Goal: Transaction & Acquisition: Purchase product/service

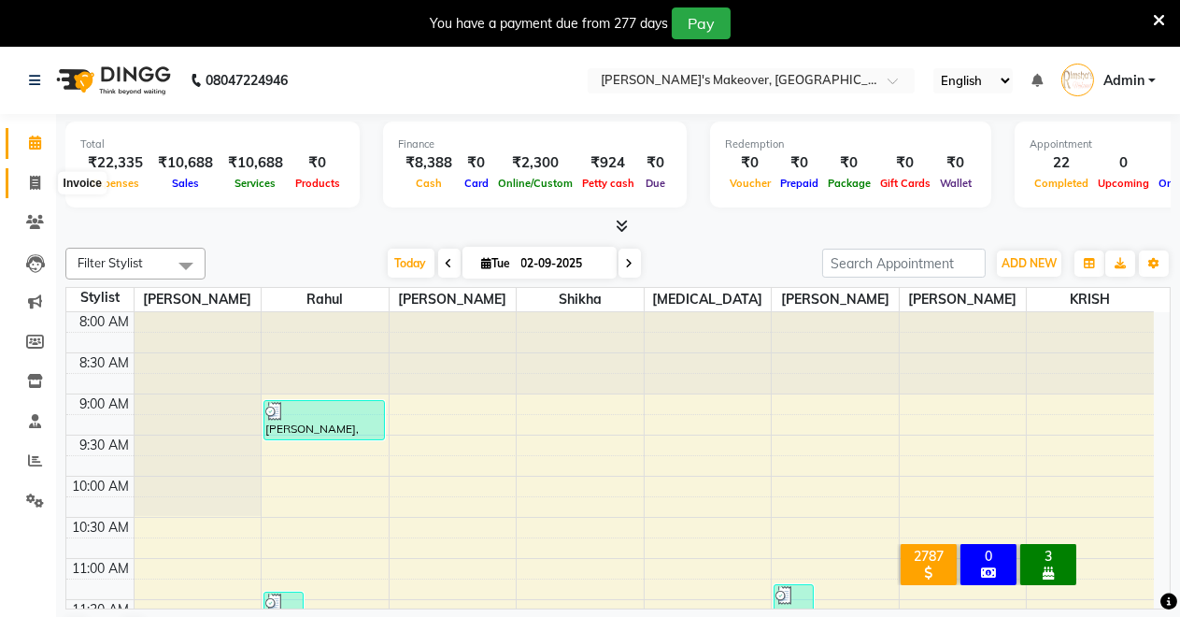
click at [36, 185] on icon at bounding box center [35, 183] width 10 height 14
select select "service"
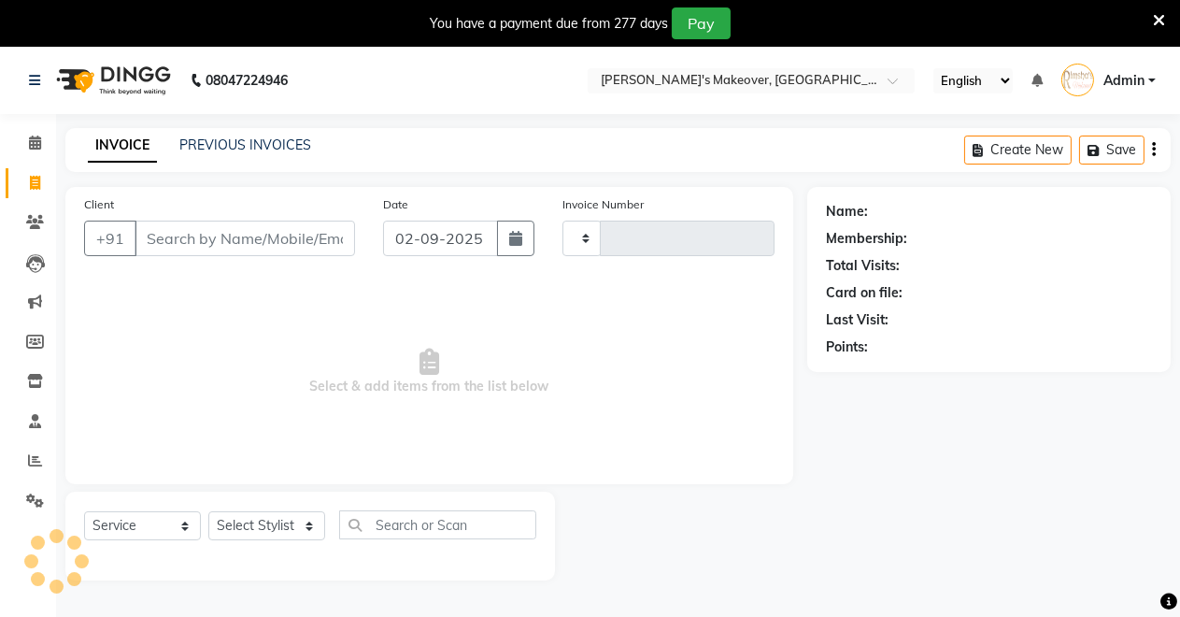
type input "4094"
select select "7317"
click at [253, 536] on select "Select Stylist [PERSON_NAME] [PERSON_NAME] [MEDICAL_DATA][PERSON_NAME] [PERSON_…" at bounding box center [266, 525] width 117 height 29
select select "84062"
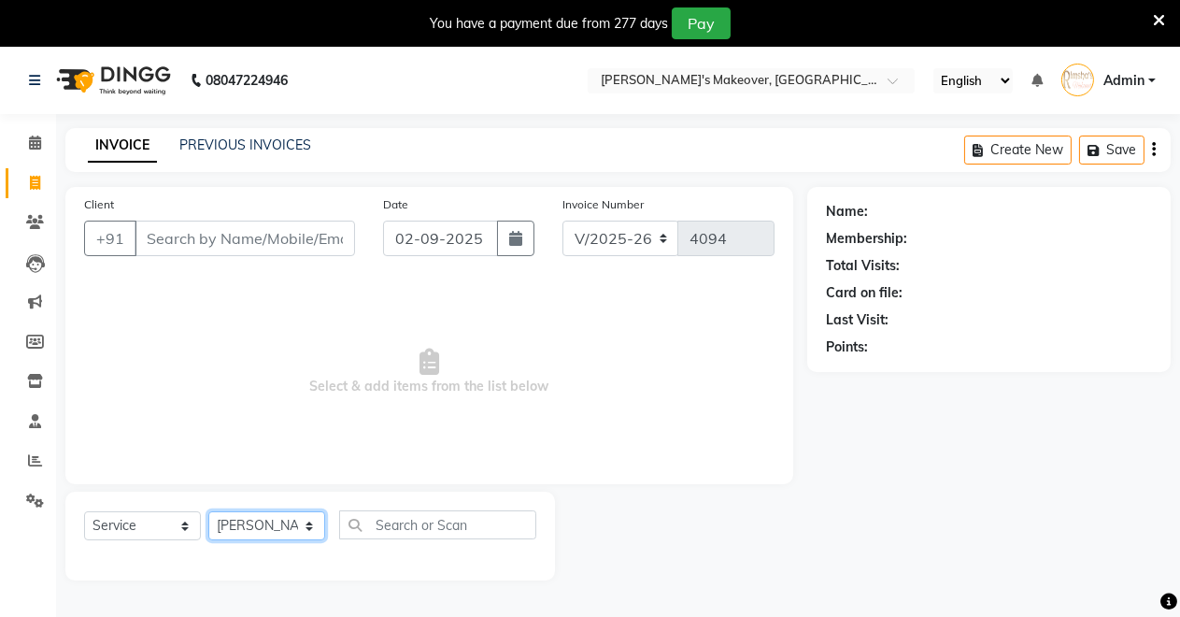
click at [208, 511] on select "Select Stylist [PERSON_NAME] [PERSON_NAME] [MEDICAL_DATA][PERSON_NAME] [PERSON_…" at bounding box center [266, 525] width 117 height 29
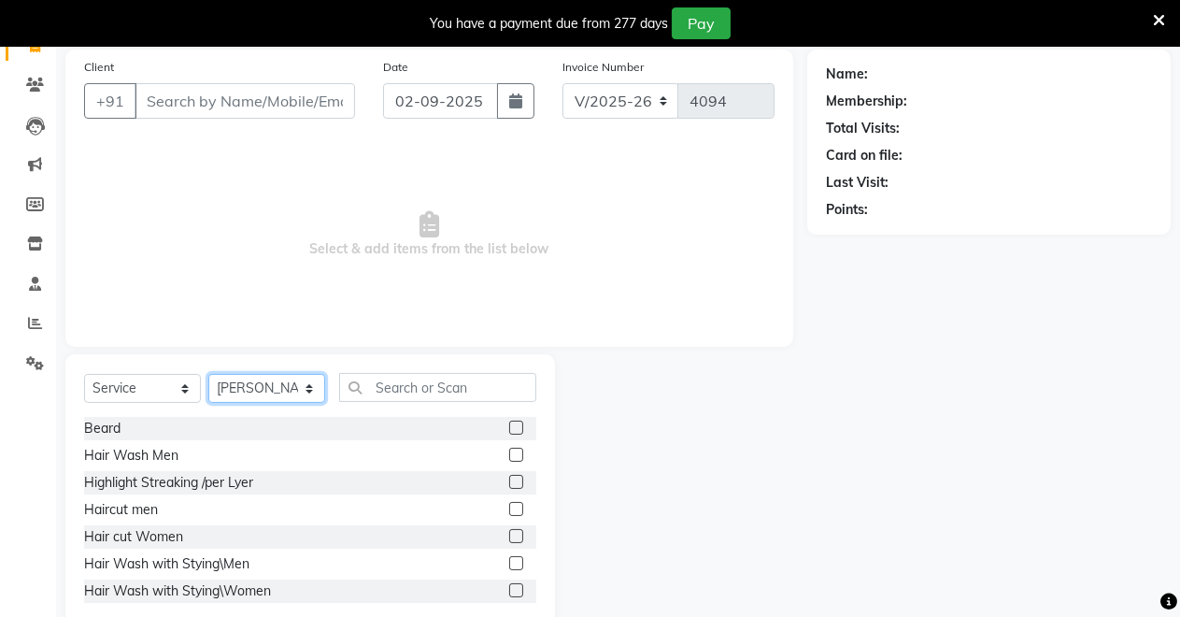
scroll to position [178, 0]
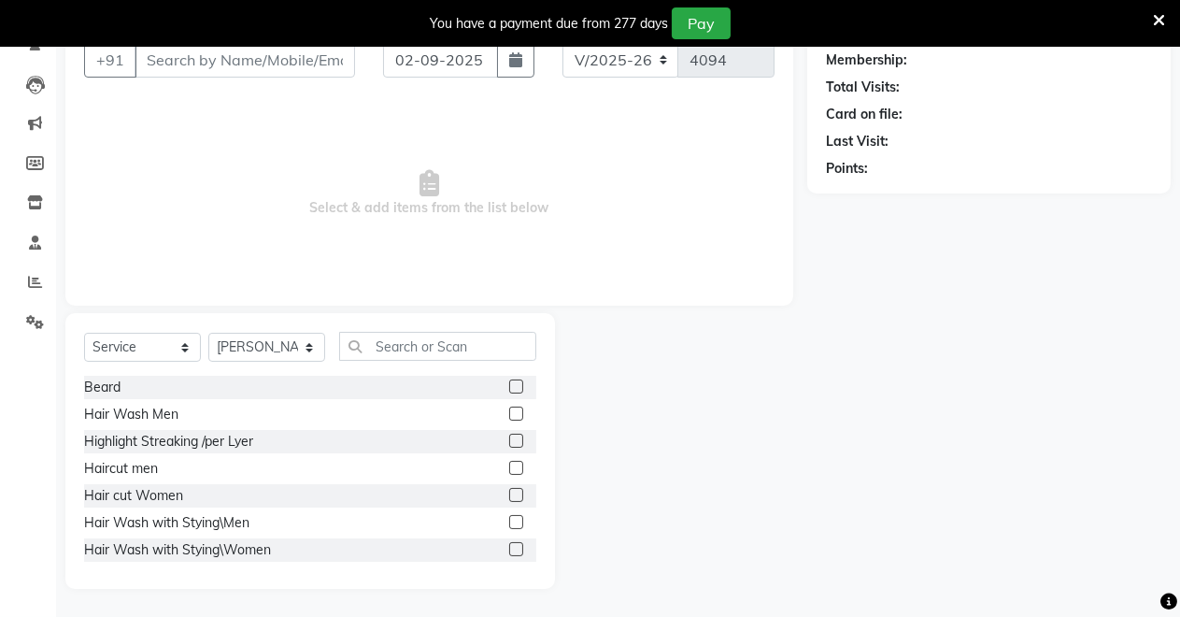
click at [509, 383] on label at bounding box center [516, 386] width 14 height 14
click at [509, 383] on input "checkbox" at bounding box center [515, 387] width 12 height 12
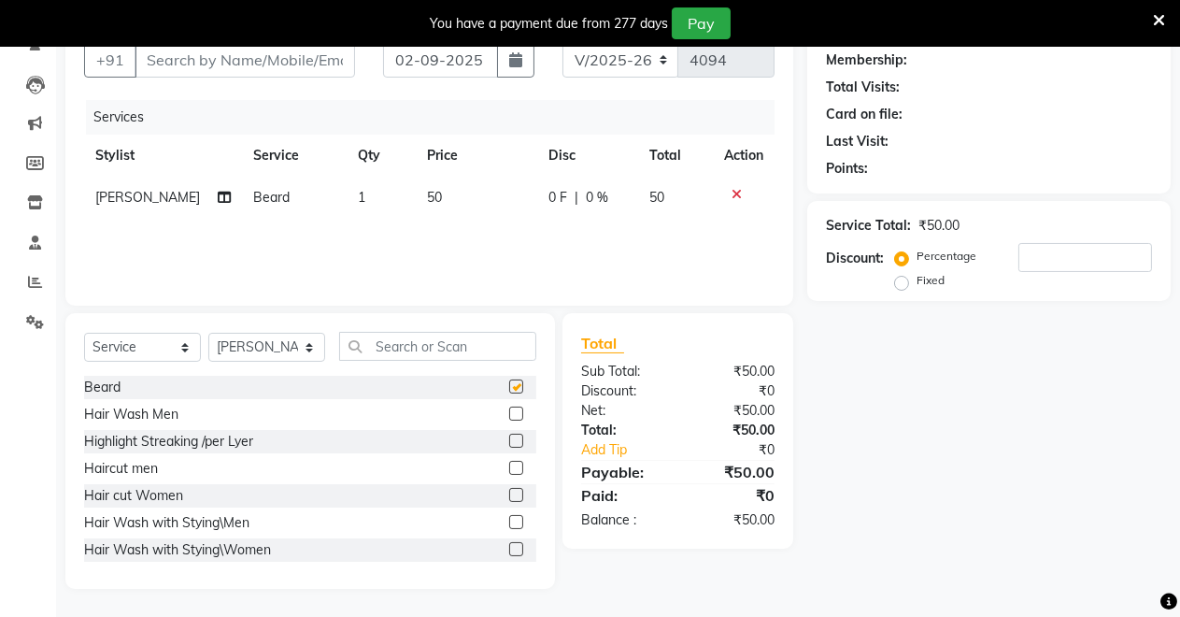
checkbox input "false"
click at [509, 469] on label at bounding box center [516, 468] width 14 height 14
click at [509, 469] on input "checkbox" at bounding box center [515, 469] width 12 height 12
checkbox input "false"
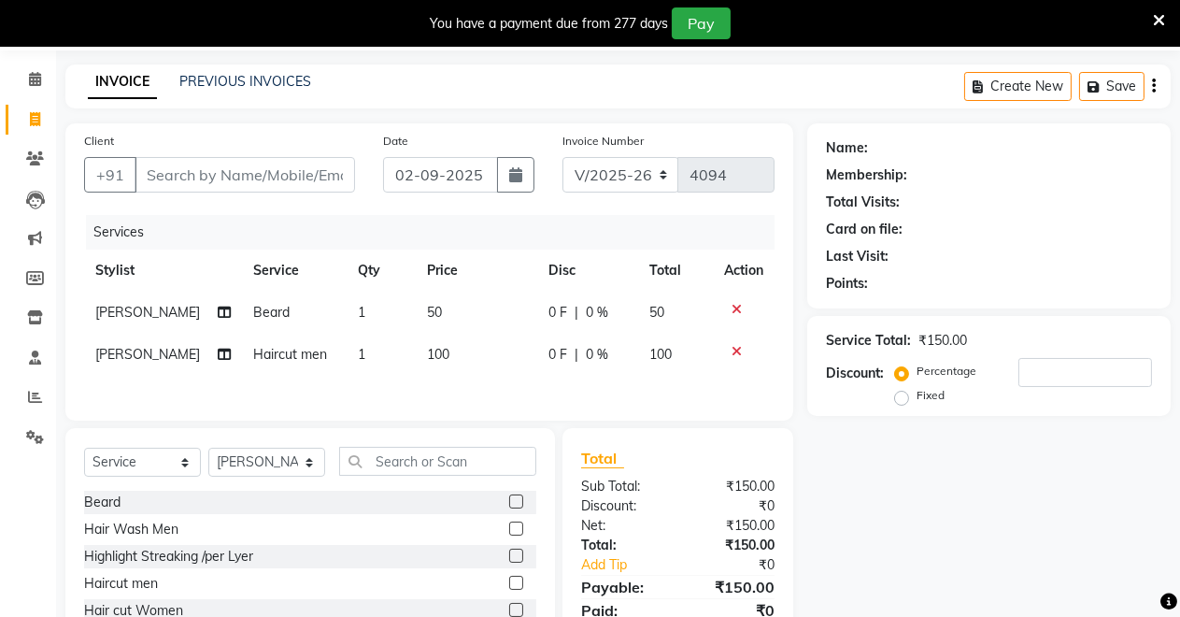
scroll to position [0, 0]
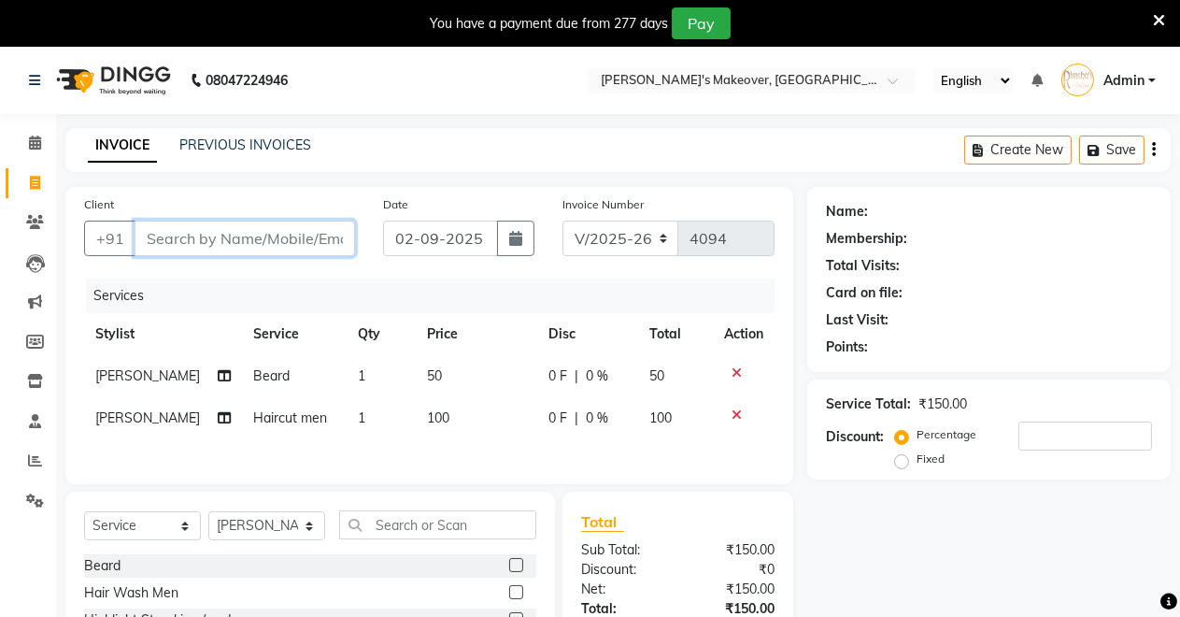
click at [157, 243] on input "Client" at bounding box center [245, 239] width 221 height 36
type input "s"
type input "0"
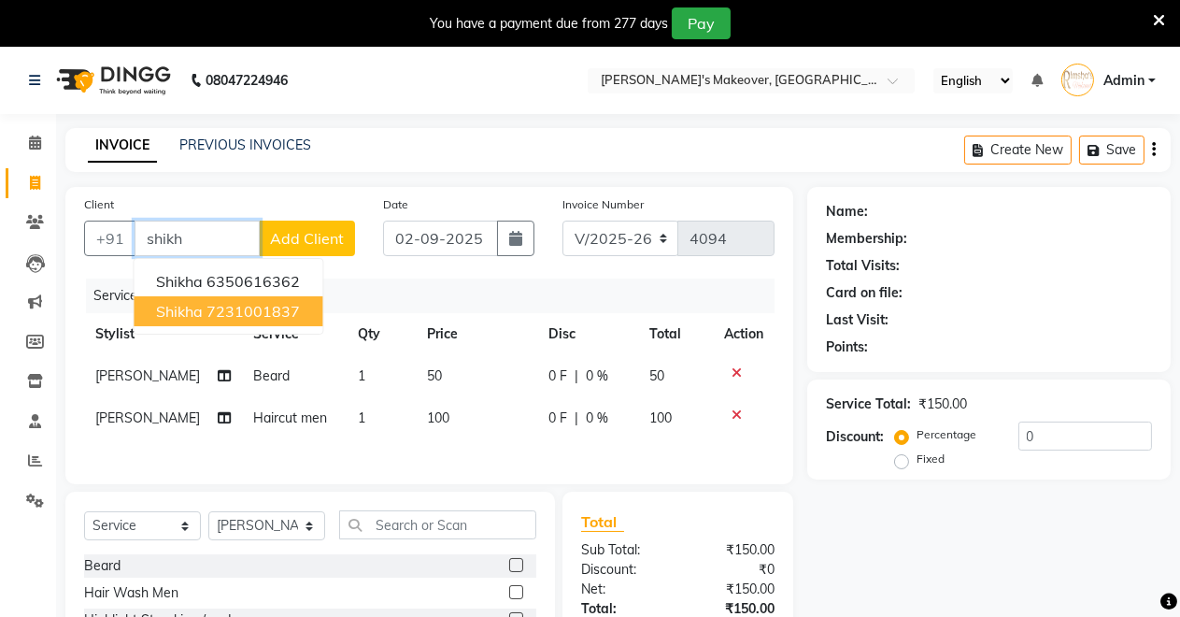
click at [209, 307] on ngb-highlight "7231001837" at bounding box center [253, 311] width 93 height 19
type input "7231001837"
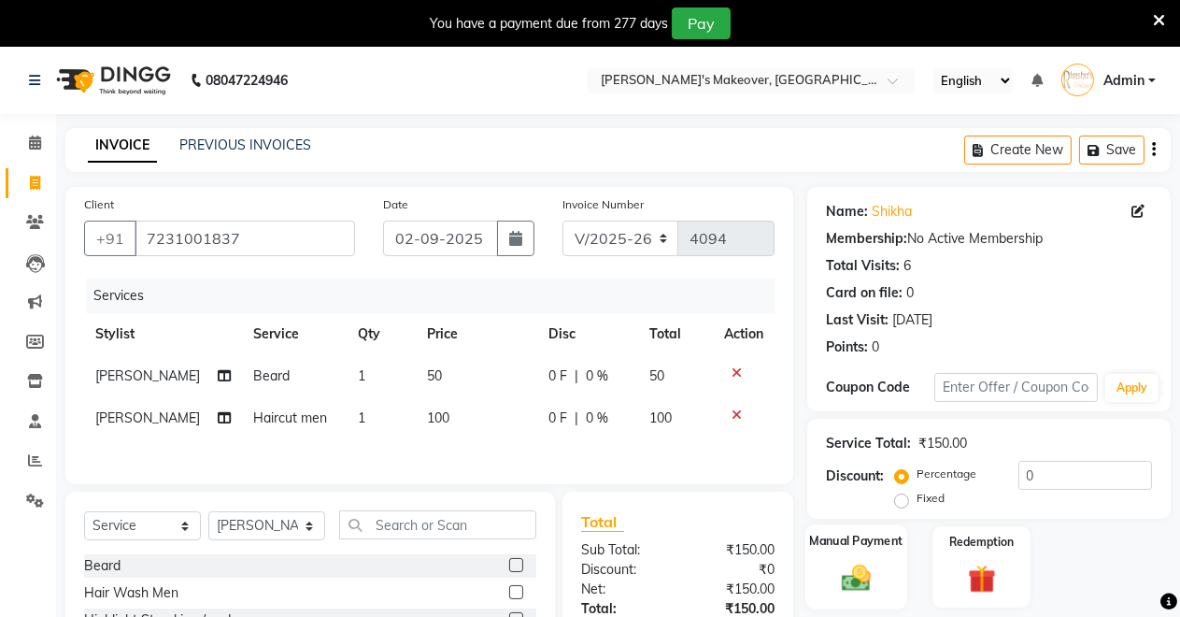
click at [875, 571] on img at bounding box center [857, 578] width 48 height 34
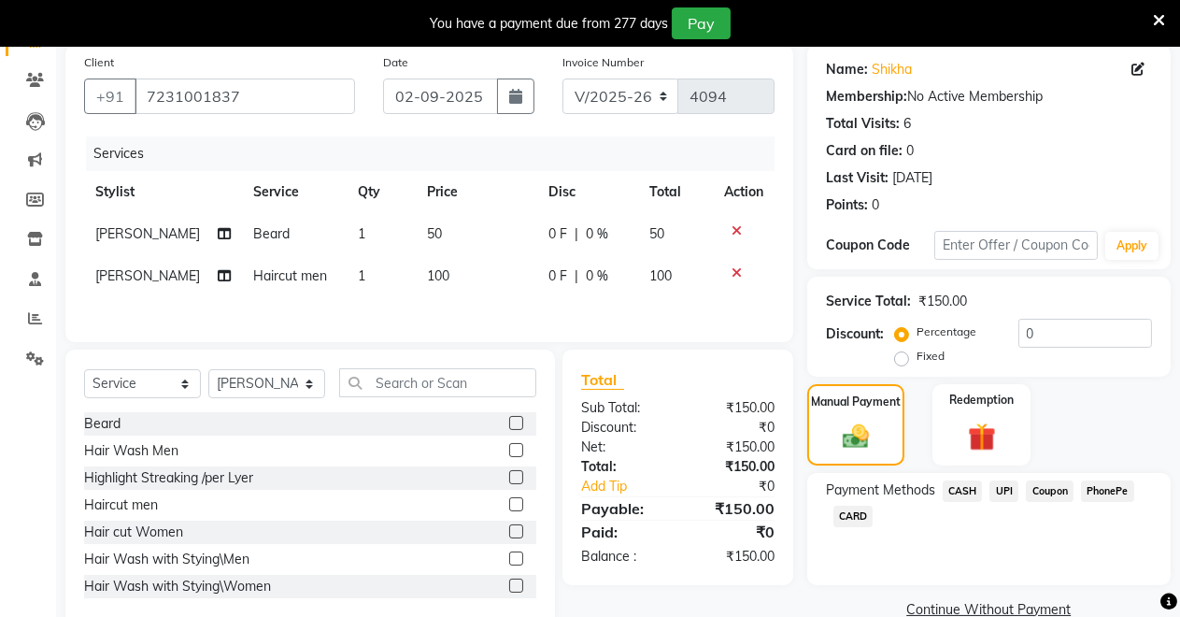
scroll to position [182, 0]
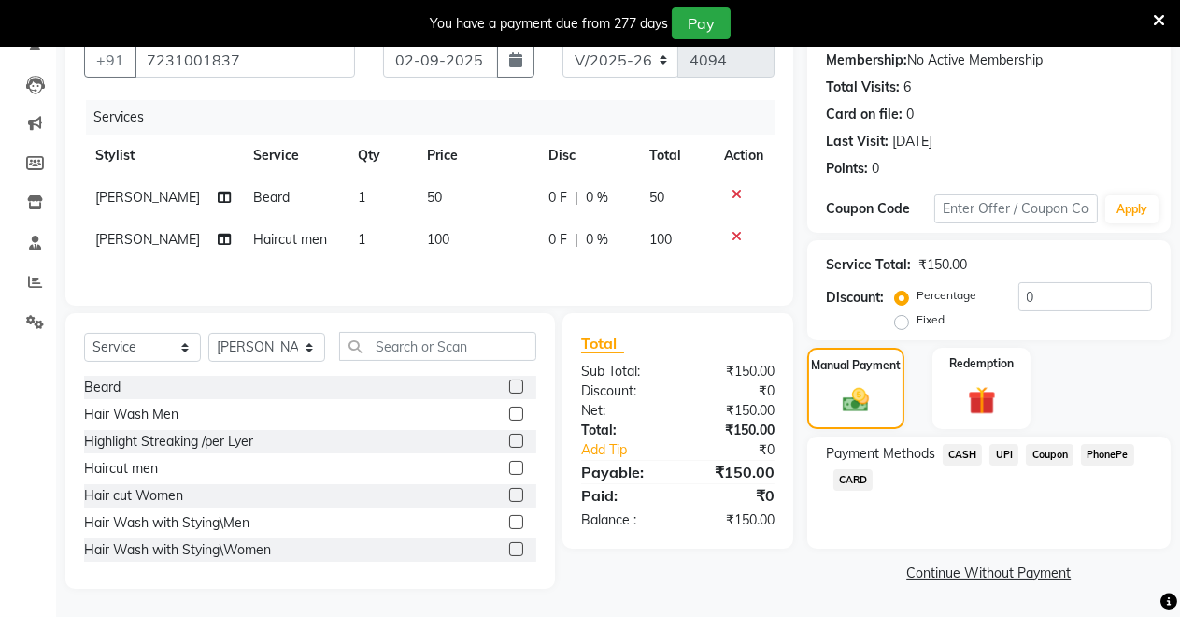
click at [965, 446] on span "CASH" at bounding box center [963, 454] width 40 height 21
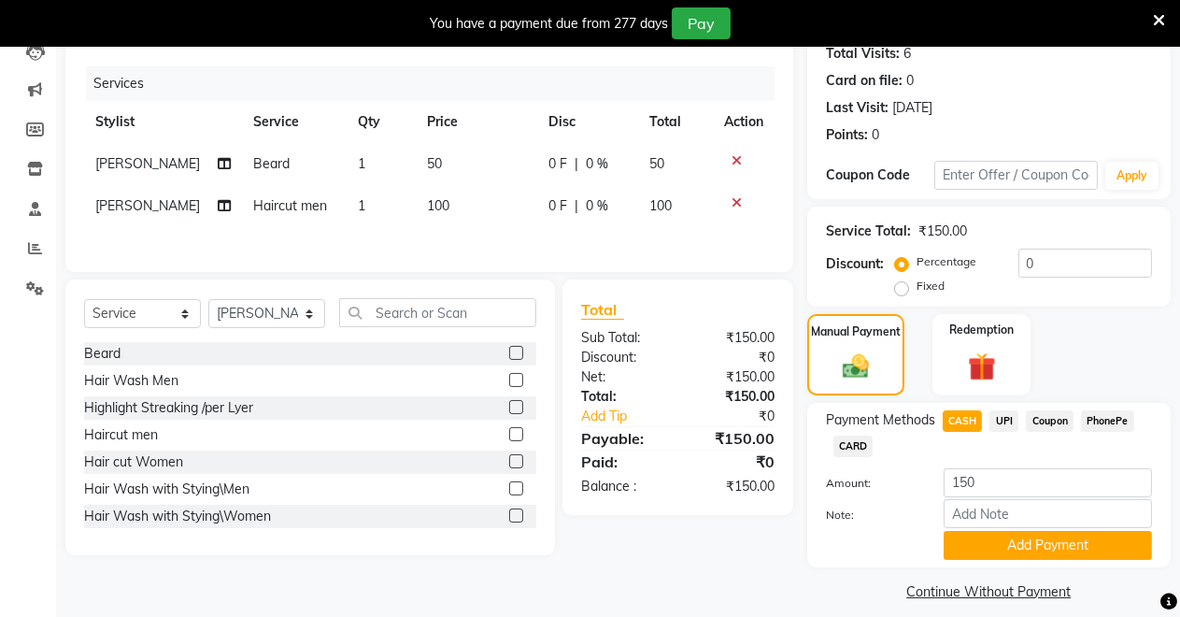
scroll to position [229, 0]
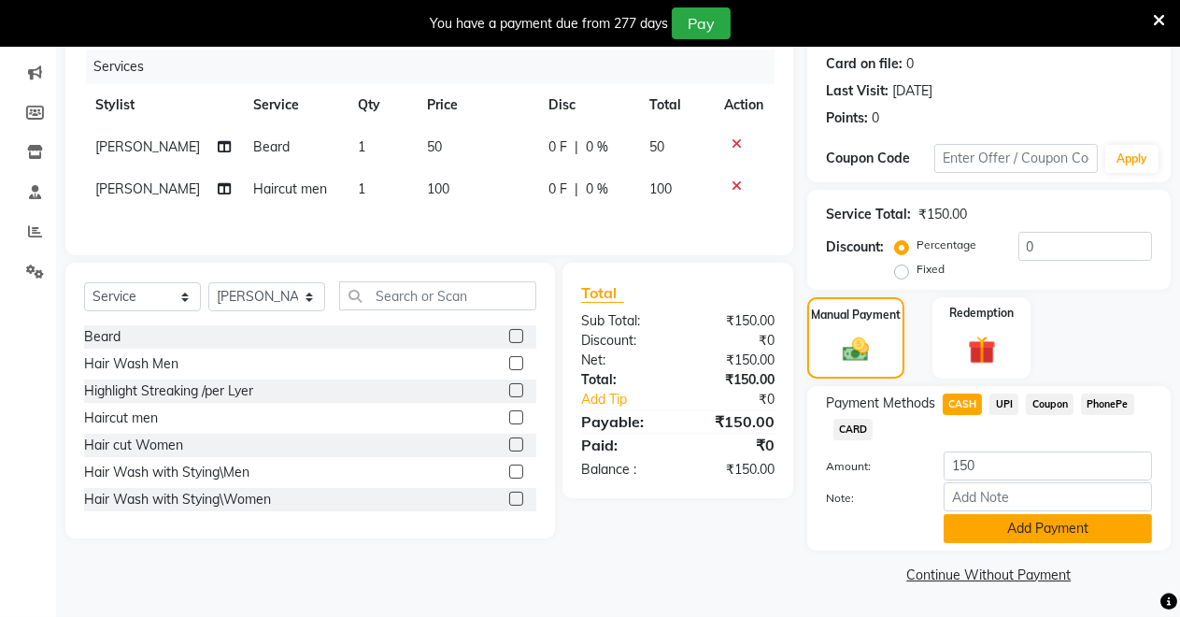
click at [972, 522] on button "Add Payment" at bounding box center [1048, 528] width 208 height 29
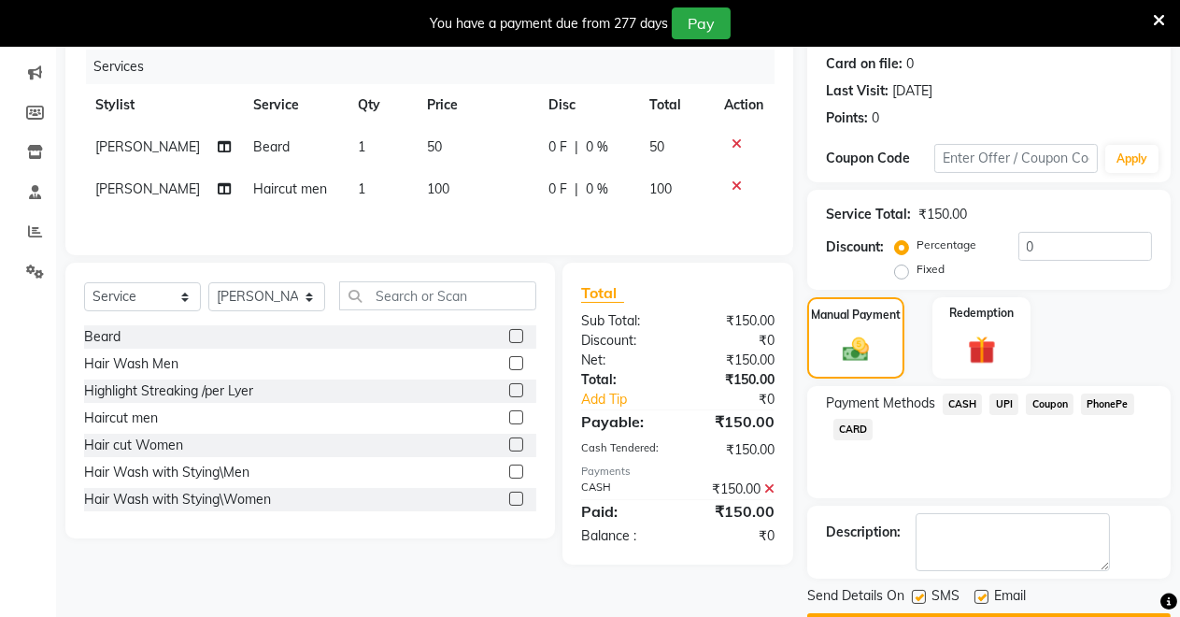
scroll to position [282, 0]
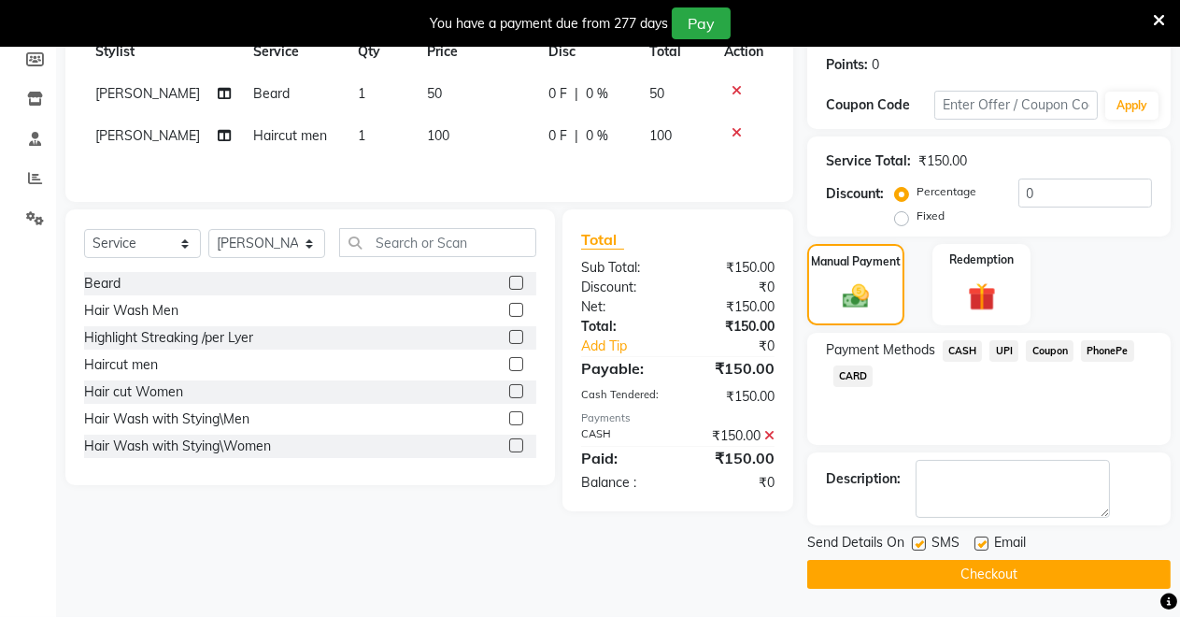
click at [968, 563] on button "Checkout" at bounding box center [989, 574] width 364 height 29
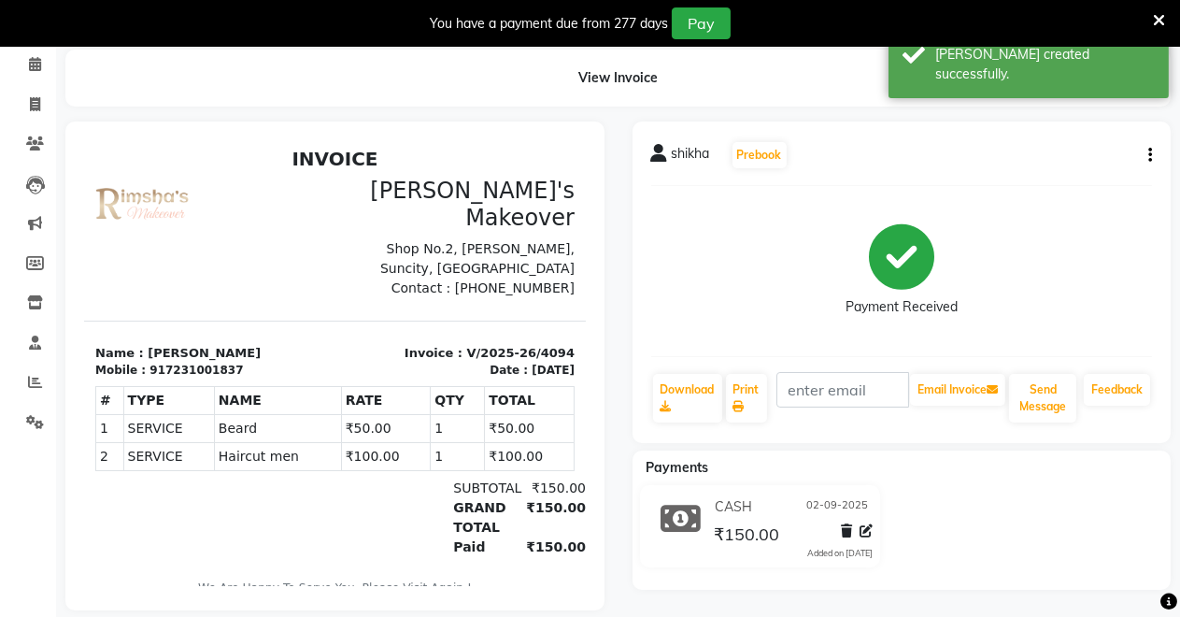
scroll to position [116, 0]
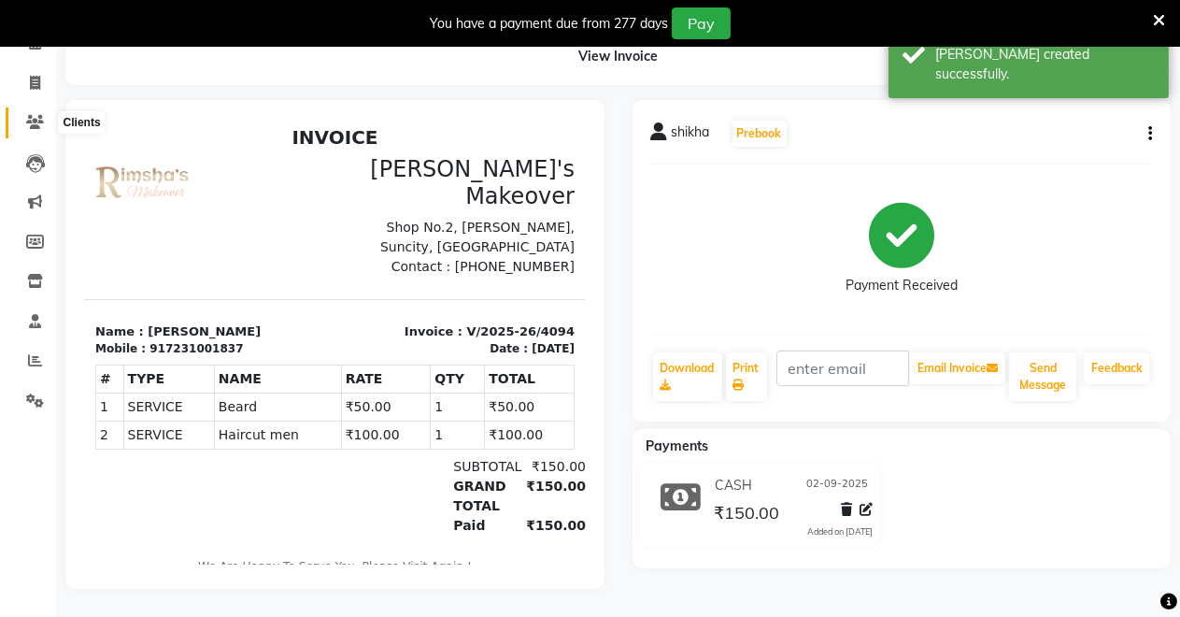
click at [36, 112] on span at bounding box center [35, 122] width 33 height 21
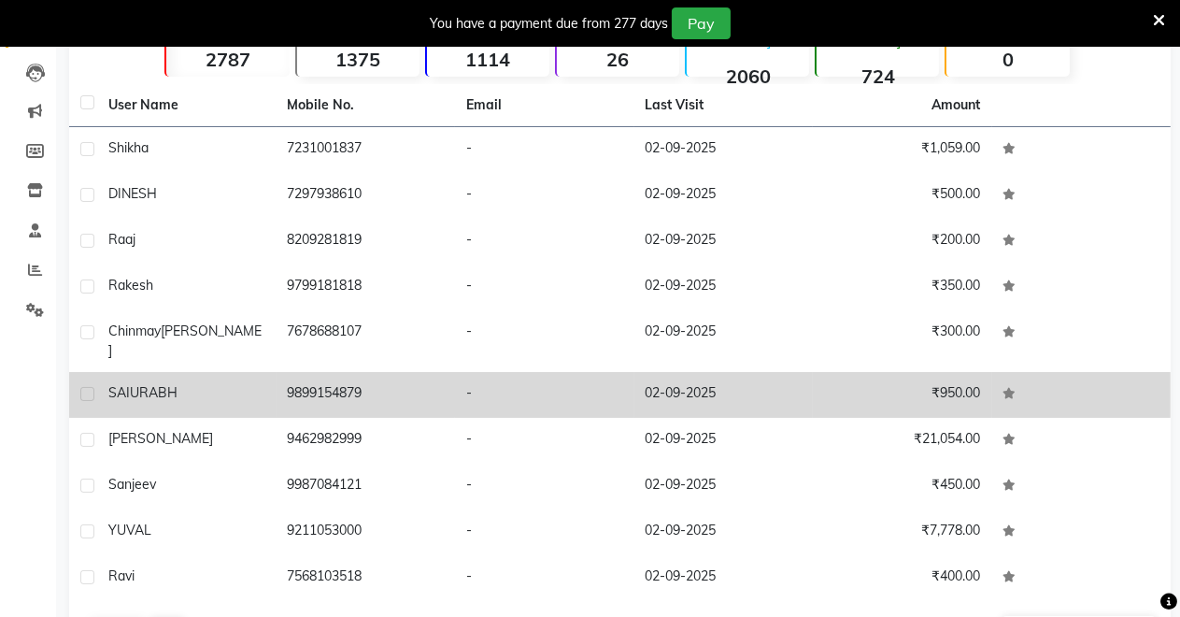
scroll to position [239, 0]
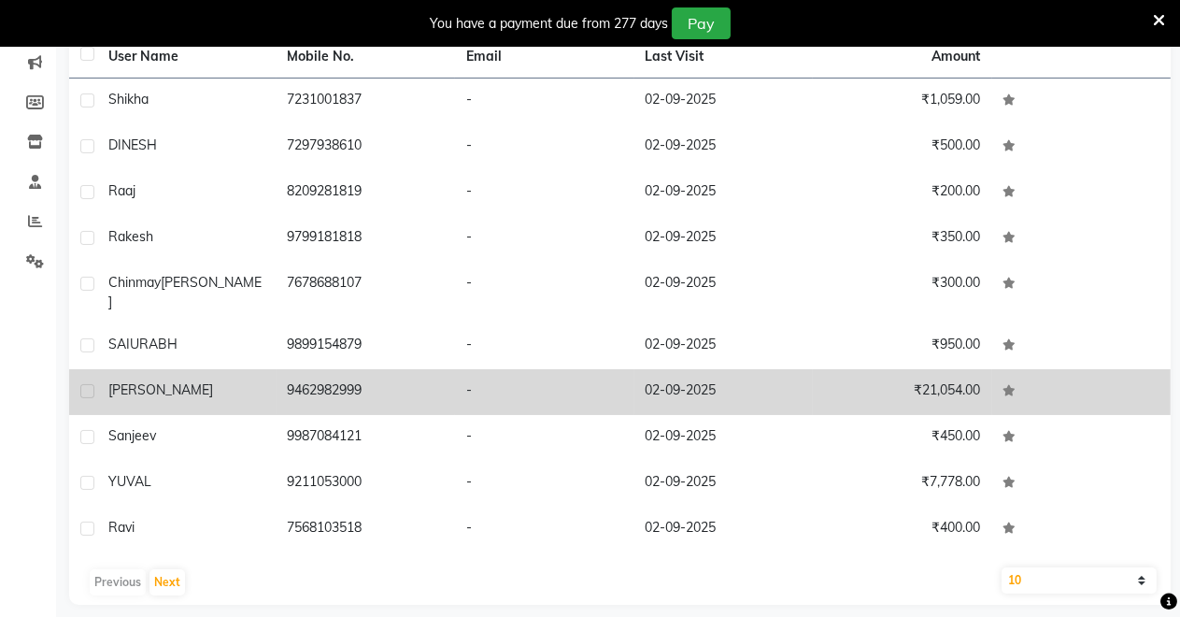
click at [508, 378] on td "-" at bounding box center [544, 392] width 179 height 46
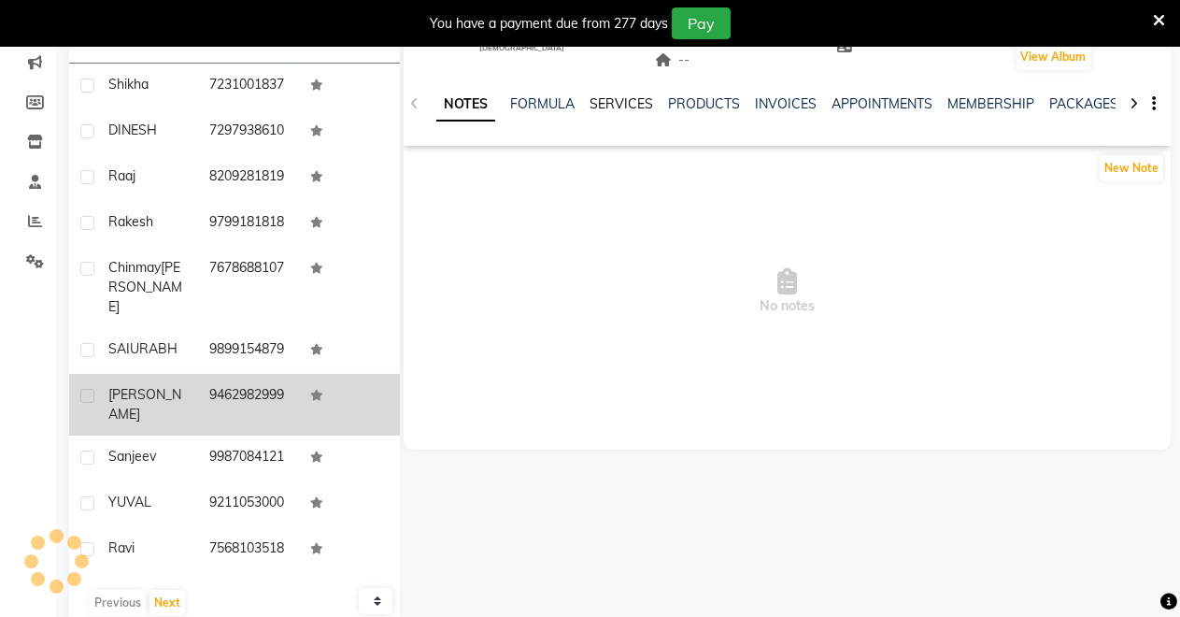
click at [592, 98] on link "SERVICES" at bounding box center [622, 103] width 64 height 17
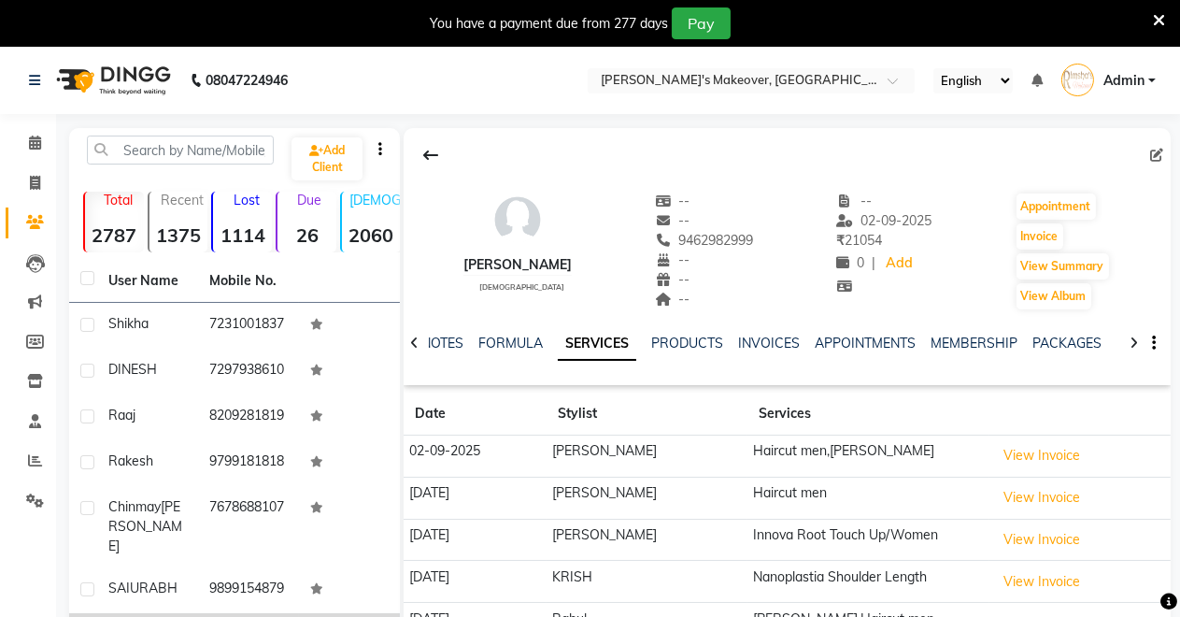
click at [32, 207] on link "Clients" at bounding box center [28, 222] width 45 height 31
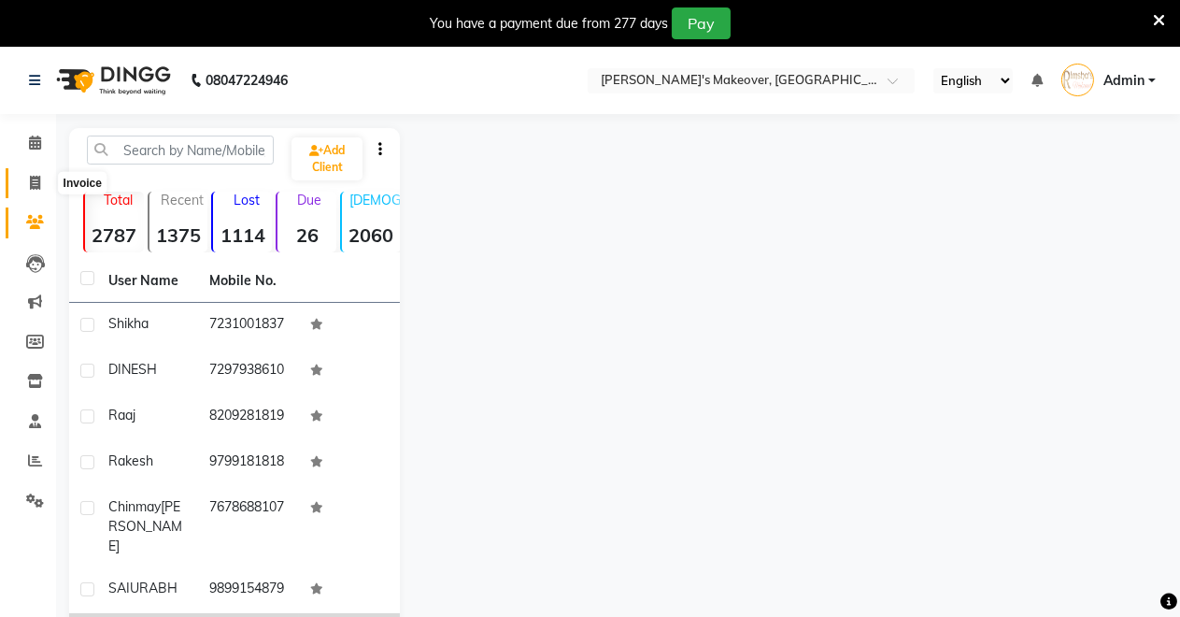
click at [30, 174] on span at bounding box center [35, 183] width 33 height 21
select select "service"
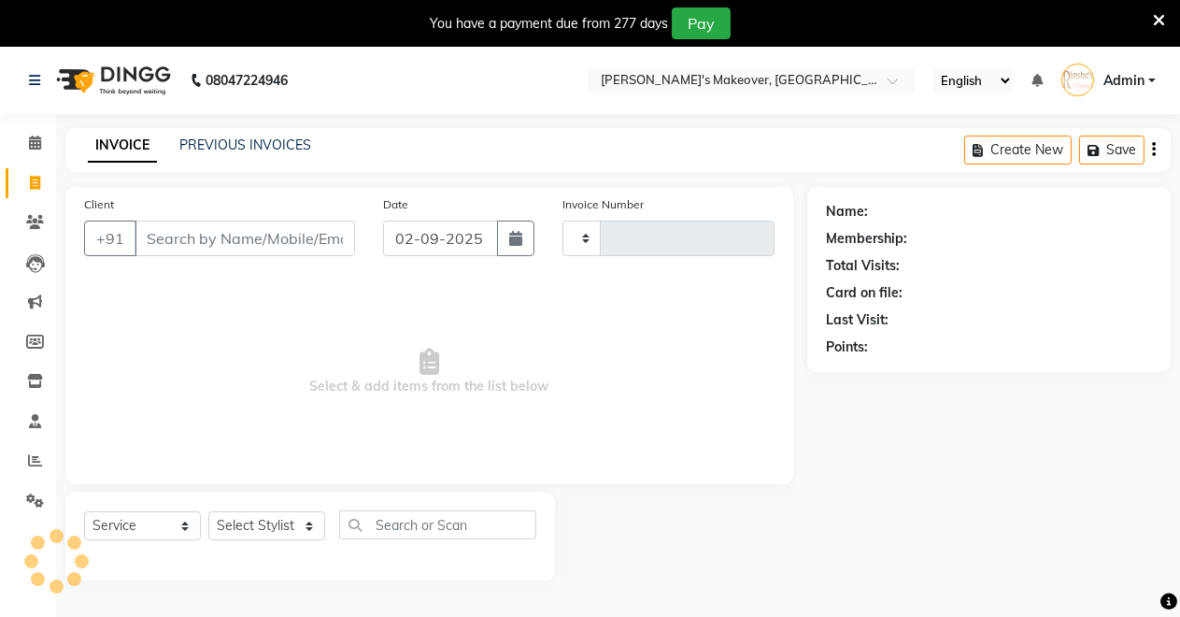
scroll to position [46, 0]
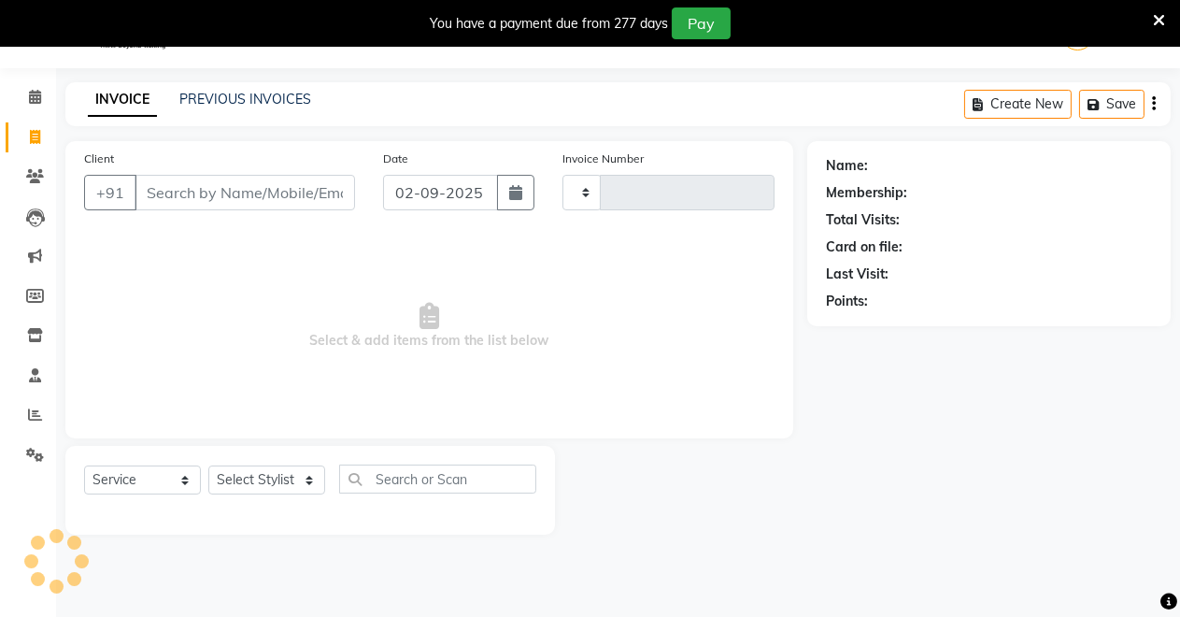
type input "4095"
select select "7317"
click at [37, 90] on icon at bounding box center [35, 97] width 12 height 14
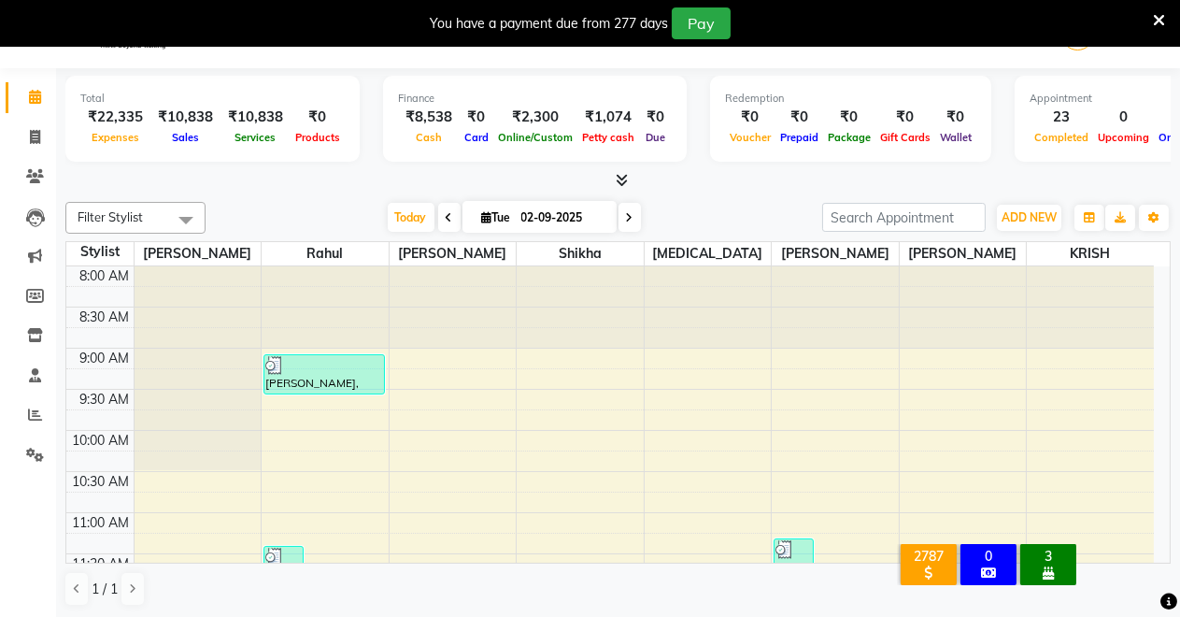
click at [621, 171] on span at bounding box center [618, 181] width 20 height 20
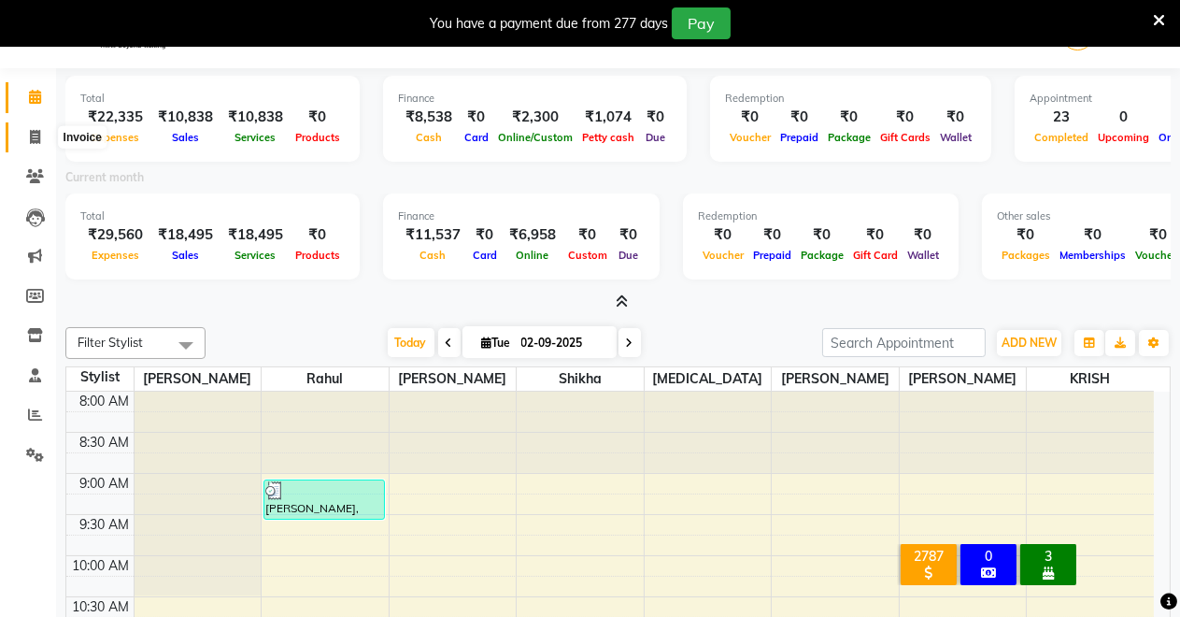
click at [30, 130] on icon at bounding box center [35, 137] width 10 height 14
select select "service"
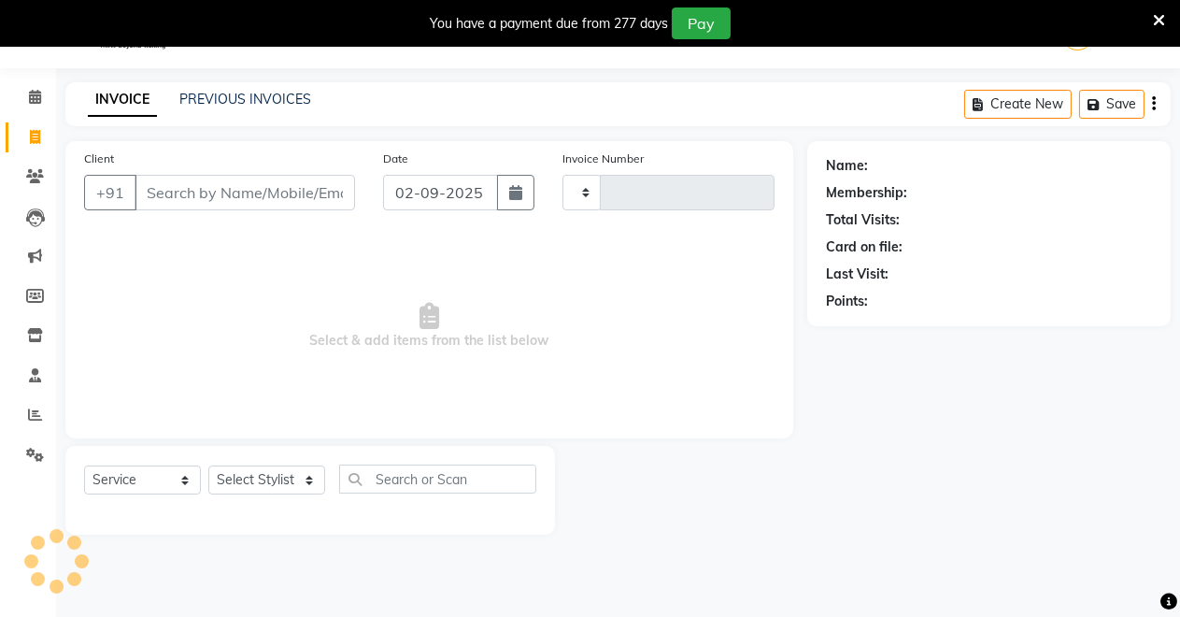
type input "4095"
select select "7317"
click at [39, 406] on span at bounding box center [35, 415] width 33 height 21
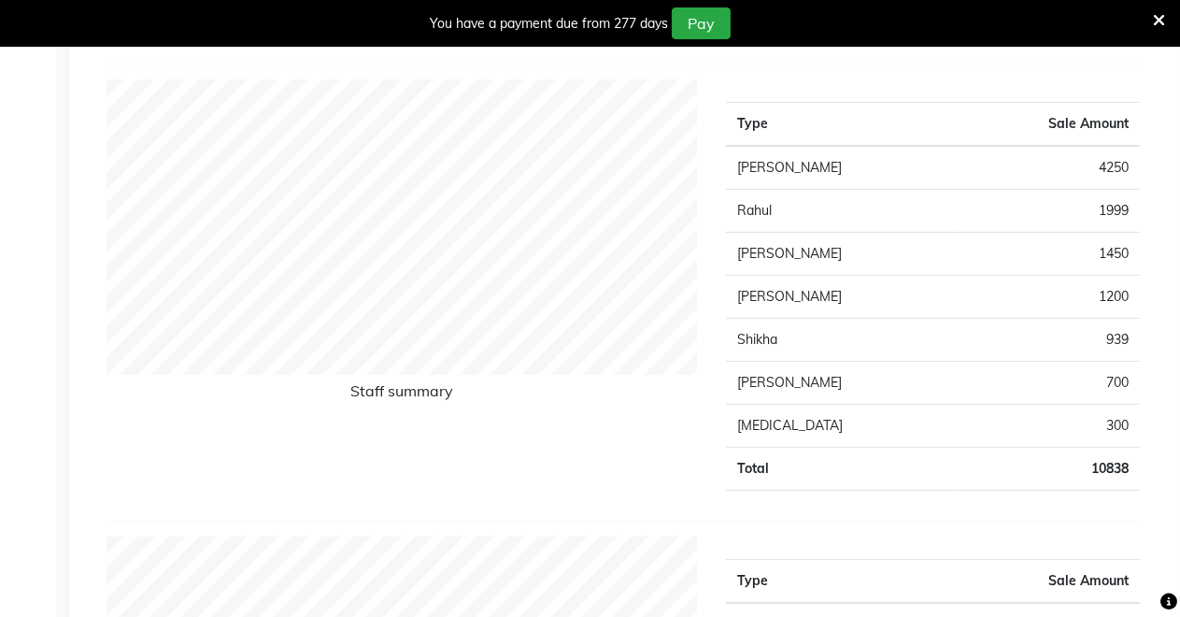
scroll to position [669, 0]
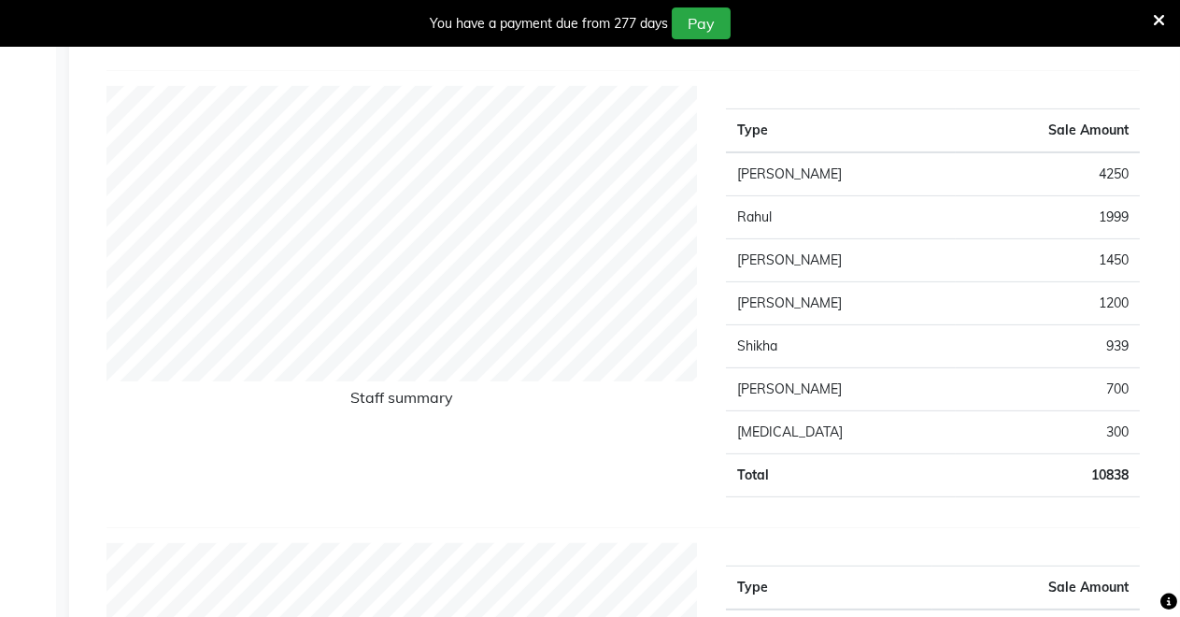
click at [825, 352] on td "Shikha" at bounding box center [841, 346] width 230 height 43
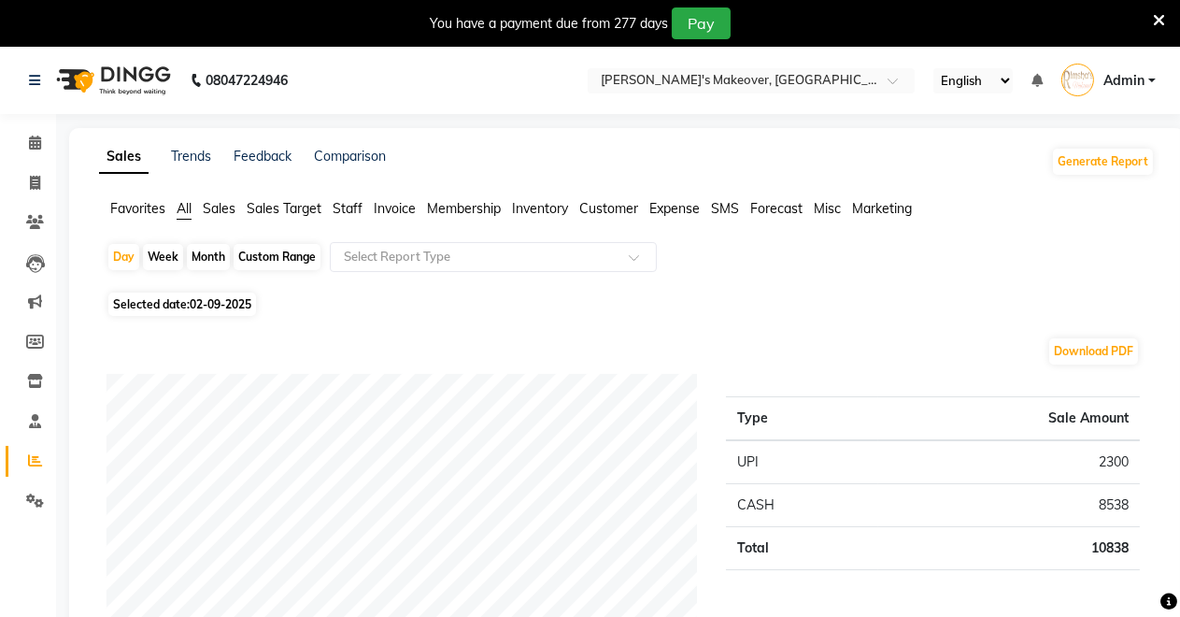
click at [211, 200] on span "Sales" at bounding box center [219, 208] width 33 height 17
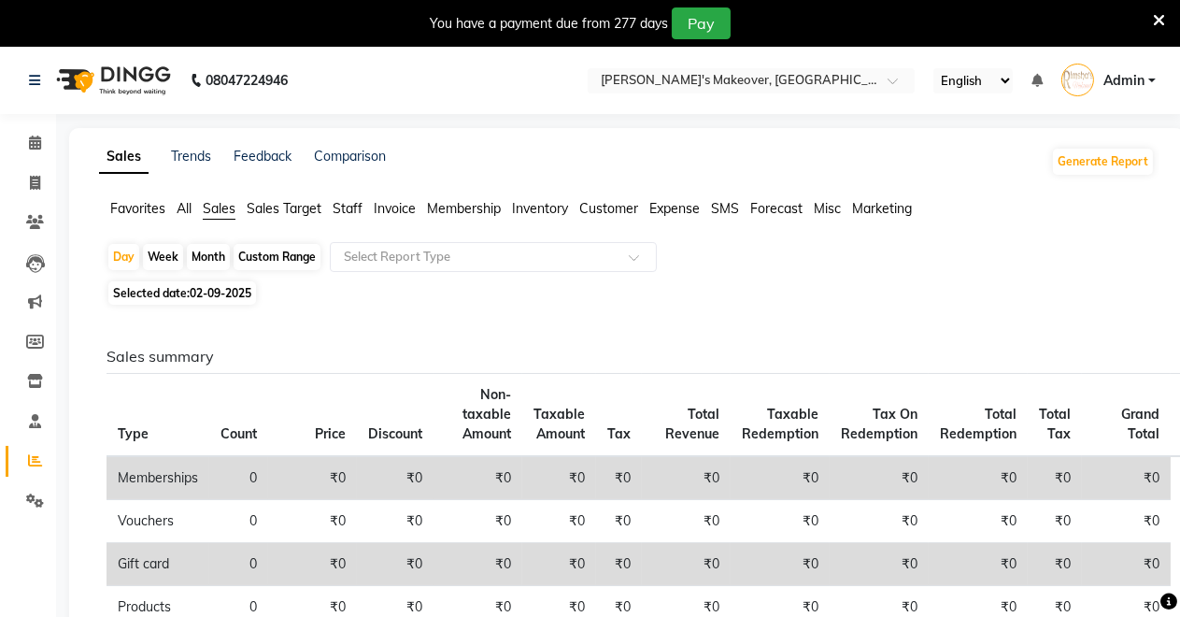
click at [341, 205] on span "Staff" at bounding box center [348, 208] width 30 height 17
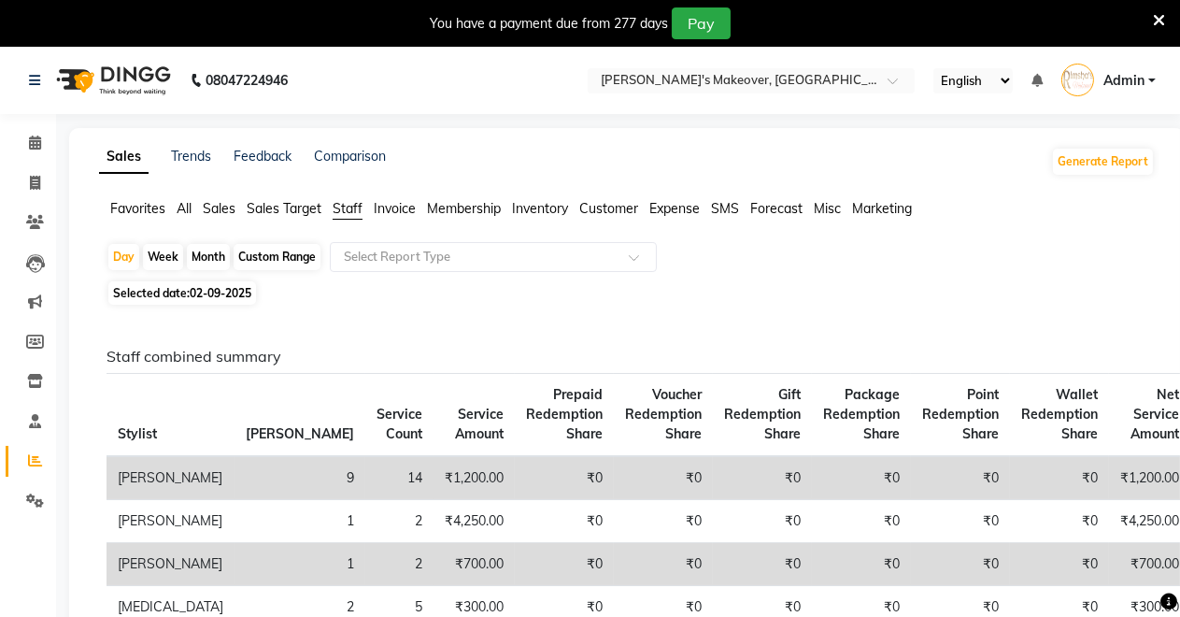
click at [297, 211] on span "Sales Target" at bounding box center [284, 208] width 75 height 17
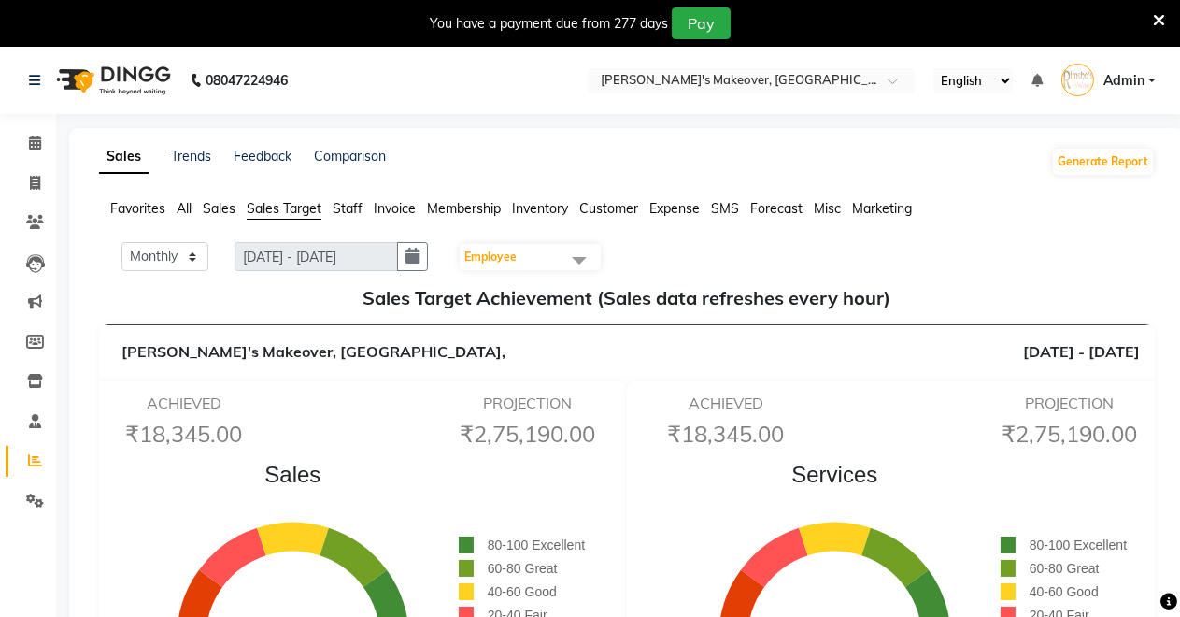
click at [182, 212] on span "All" at bounding box center [184, 208] width 15 height 17
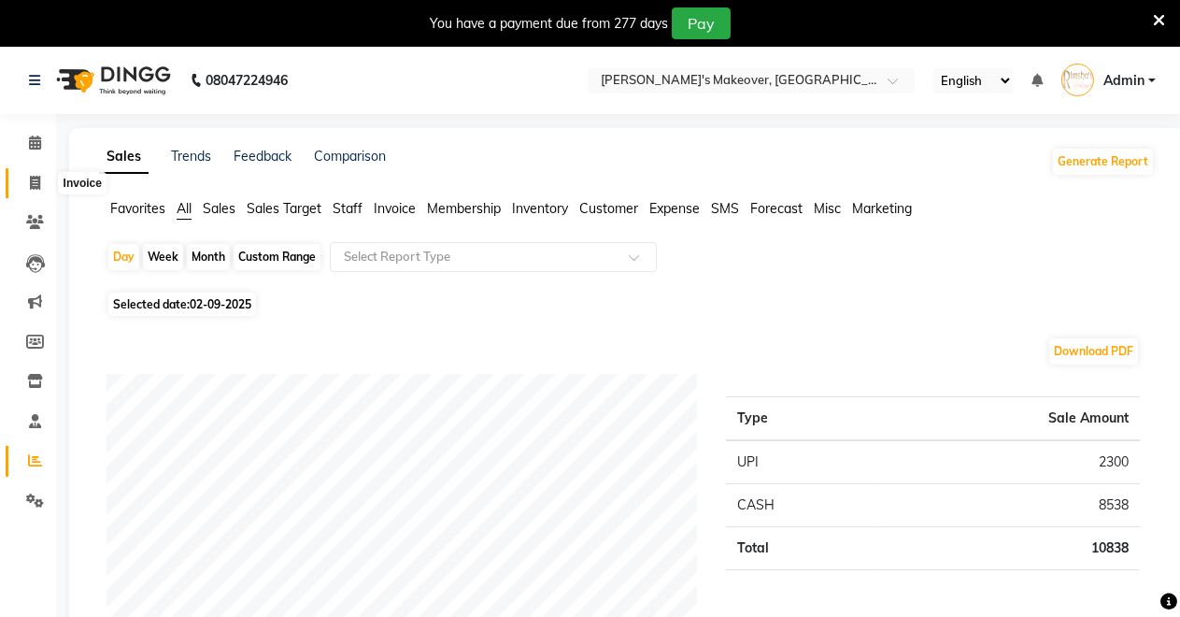
click at [35, 184] on icon at bounding box center [35, 183] width 10 height 14
select select "service"
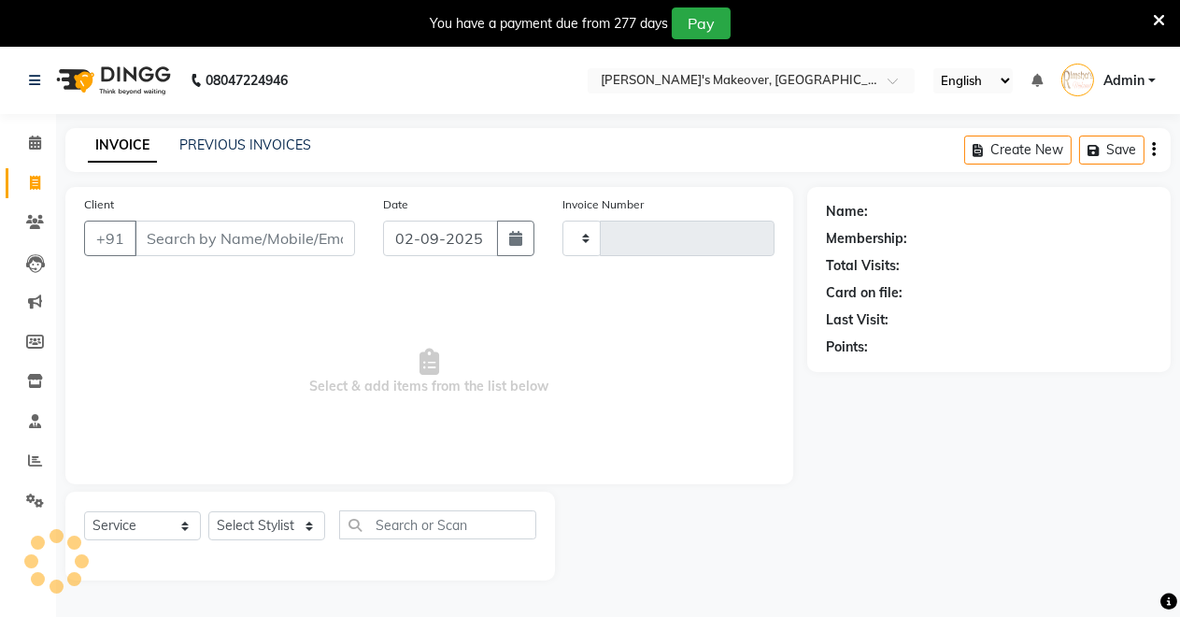
scroll to position [46, 0]
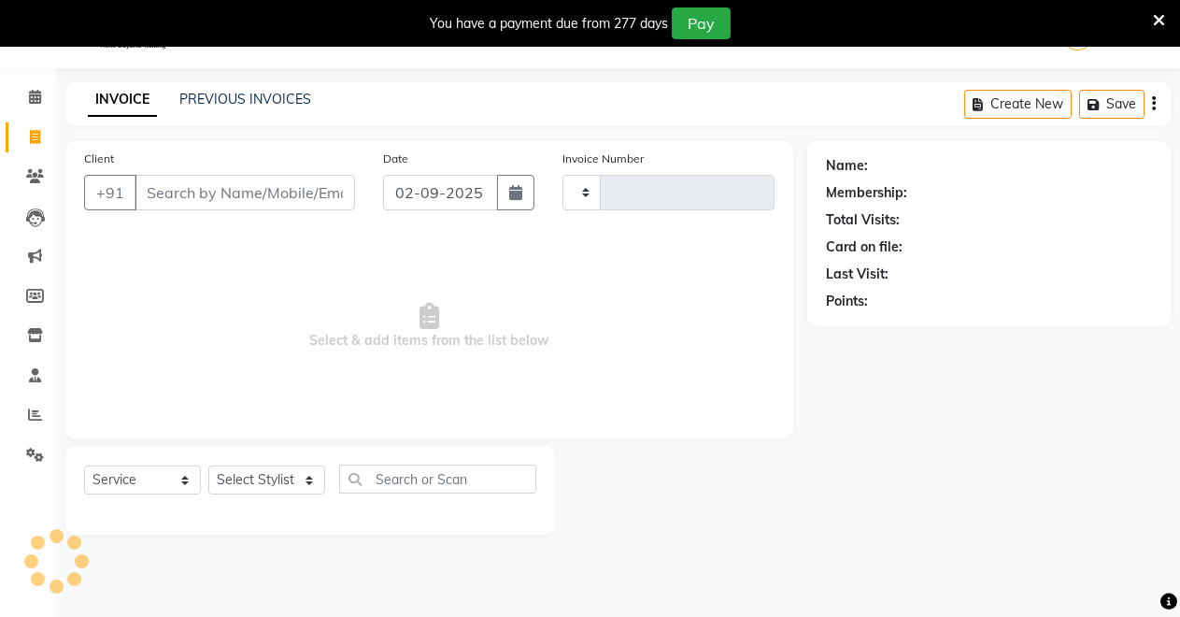
type input "4095"
select select "7317"
click at [40, 99] on icon at bounding box center [35, 97] width 12 height 14
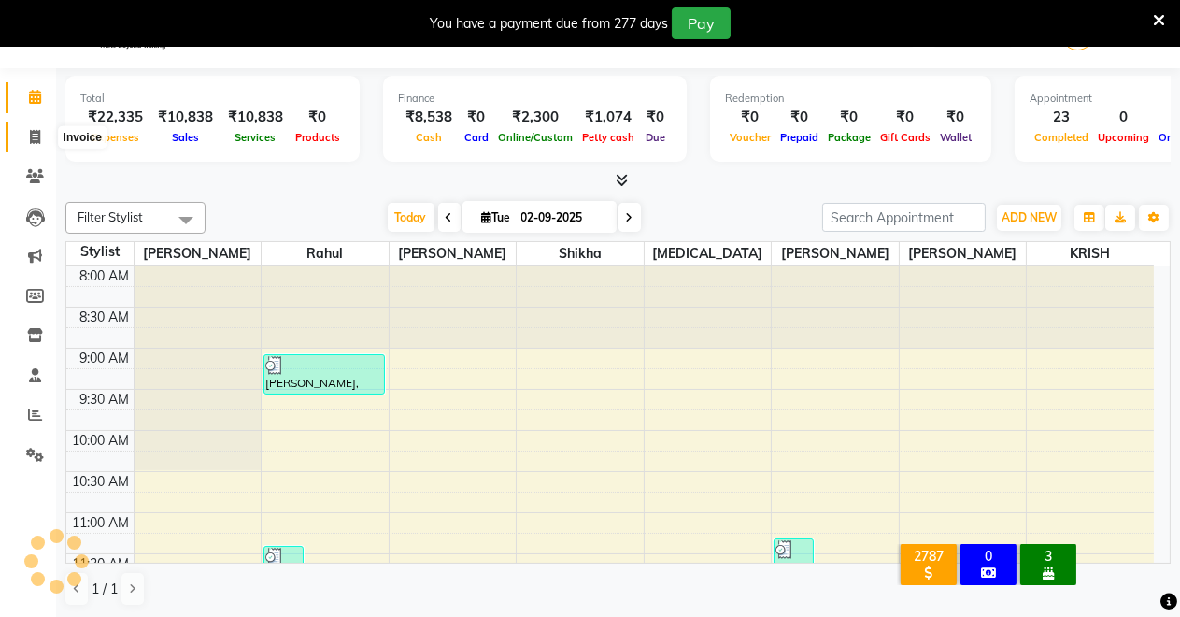
click at [35, 134] on icon at bounding box center [35, 137] width 10 height 14
select select "service"
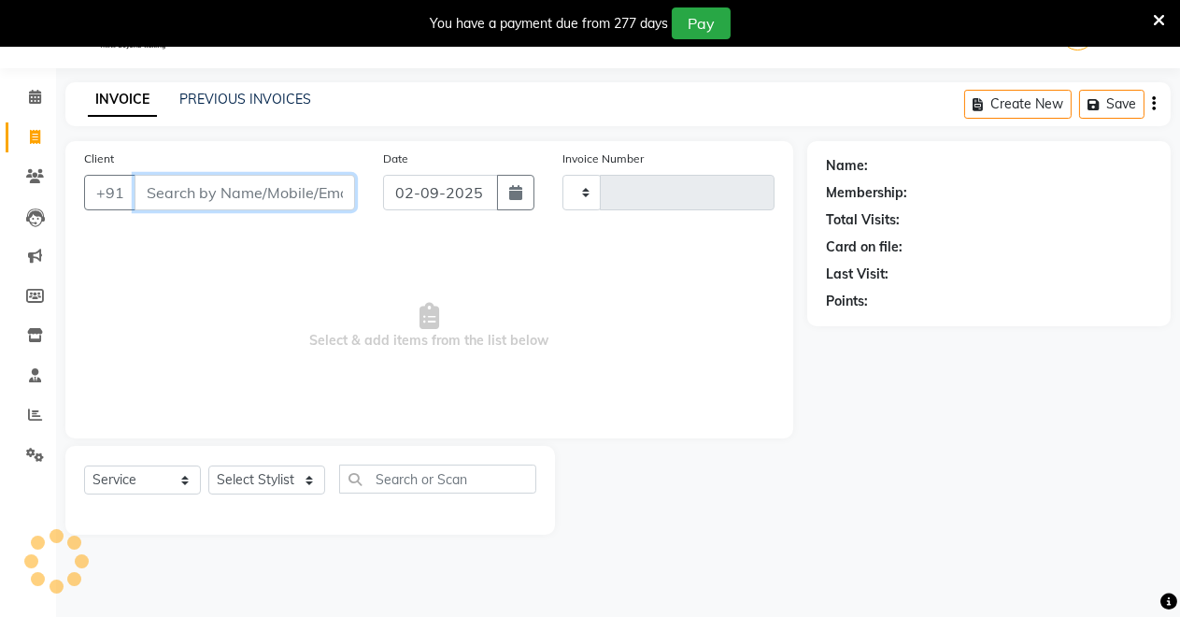
drag, startPoint x: 173, startPoint y: 191, endPoint x: 188, endPoint y: 171, distance: 24.7
click at [188, 171] on div "Client +91" at bounding box center [219, 187] width 299 height 77
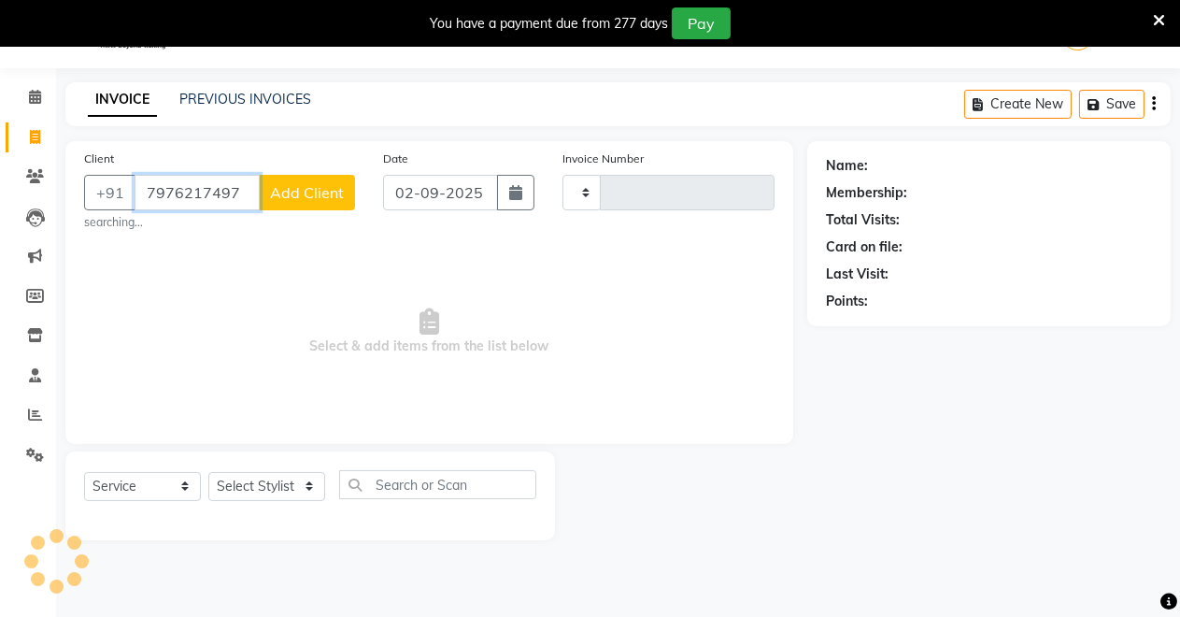
type input "7976217497"
click at [276, 197] on span "Add Client" at bounding box center [307, 192] width 74 height 19
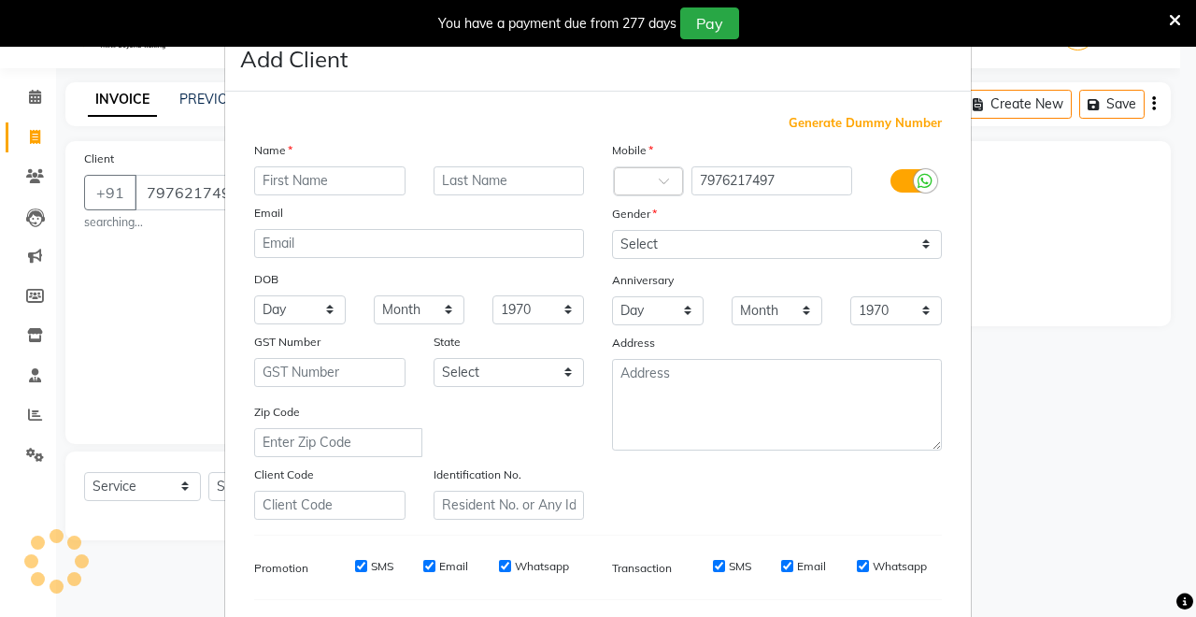
click at [322, 182] on input "text" at bounding box center [329, 180] width 151 height 29
type input "sumit"
click at [758, 241] on select "Select [DEMOGRAPHIC_DATA] [DEMOGRAPHIC_DATA] Other Prefer Not To Say" at bounding box center [777, 244] width 330 height 29
select select "[DEMOGRAPHIC_DATA]"
click at [612, 230] on select "Select [DEMOGRAPHIC_DATA] [DEMOGRAPHIC_DATA] Other Prefer Not To Say" at bounding box center [777, 244] width 330 height 29
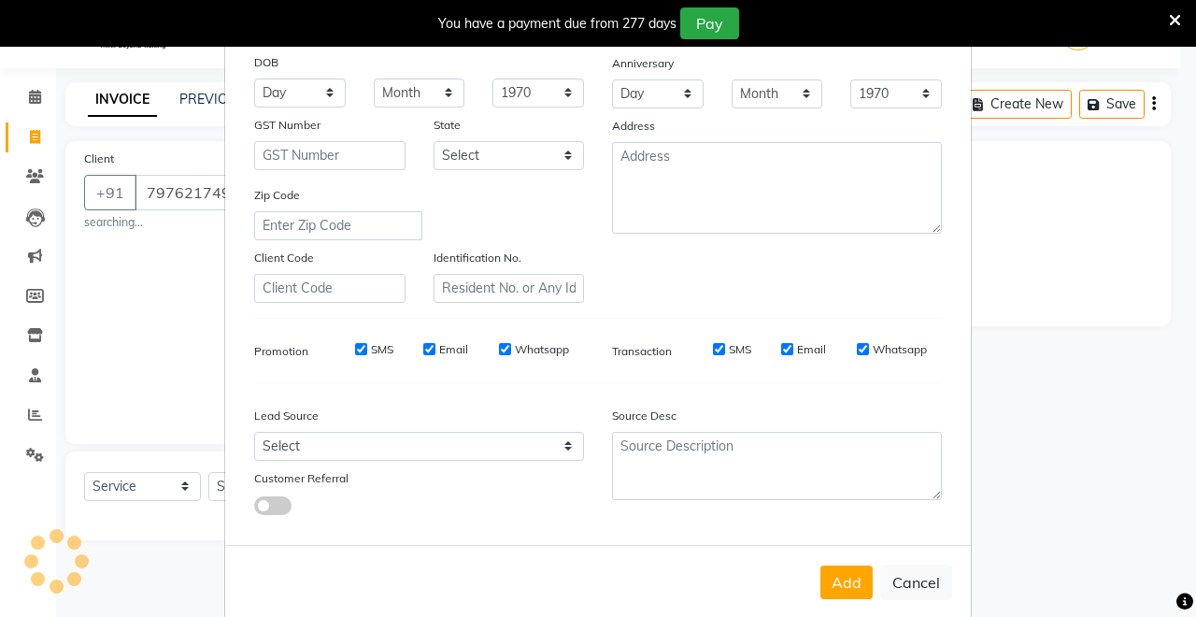
scroll to position [242, 0]
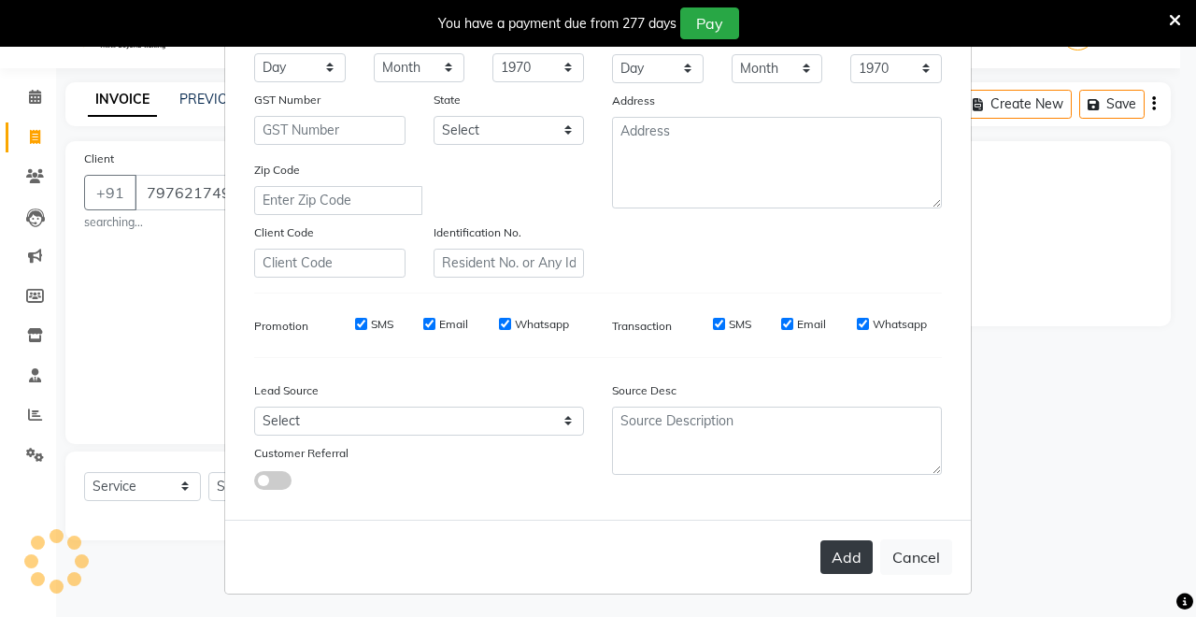
click at [848, 562] on button "Add" at bounding box center [847, 557] width 52 height 34
click at [841, 556] on div "Add Cancel" at bounding box center [598, 557] width 746 height 74
click at [838, 557] on div "Add Cancel" at bounding box center [598, 557] width 746 height 74
click at [843, 556] on div "Add Cancel" at bounding box center [598, 557] width 746 height 74
click at [845, 549] on div "Add Cancel" at bounding box center [598, 557] width 746 height 74
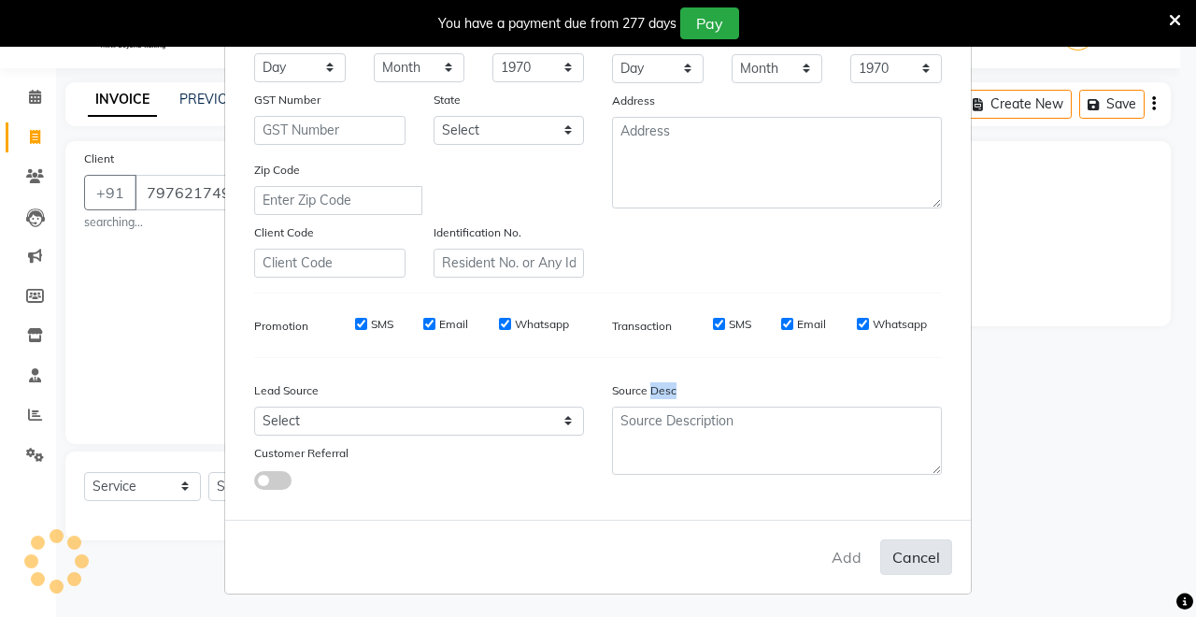
drag, startPoint x: 851, startPoint y: 550, endPoint x: 877, endPoint y: 564, distance: 28.9
click at [852, 560] on div "Add Cancel" at bounding box center [598, 557] width 746 height 74
click at [856, 559] on div "Add Cancel" at bounding box center [598, 557] width 746 height 74
click at [859, 561] on div "Add Cancel" at bounding box center [598, 557] width 746 height 74
drag, startPoint x: 847, startPoint y: 560, endPoint x: 864, endPoint y: 574, distance: 21.9
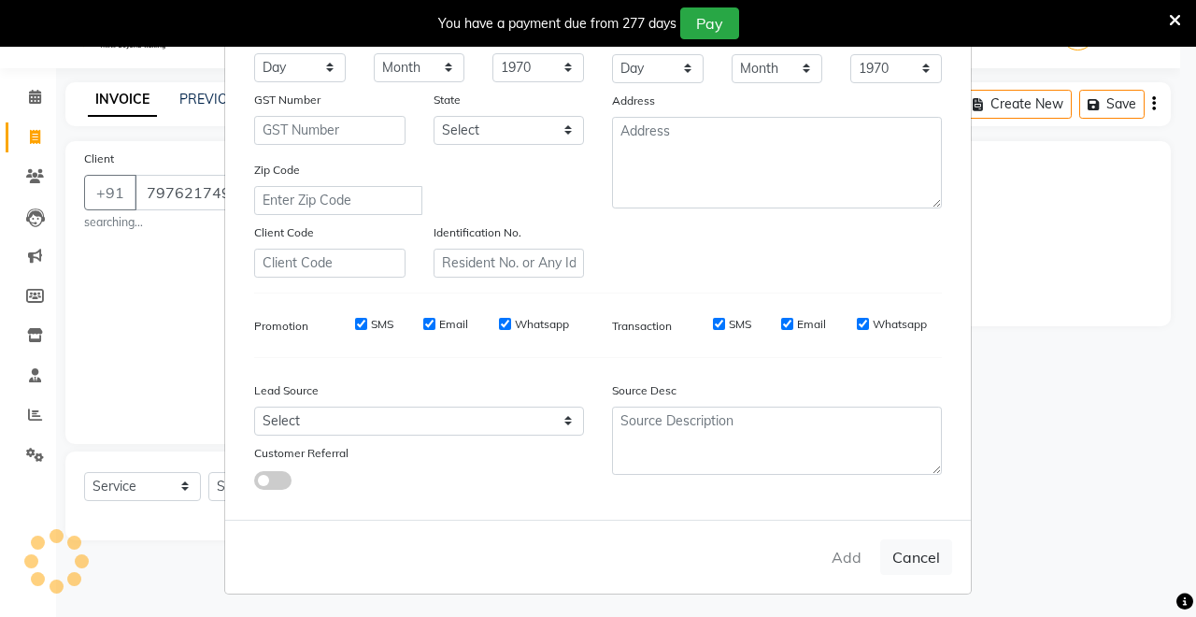
click at [849, 566] on div "Add Cancel" at bounding box center [598, 557] width 746 height 74
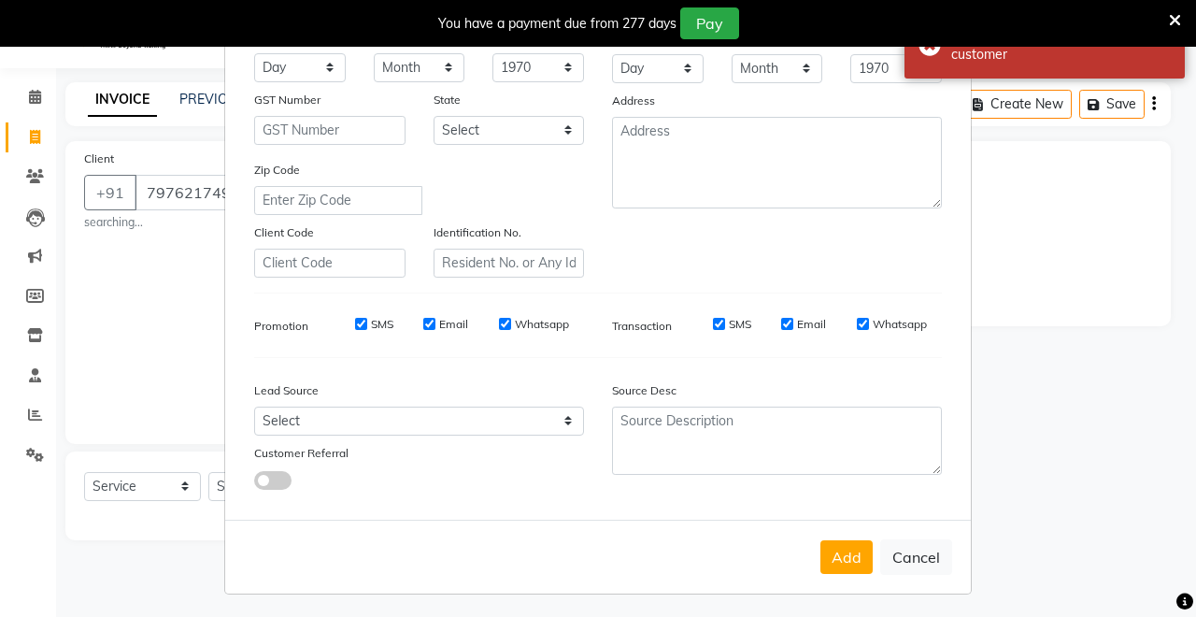
drag, startPoint x: 587, startPoint y: 506, endPoint x: 638, endPoint y: 524, distance: 54.7
click at [590, 506] on div "Generate Dummy Number Name sumit Email DOB Day 01 02 03 04 05 06 07 08 09 10 11…" at bounding box center [598, 185] width 746 height 670
click at [856, 560] on button "Add" at bounding box center [847, 557] width 52 height 34
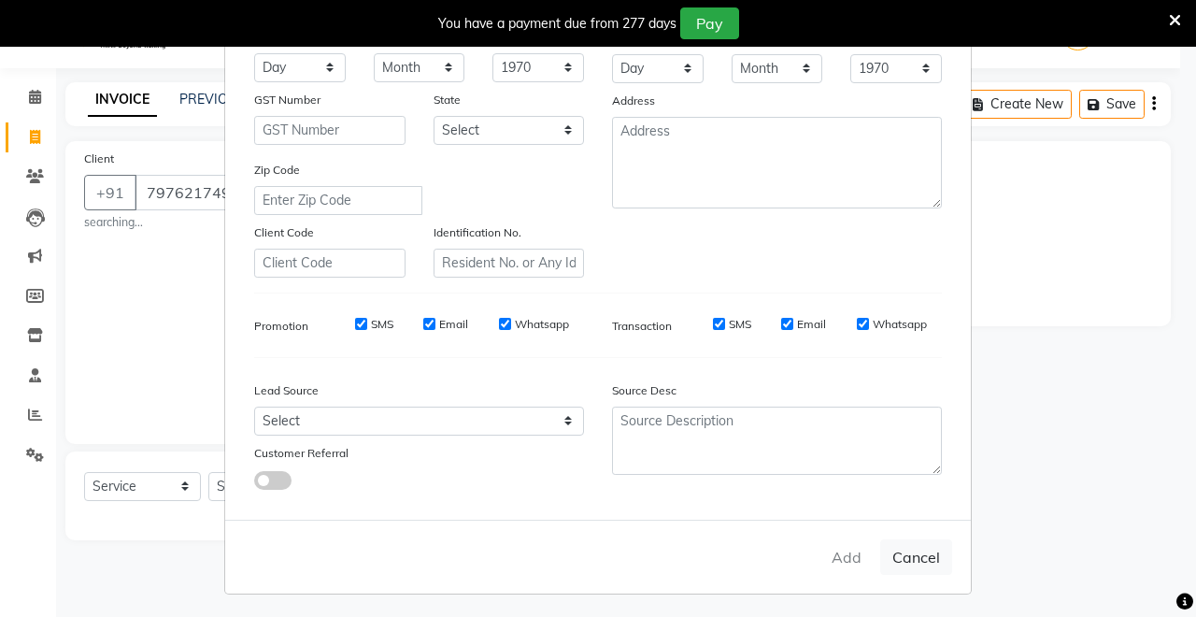
click at [848, 550] on div "Add Cancel" at bounding box center [598, 557] width 746 height 74
click at [848, 555] on div "Add Cancel" at bounding box center [598, 557] width 746 height 74
click at [905, 550] on button "Cancel" at bounding box center [916, 557] width 72 height 36
select select
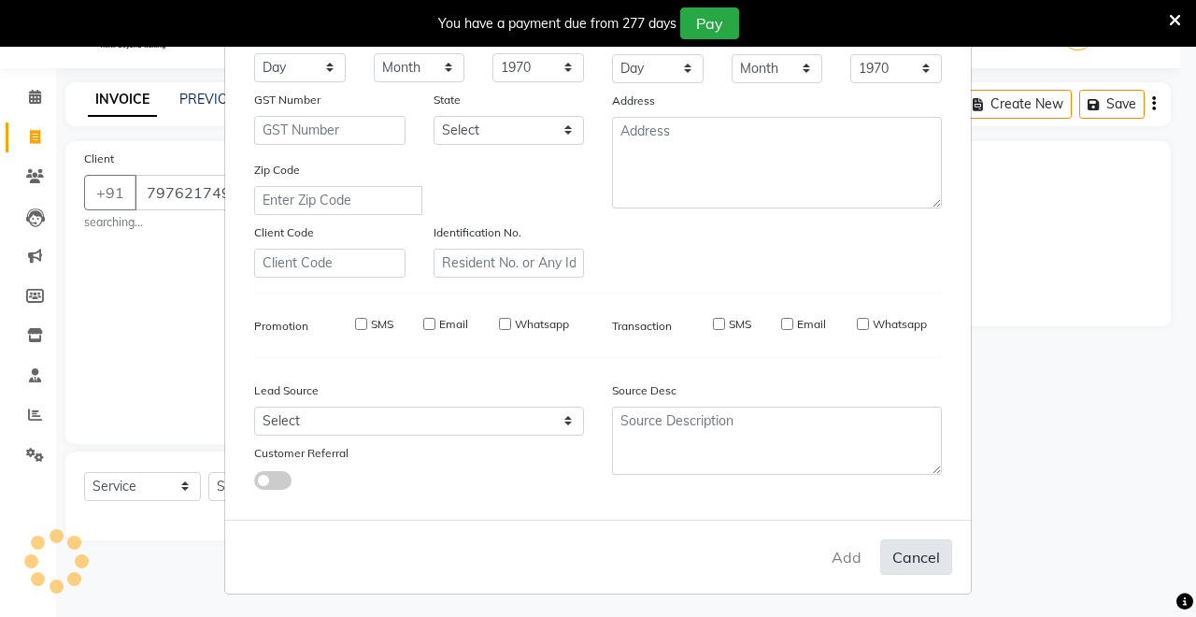
select select
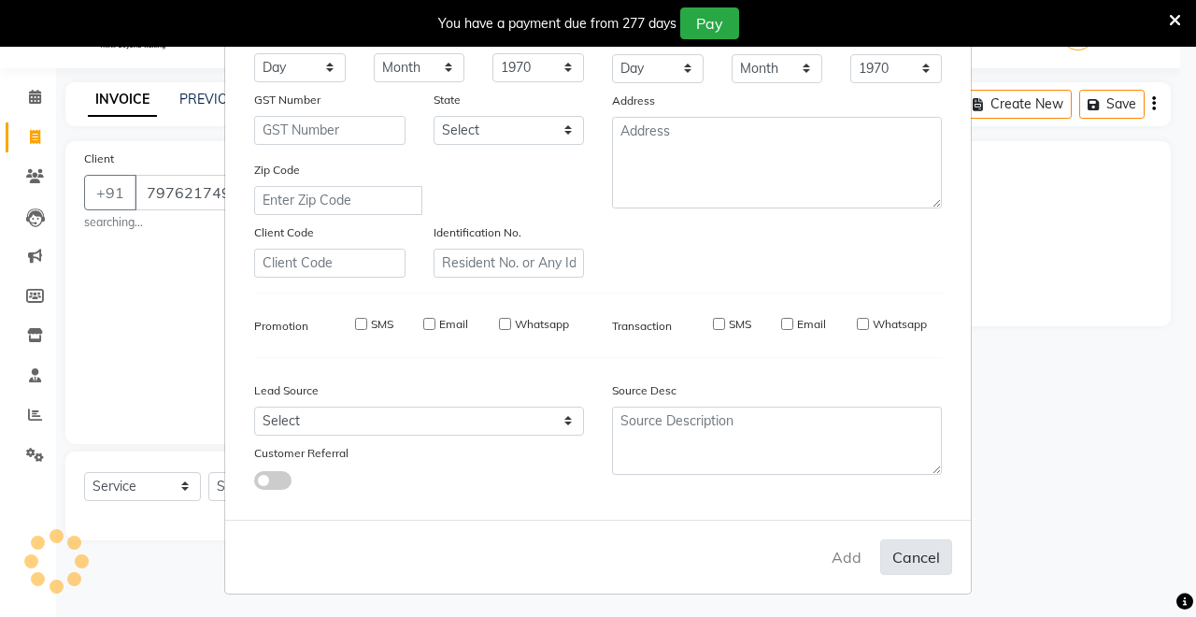
checkbox input "false"
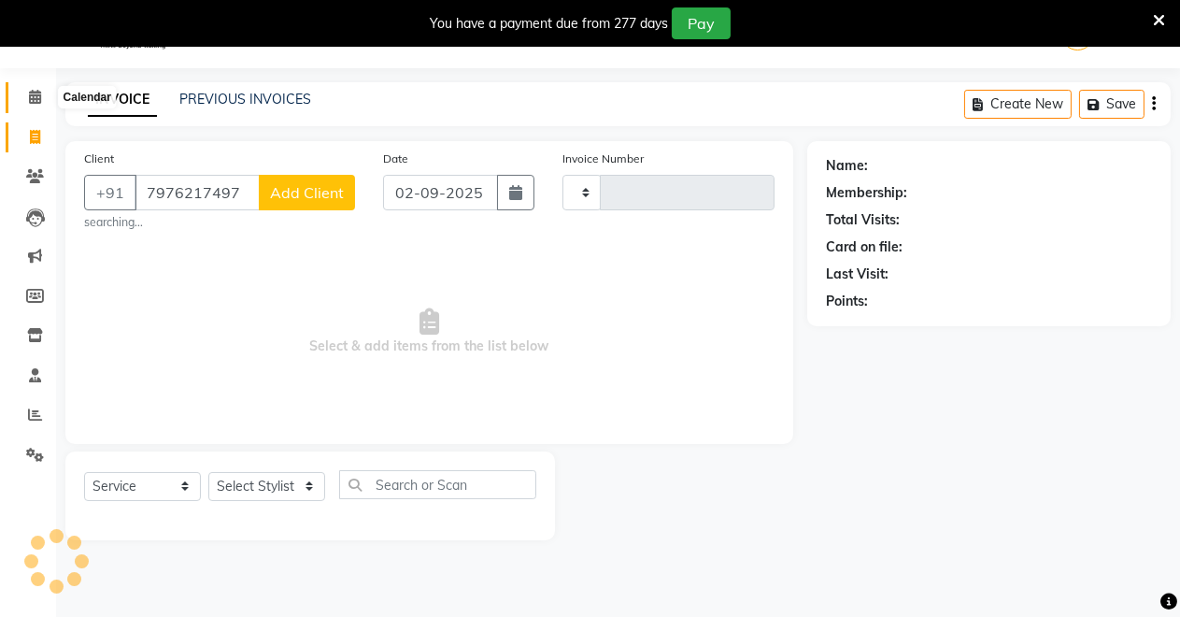
click at [38, 99] on icon at bounding box center [35, 97] width 12 height 14
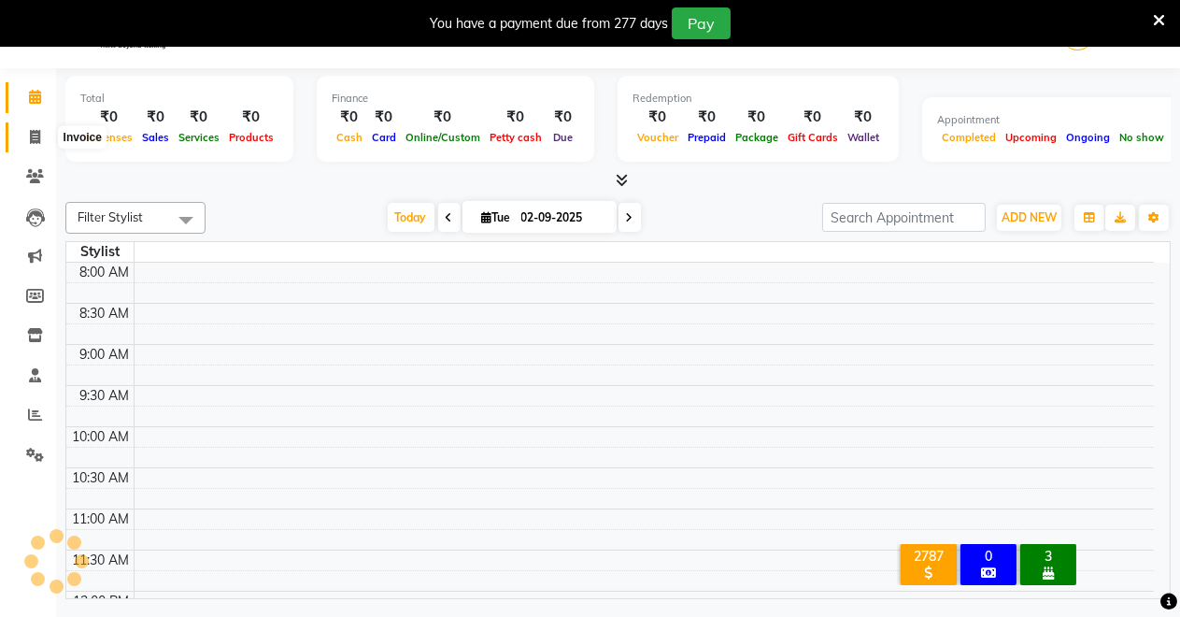
click at [41, 141] on span at bounding box center [35, 137] width 33 height 21
select select "service"
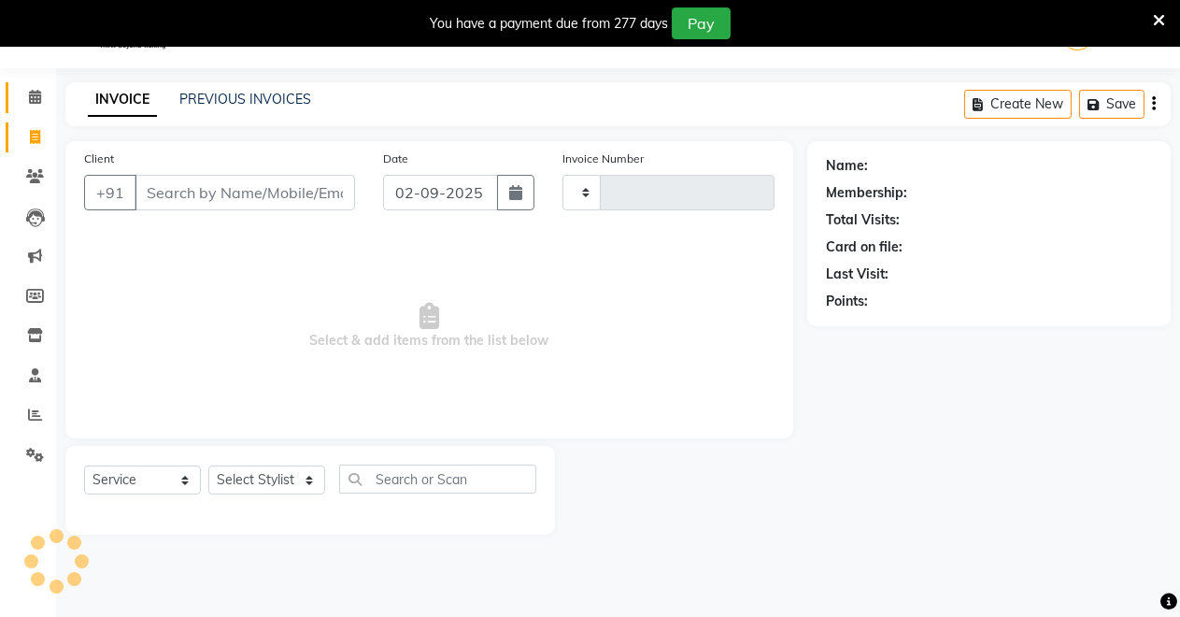
type input "4095"
select select "7317"
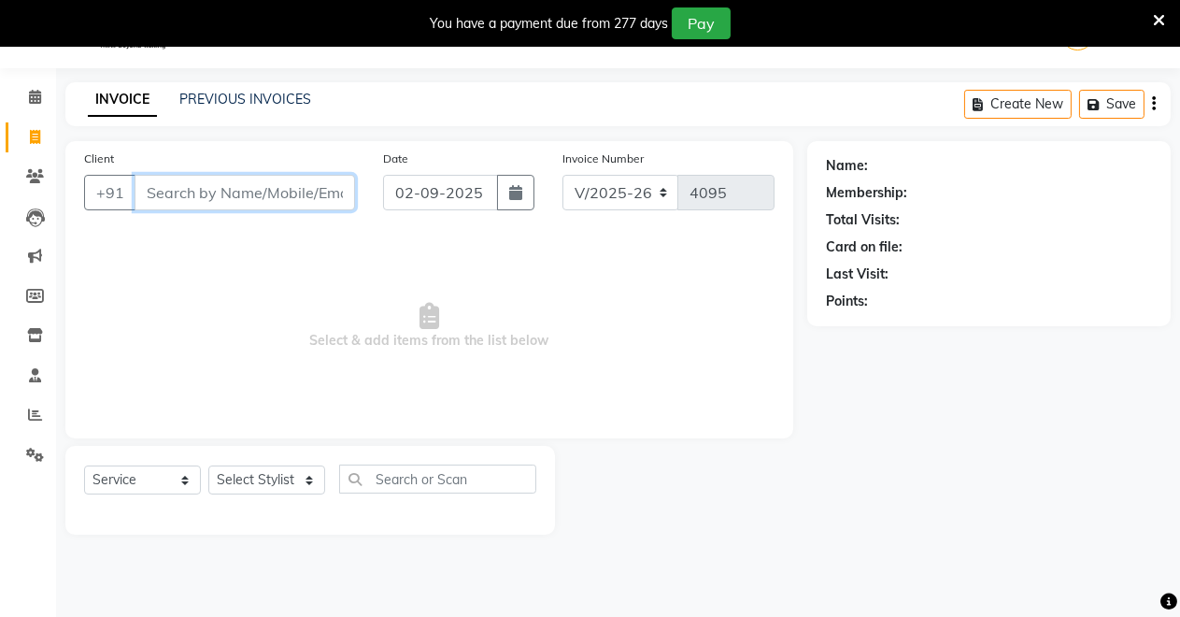
click at [188, 195] on input "Client" at bounding box center [245, 193] width 221 height 36
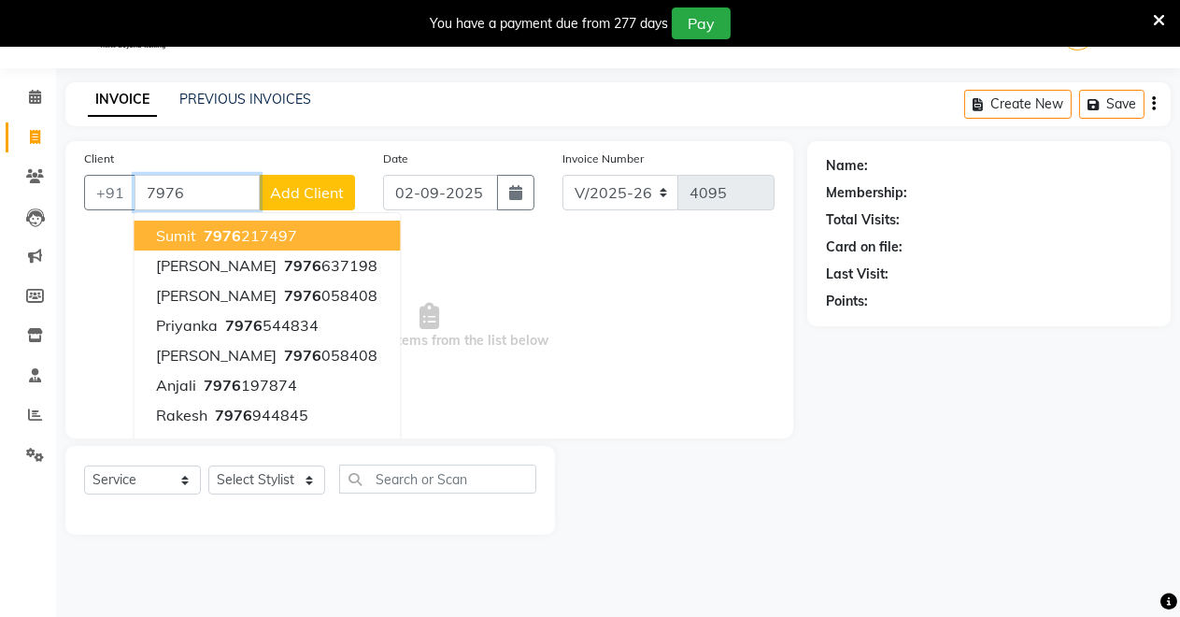
click at [247, 230] on ngb-highlight "7976 217497" at bounding box center [248, 235] width 97 height 19
type input "7976217497"
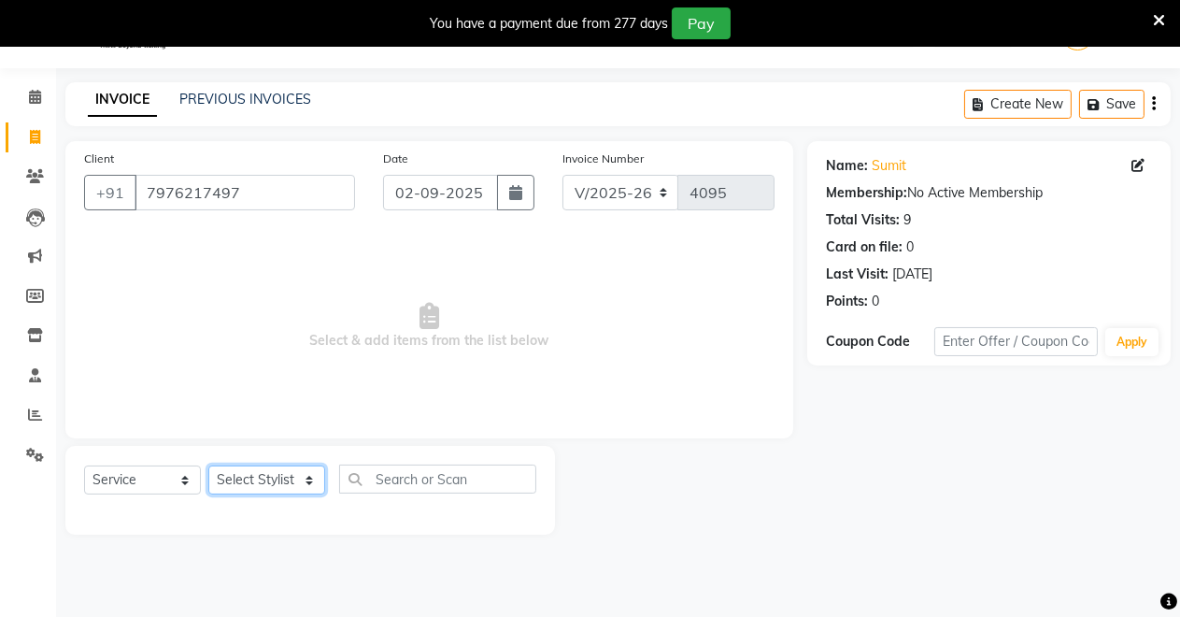
click at [254, 471] on select "Select Stylist" at bounding box center [266, 479] width 117 height 29
click at [312, 478] on select "Select Stylist" at bounding box center [266, 479] width 117 height 29
click at [208, 465] on select "Select Stylist" at bounding box center [266, 479] width 117 height 29
drag, startPoint x: 280, startPoint y: 465, endPoint x: 275, endPoint y: 491, distance: 25.8
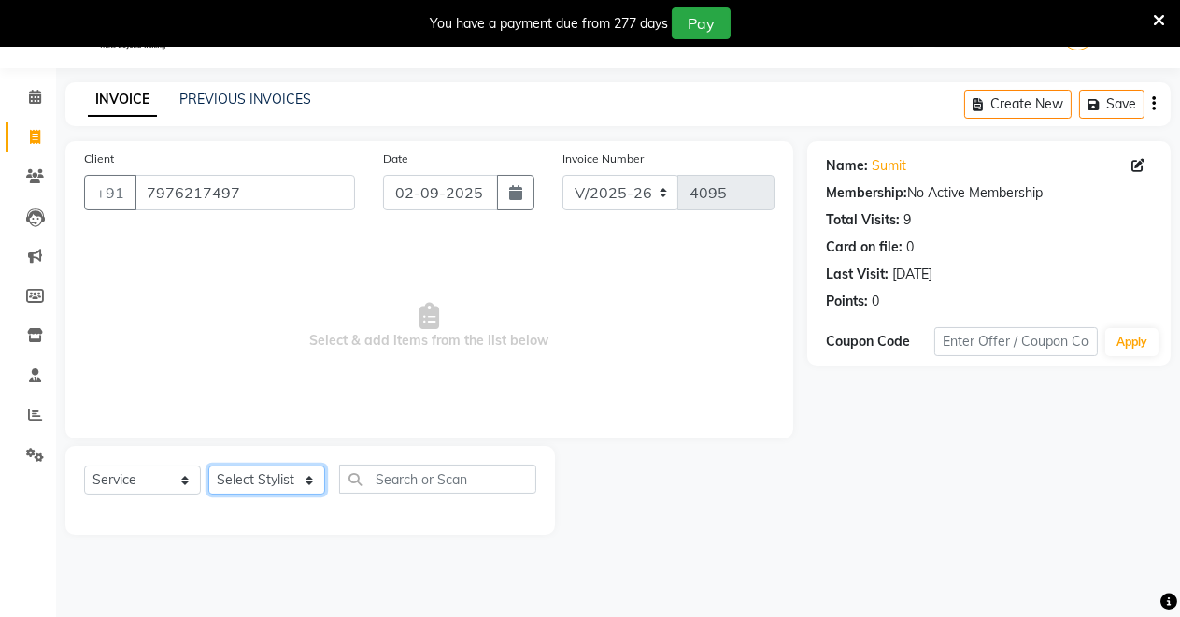
click at [275, 489] on select "Select Stylist" at bounding box center [266, 479] width 117 height 29
click at [208, 465] on select "Select Stylist" at bounding box center [266, 479] width 117 height 29
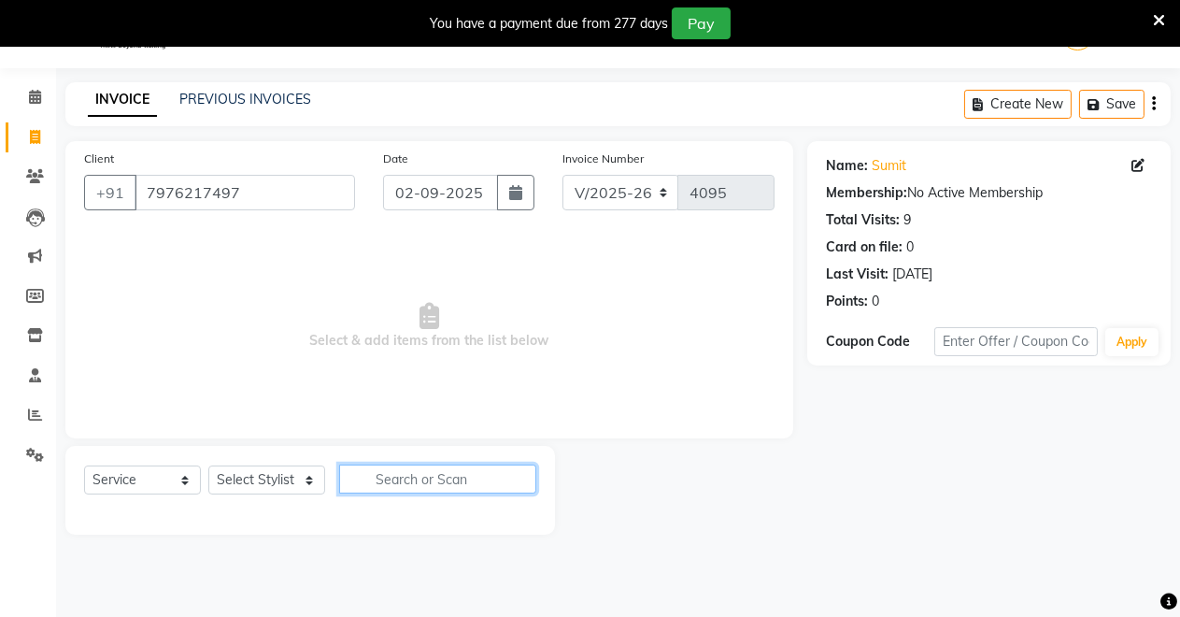
click at [366, 469] on input "text" at bounding box center [437, 478] width 197 height 29
drag, startPoint x: 236, startPoint y: 452, endPoint x: 228, endPoint y: 461, distance: 11.9
click at [228, 456] on div "Select Service Product Membership Package Voucher Prepaid Gift Card Select Styl…" at bounding box center [310, 490] width 490 height 89
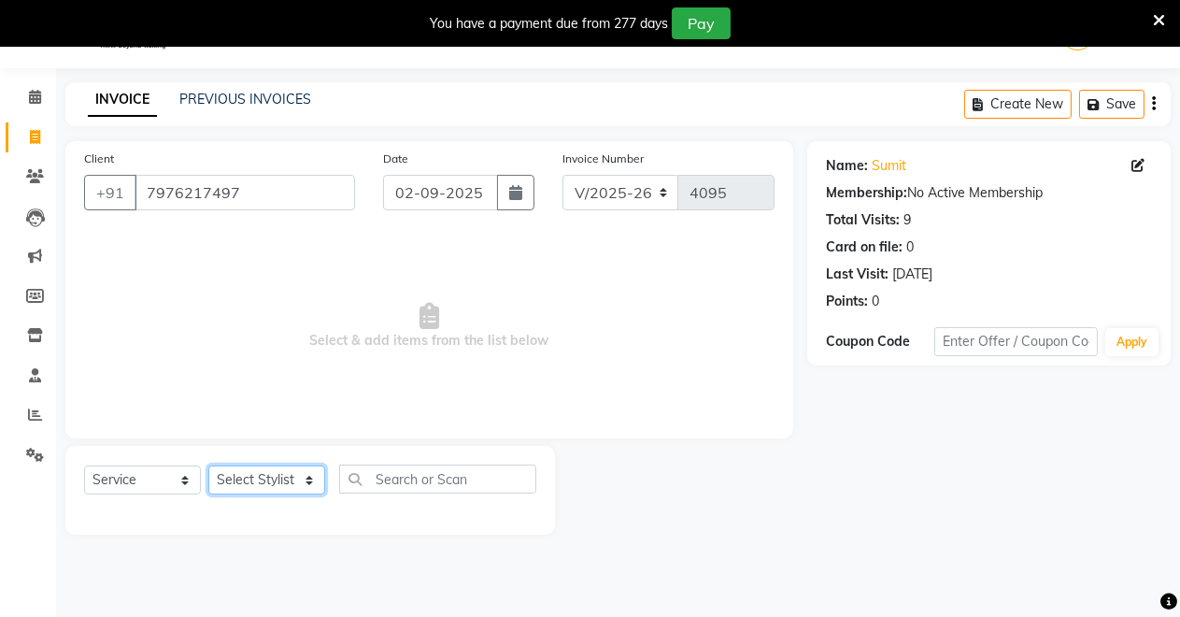
drag, startPoint x: 228, startPoint y: 466, endPoint x: 232, endPoint y: 478, distance: 12.7
click at [228, 469] on select "Select Stylist" at bounding box center [266, 479] width 117 height 29
click at [176, 479] on select "Select Service Product Membership Package Voucher Prepaid Gift Card" at bounding box center [142, 479] width 117 height 29
click at [300, 469] on select "Select Stylist" at bounding box center [266, 479] width 117 height 29
click at [312, 469] on select "Select Stylist" at bounding box center [266, 479] width 117 height 29
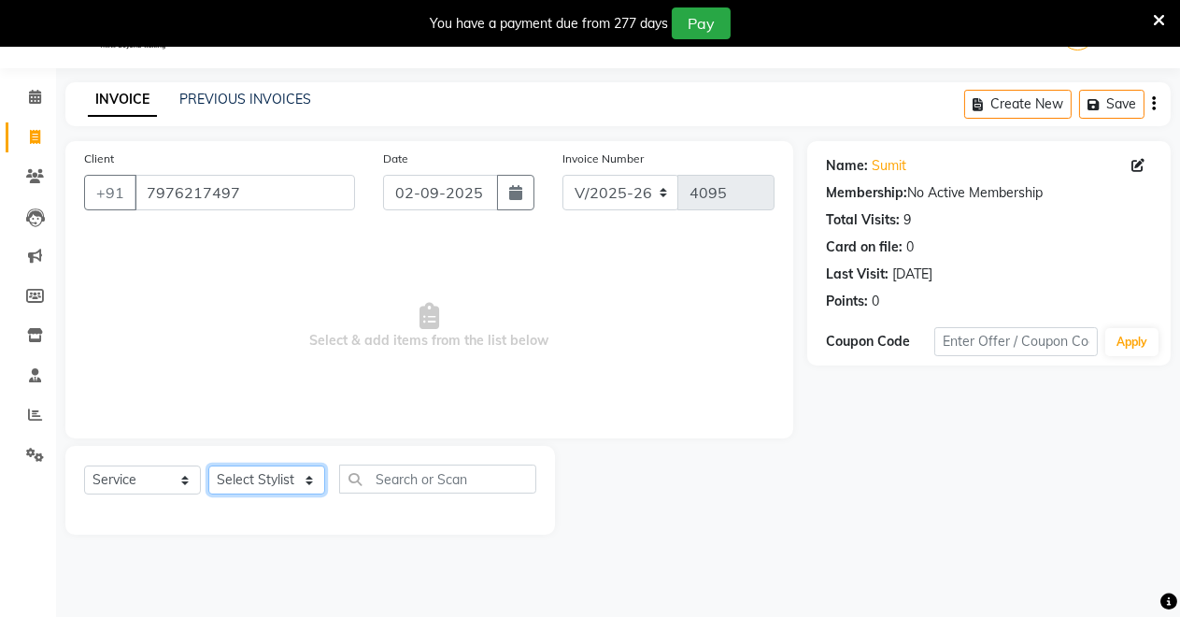
click at [307, 478] on select "Select Stylist" at bounding box center [266, 479] width 117 height 29
click at [307, 480] on select "Select Stylist" at bounding box center [266, 479] width 117 height 29
click at [307, 472] on select "Select Stylist" at bounding box center [266, 479] width 117 height 29
click at [308, 470] on select "Select Stylist" at bounding box center [266, 479] width 117 height 29
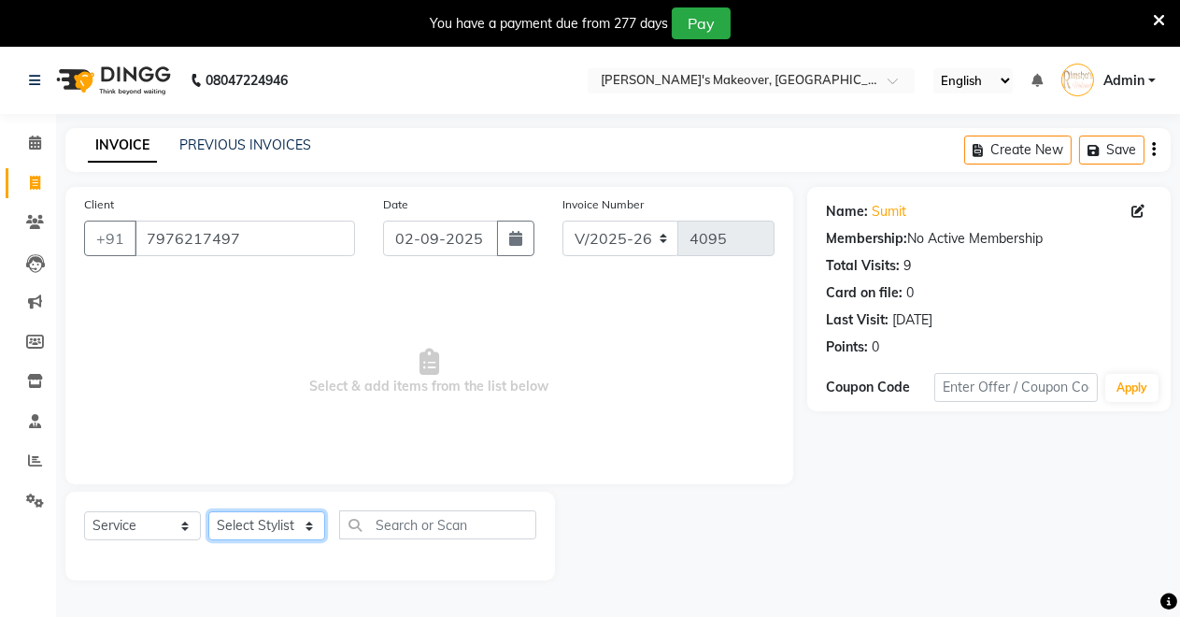
scroll to position [46, 0]
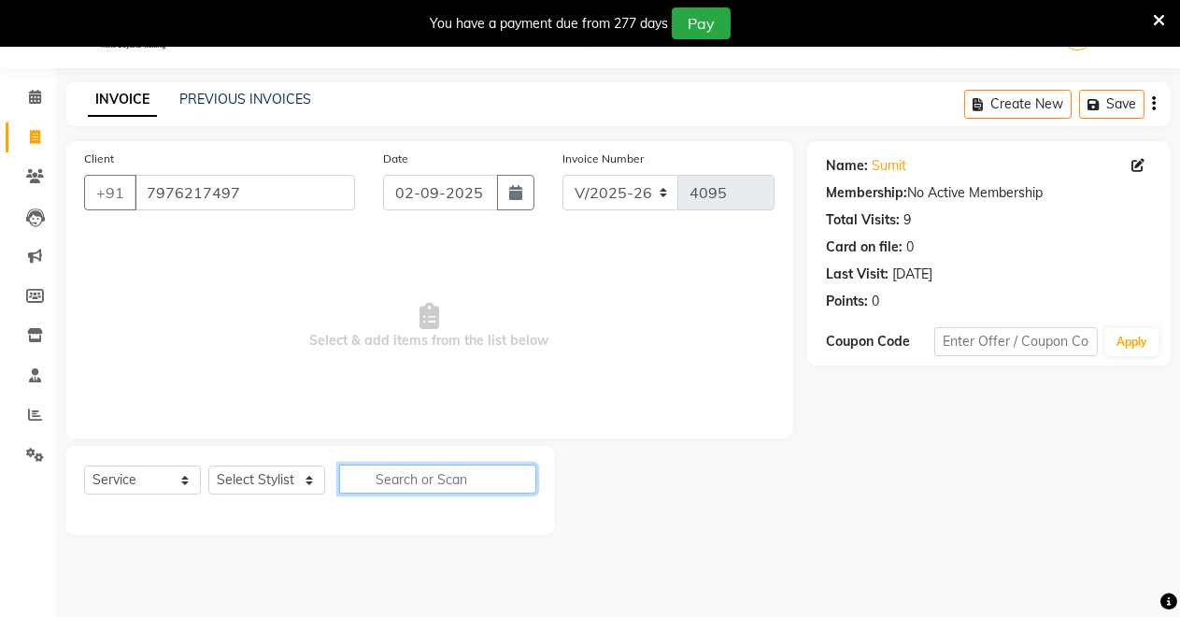
drag, startPoint x: 372, startPoint y: 483, endPoint x: 361, endPoint y: 488, distance: 12.1
click at [363, 486] on input "text" at bounding box center [437, 478] width 197 height 29
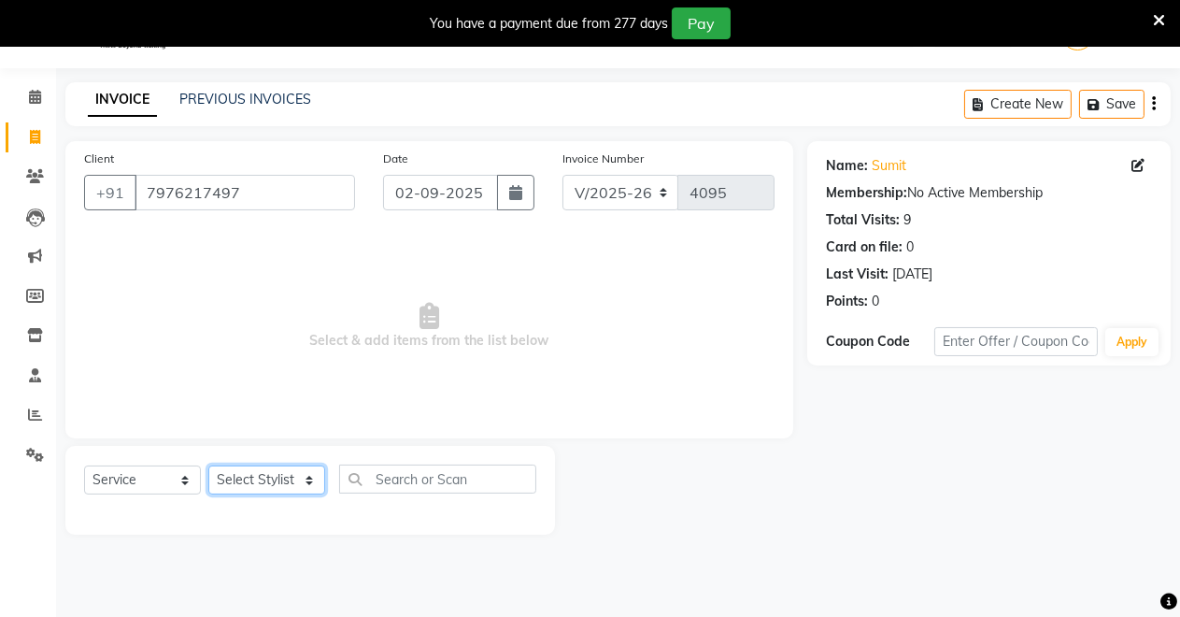
click at [293, 466] on select "Select Stylist" at bounding box center [266, 479] width 117 height 29
click at [293, 469] on select "Select Stylist" at bounding box center [266, 479] width 117 height 29
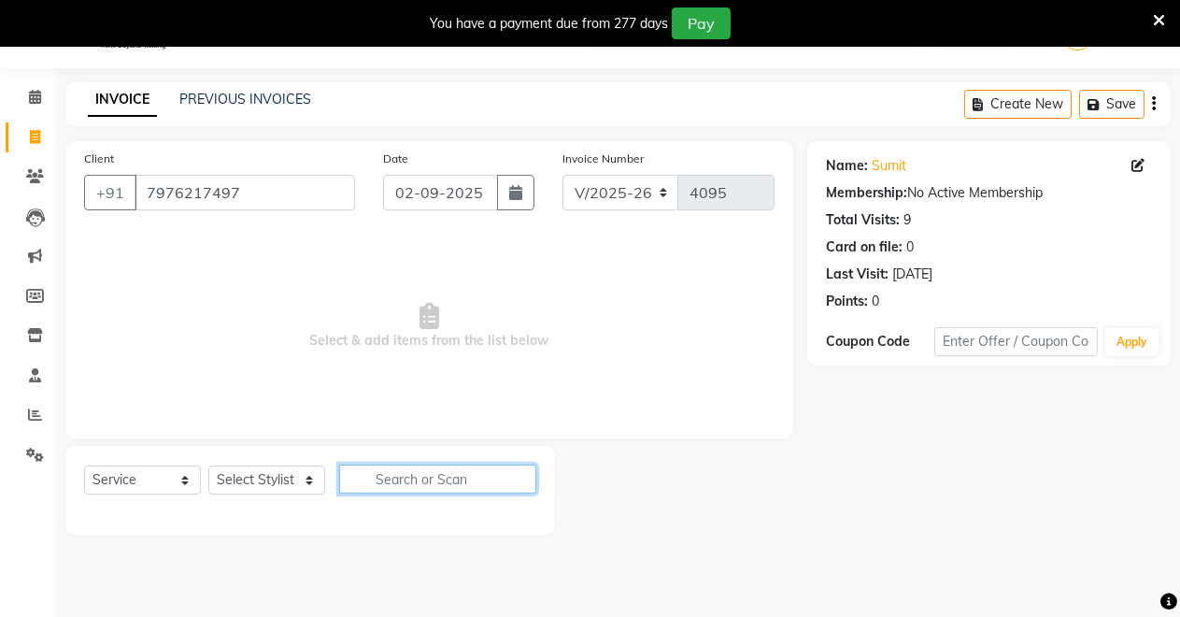
click at [399, 485] on input "text" at bounding box center [437, 478] width 197 height 29
type input "b"
click at [527, 462] on div "Select Service Product Membership Package Voucher Prepaid Gift Card Select Styl…" at bounding box center [310, 490] width 490 height 89
click at [520, 469] on button "button" at bounding box center [522, 478] width 27 height 29
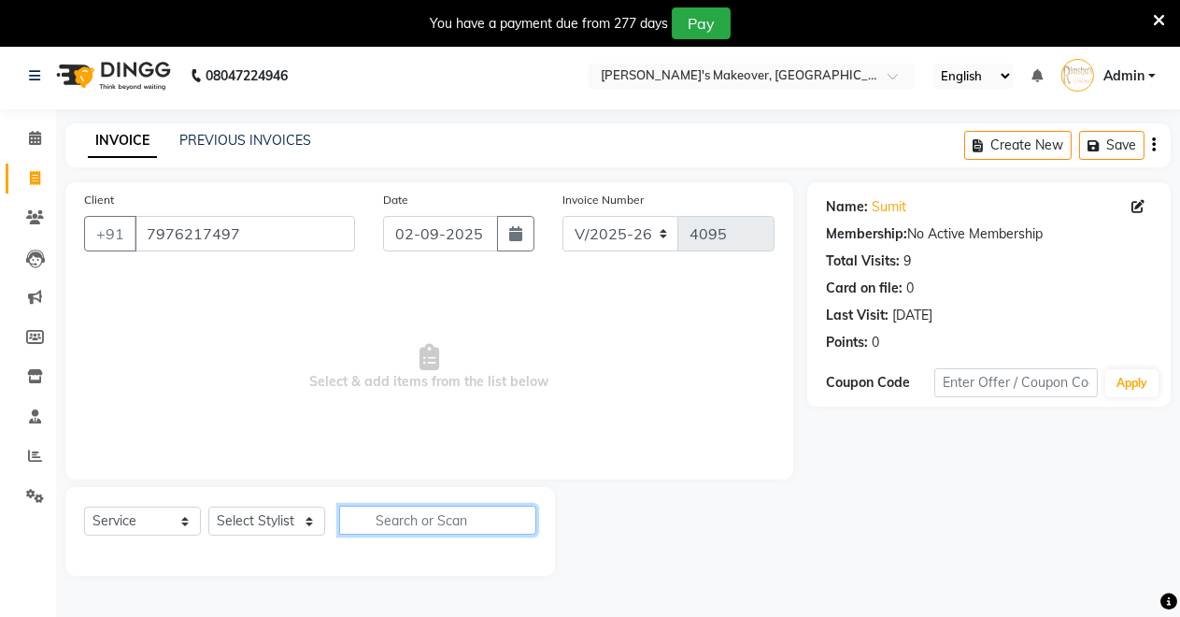
scroll to position [0, 0]
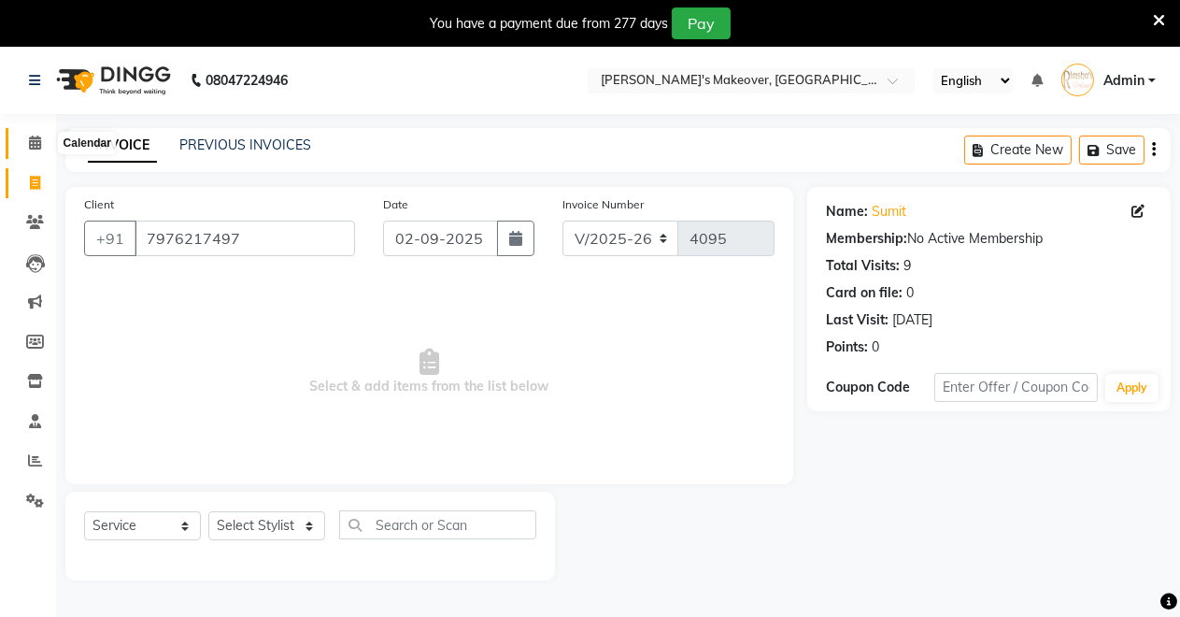
click at [36, 142] on icon at bounding box center [35, 143] width 12 height 14
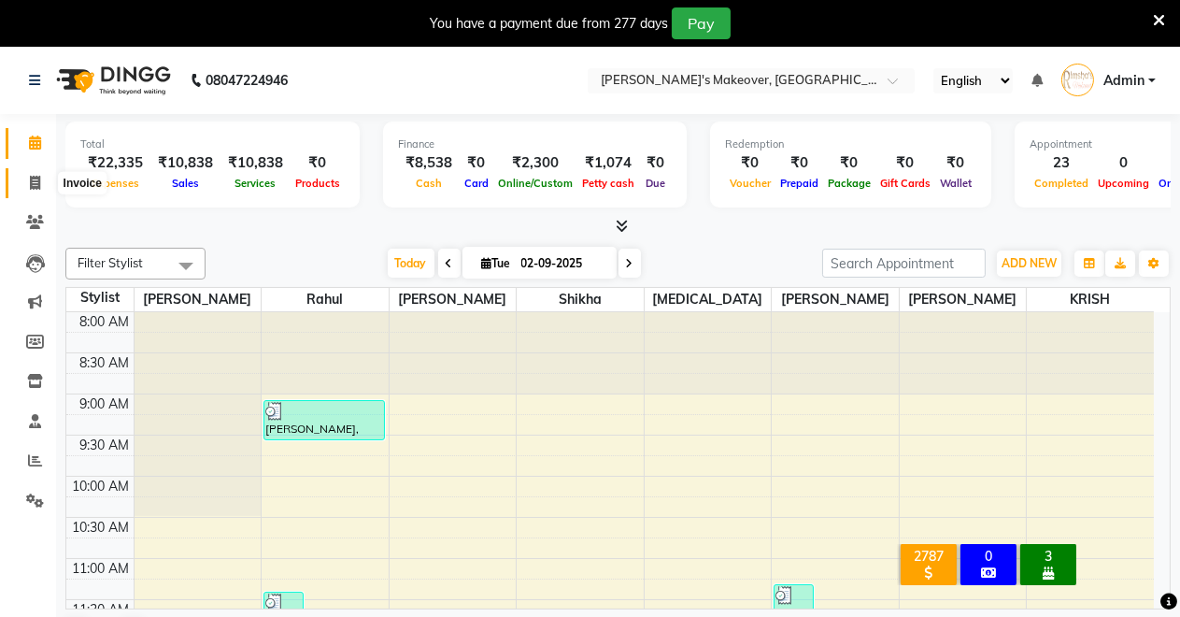
click at [38, 177] on icon at bounding box center [35, 183] width 10 height 14
select select "service"
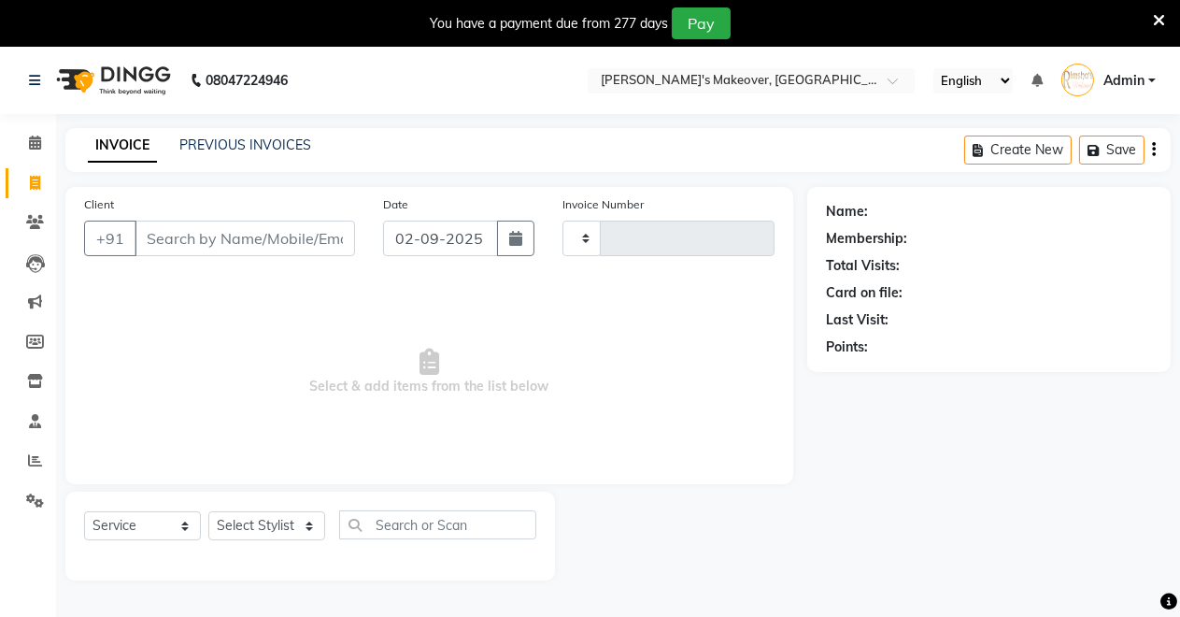
type input "4095"
select select "7317"
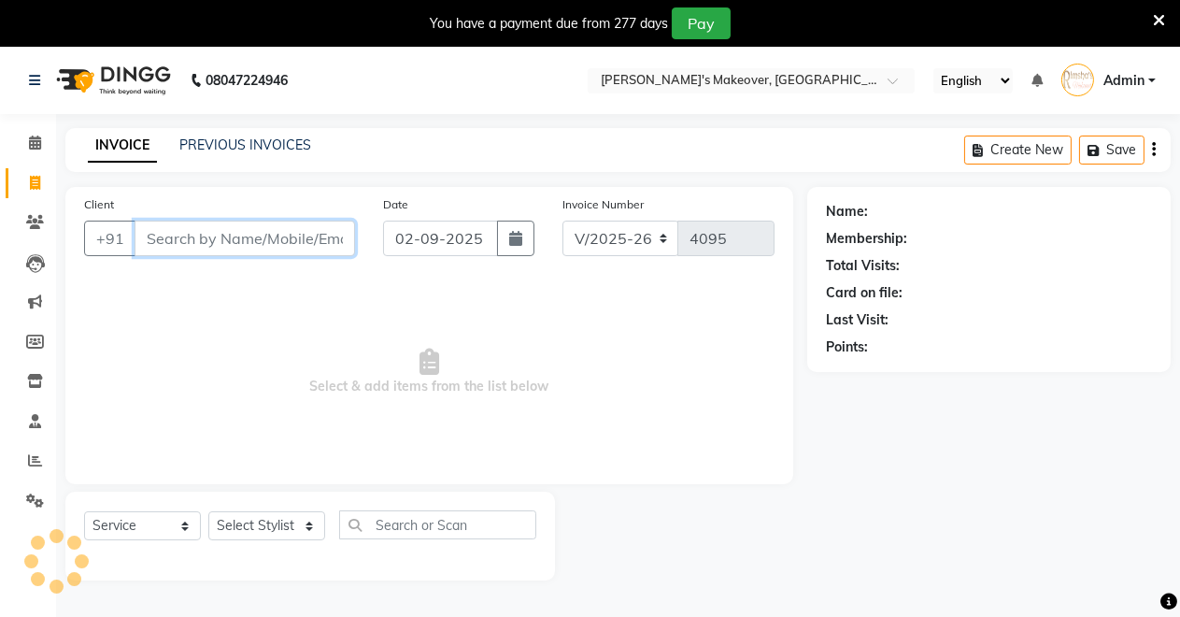
click at [164, 234] on input "Client" at bounding box center [245, 239] width 221 height 36
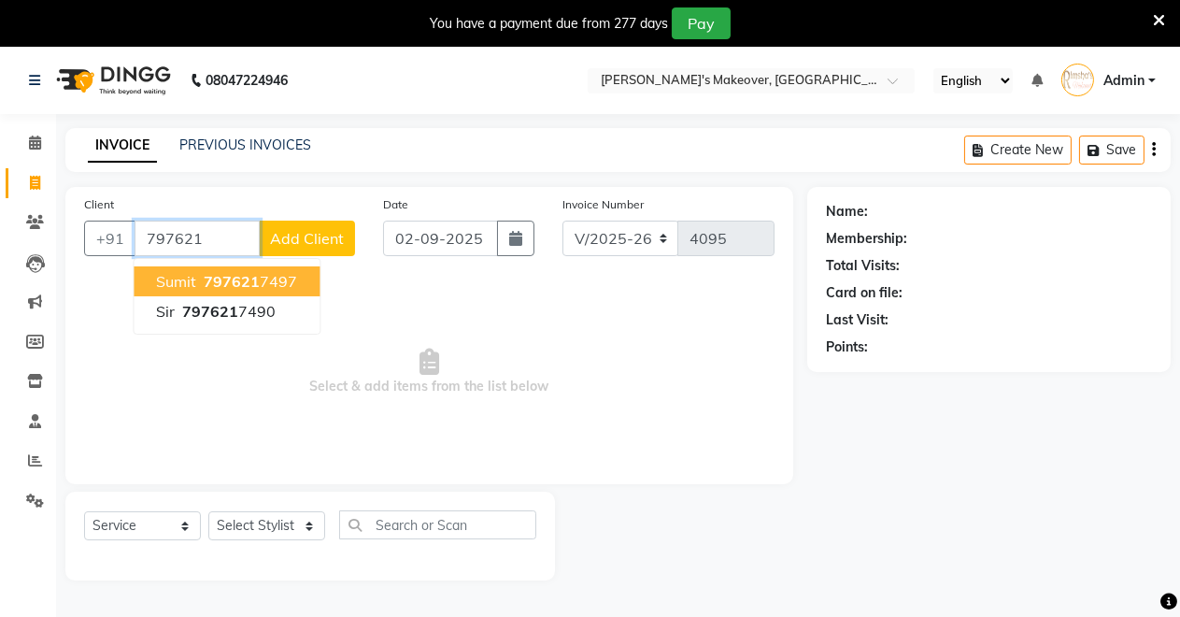
click at [205, 286] on span "797621" at bounding box center [232, 281] width 56 height 19
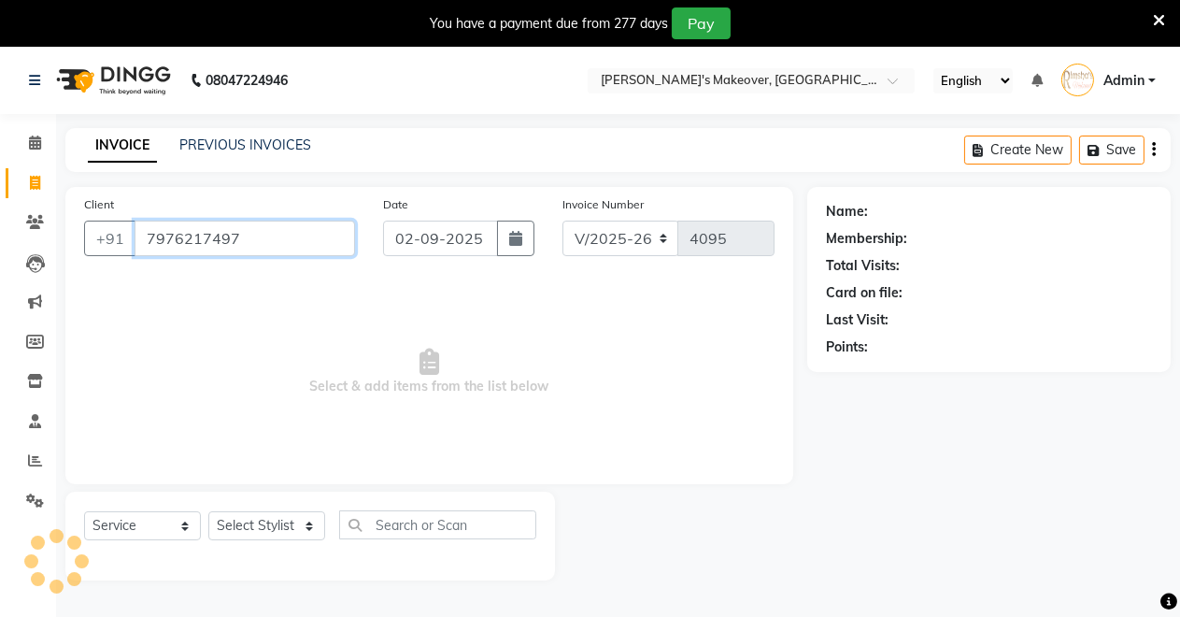
type input "7976217497"
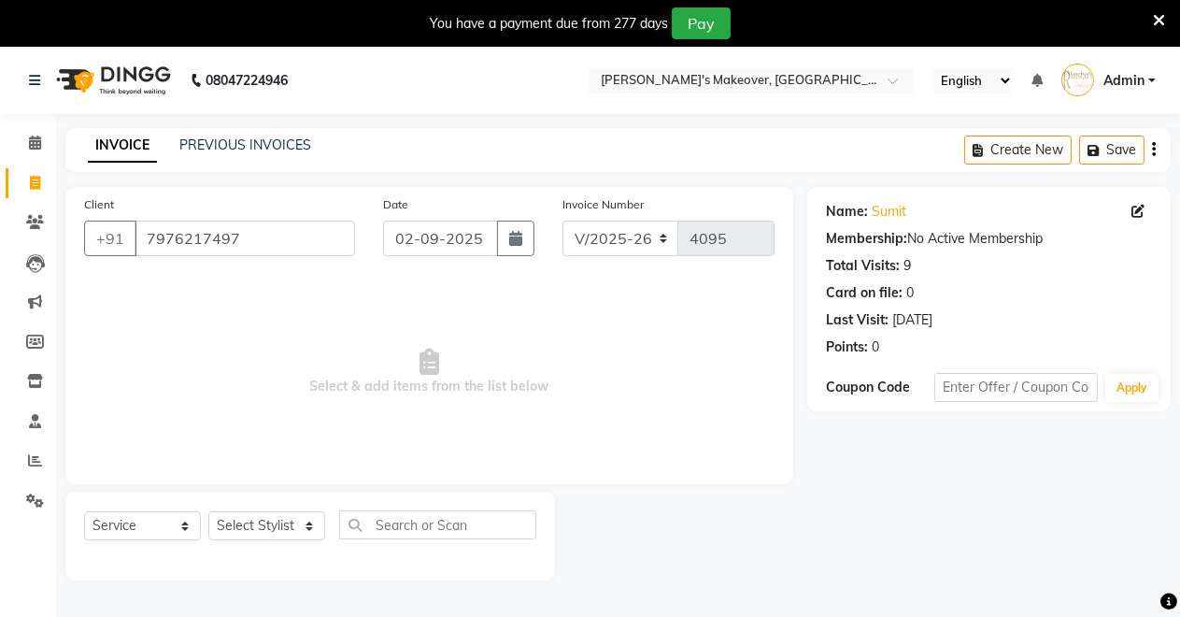
scroll to position [46, 0]
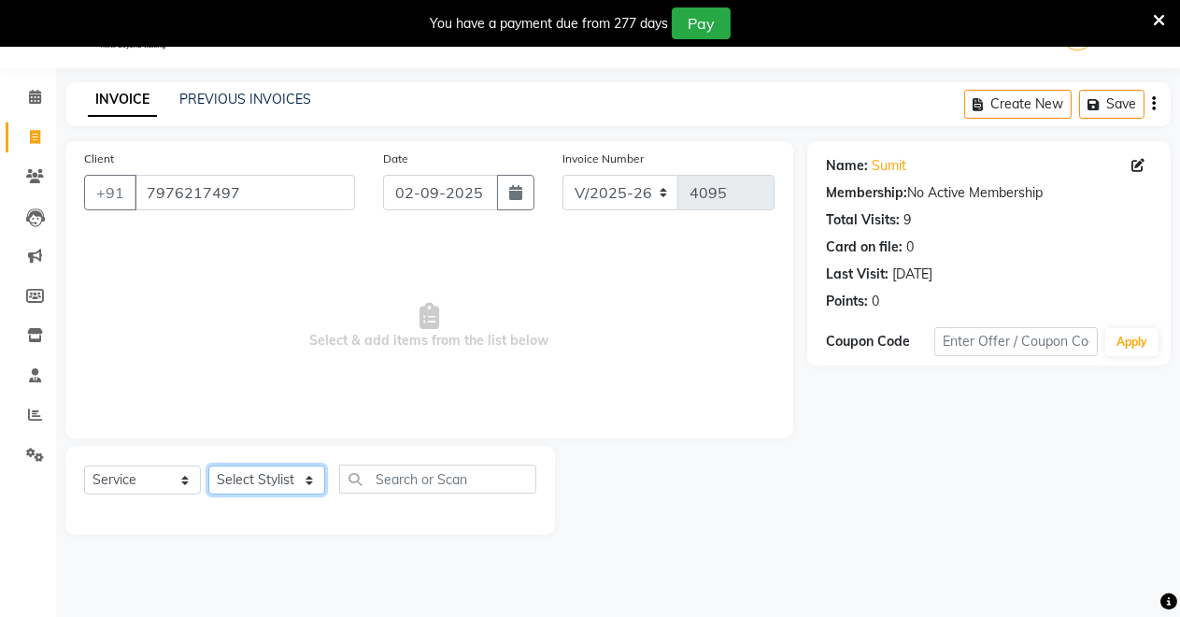
click at [277, 485] on select "Select Stylist [PERSON_NAME] [PERSON_NAME] [MEDICAL_DATA][PERSON_NAME] [PERSON_…" at bounding box center [266, 479] width 117 height 29
select select "65689"
click at [208, 465] on select "Select Stylist [PERSON_NAME] [PERSON_NAME] [MEDICAL_DATA][PERSON_NAME] [PERSON_…" at bounding box center [266, 479] width 117 height 29
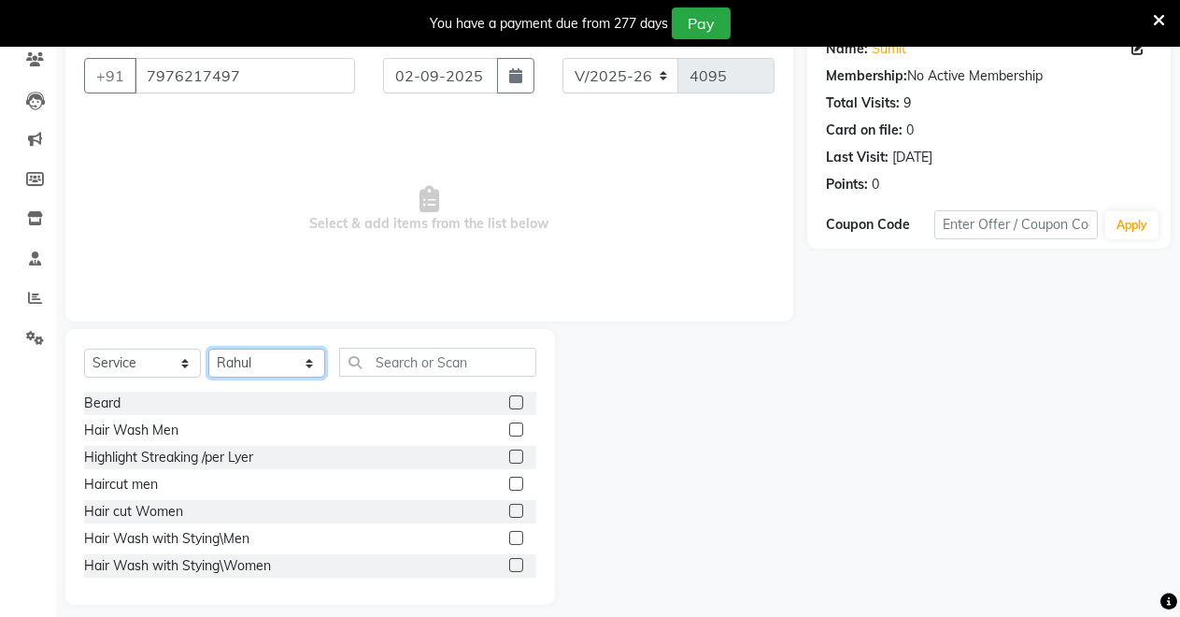
scroll to position [178, 0]
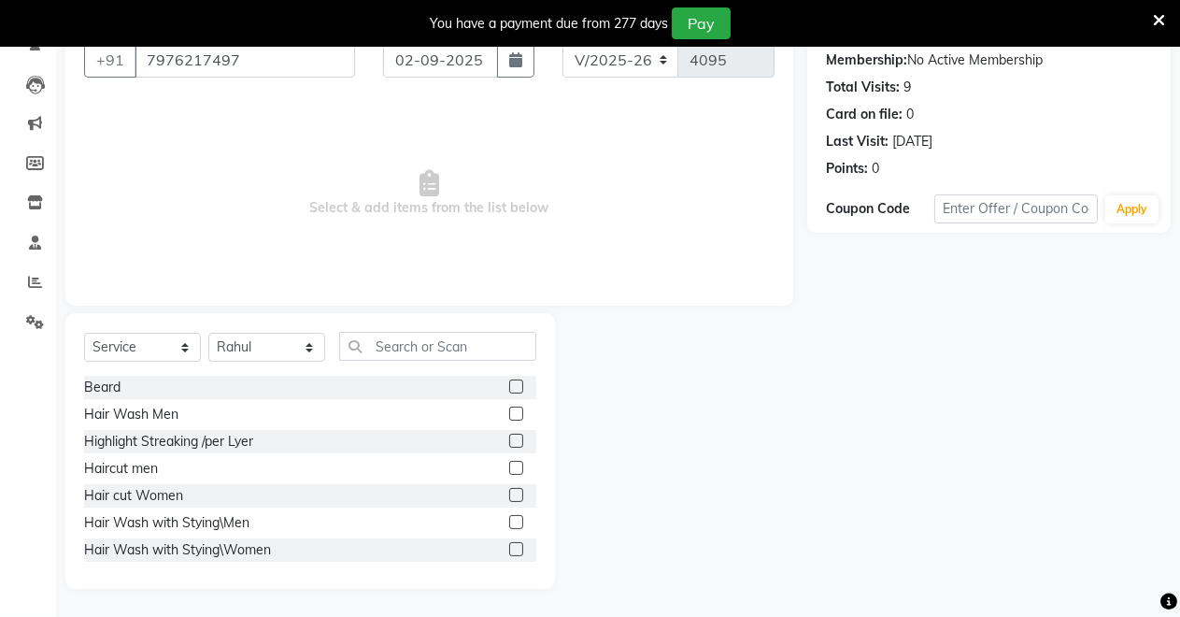
click at [509, 381] on label at bounding box center [516, 386] width 14 height 14
click at [509, 381] on input "checkbox" at bounding box center [515, 387] width 12 height 12
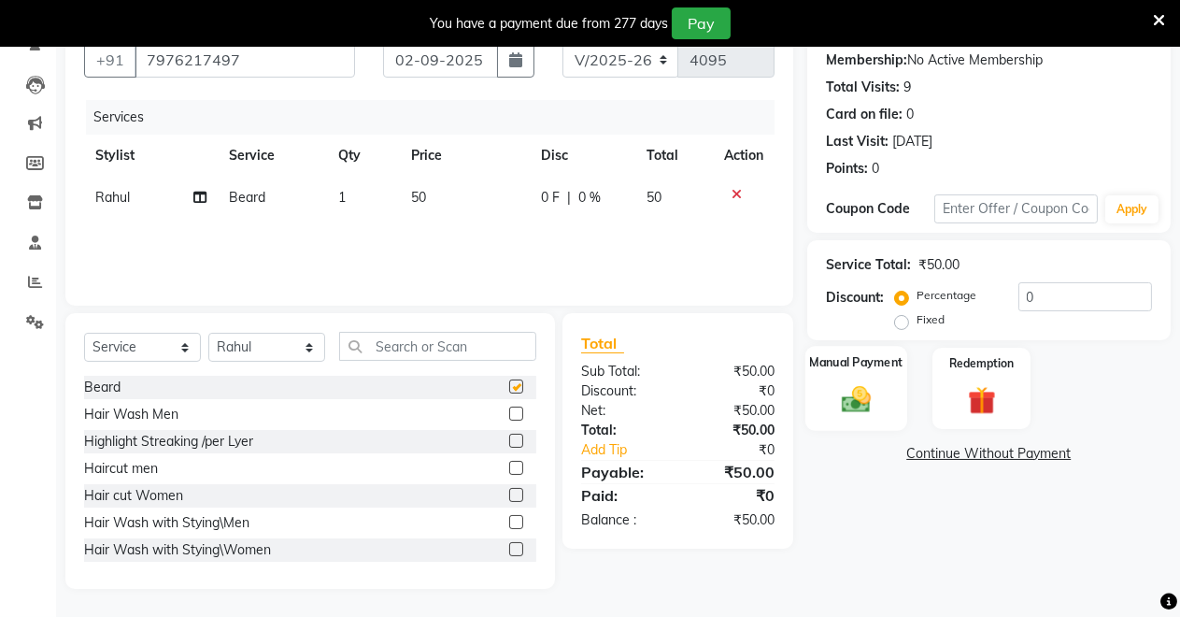
checkbox input "false"
click at [837, 400] on img at bounding box center [857, 399] width 48 height 34
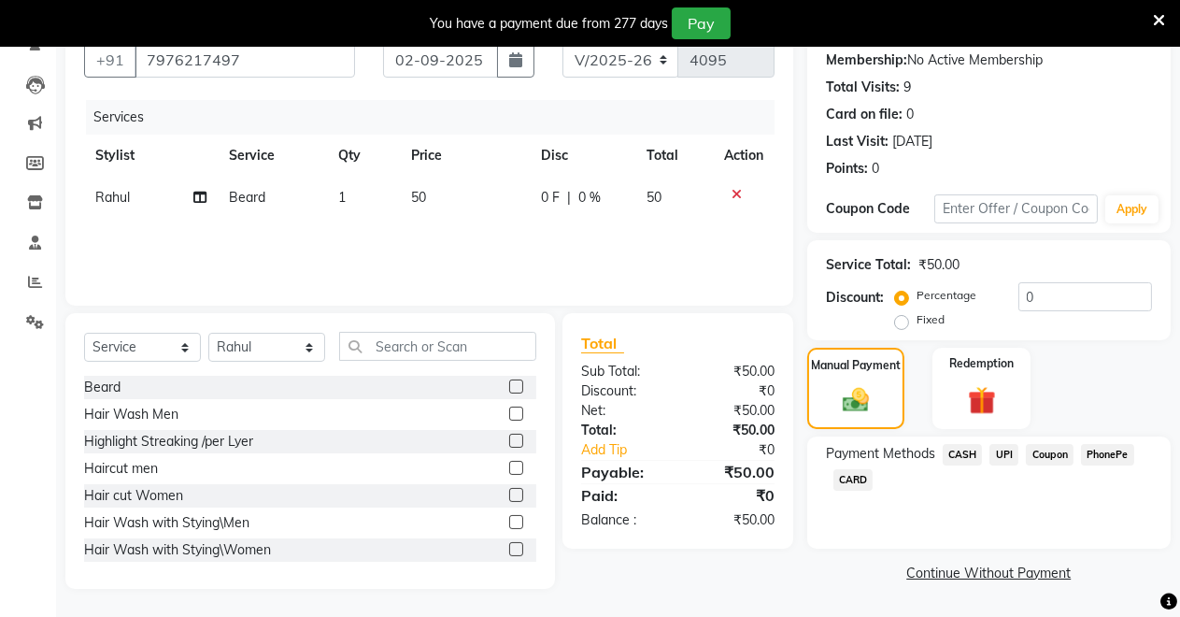
click at [955, 449] on span "CASH" at bounding box center [963, 454] width 40 height 21
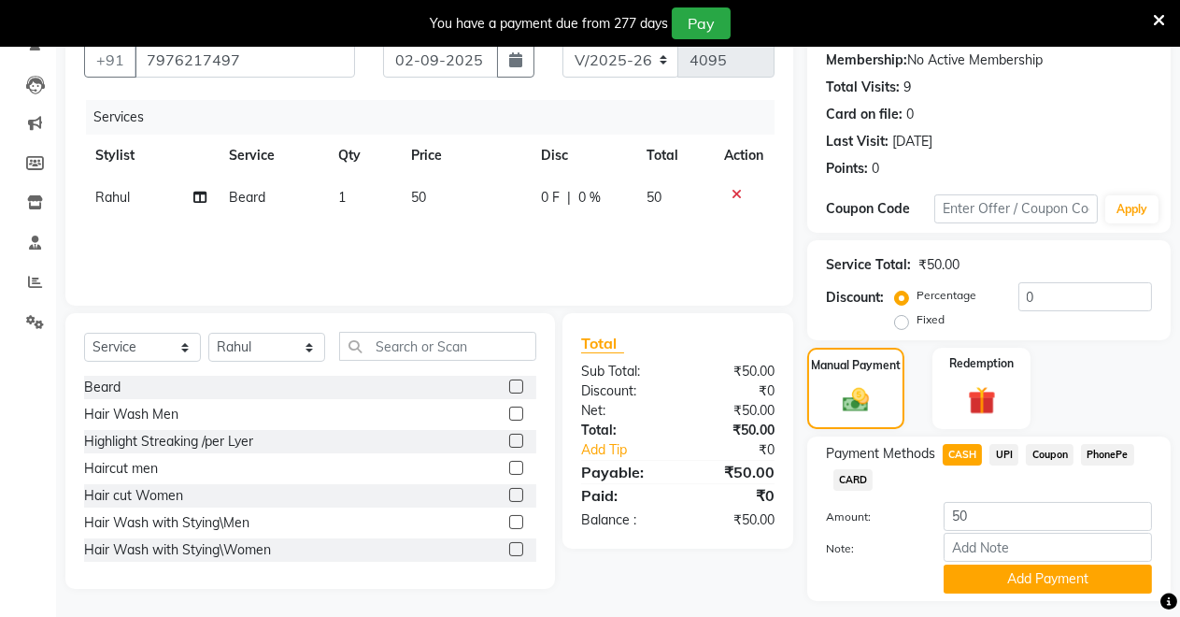
scroll to position [229, 0]
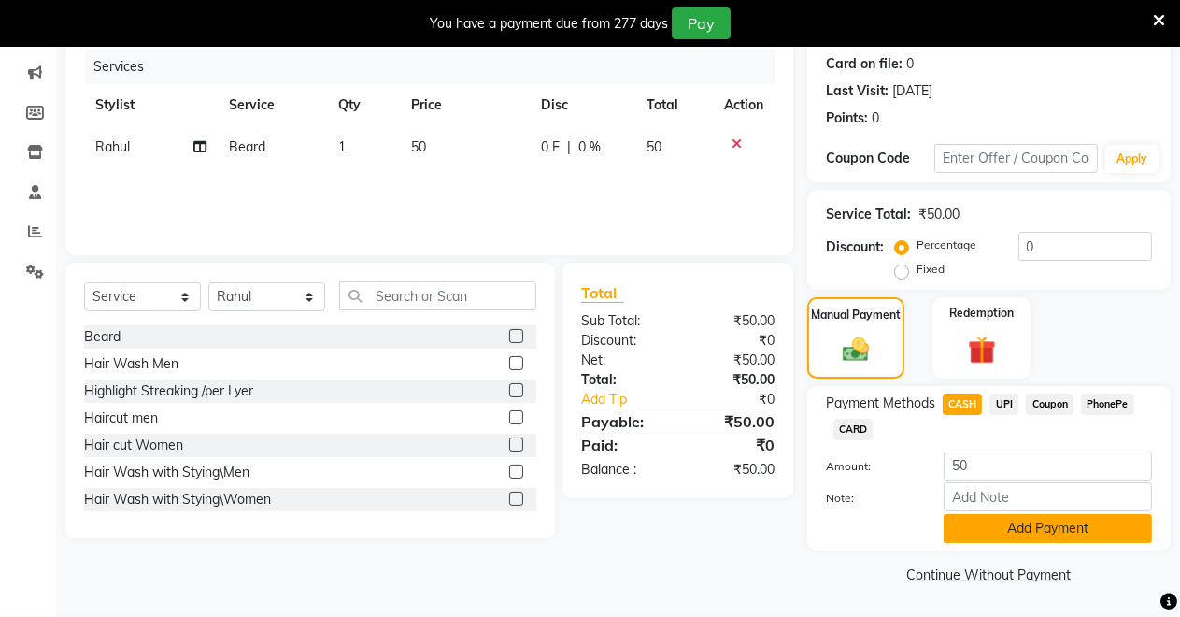
click at [1003, 521] on button "Add Payment" at bounding box center [1048, 528] width 208 height 29
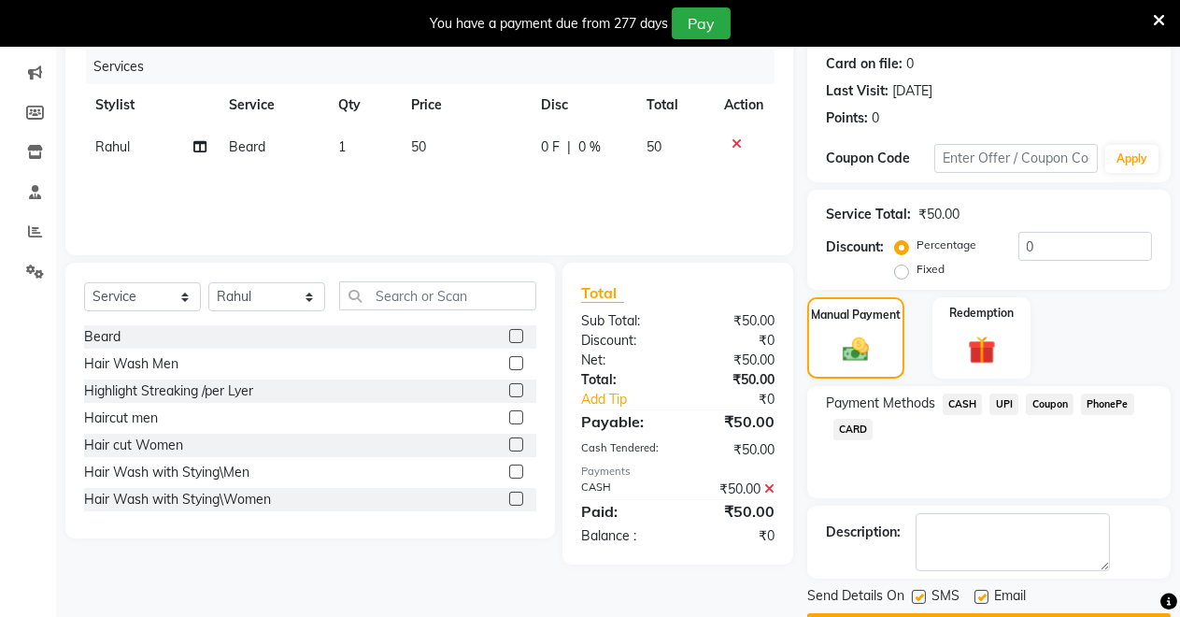
scroll to position [282, 0]
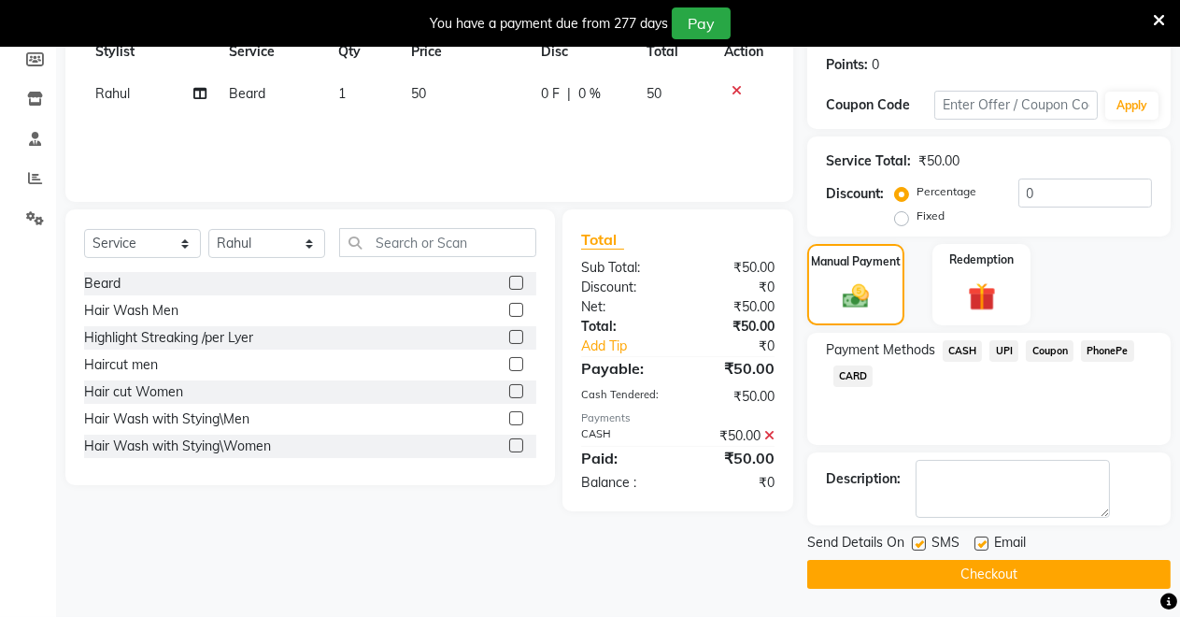
click at [1057, 566] on button "Checkout" at bounding box center [989, 574] width 364 height 29
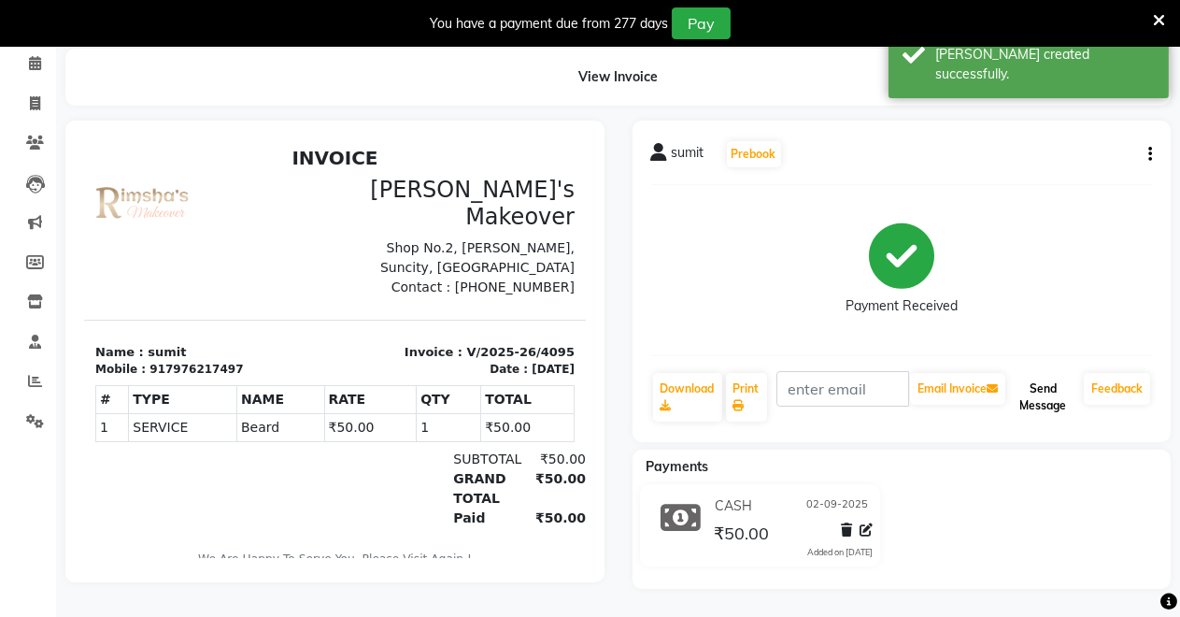
click at [1061, 373] on button "Send Message" at bounding box center [1042, 397] width 67 height 49
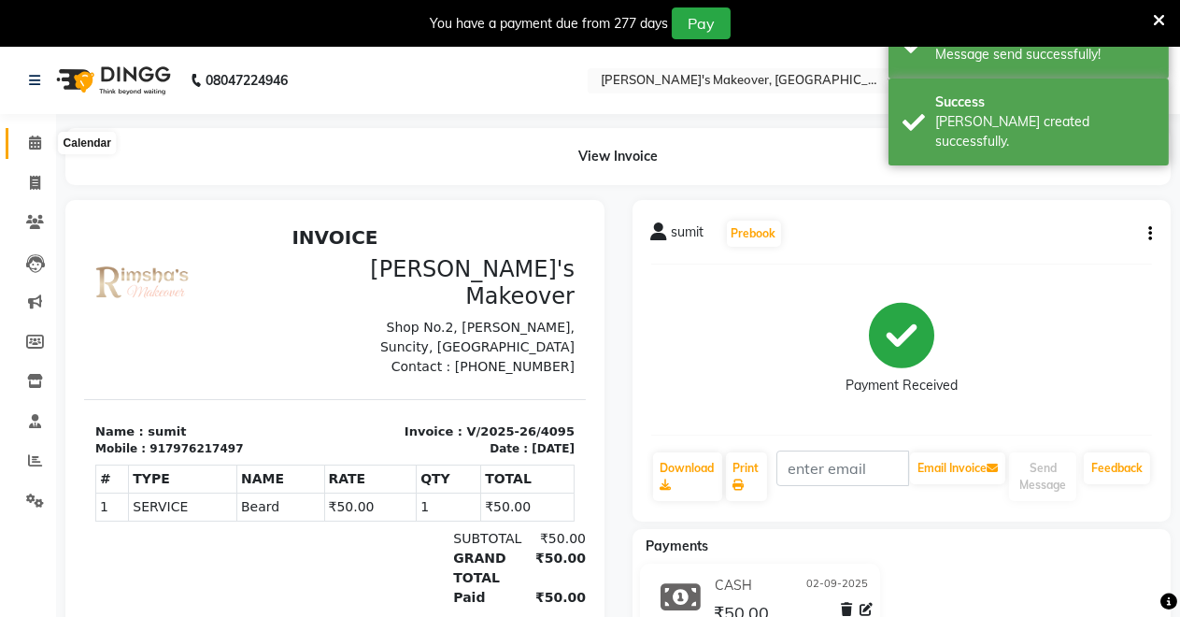
click at [26, 141] on span at bounding box center [35, 143] width 33 height 21
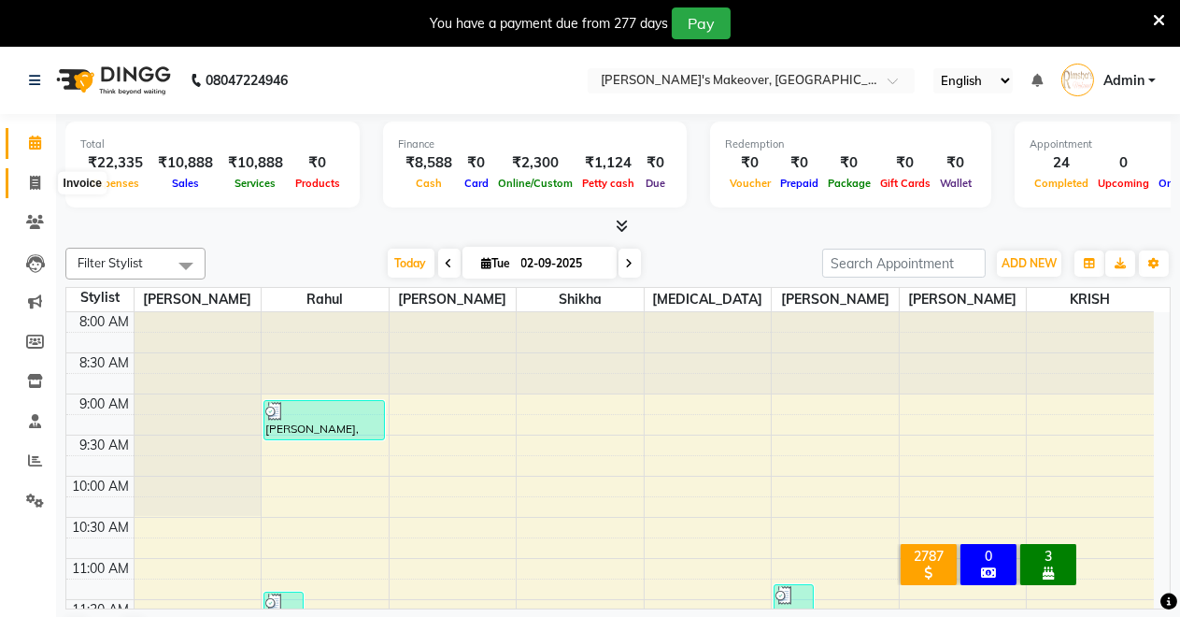
click at [33, 181] on icon at bounding box center [35, 183] width 10 height 14
select select "service"
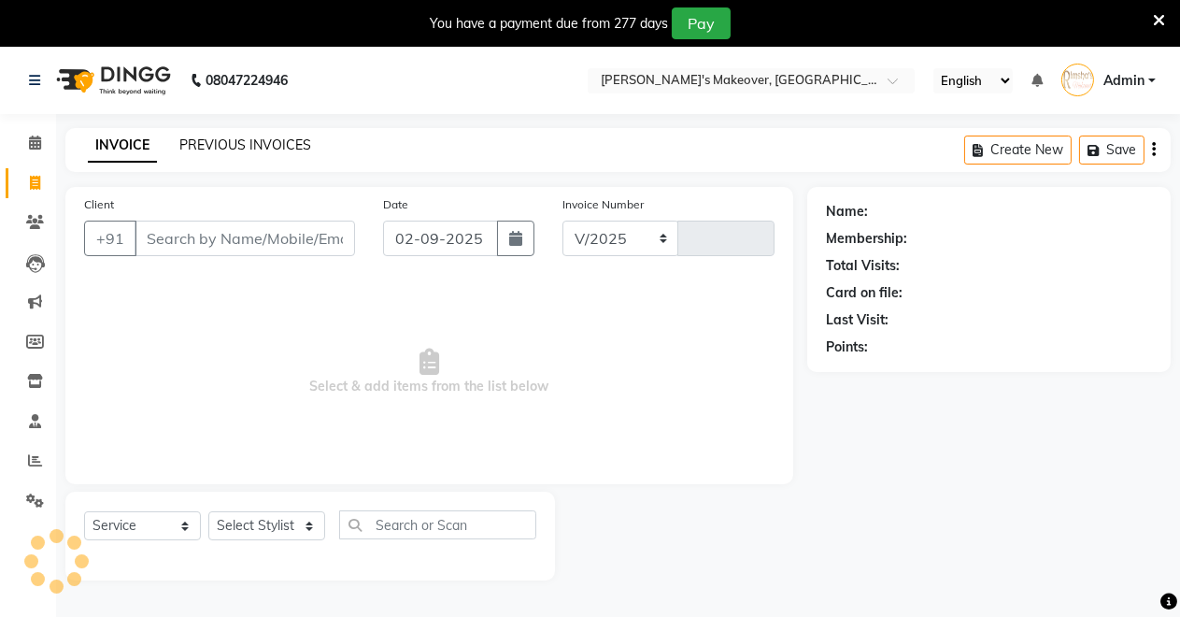
select select "7317"
type input "4096"
click at [33, 136] on icon at bounding box center [35, 143] width 12 height 14
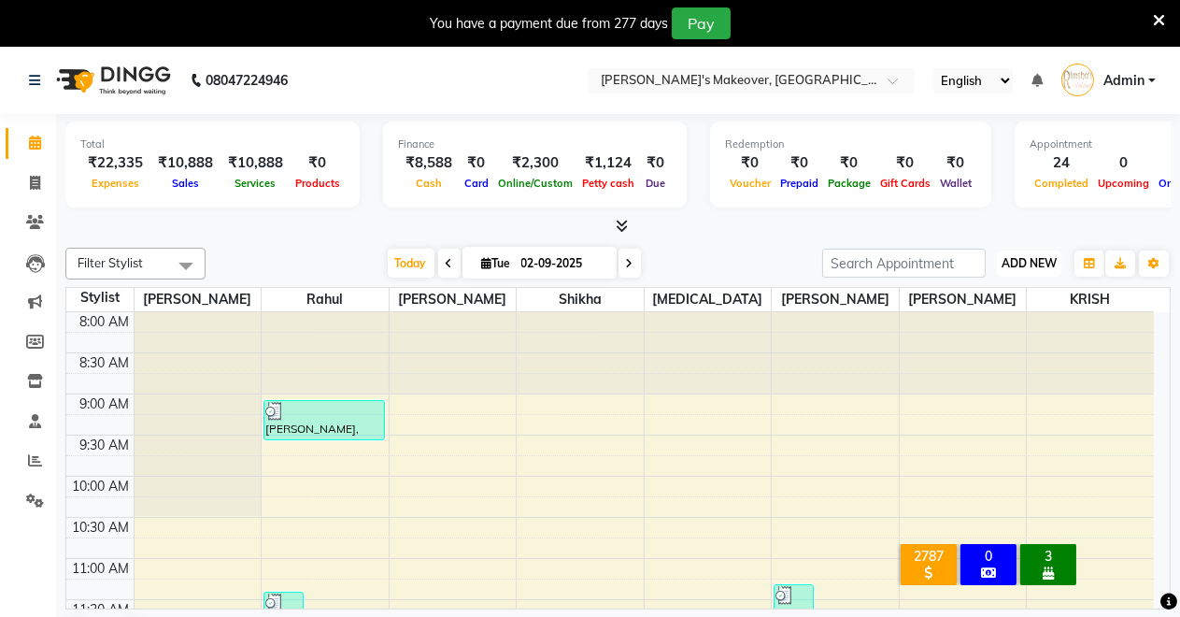
click at [1026, 261] on span "ADD NEW" at bounding box center [1029, 263] width 55 height 14
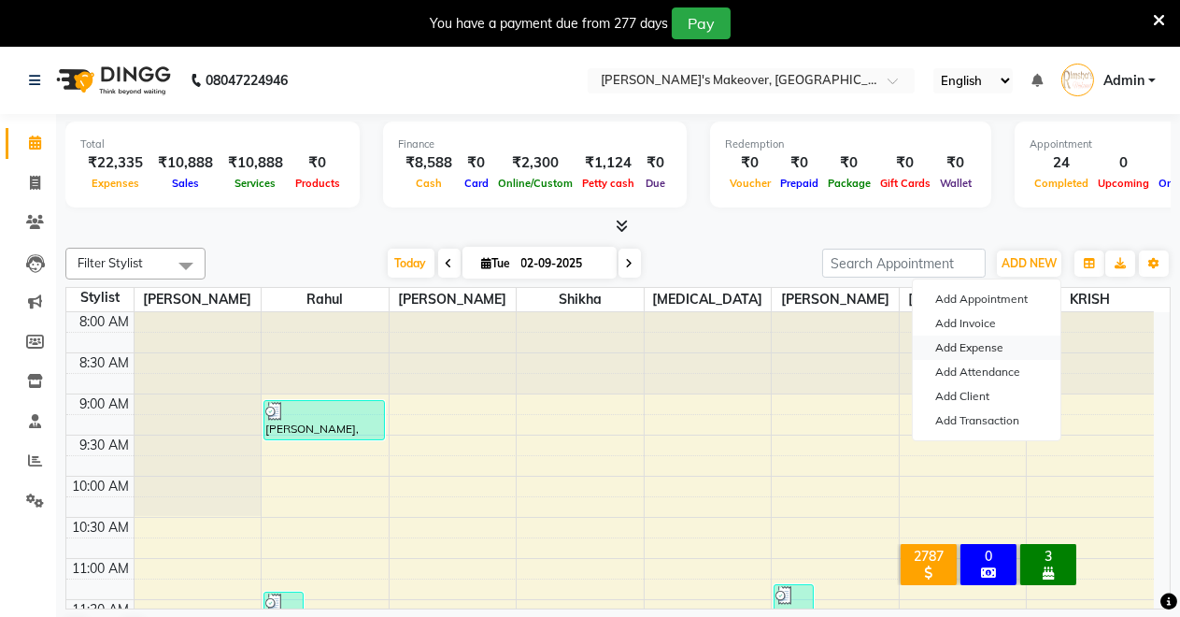
click at [964, 340] on link "Add Expense" at bounding box center [987, 347] width 148 height 24
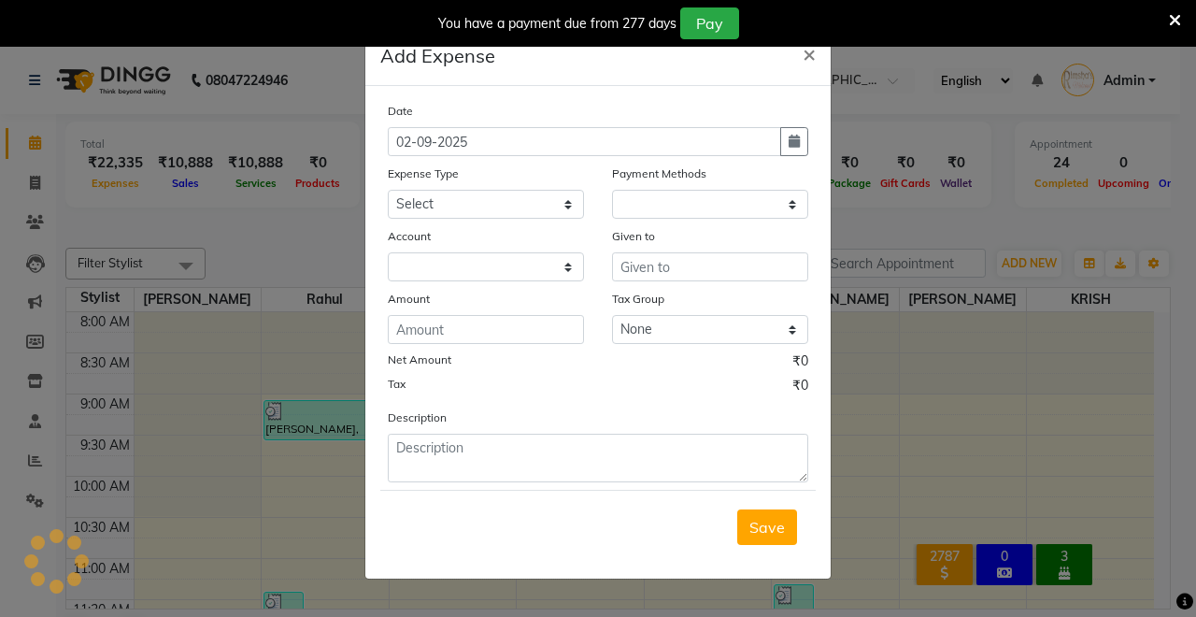
select select "1"
select select "6406"
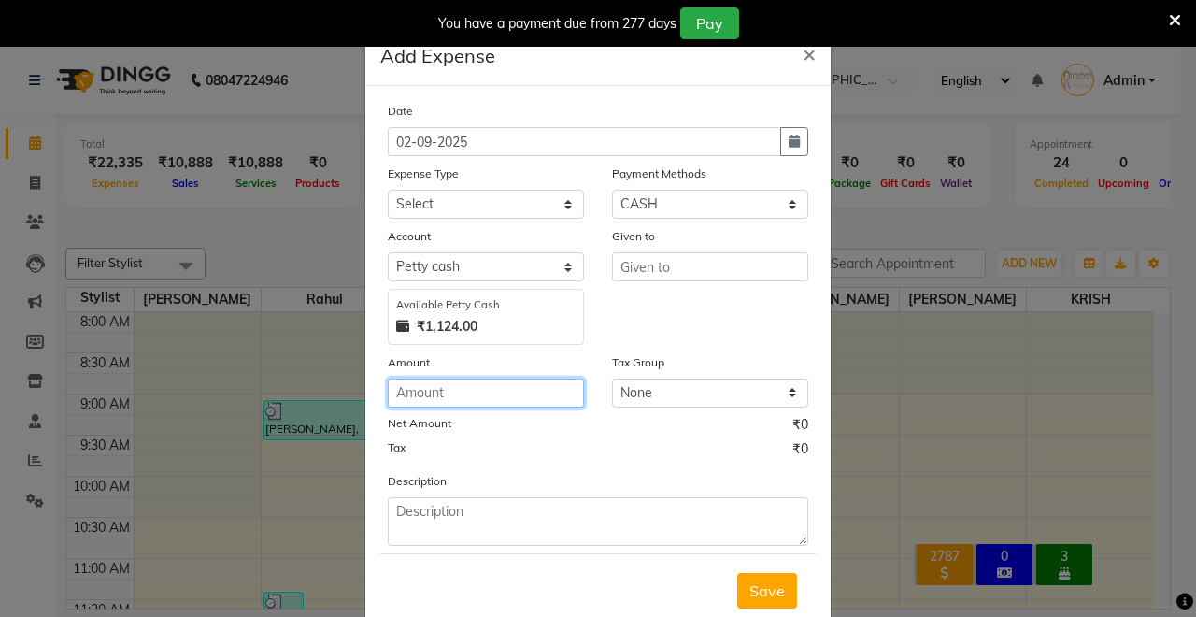
click at [490, 397] on input "number" at bounding box center [486, 392] width 196 height 29
type input "10"
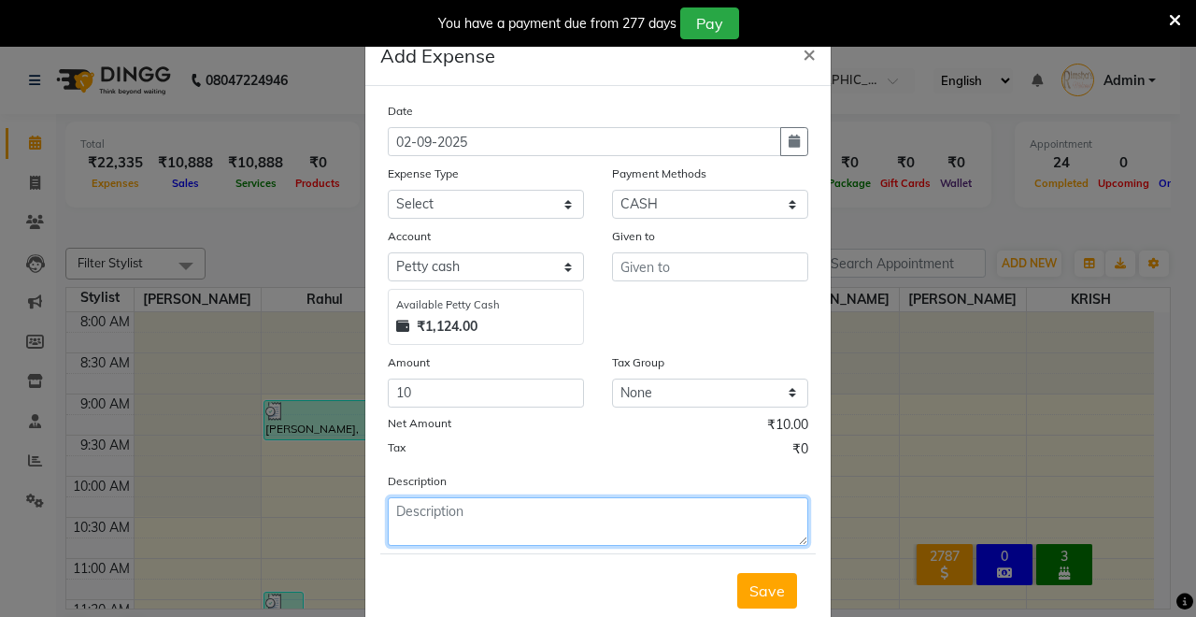
drag, startPoint x: 602, startPoint y: 505, endPoint x: 627, endPoint y: 507, distance: 25.3
click at [603, 507] on textarea at bounding box center [598, 521] width 421 height 49
type textarea "paid by [PERSON_NAME]"
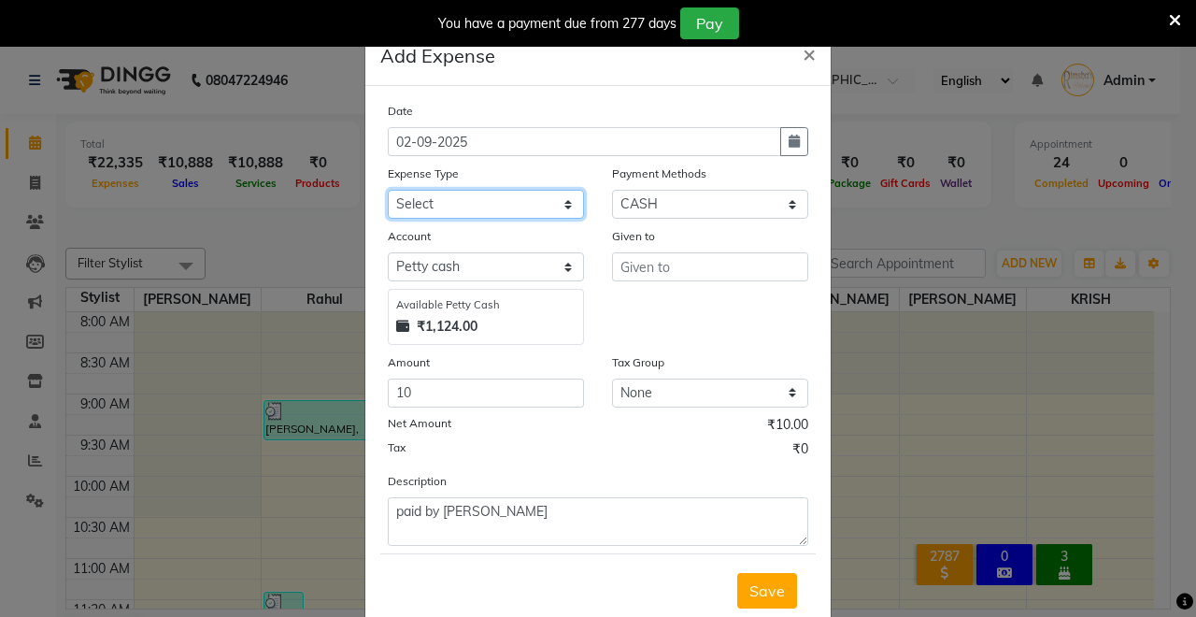
click at [435, 202] on select "Select Advance Salary Baba Bank Service Charges CLEANING Clinical charges DM SI…" at bounding box center [486, 204] width 196 height 29
select select "19381"
click at [388, 190] on select "Select Advance Salary Baba Bank Service Charges CLEANING Clinical charges DM SI…" at bounding box center [486, 204] width 196 height 29
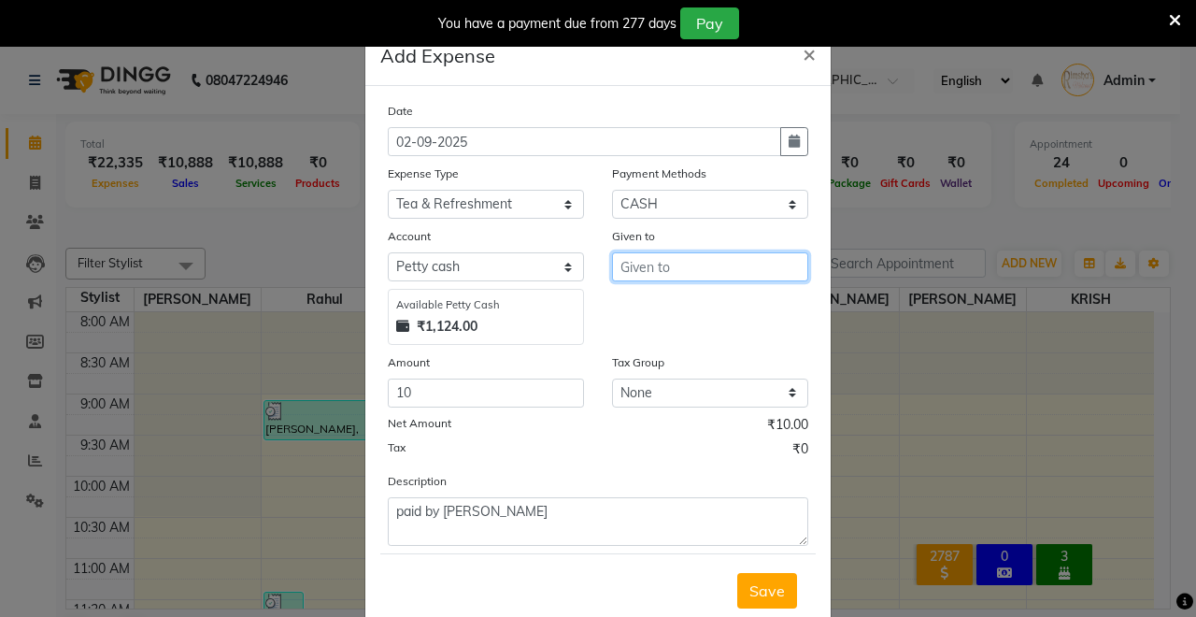
click at [682, 268] on input "text" at bounding box center [710, 266] width 196 height 29
click at [635, 297] on span "Rahul" at bounding box center [656, 305] width 42 height 19
type input "Rahul"
click at [761, 581] on span "Save" at bounding box center [767, 590] width 36 height 19
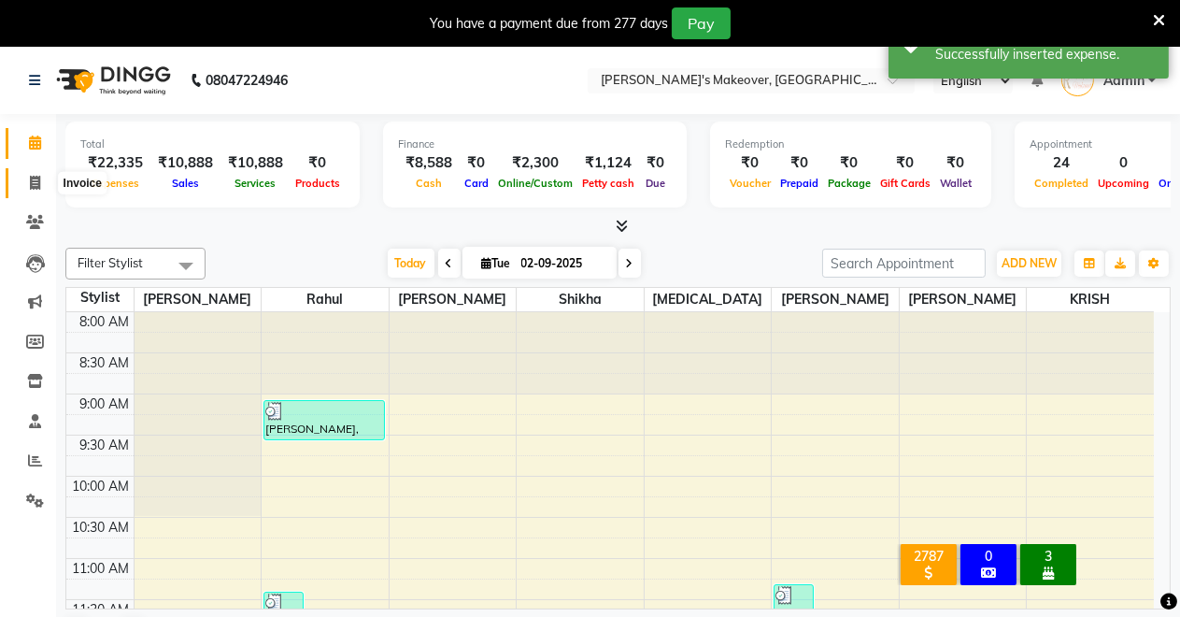
click at [30, 179] on icon at bounding box center [35, 183] width 10 height 14
select select "service"
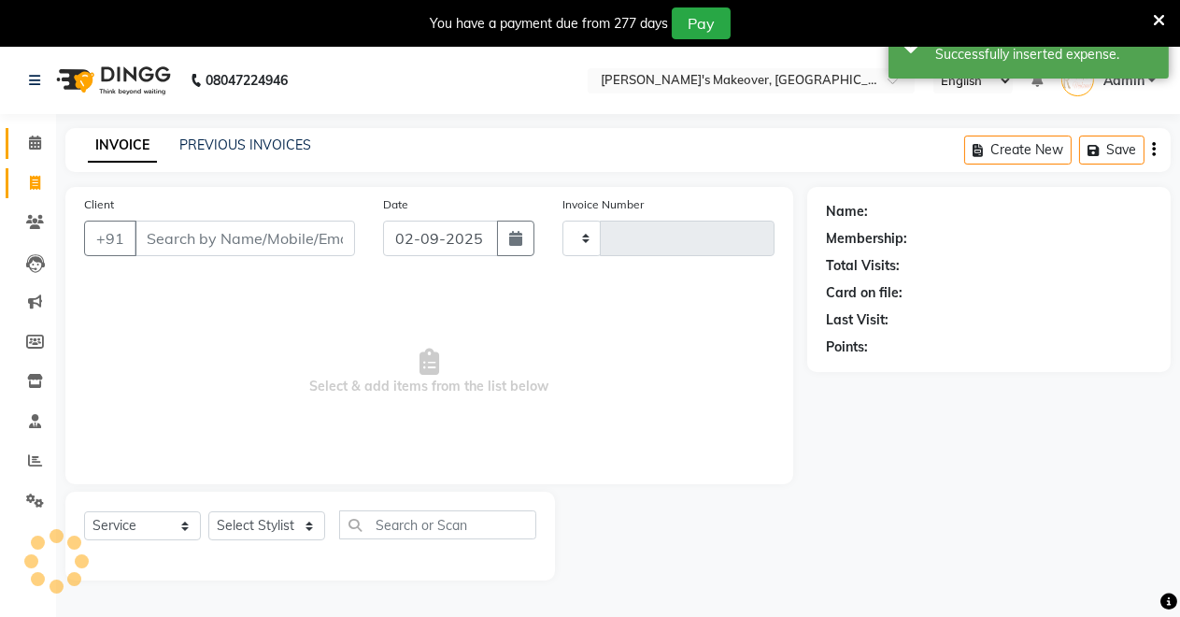
type input "4096"
select select "7317"
click at [30, 123] on li "Calendar" at bounding box center [28, 143] width 56 height 40
click at [26, 130] on link "Calendar" at bounding box center [28, 143] width 45 height 31
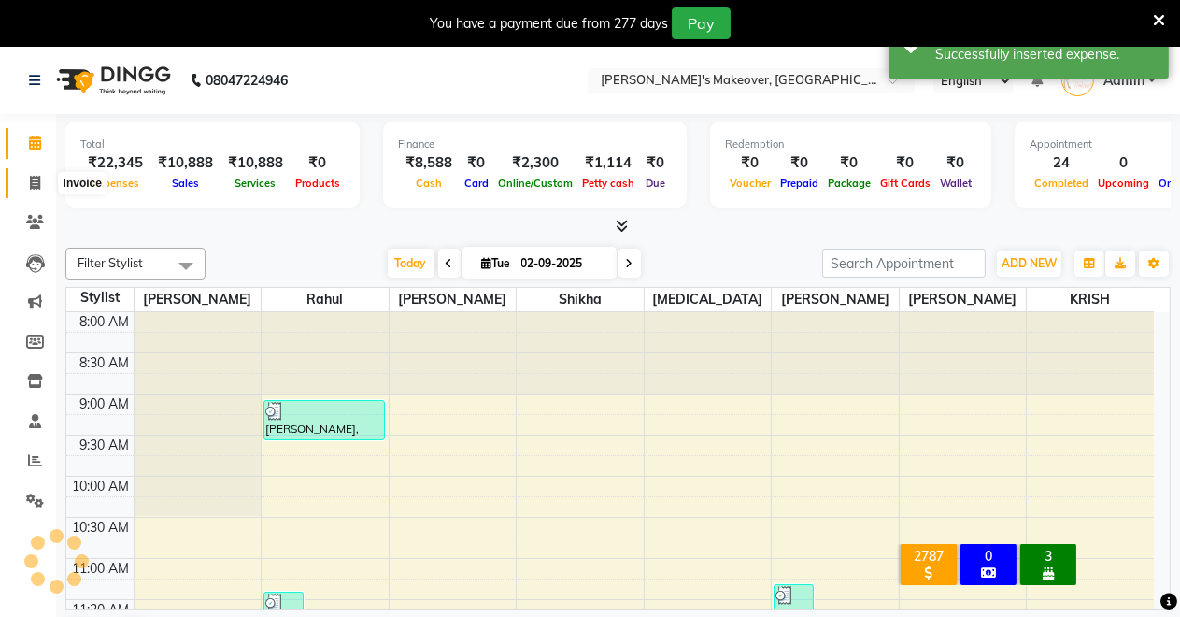
click at [35, 181] on icon at bounding box center [35, 183] width 10 height 14
select select "7317"
select select "service"
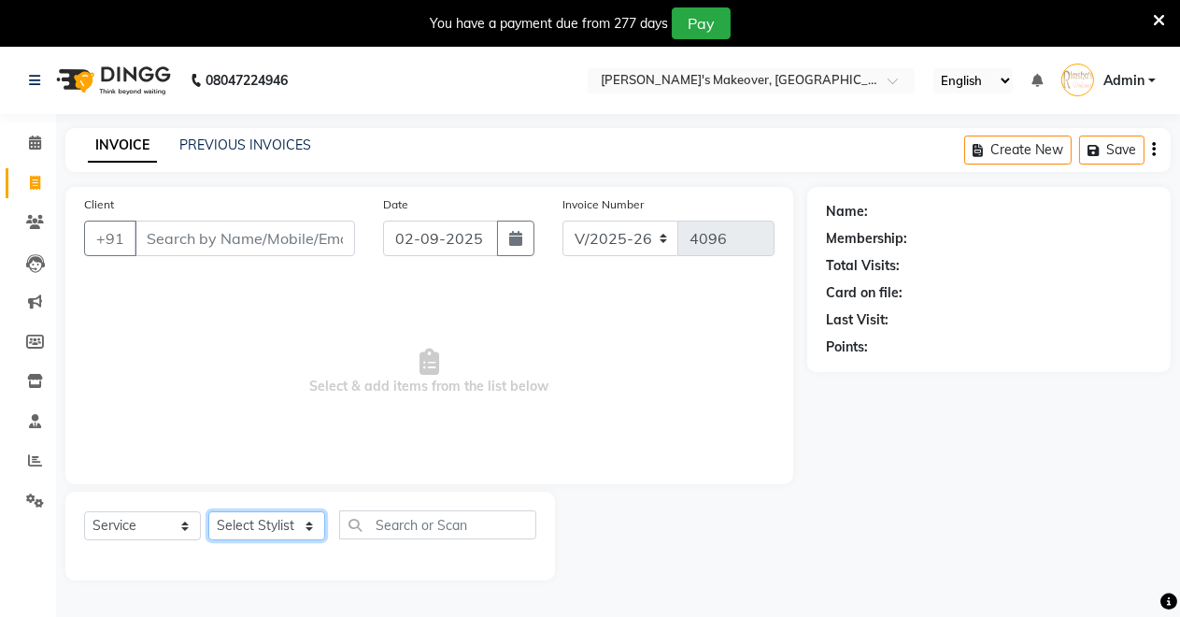
click at [271, 524] on select "Select Stylist [PERSON_NAME] [PERSON_NAME] [MEDICAL_DATA][PERSON_NAME] [PERSON_…" at bounding box center [266, 525] width 117 height 29
select select "77364"
click at [208, 511] on select "Select Stylist [PERSON_NAME] [PERSON_NAME] [MEDICAL_DATA][PERSON_NAME] [PERSON_…" at bounding box center [266, 525] width 117 height 29
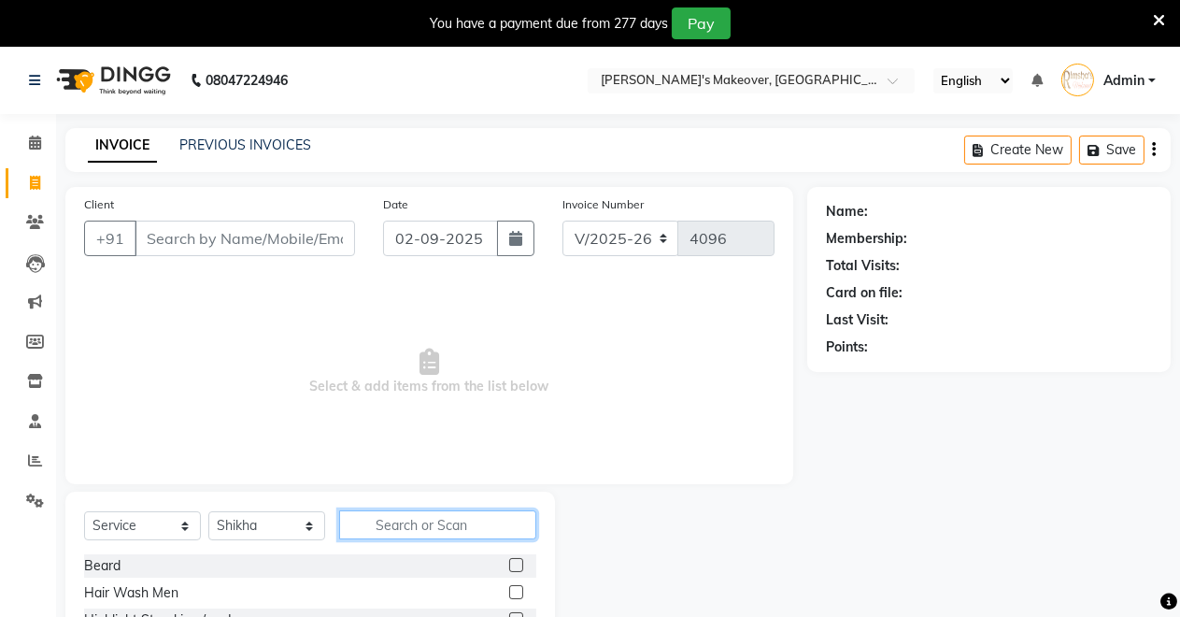
click at [432, 534] on input "text" at bounding box center [437, 524] width 197 height 29
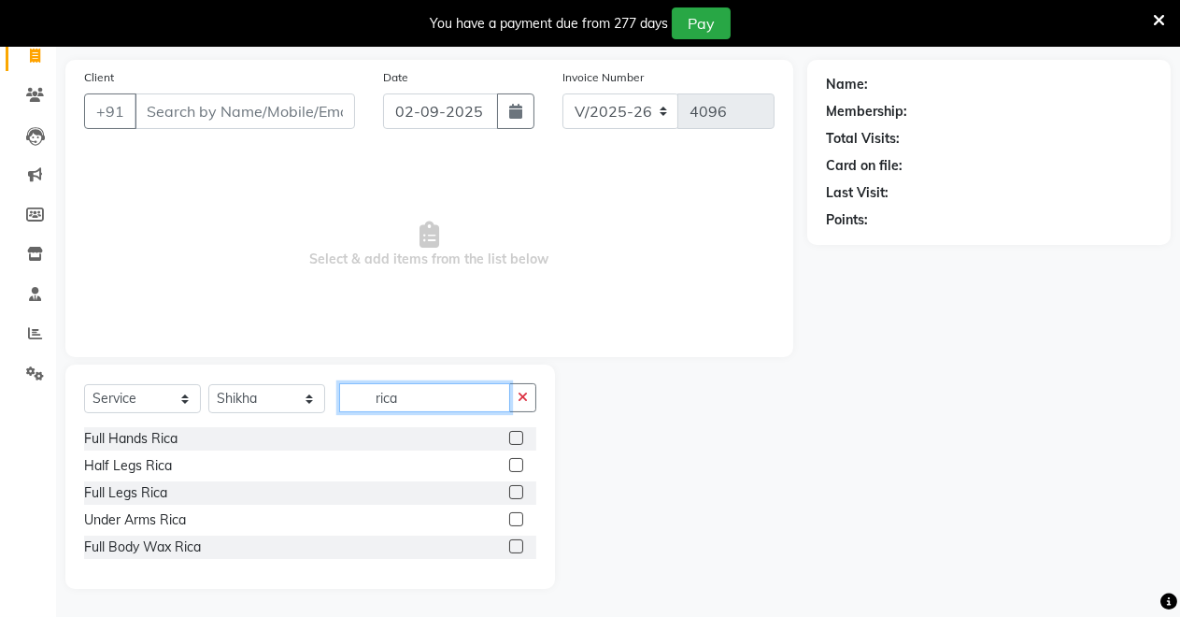
type input "rica"
click at [513, 512] on label at bounding box center [516, 519] width 14 height 14
click at [513, 514] on input "checkbox" at bounding box center [515, 520] width 12 height 12
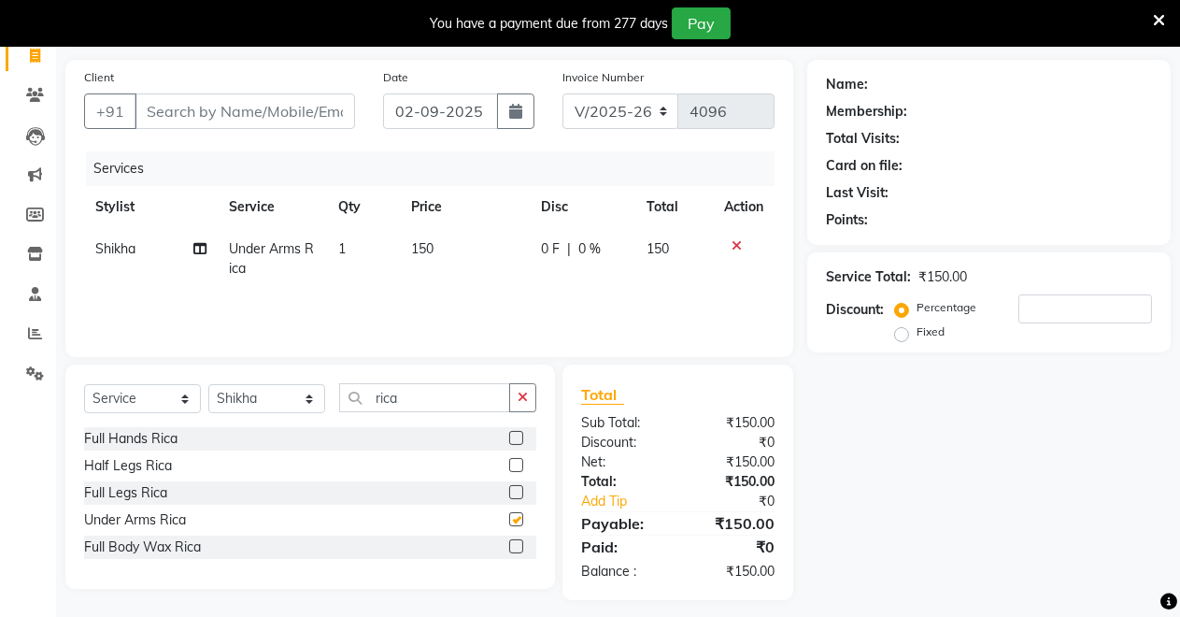
checkbox input "false"
click at [521, 391] on icon "button" at bounding box center [523, 397] width 10 height 13
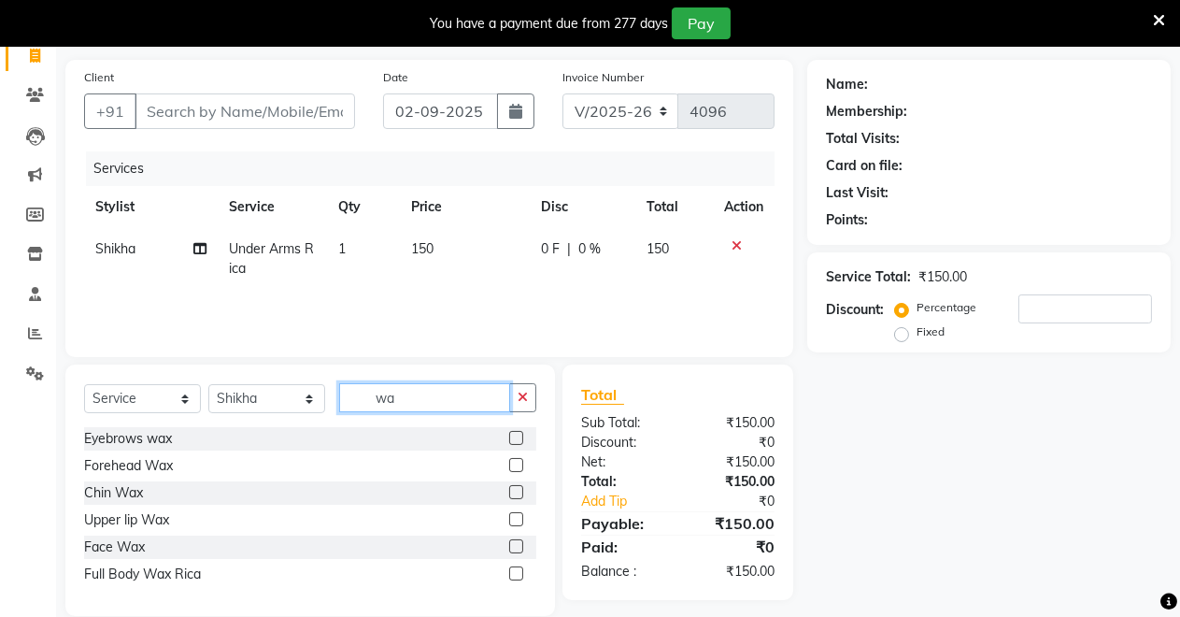
type input "w"
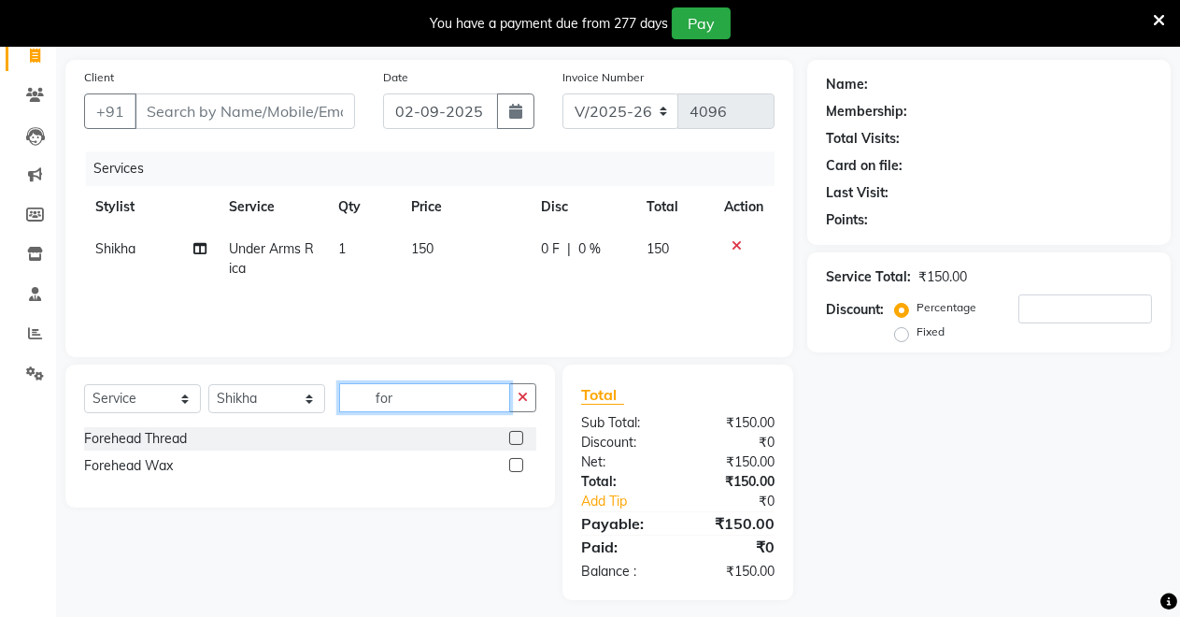
type input "for"
click at [515, 465] on label at bounding box center [516, 465] width 14 height 14
click at [515, 465] on input "checkbox" at bounding box center [515, 466] width 12 height 12
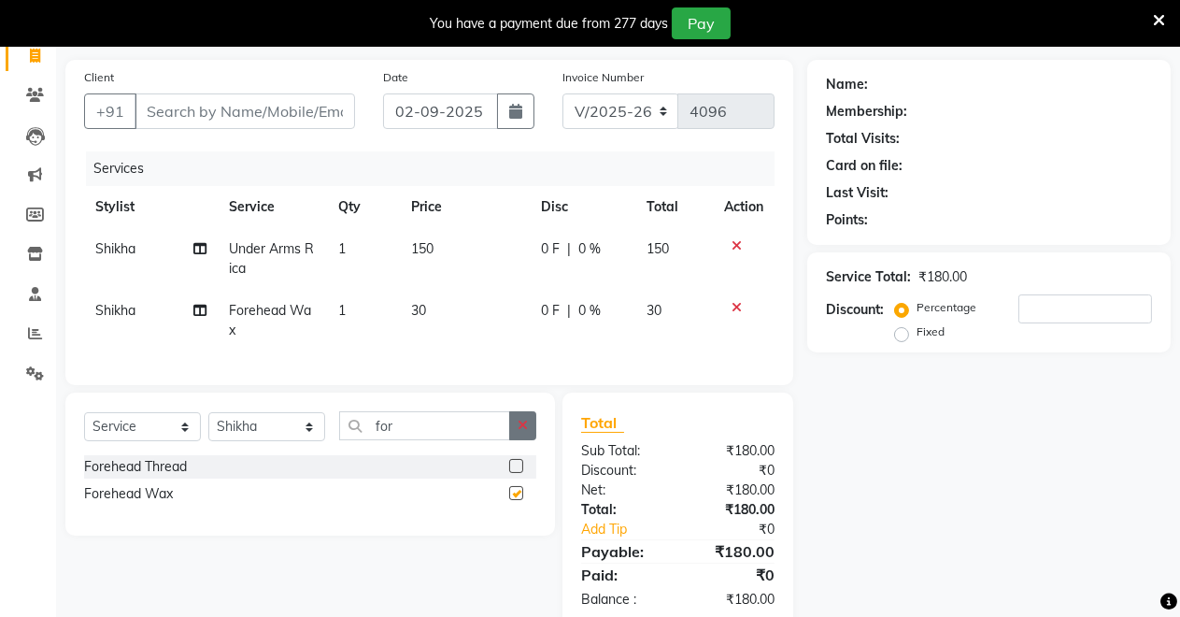
checkbox input "false"
click at [515, 440] on button "button" at bounding box center [522, 425] width 27 height 29
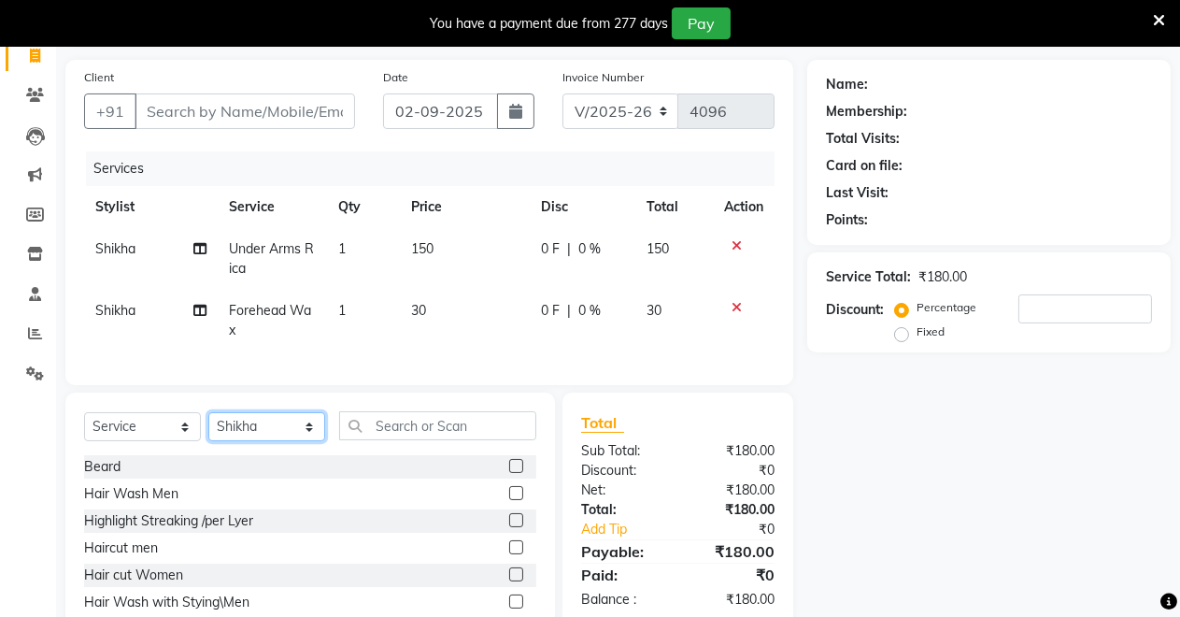
click at [304, 433] on select "Select Stylist [PERSON_NAME] [PERSON_NAME] [MEDICAL_DATA][PERSON_NAME] [PERSON_…" at bounding box center [266, 426] width 117 height 29
select select "77366"
click at [208, 428] on select "Select Stylist [PERSON_NAME] [PERSON_NAME] [MEDICAL_DATA][PERSON_NAME] [PERSON_…" at bounding box center [266, 426] width 117 height 29
click at [393, 440] on input "text" at bounding box center [437, 425] width 197 height 29
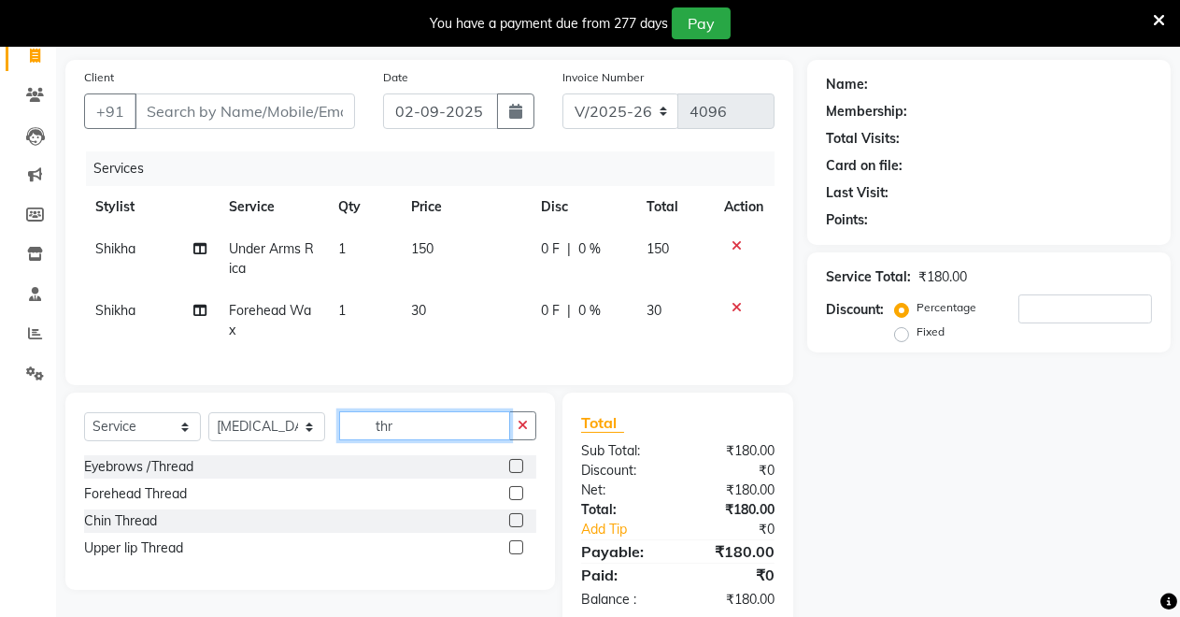
type input "thr"
click at [515, 554] on label at bounding box center [516, 547] width 14 height 14
click at [515, 554] on input "checkbox" at bounding box center [515, 548] width 12 height 12
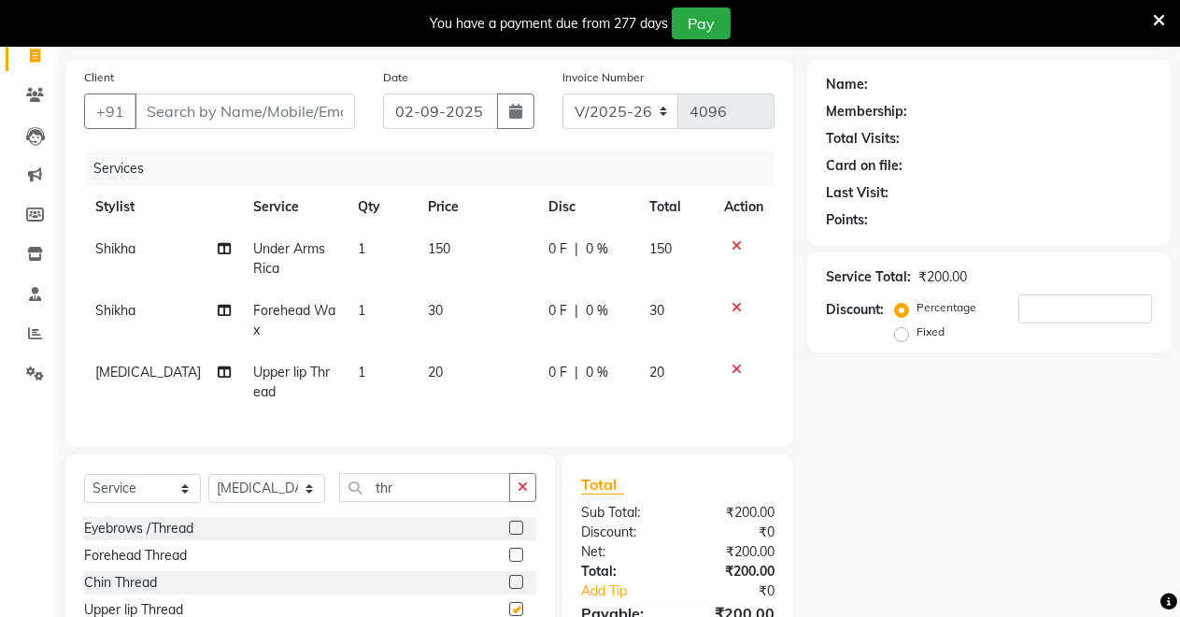
checkbox input "false"
click at [516, 535] on label at bounding box center [516, 528] width 14 height 14
click at [516, 535] on input "checkbox" at bounding box center [515, 528] width 12 height 12
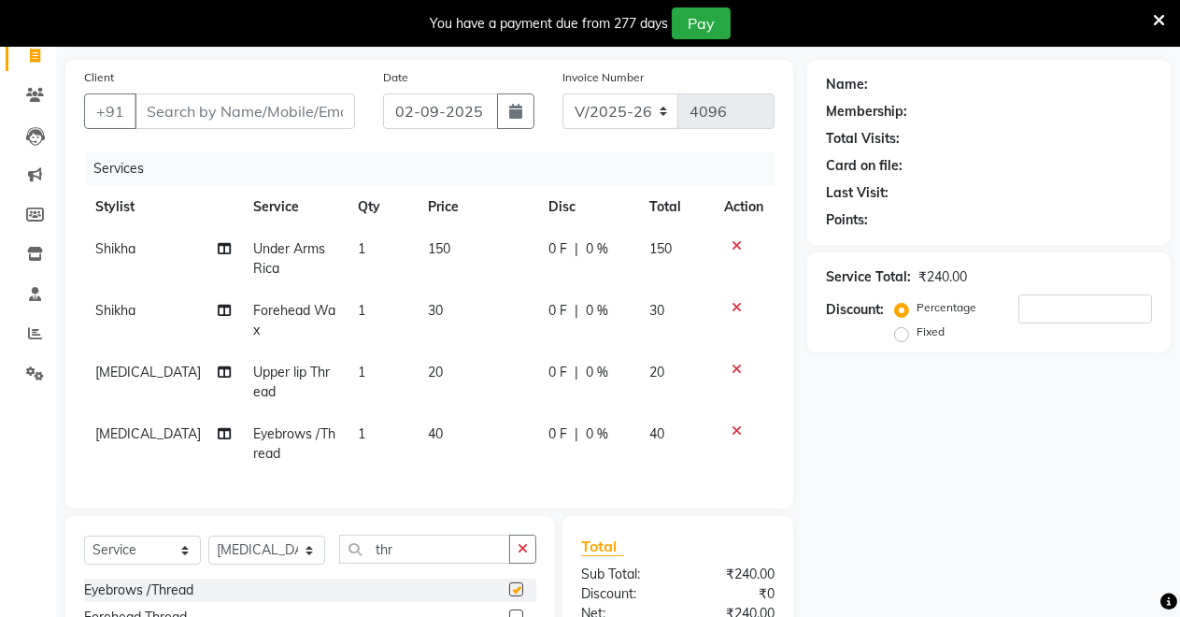
checkbox input "false"
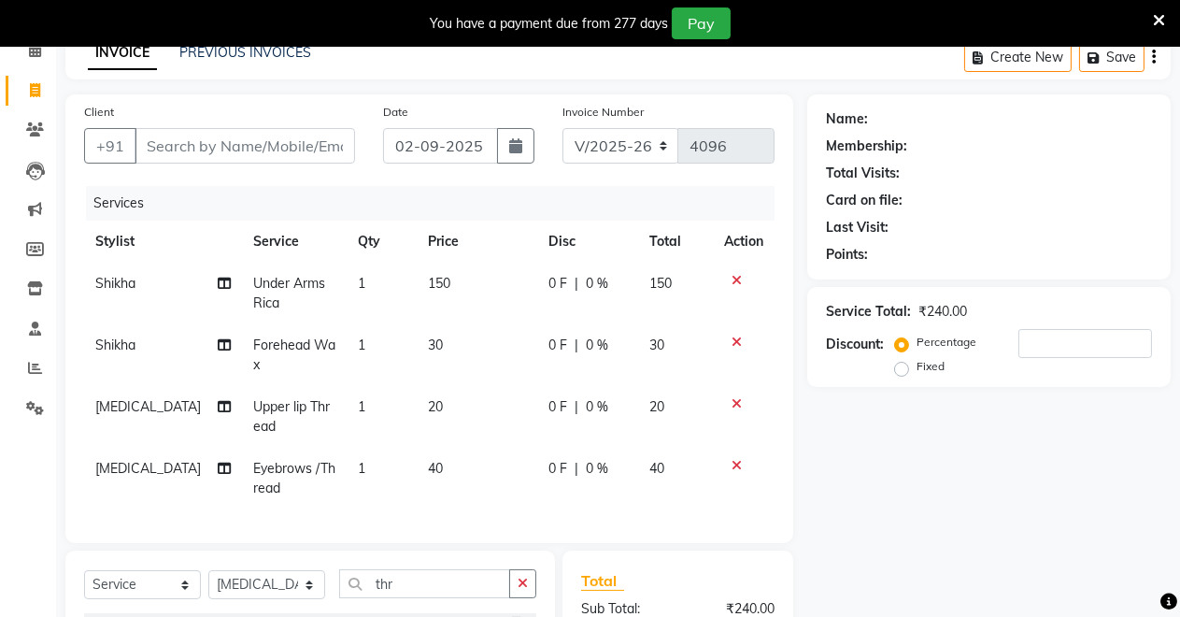
scroll to position [0, 0]
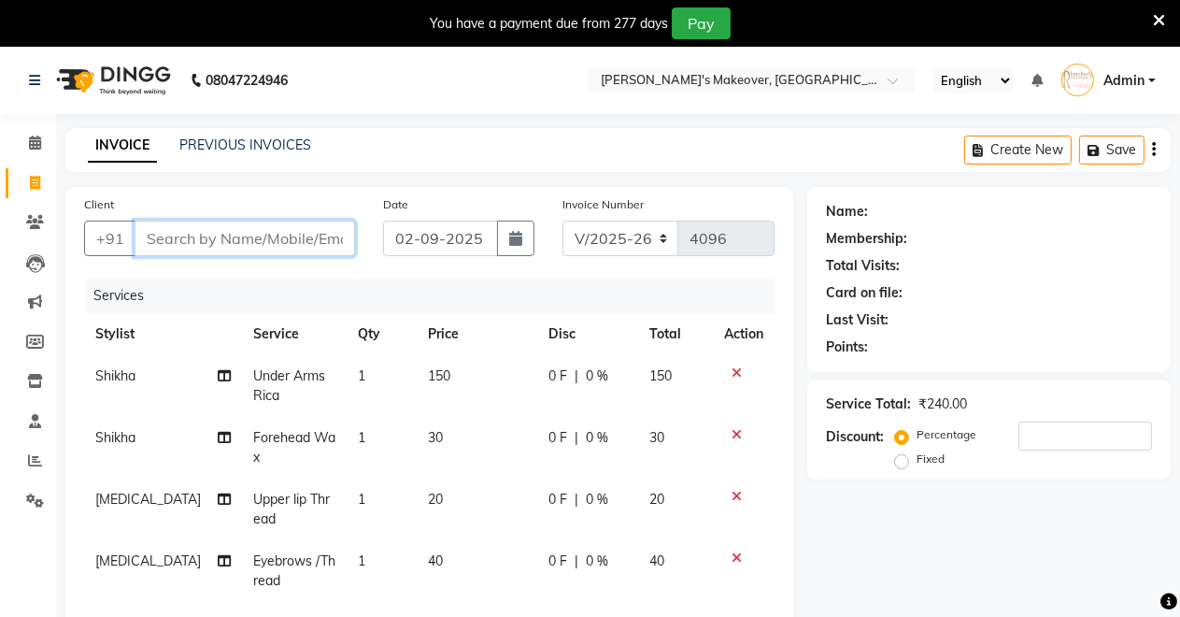
click at [280, 240] on input "Client" at bounding box center [245, 239] width 221 height 36
type input "7"
type input "0"
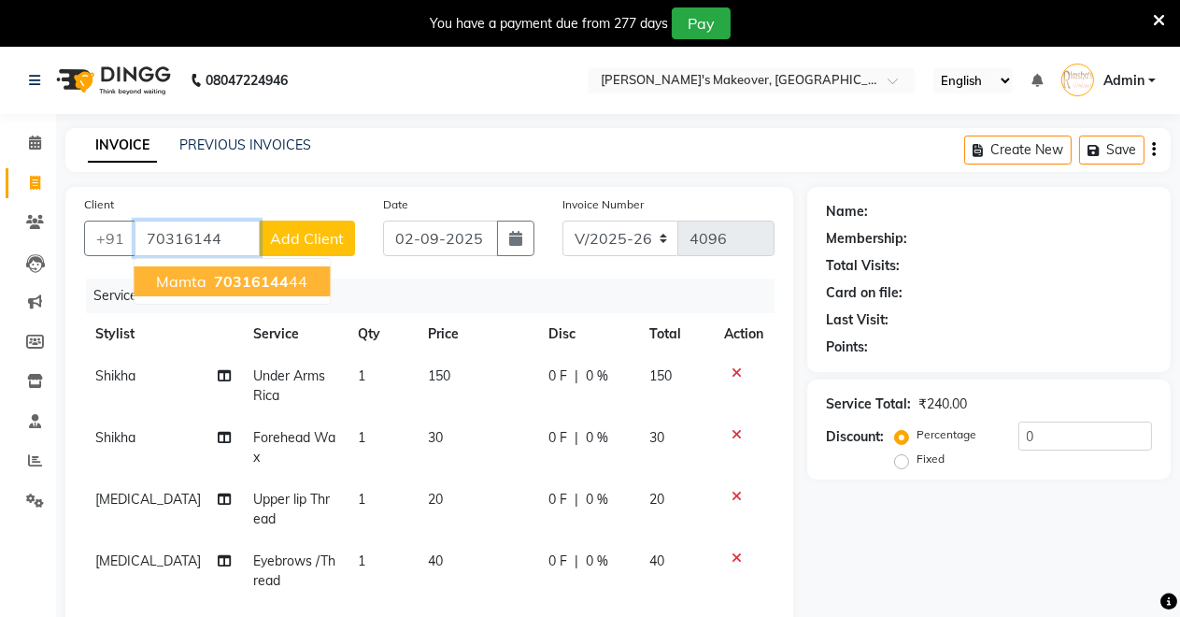
click at [229, 278] on span "70316144" at bounding box center [251, 281] width 75 height 19
type input "7031614444"
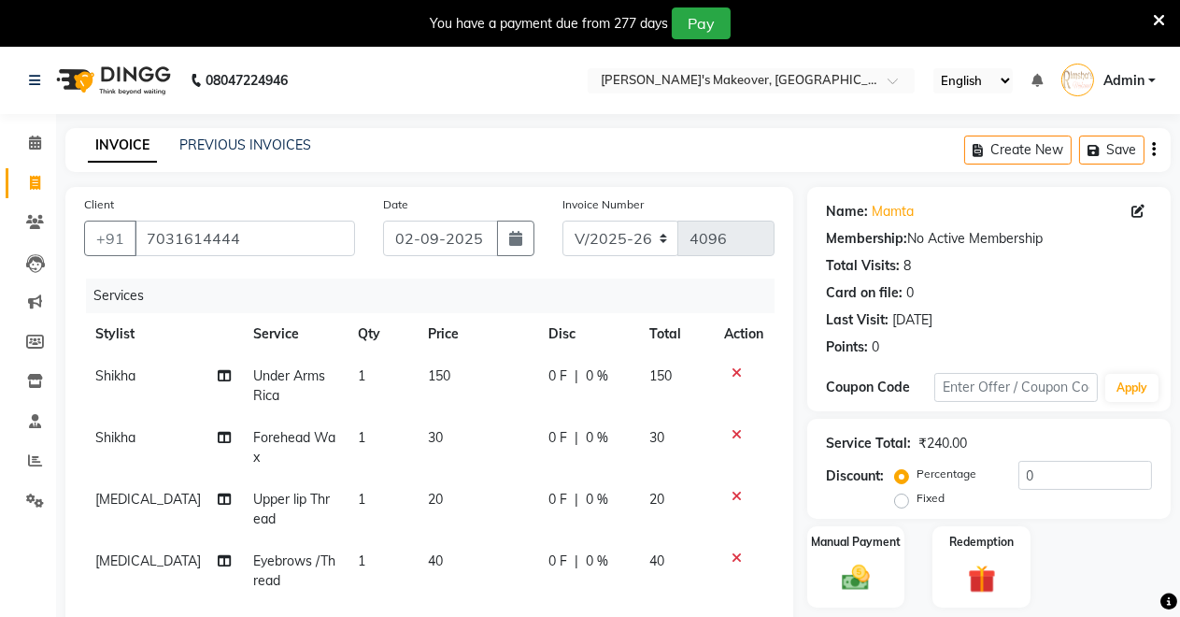
scroll to position [306, 0]
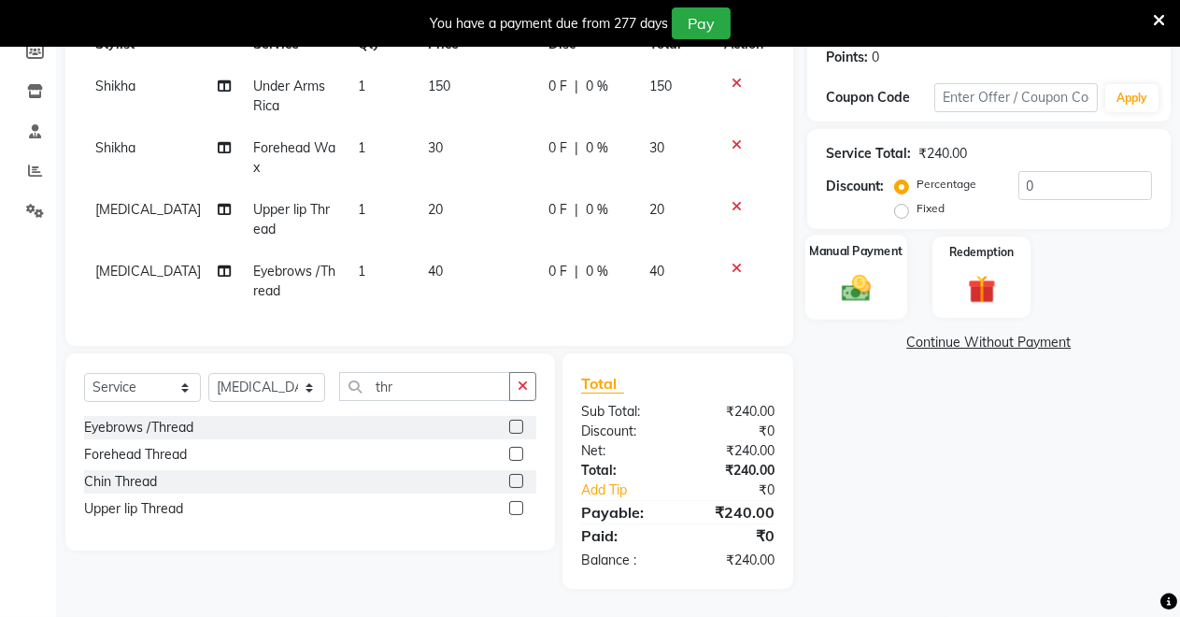
click at [835, 253] on div "Manual Payment" at bounding box center [857, 277] width 102 height 85
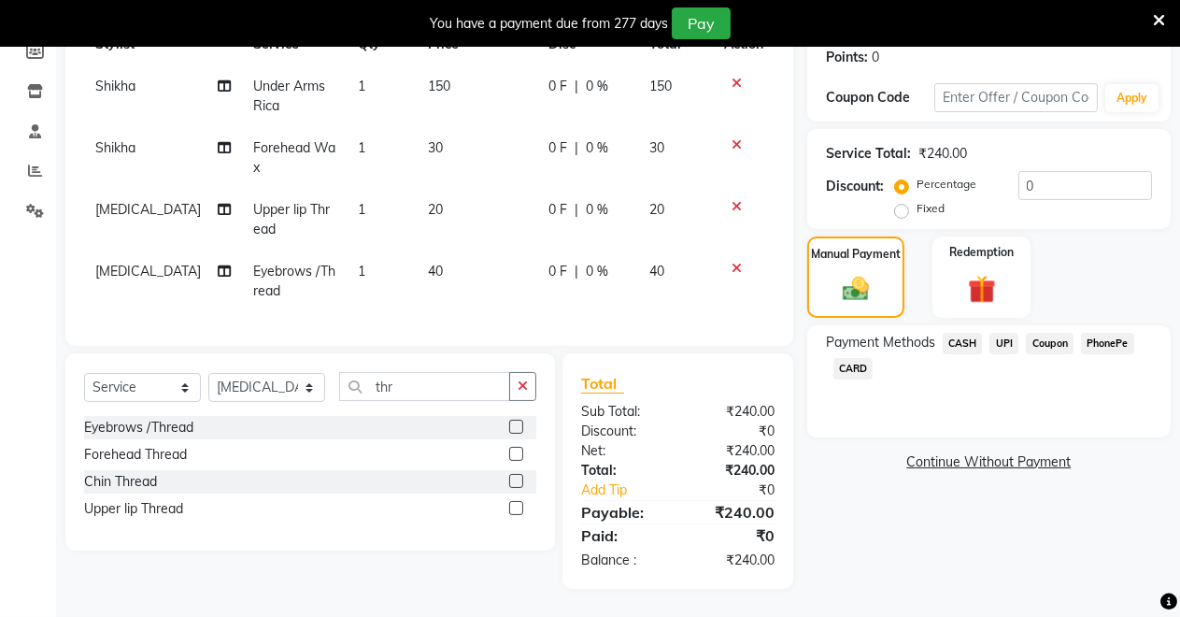
click at [1006, 333] on span "UPI" at bounding box center [1004, 343] width 29 height 21
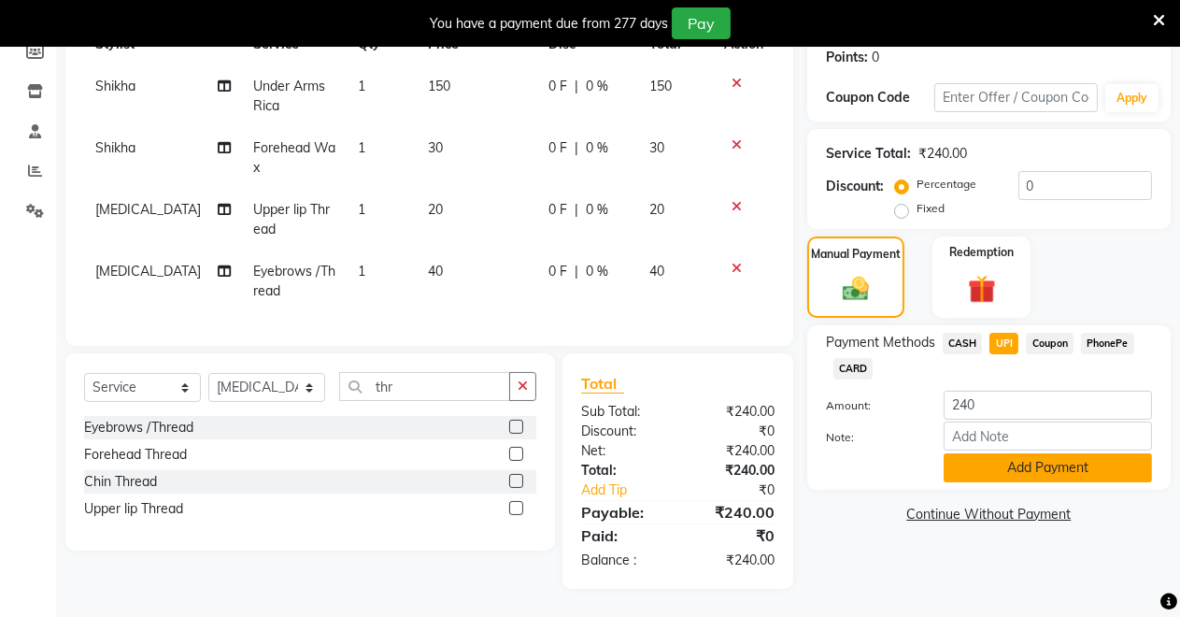
click at [979, 453] on button "Add Payment" at bounding box center [1048, 467] width 208 height 29
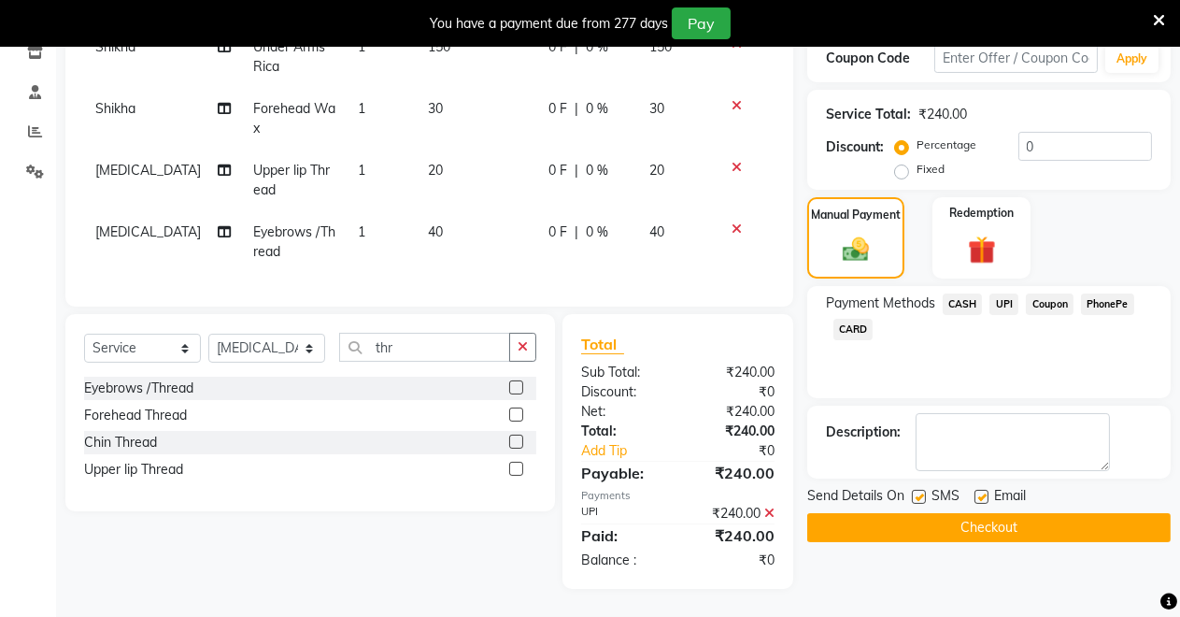
scroll to position [344, 0]
click at [949, 513] on button "Checkout" at bounding box center [989, 527] width 364 height 29
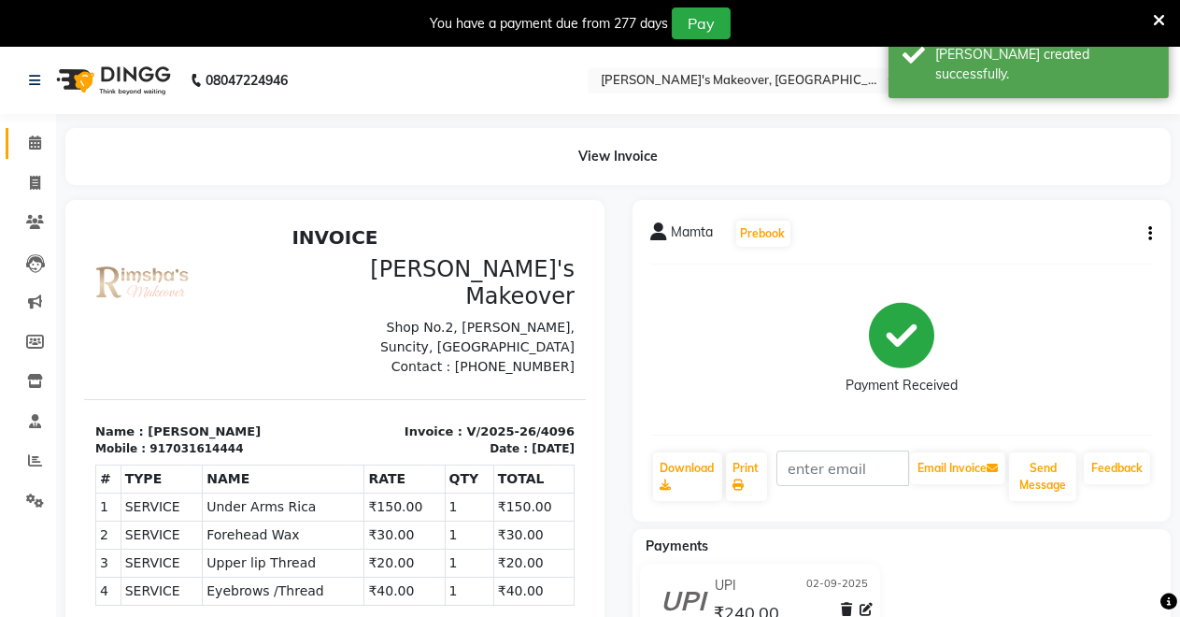
click at [30, 137] on icon at bounding box center [35, 143] width 12 height 14
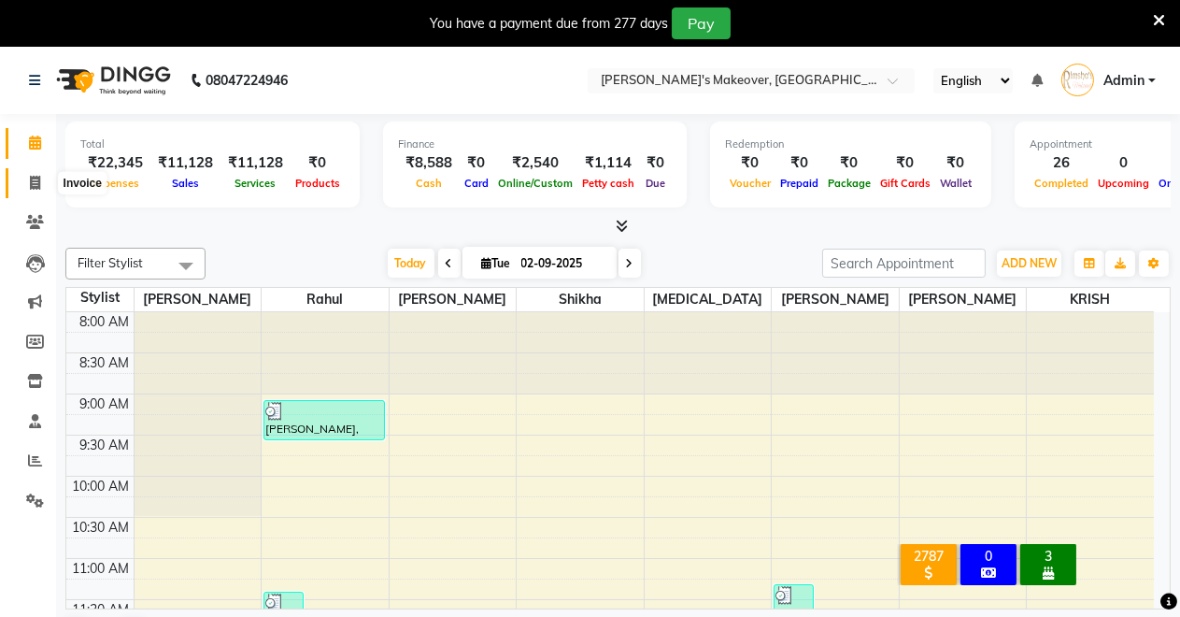
click at [34, 185] on icon at bounding box center [35, 183] width 10 height 14
select select "service"
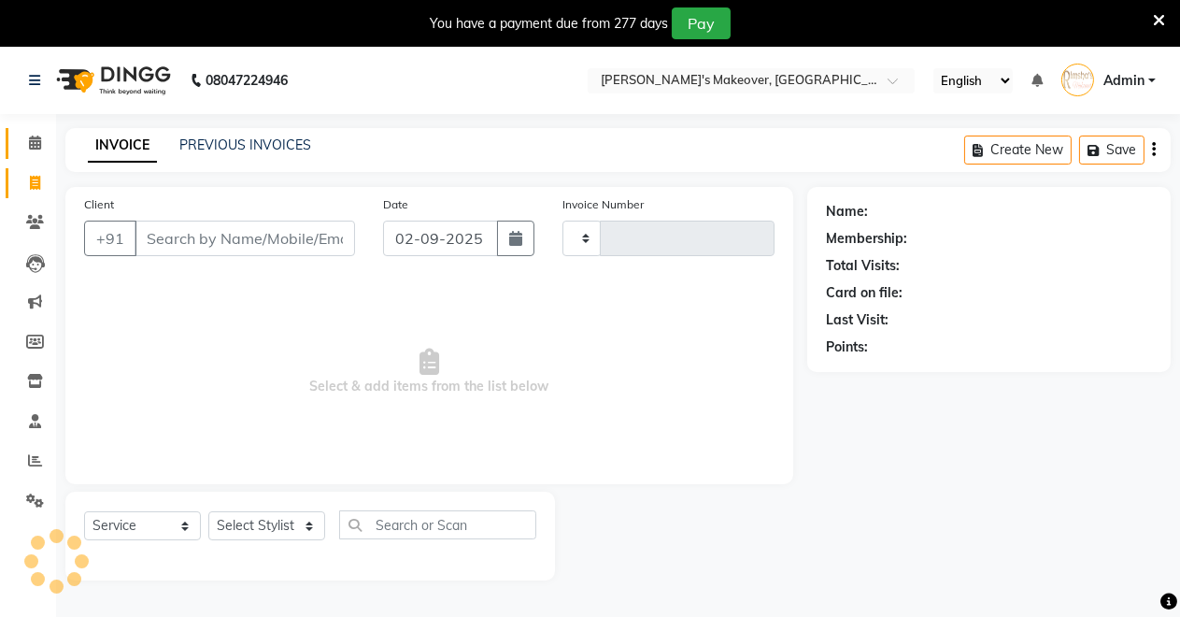
type input "4097"
select select "7317"
click at [35, 144] on icon at bounding box center [35, 143] width 12 height 14
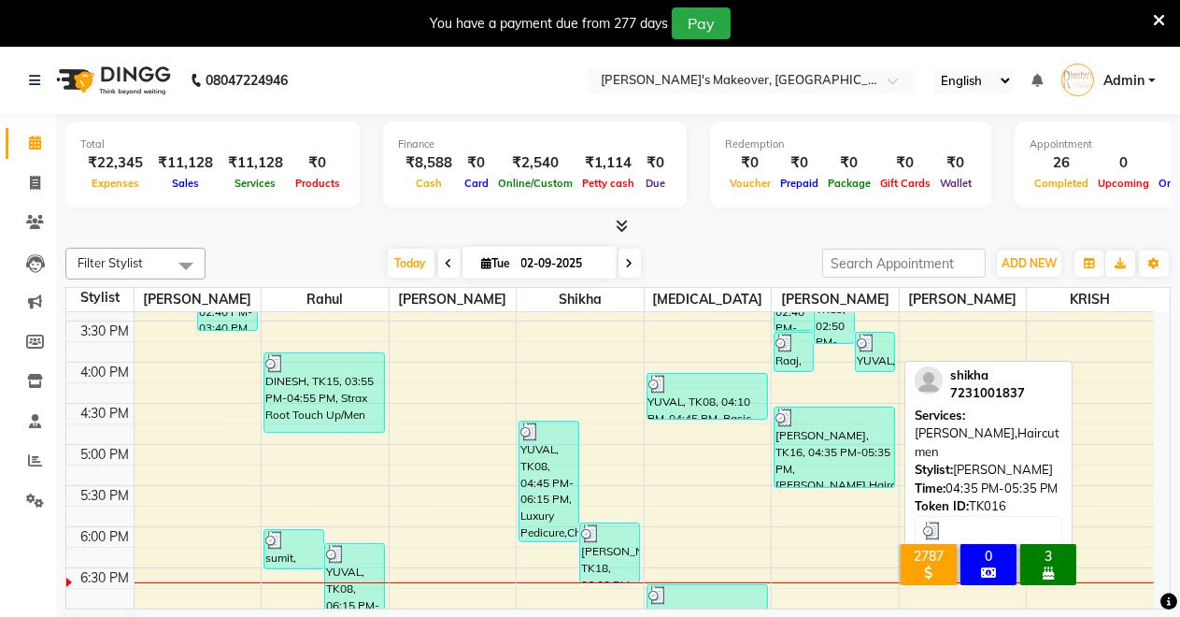
scroll to position [622, 0]
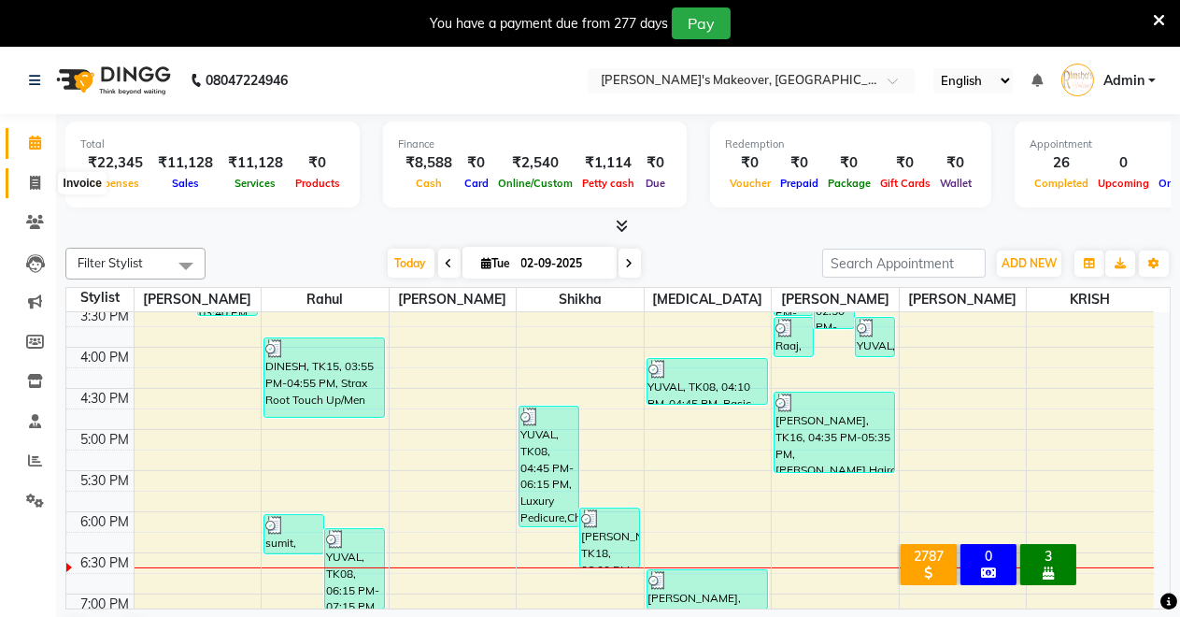
click at [27, 180] on span at bounding box center [35, 183] width 33 height 21
select select "service"
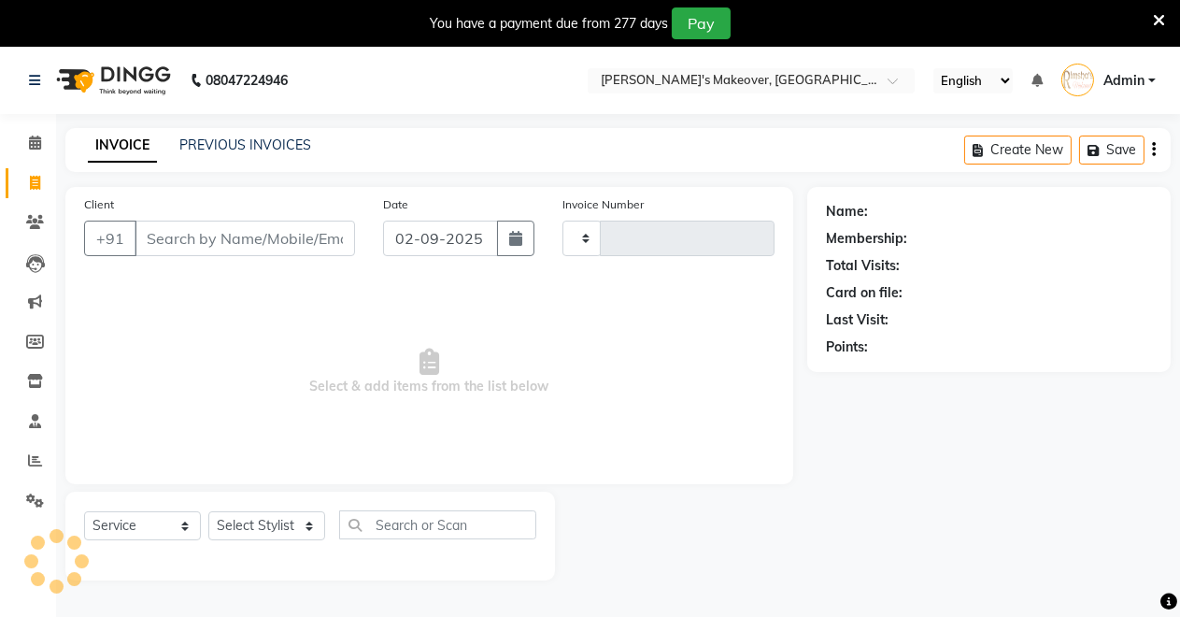
type input "4097"
select select "7317"
click at [37, 143] on icon at bounding box center [35, 143] width 12 height 14
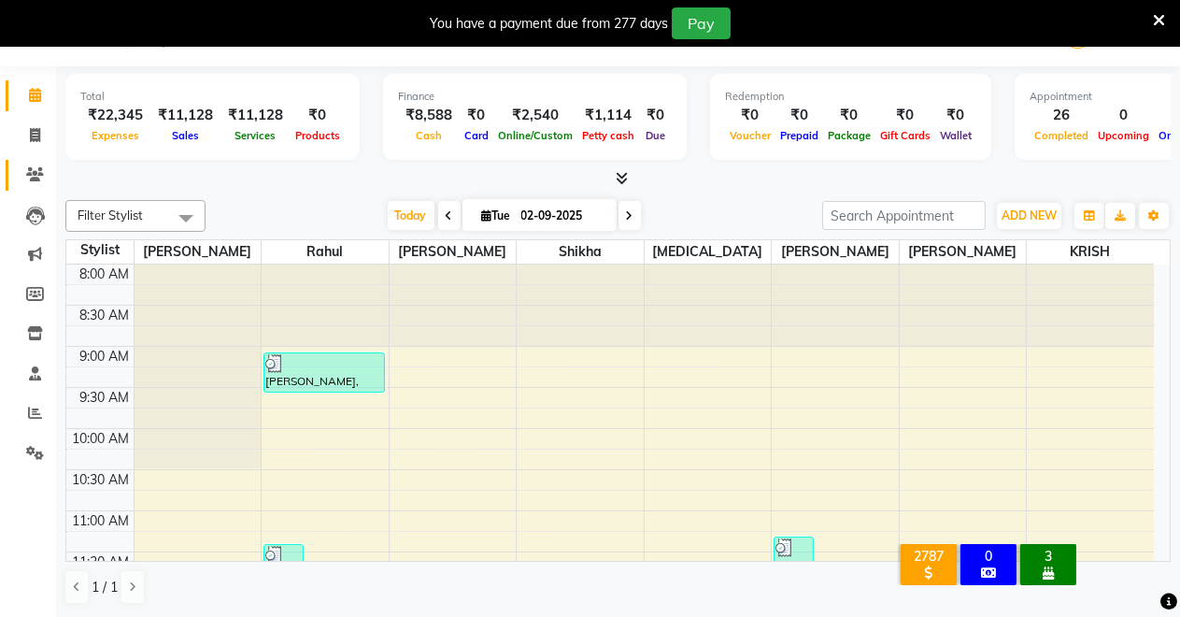
click at [38, 178] on icon at bounding box center [35, 174] width 18 height 14
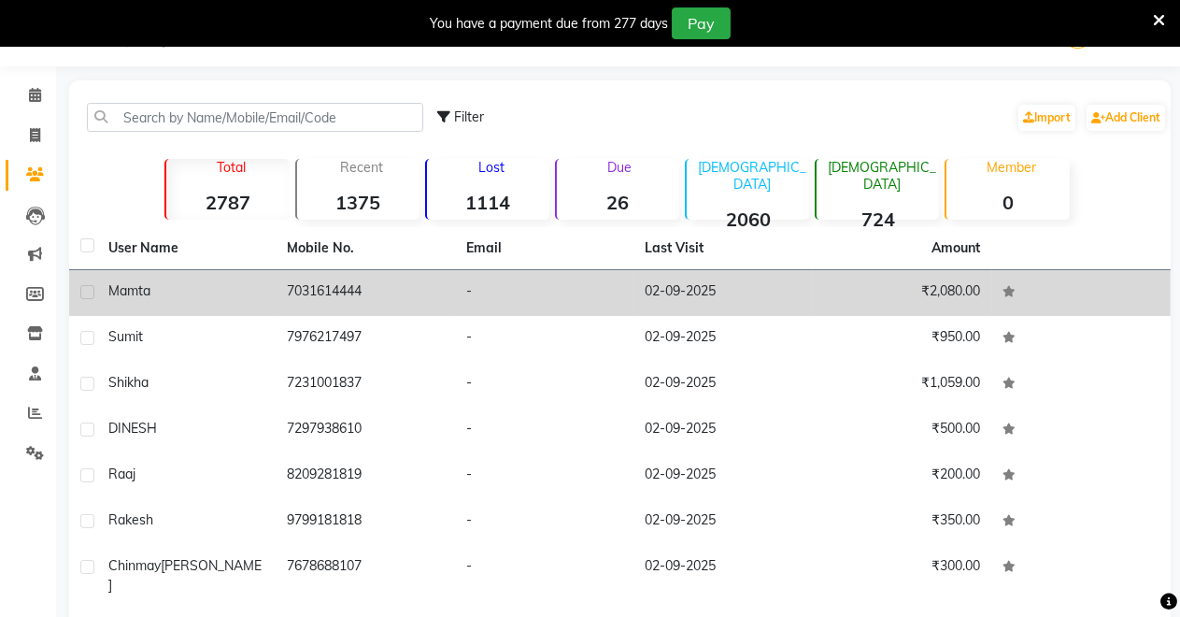
click at [444, 293] on td "7031614444" at bounding box center [366, 293] width 179 height 46
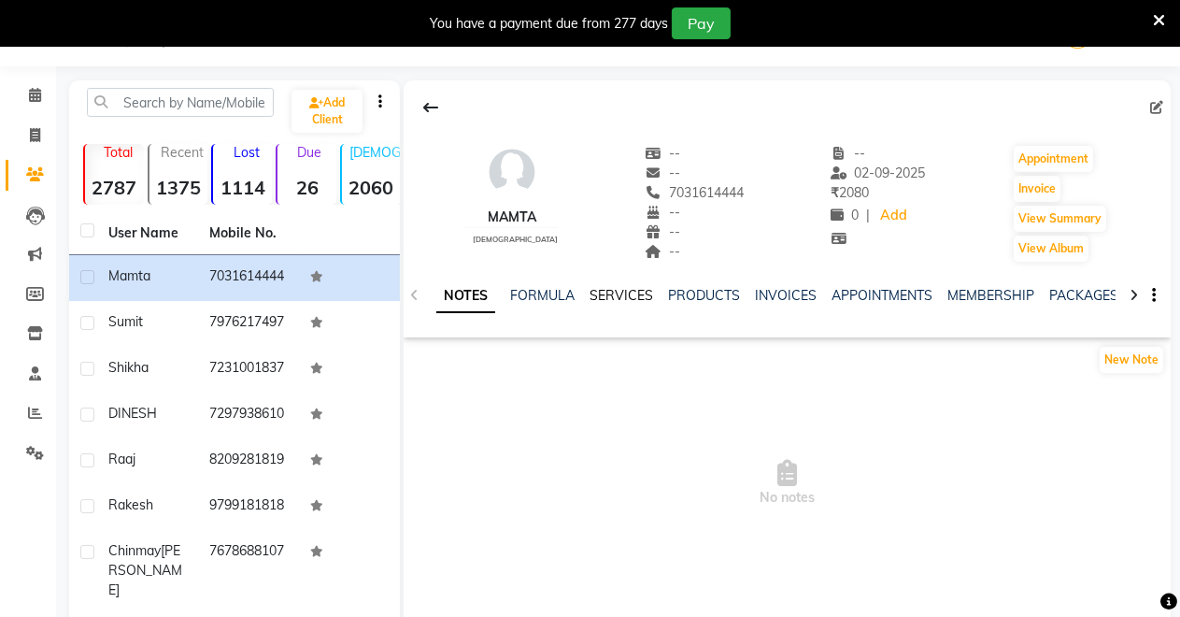
click at [613, 292] on link "SERVICES" at bounding box center [622, 295] width 64 height 17
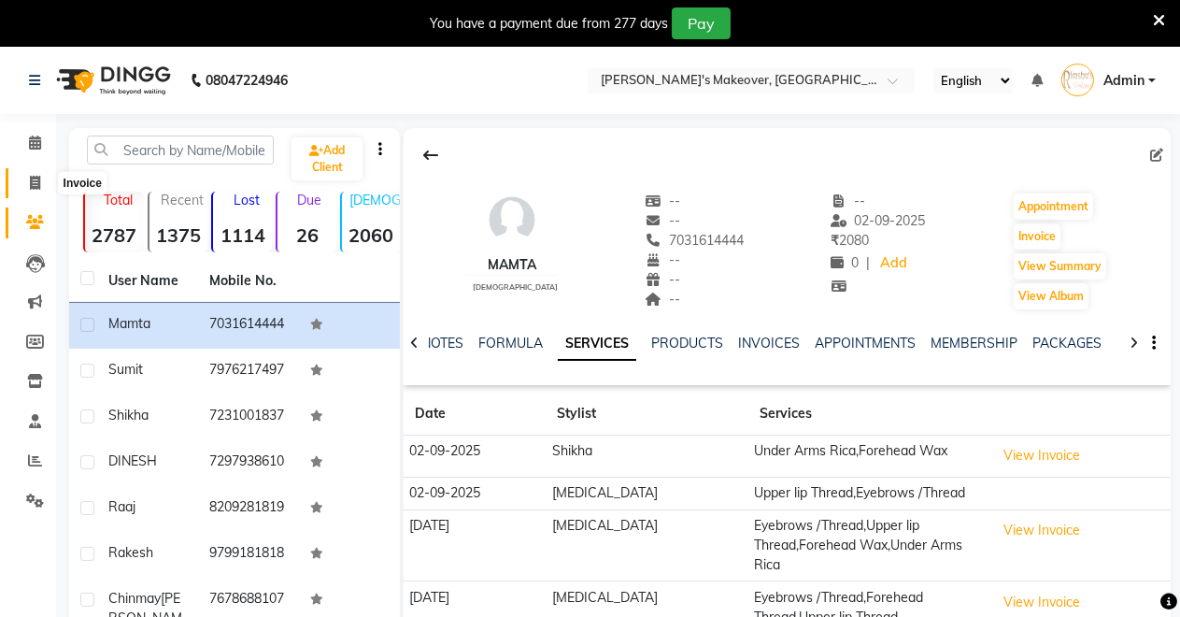
click at [31, 181] on icon at bounding box center [35, 183] width 10 height 14
select select "service"
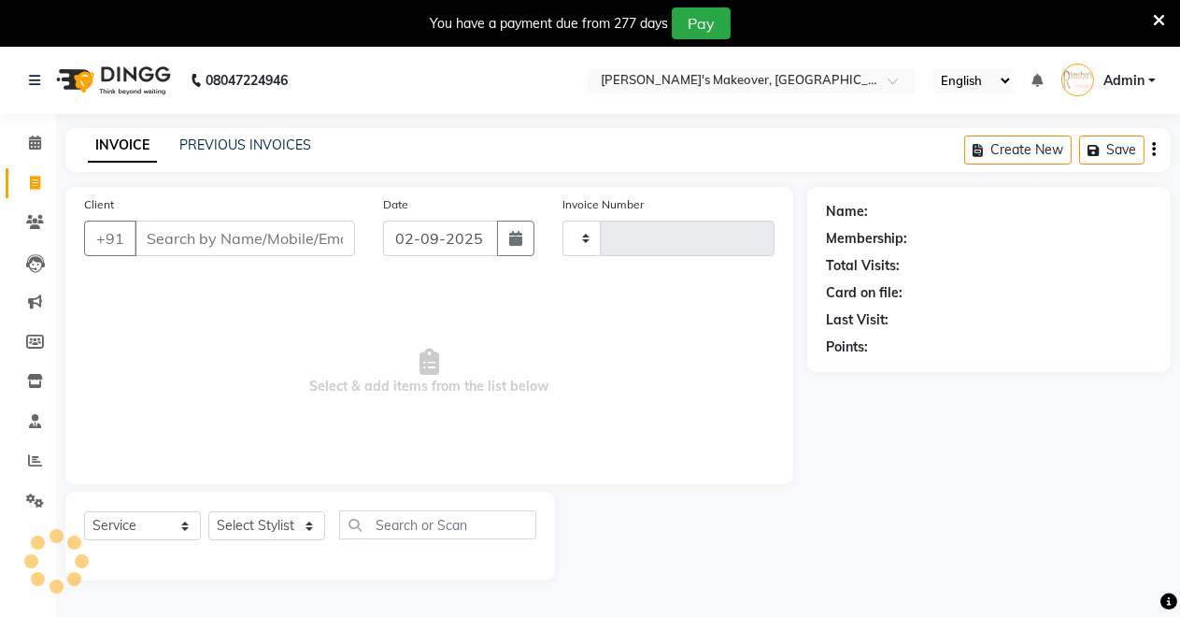
scroll to position [46, 0]
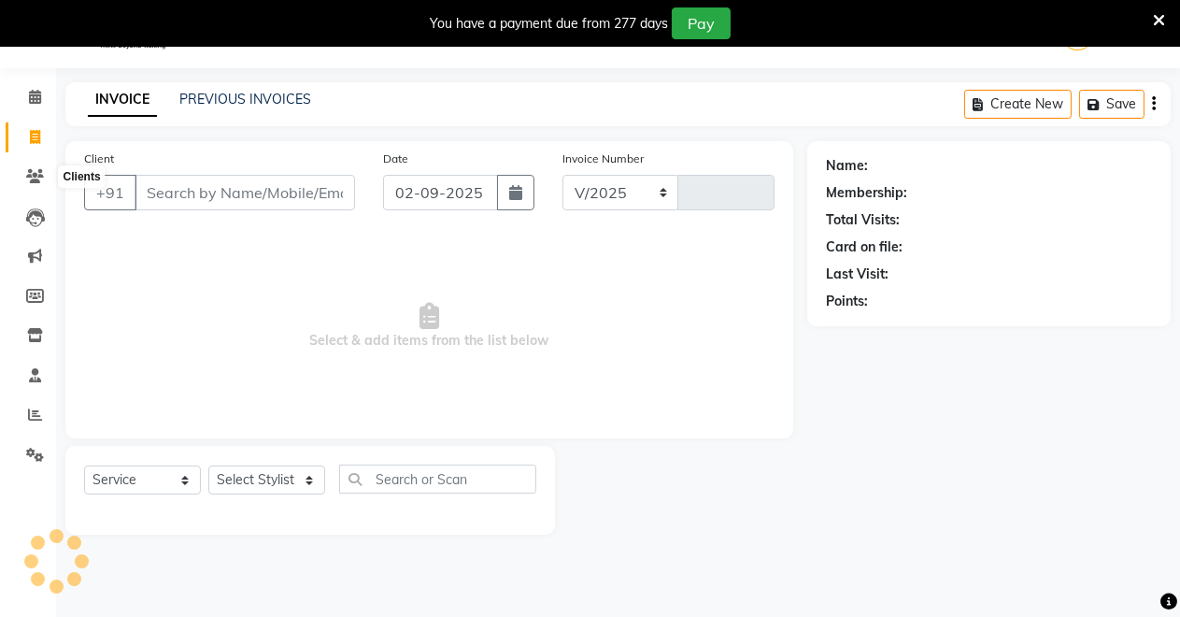
select select "7317"
type input "4097"
click at [259, 478] on select "Select Stylist [PERSON_NAME] [PERSON_NAME] [MEDICAL_DATA][PERSON_NAME] [PERSON_…" at bounding box center [266, 479] width 117 height 29
select select "65689"
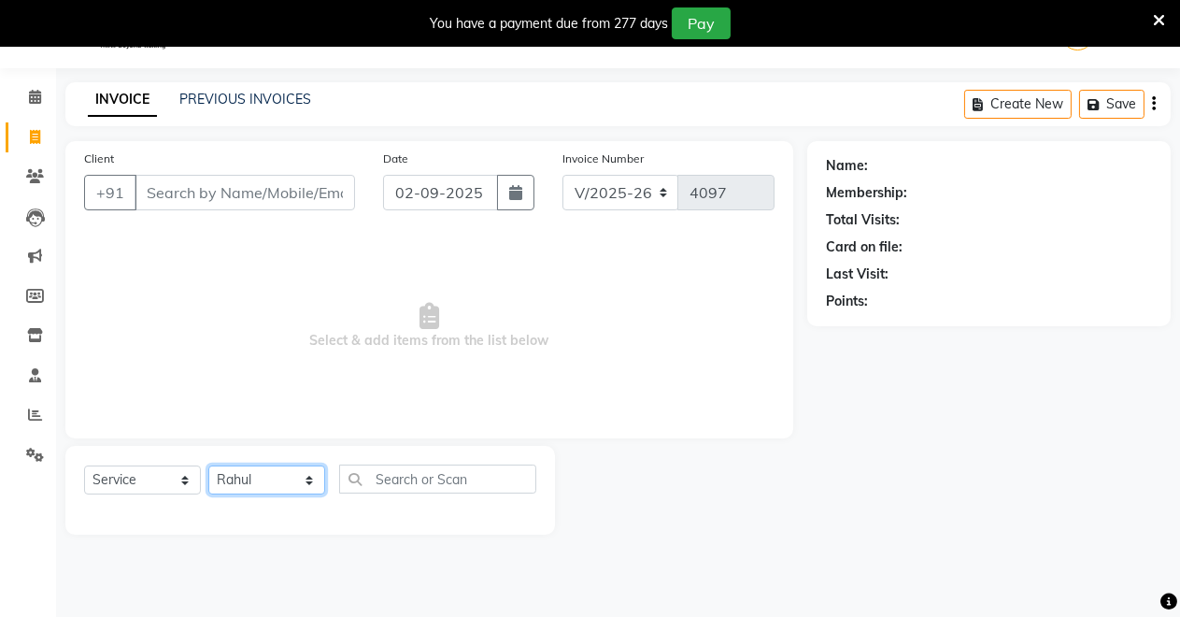
click at [208, 465] on select "Select Stylist [PERSON_NAME] [PERSON_NAME] [MEDICAL_DATA][PERSON_NAME] [PERSON_…" at bounding box center [266, 479] width 117 height 29
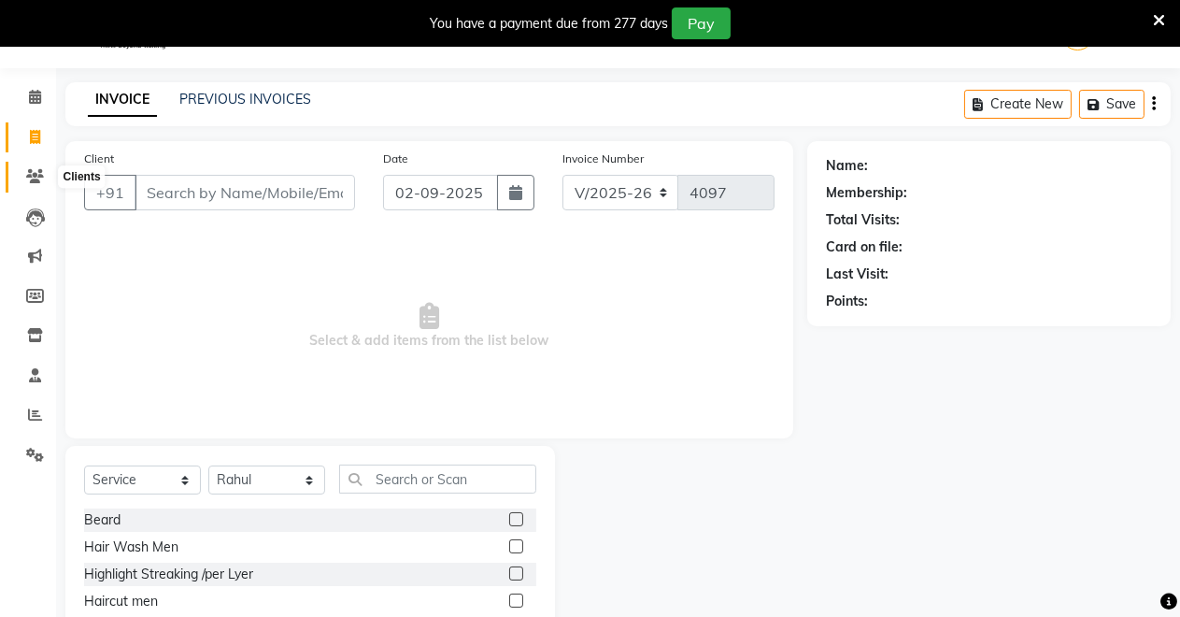
click at [45, 172] on span at bounding box center [35, 176] width 33 height 21
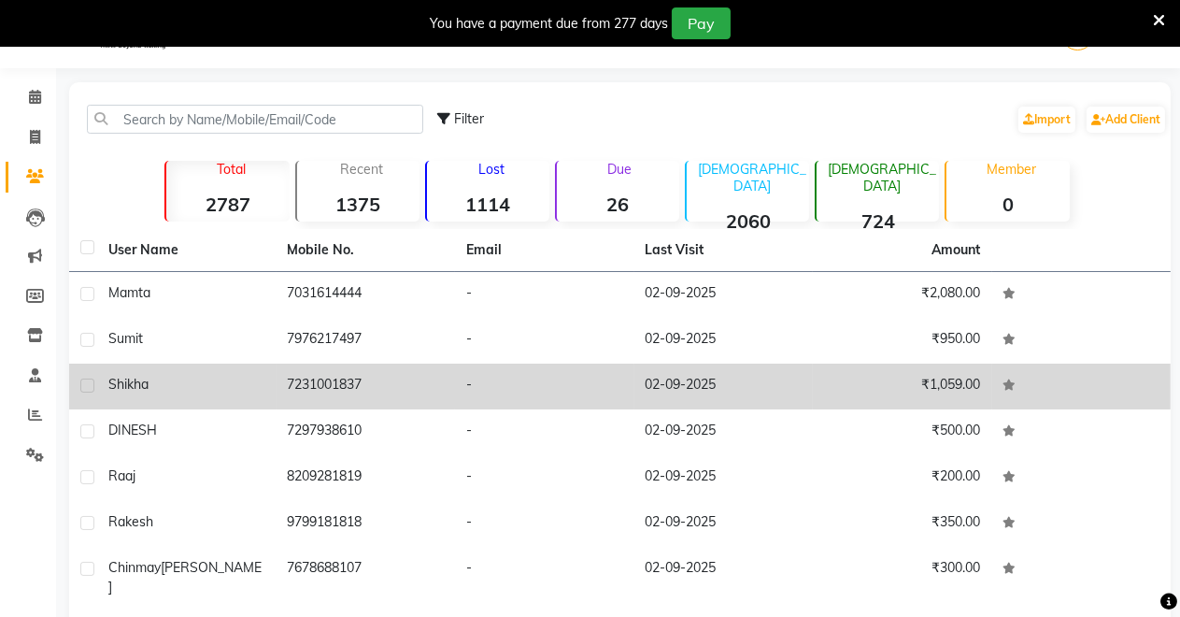
scroll to position [239, 0]
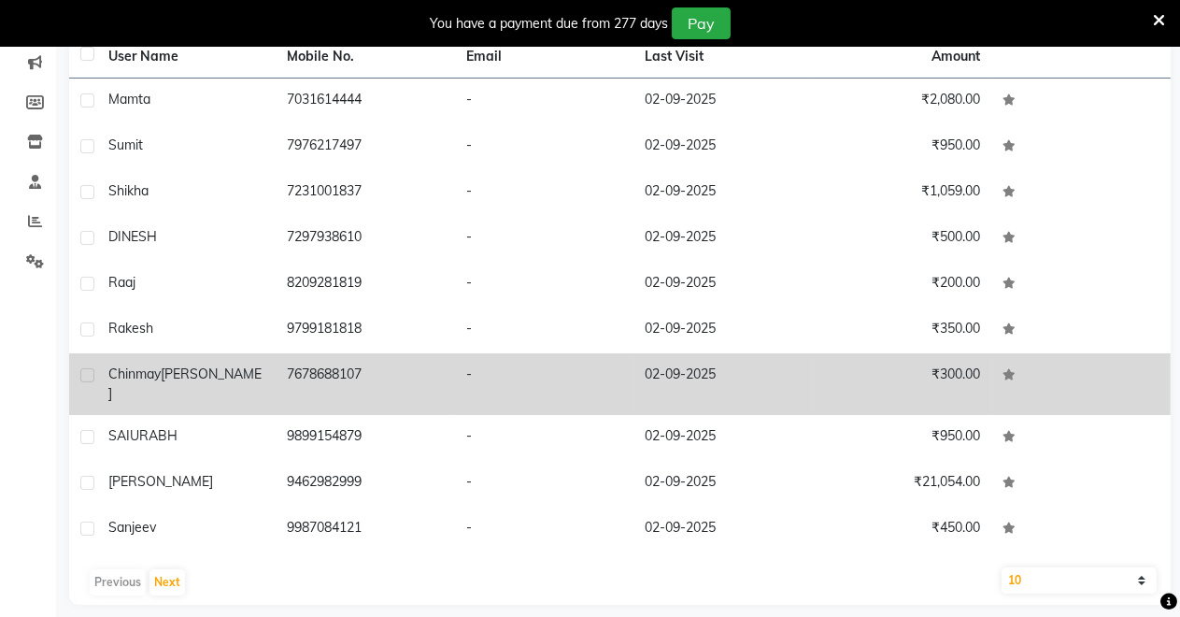
click at [502, 378] on td "-" at bounding box center [544, 384] width 179 height 62
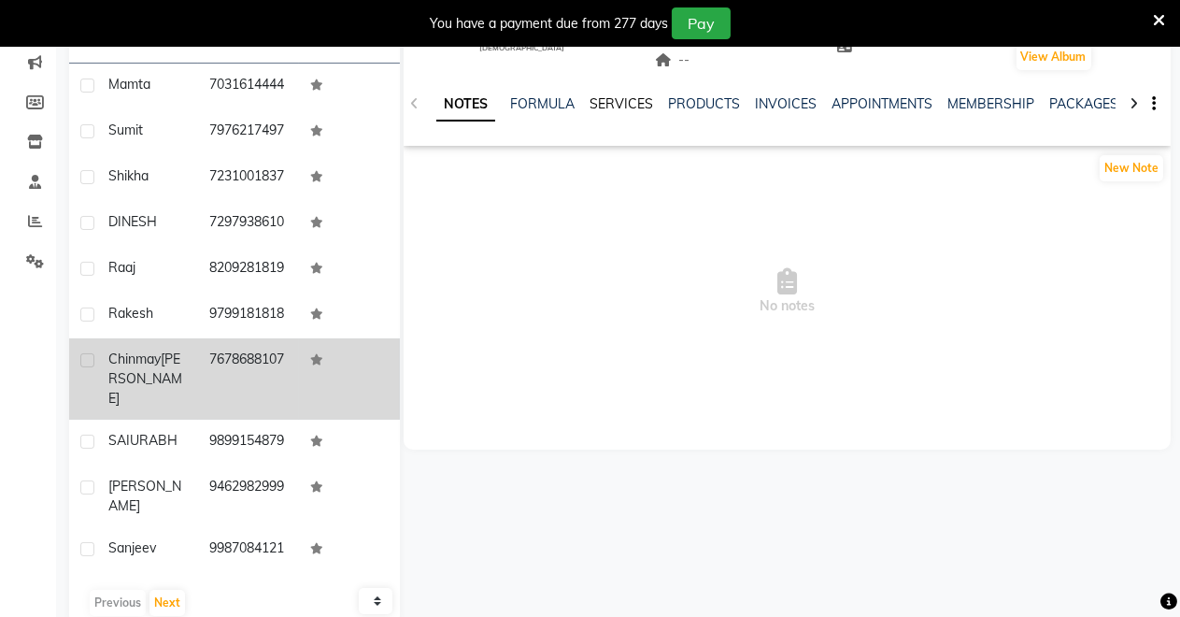
click at [619, 101] on link "SERVICES" at bounding box center [622, 103] width 64 height 17
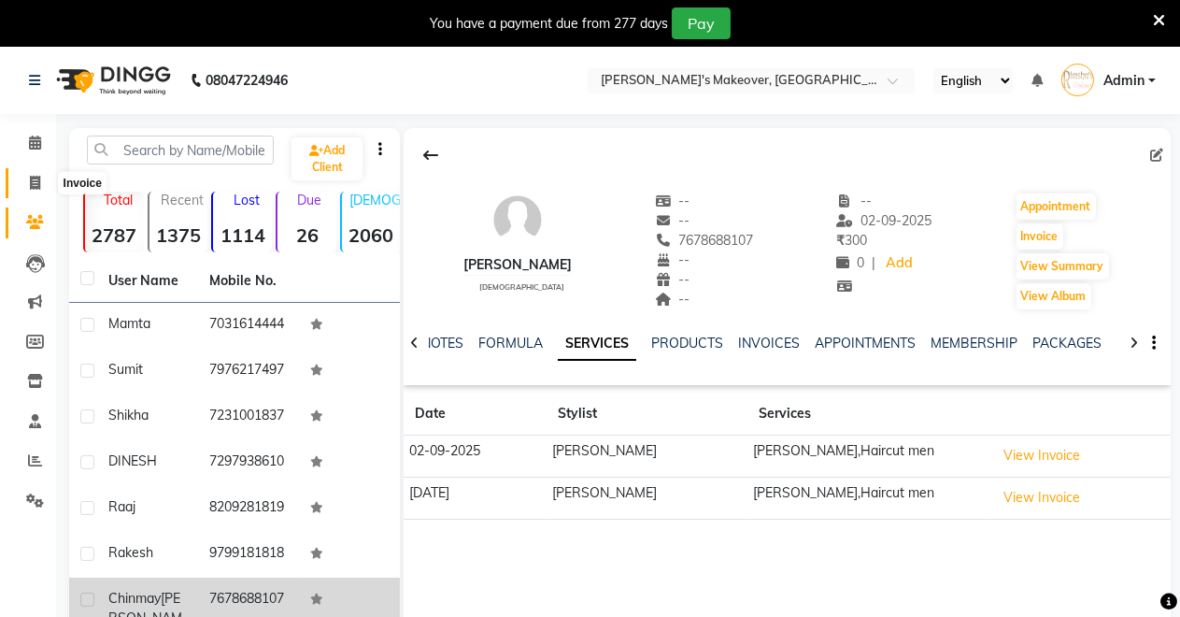
click at [41, 180] on span at bounding box center [35, 183] width 33 height 21
select select "service"
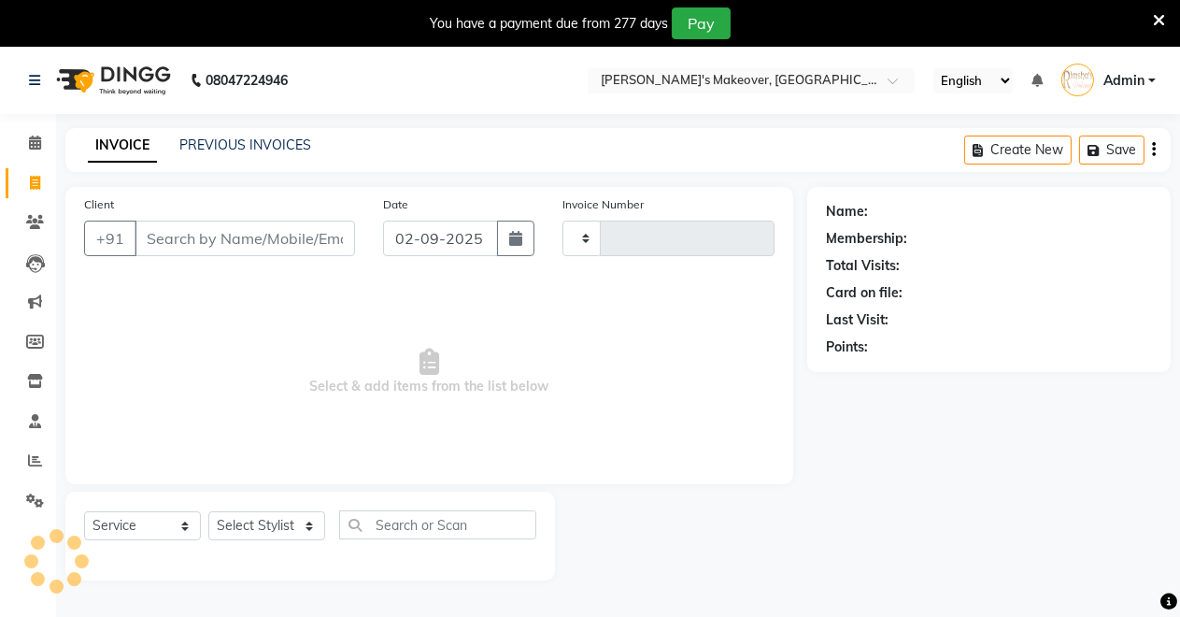
scroll to position [46, 0]
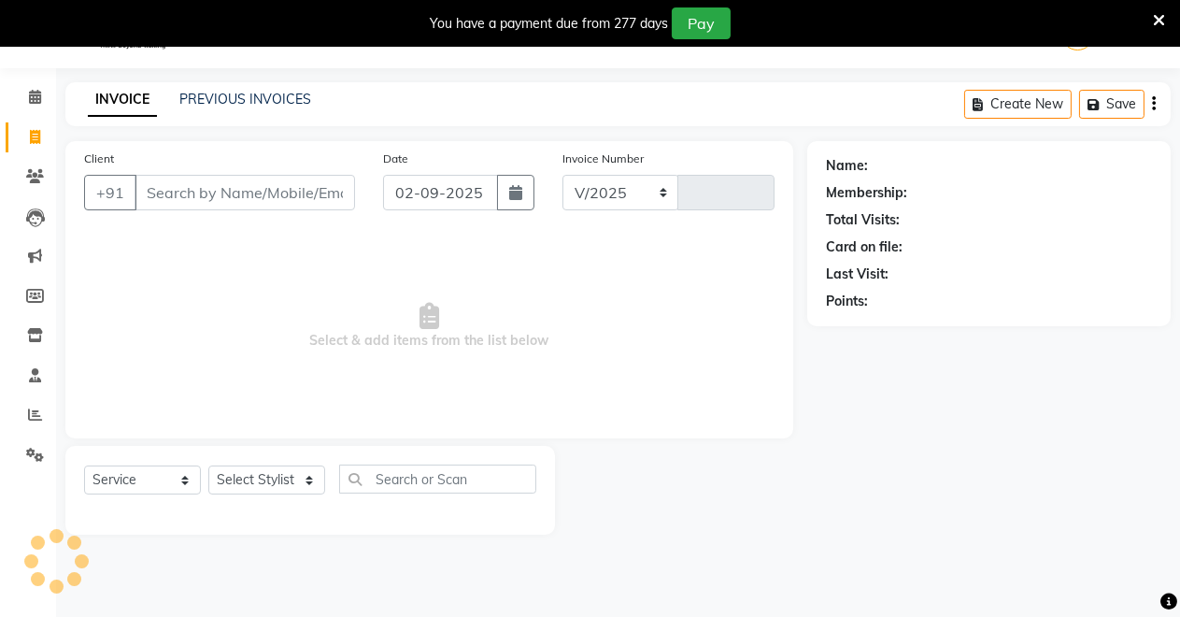
select select "7317"
type input "4097"
click at [249, 478] on select "Select Stylist [PERSON_NAME] [PERSON_NAME] [MEDICAL_DATA][PERSON_NAME] [PERSON_…" at bounding box center [266, 479] width 117 height 29
select select "65689"
click at [208, 465] on select "Select Stylist [PERSON_NAME] [PERSON_NAME] [MEDICAL_DATA][PERSON_NAME] [PERSON_…" at bounding box center [266, 479] width 117 height 29
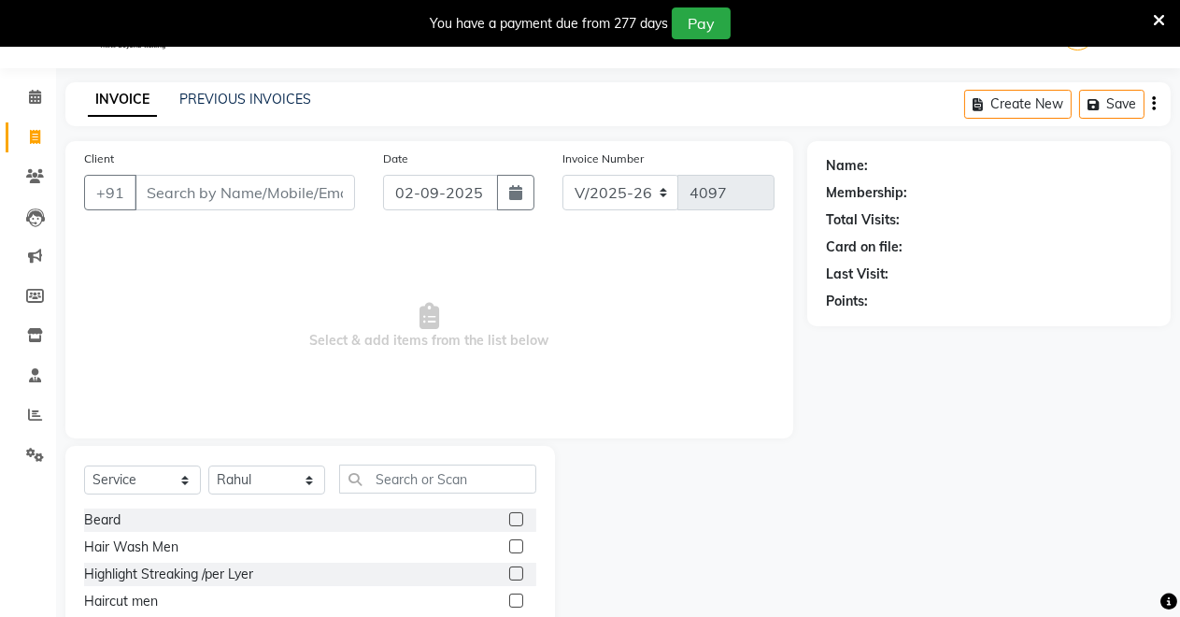
click at [509, 596] on label at bounding box center [516, 600] width 14 height 14
click at [509, 596] on input "checkbox" at bounding box center [515, 601] width 12 height 12
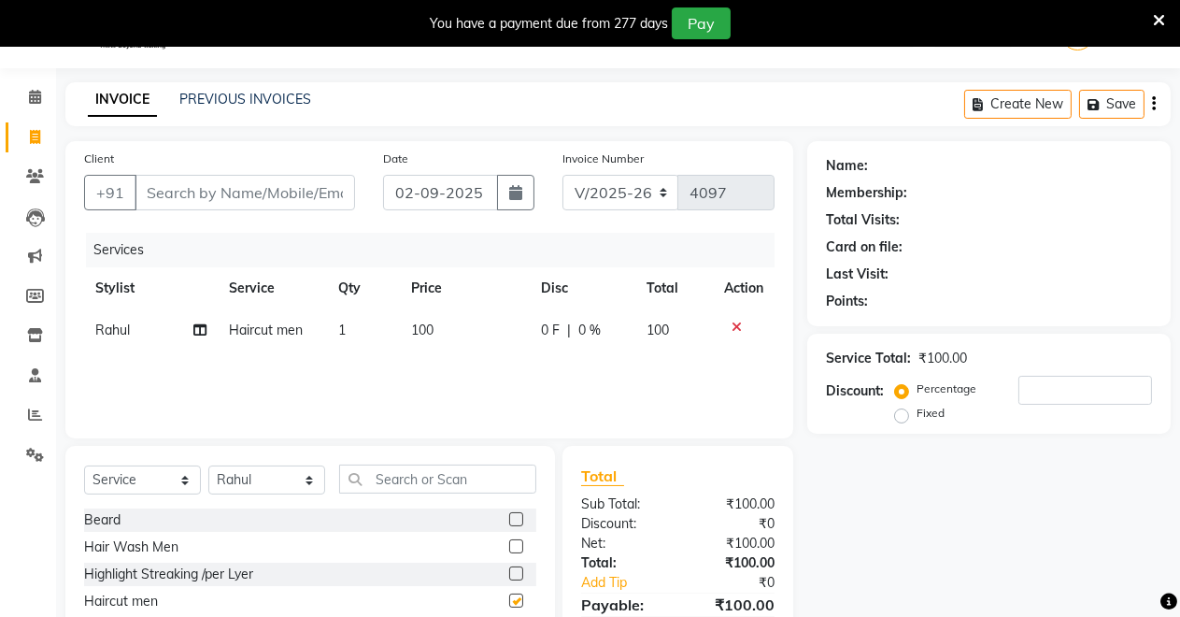
checkbox input "false"
click at [280, 477] on select "Select Stylist [PERSON_NAME] [PERSON_NAME] [MEDICAL_DATA][PERSON_NAME] [PERSON_…" at bounding box center [266, 479] width 117 height 29
select select "84062"
click at [208, 465] on select "Select Stylist [PERSON_NAME] [PERSON_NAME] [MEDICAL_DATA][PERSON_NAME] [PERSON_…" at bounding box center [266, 479] width 117 height 29
click at [509, 600] on label at bounding box center [516, 600] width 14 height 14
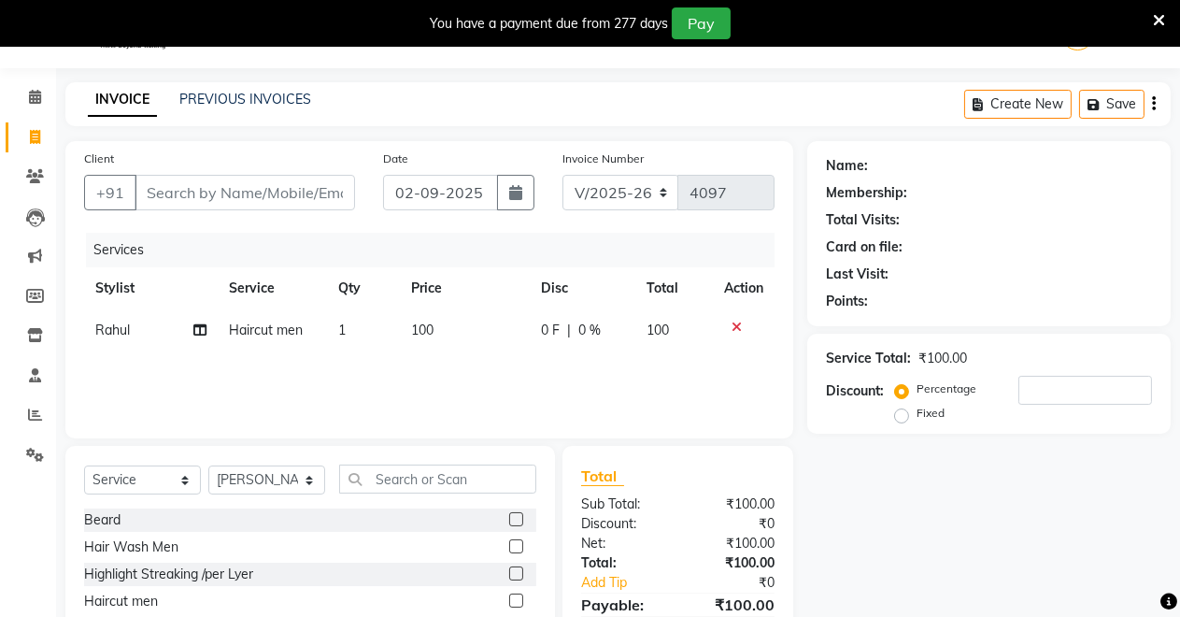
click at [509, 600] on input "checkbox" at bounding box center [515, 601] width 12 height 12
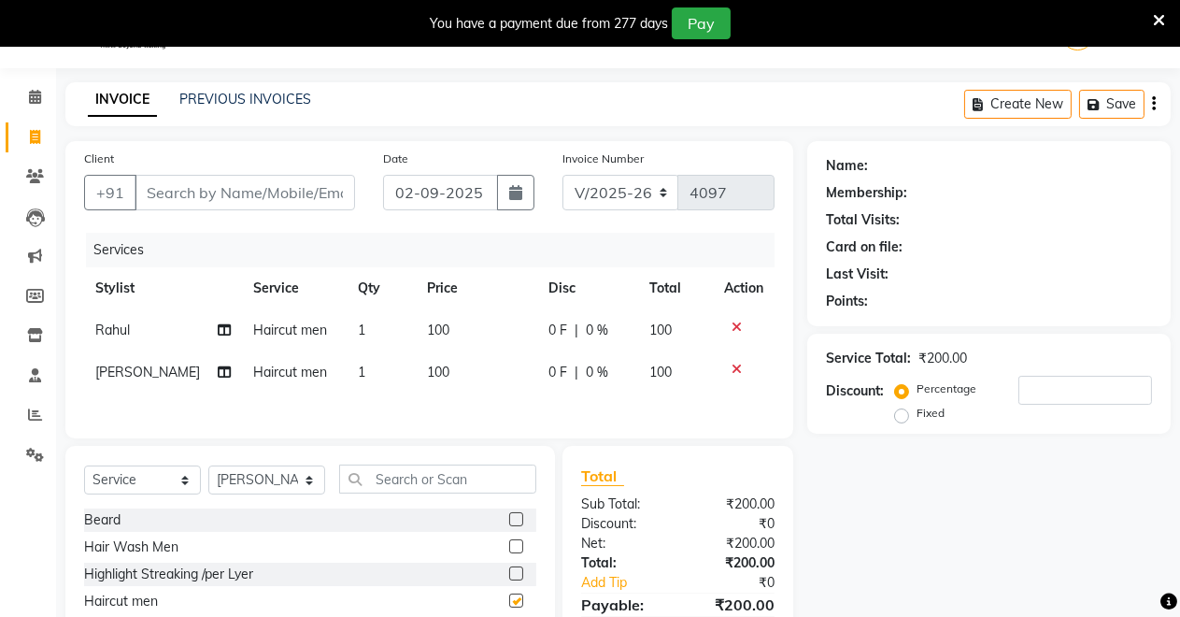
checkbox input "false"
click at [193, 197] on input "Client" at bounding box center [245, 193] width 221 height 36
type input "7"
type input "0"
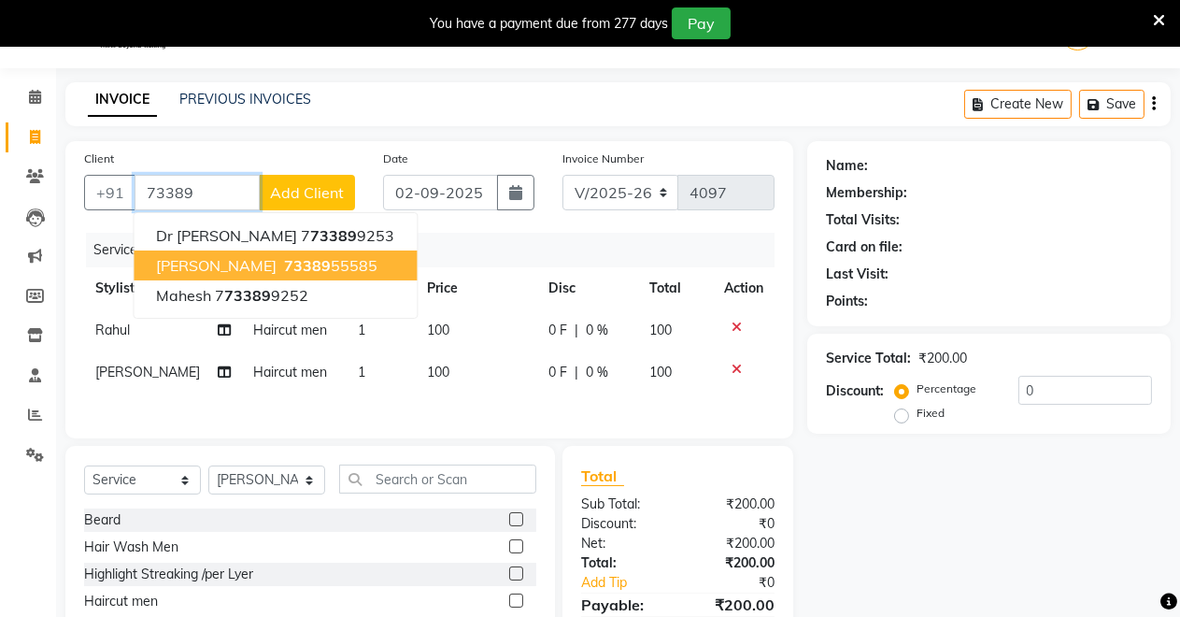
click at [214, 264] on span "[PERSON_NAME]" at bounding box center [216, 265] width 121 height 19
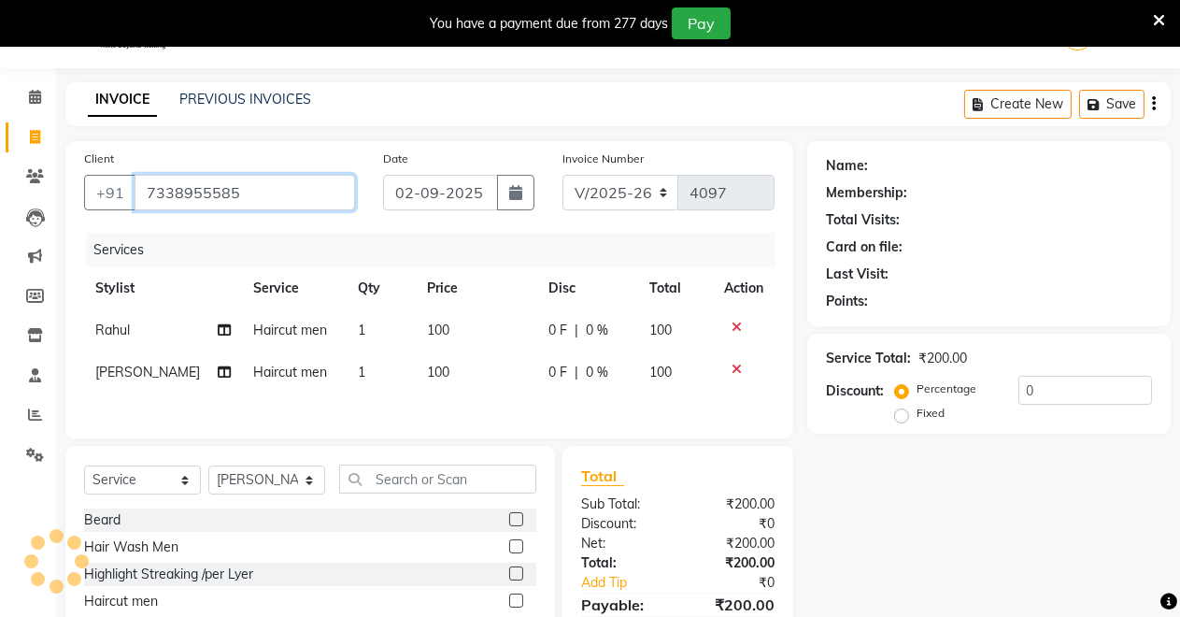
type input "7338955585"
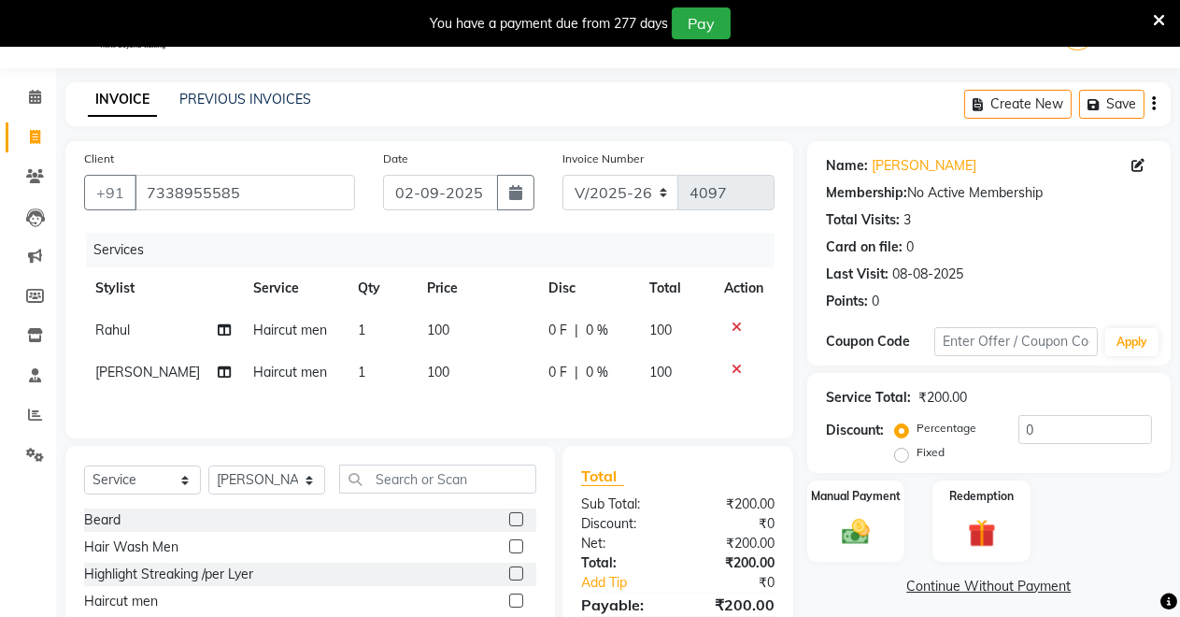
scroll to position [182, 0]
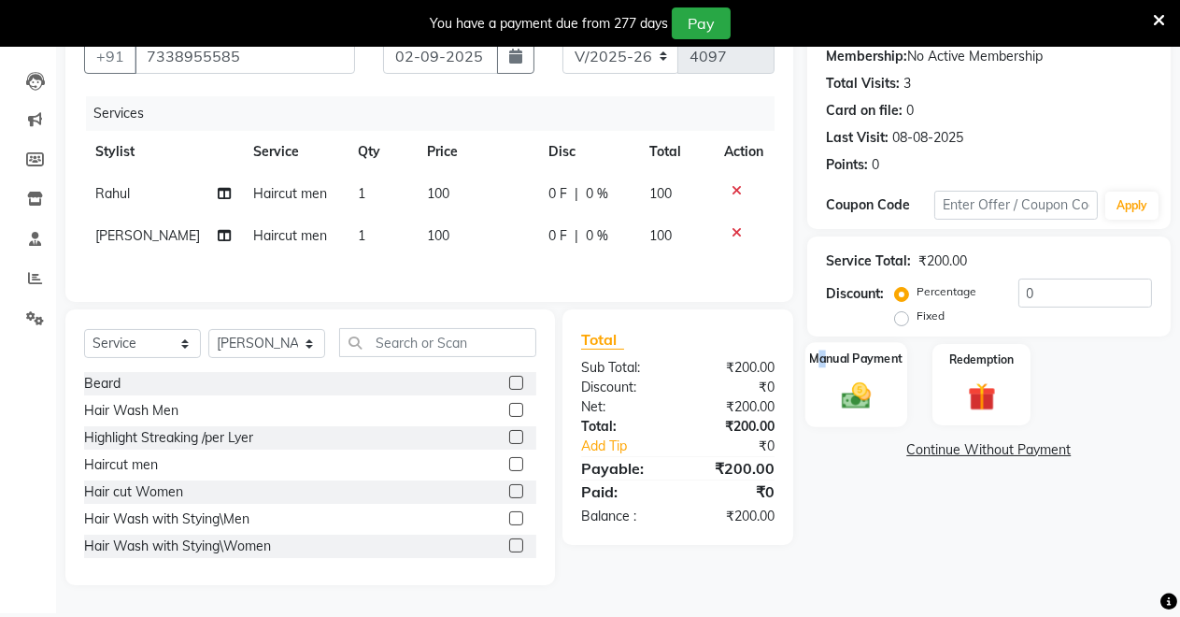
click at [824, 373] on div "Manual Payment" at bounding box center [857, 384] width 102 height 85
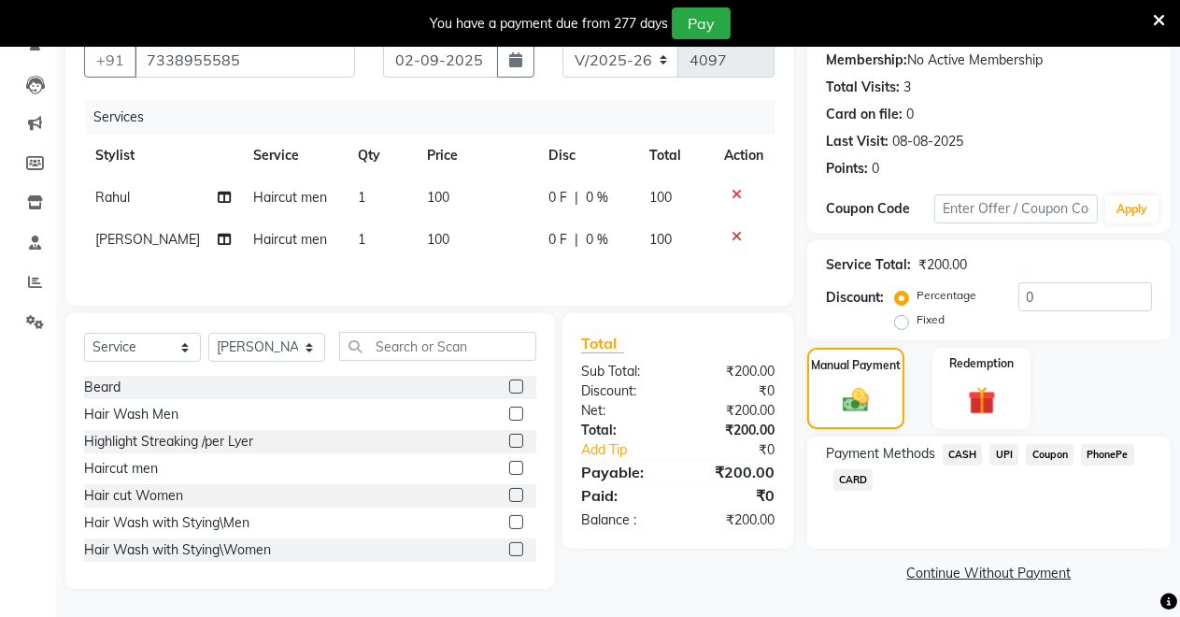
click at [1007, 449] on span "UPI" at bounding box center [1004, 454] width 29 height 21
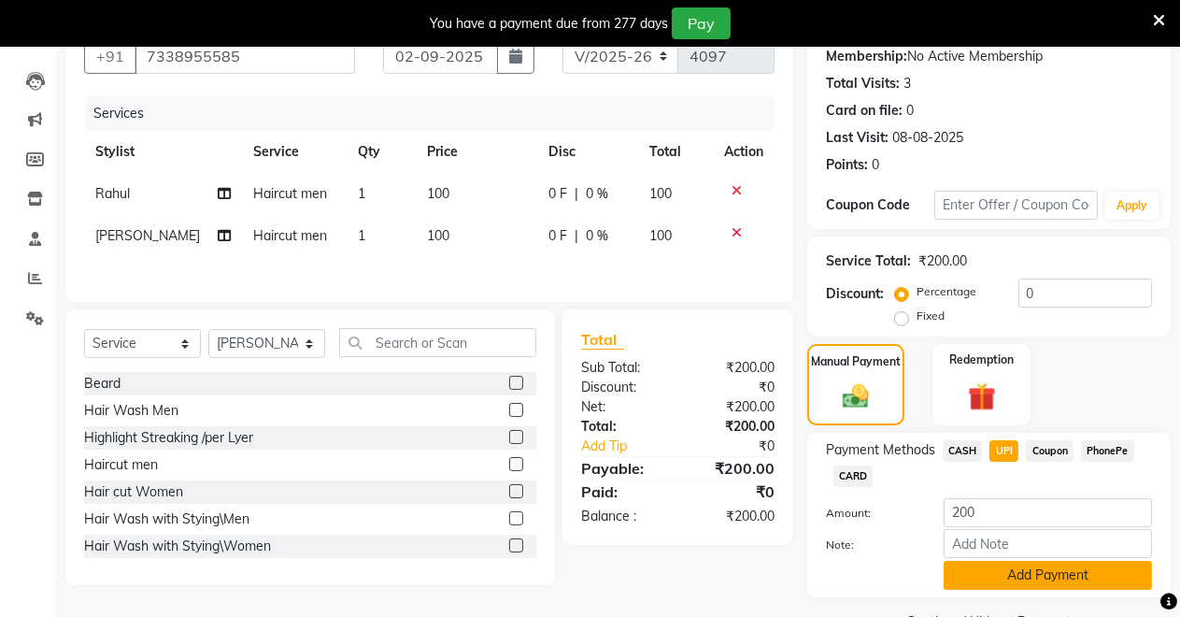
scroll to position [229, 0]
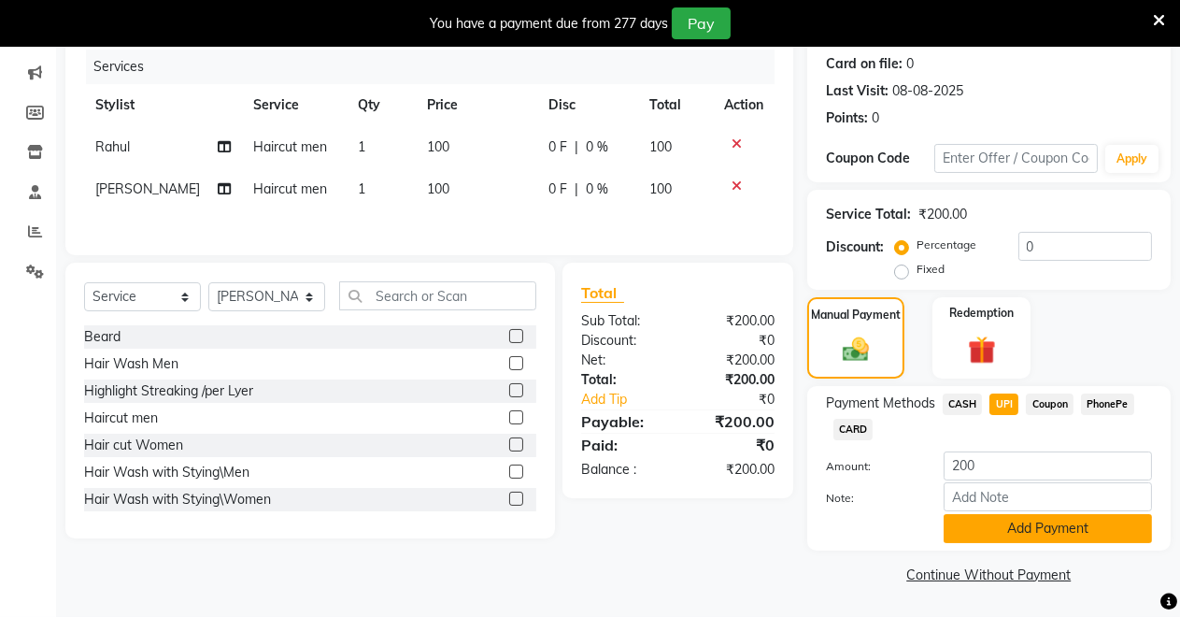
click at [957, 530] on button "Add Payment" at bounding box center [1048, 528] width 208 height 29
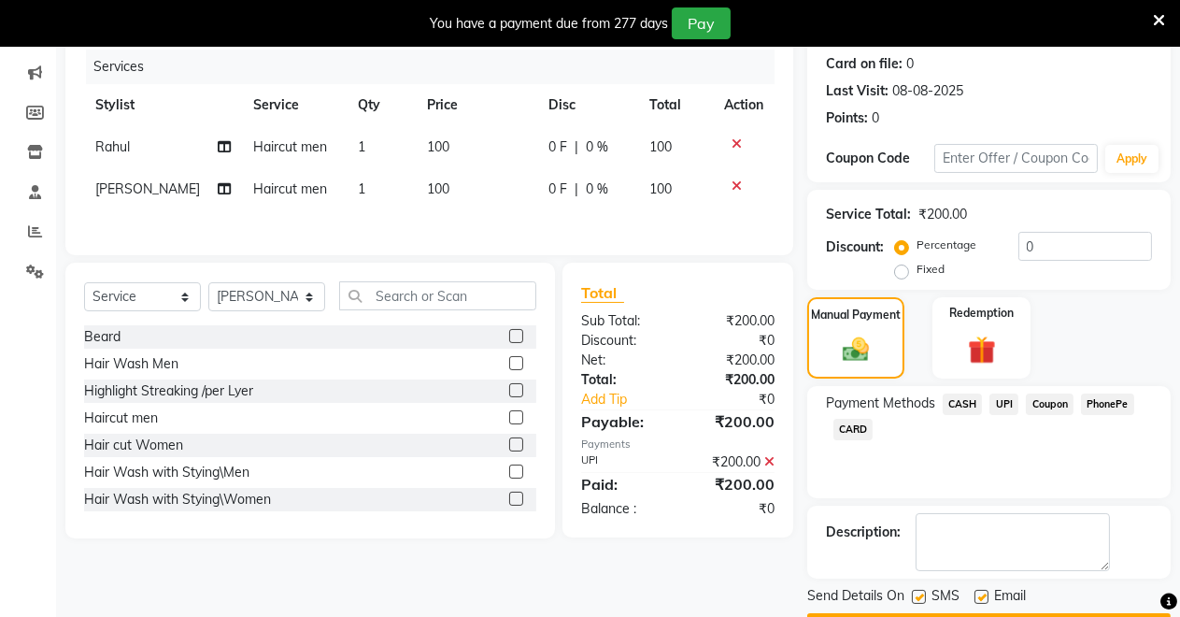
scroll to position [282, 0]
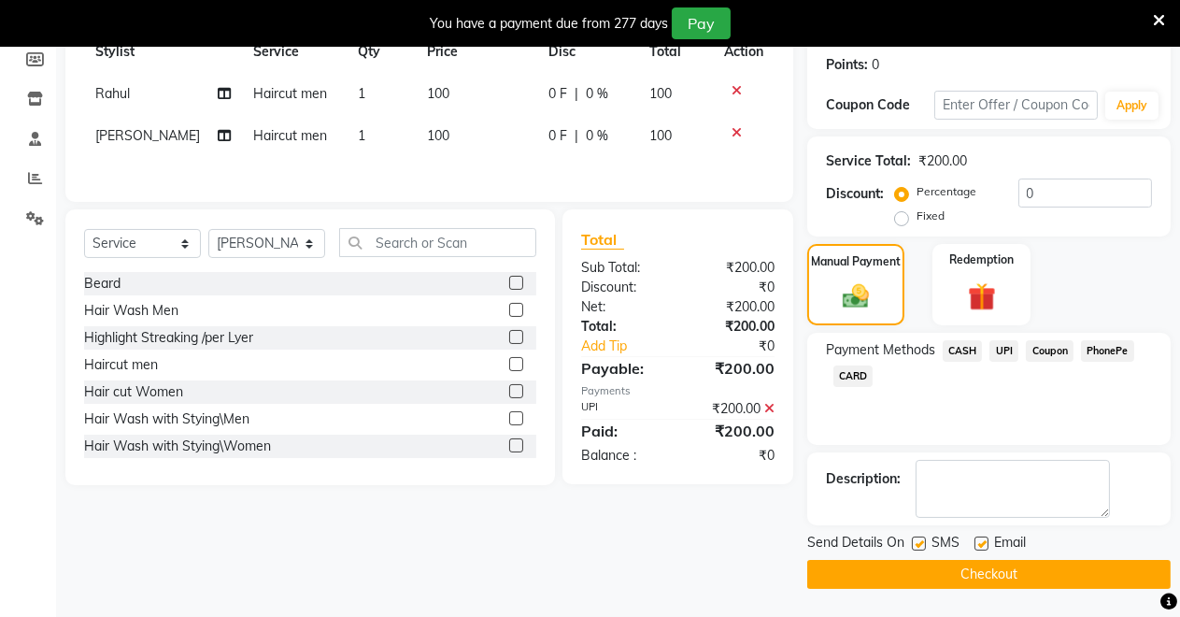
click at [930, 568] on button "Checkout" at bounding box center [989, 574] width 364 height 29
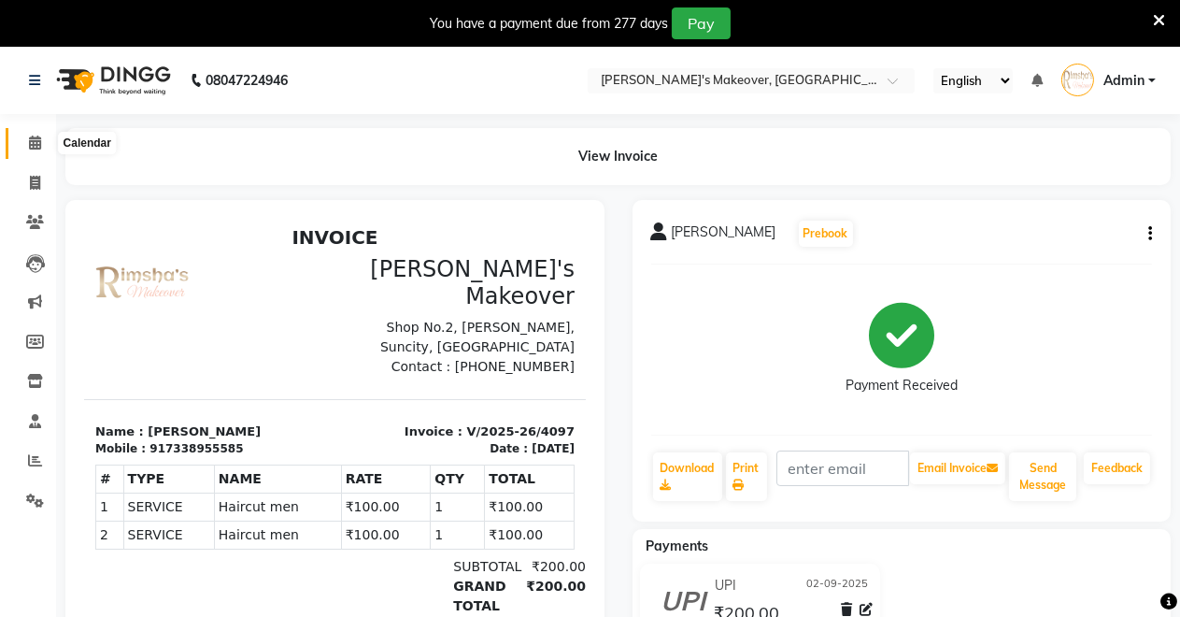
click at [27, 144] on span at bounding box center [35, 143] width 33 height 21
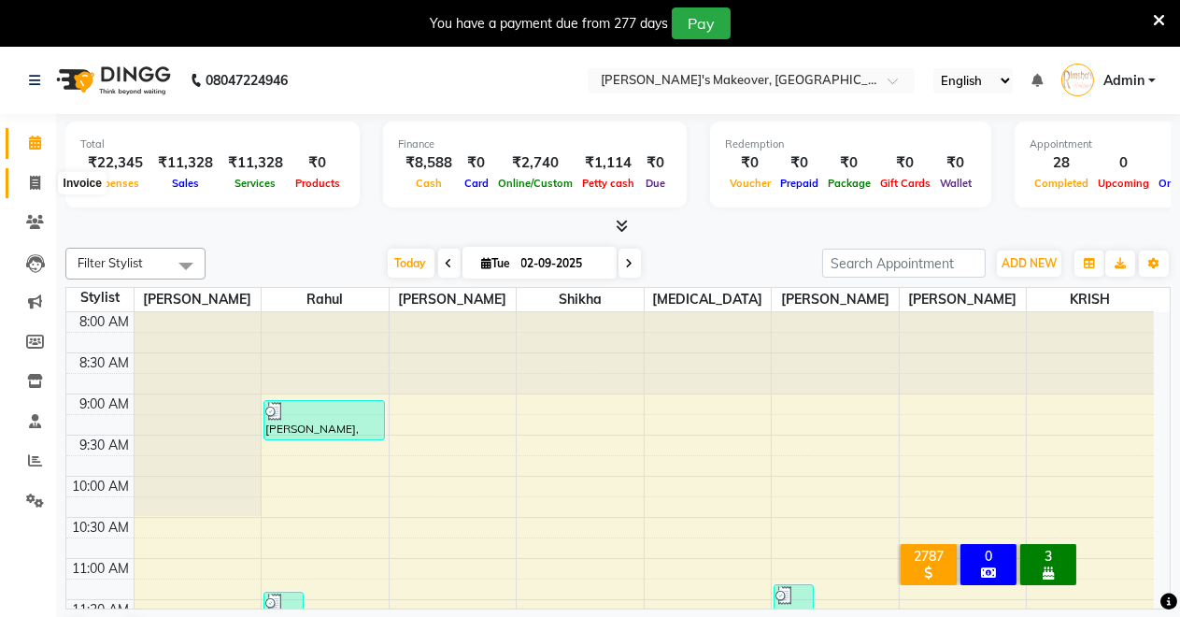
click at [36, 183] on icon at bounding box center [35, 183] width 10 height 14
select select "service"
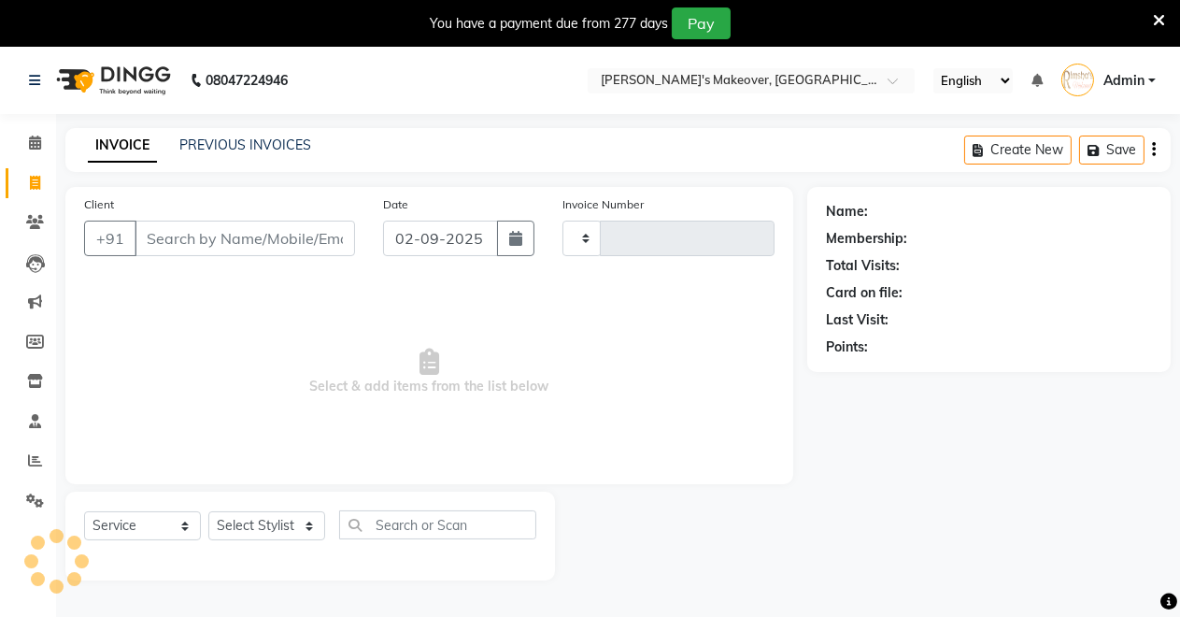
type input "4098"
select select "7317"
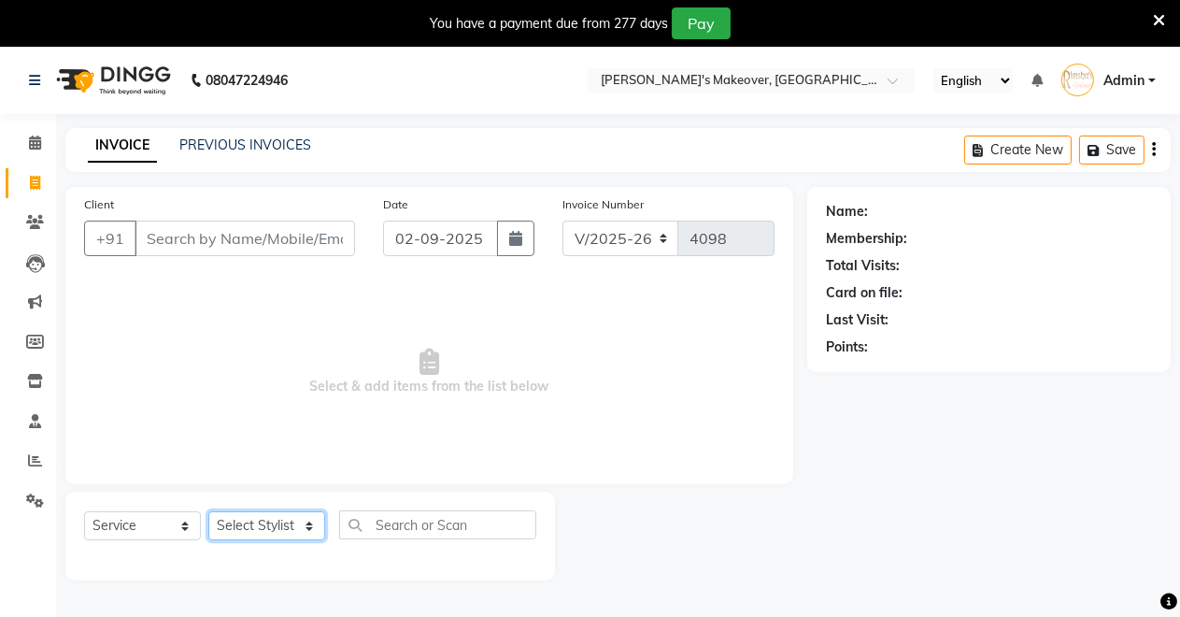
click at [254, 521] on select "Select Stylist" at bounding box center [266, 525] width 117 height 29
select select "77366"
click at [208, 511] on select "Select Stylist [PERSON_NAME] [PERSON_NAME] [MEDICAL_DATA][PERSON_NAME] [PERSON_…" at bounding box center [266, 525] width 117 height 29
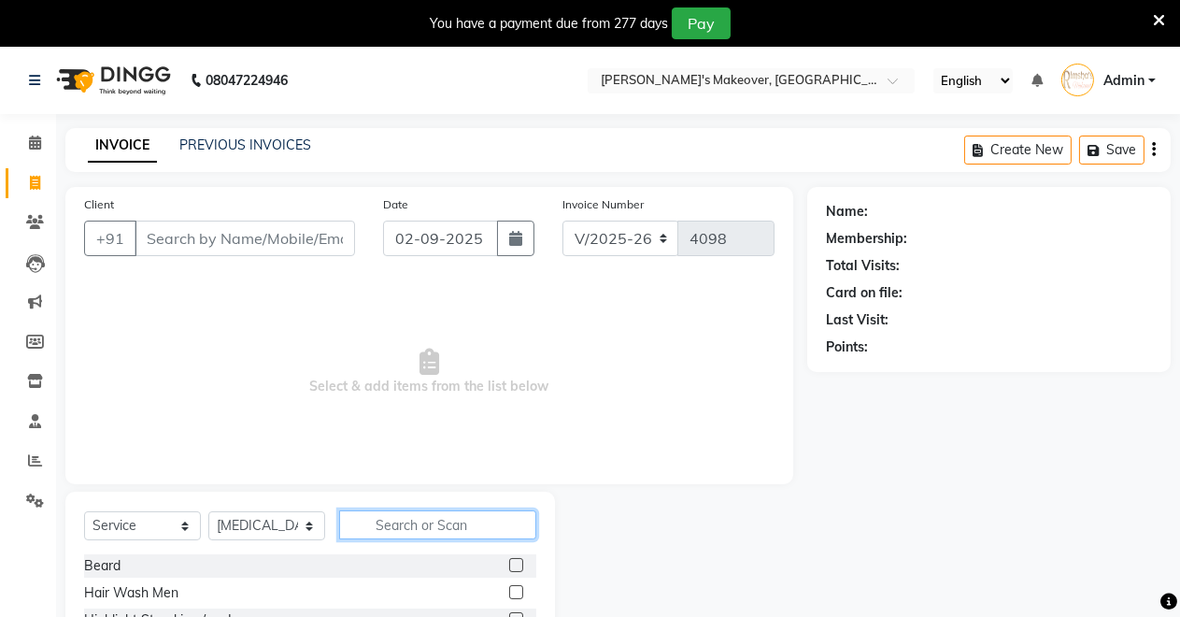
click at [415, 519] on input "text" at bounding box center [437, 524] width 197 height 29
type input "thr"
click at [514, 564] on label at bounding box center [516, 565] width 14 height 14
click at [514, 564] on input "checkbox" at bounding box center [515, 566] width 12 height 12
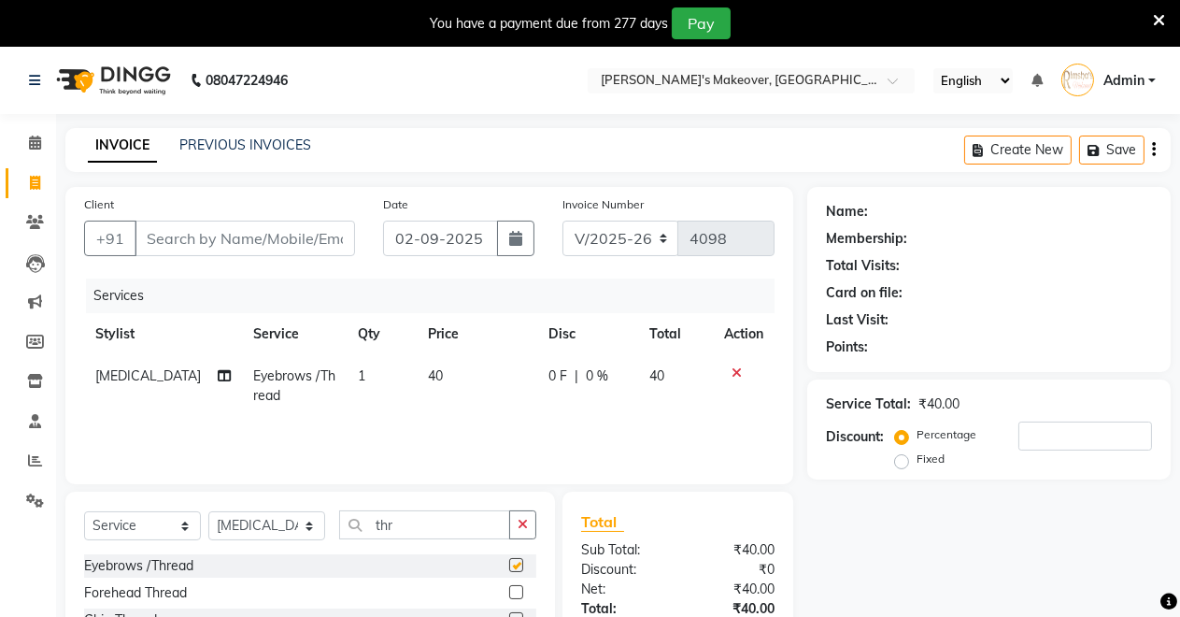
checkbox input "false"
click at [310, 523] on select "Select Stylist [PERSON_NAME] [PERSON_NAME] [MEDICAL_DATA][PERSON_NAME] [PERSON_…" at bounding box center [266, 525] width 117 height 29
select select "75199"
click at [208, 511] on select "Select Stylist [PERSON_NAME] [PERSON_NAME] [MEDICAL_DATA][PERSON_NAME] [PERSON_…" at bounding box center [266, 525] width 117 height 29
click at [521, 520] on icon "button" at bounding box center [523, 524] width 10 height 13
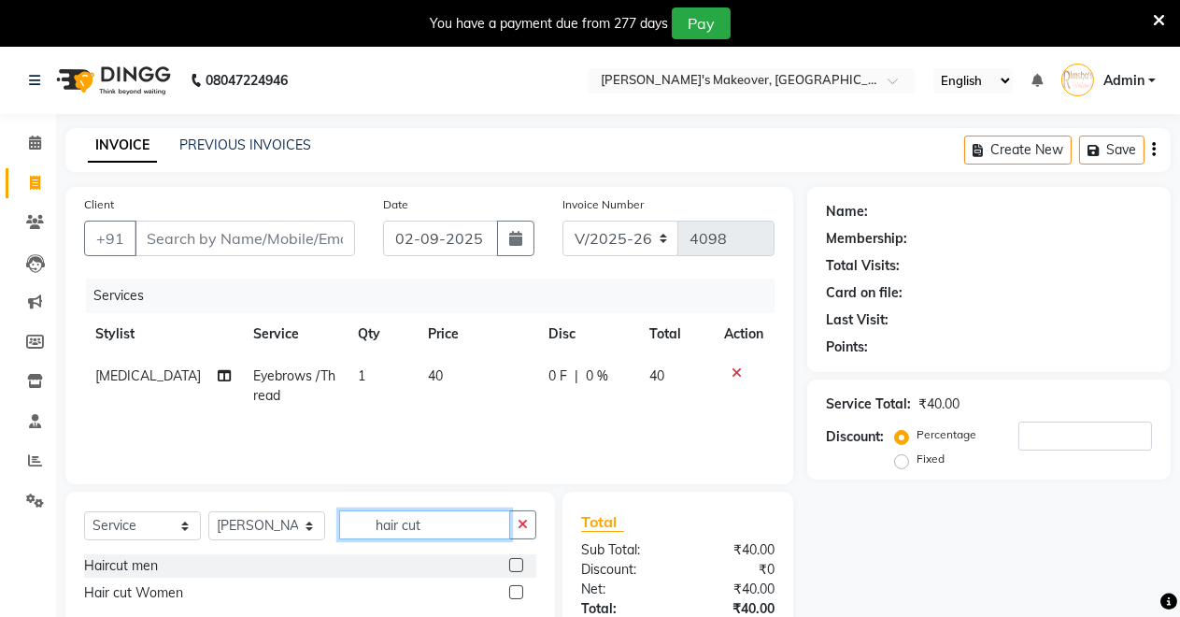
type input "hair cut"
click at [516, 585] on label at bounding box center [516, 592] width 14 height 14
click at [516, 587] on input "checkbox" at bounding box center [515, 593] width 12 height 12
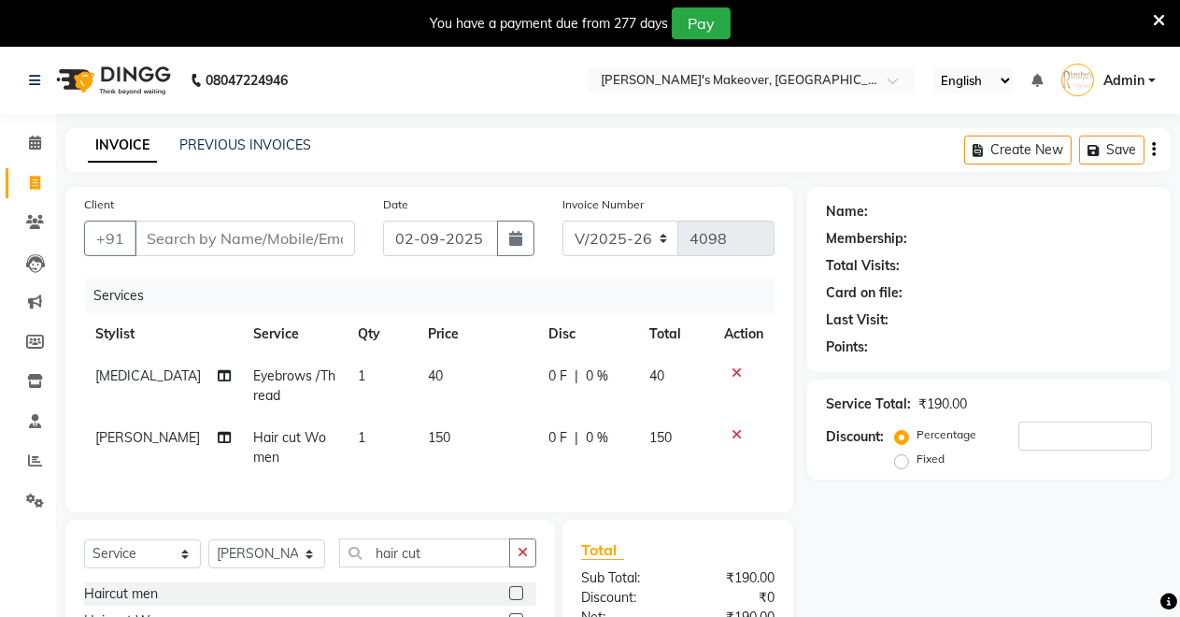
checkbox input "false"
click at [280, 250] on input "Client" at bounding box center [245, 239] width 221 height 36
type input "9"
type input "0"
type input "9521177169"
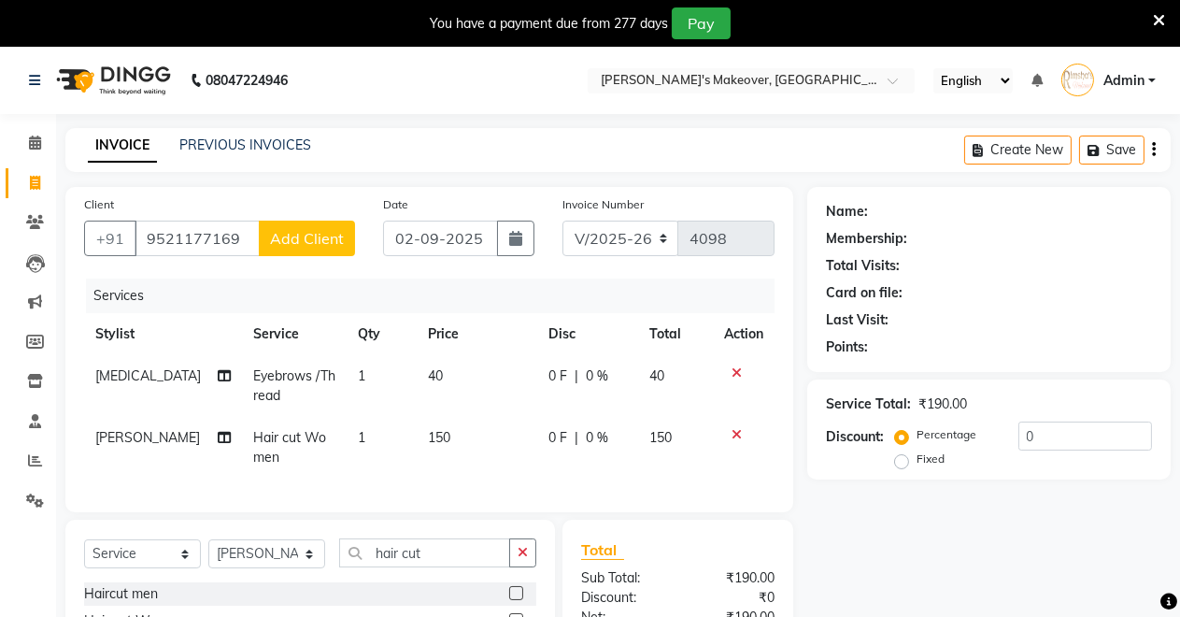
click at [321, 235] on span "Add Client" at bounding box center [307, 238] width 74 height 19
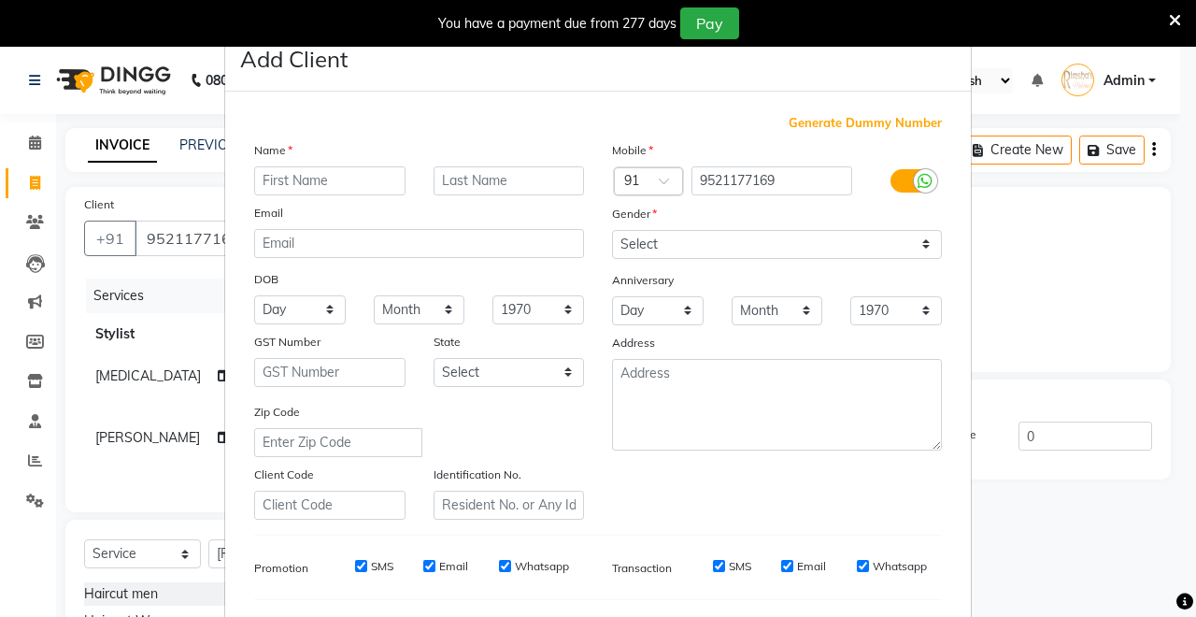
click at [307, 180] on input "text" at bounding box center [329, 180] width 151 height 29
type input "s"
type input "SNEHA"
click at [782, 242] on select "Select [DEMOGRAPHIC_DATA] [DEMOGRAPHIC_DATA] Other Prefer Not To Say" at bounding box center [777, 244] width 330 height 29
select select "[DEMOGRAPHIC_DATA]"
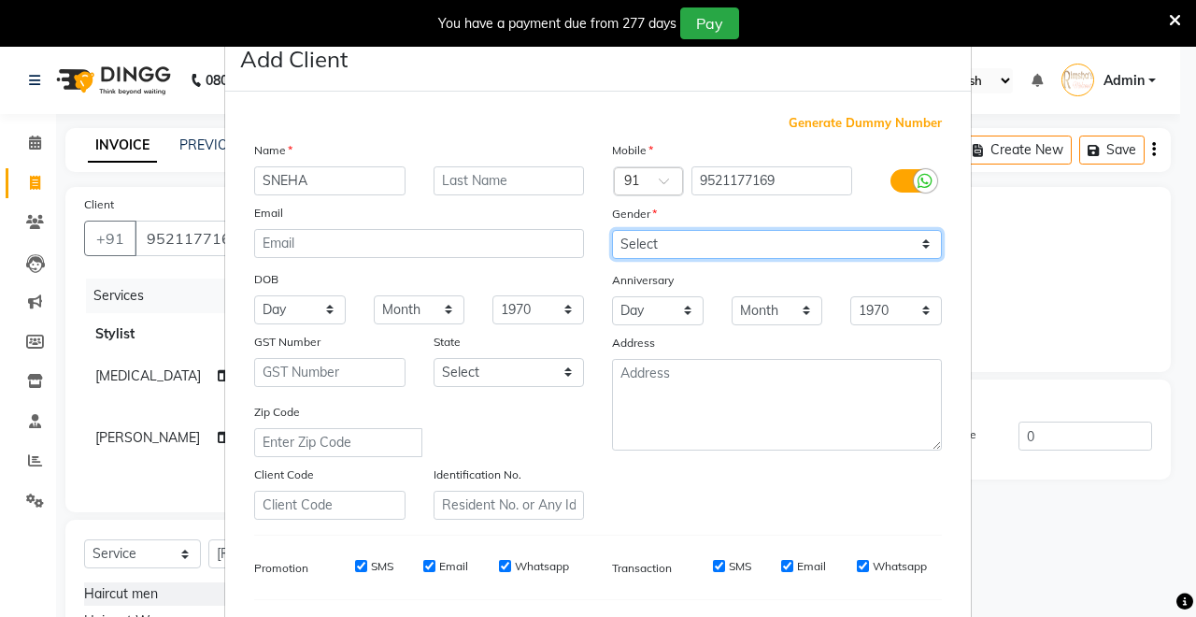
click at [612, 230] on select "Select [DEMOGRAPHIC_DATA] [DEMOGRAPHIC_DATA] Other Prefer Not To Say" at bounding box center [777, 244] width 330 height 29
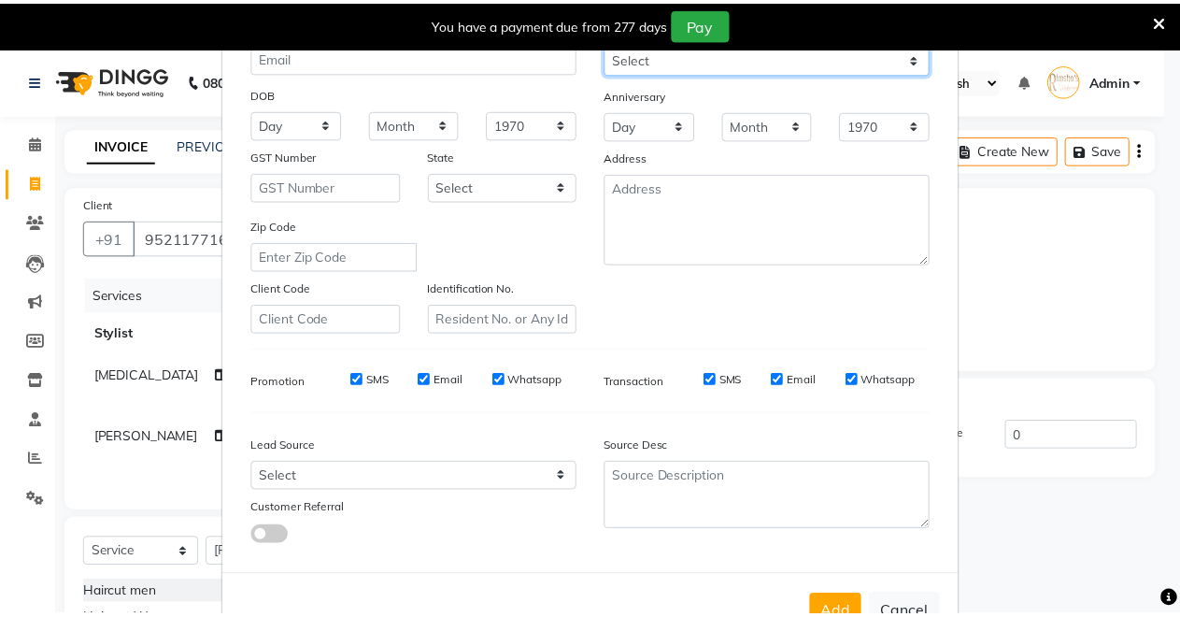
scroll to position [242, 0]
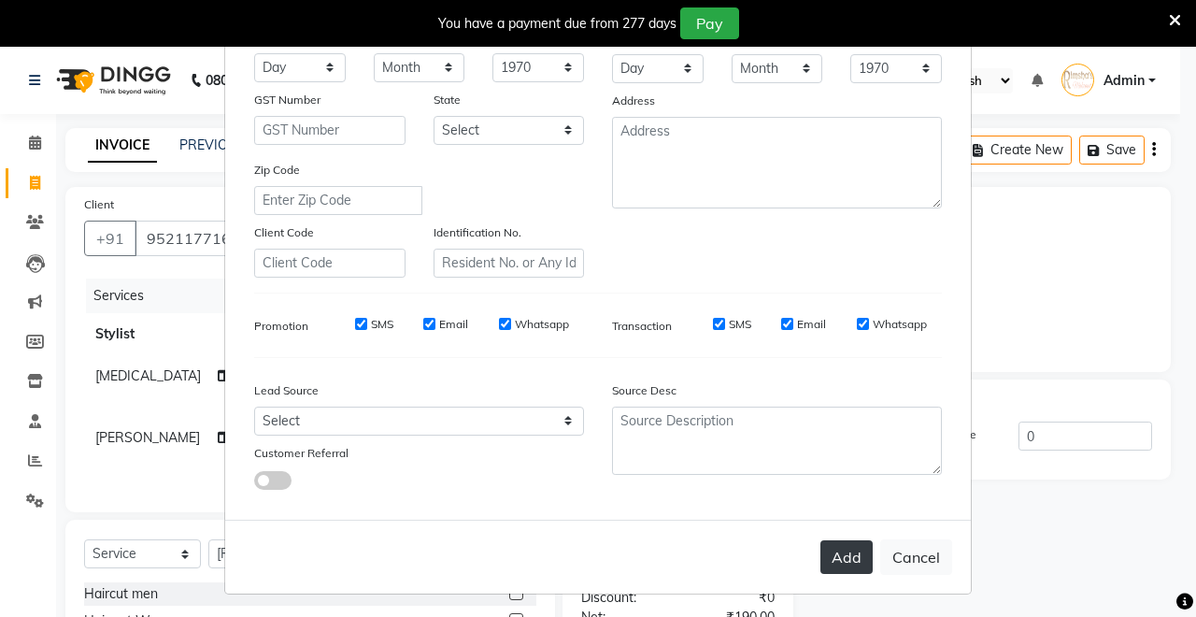
click at [838, 563] on button "Add" at bounding box center [847, 557] width 52 height 34
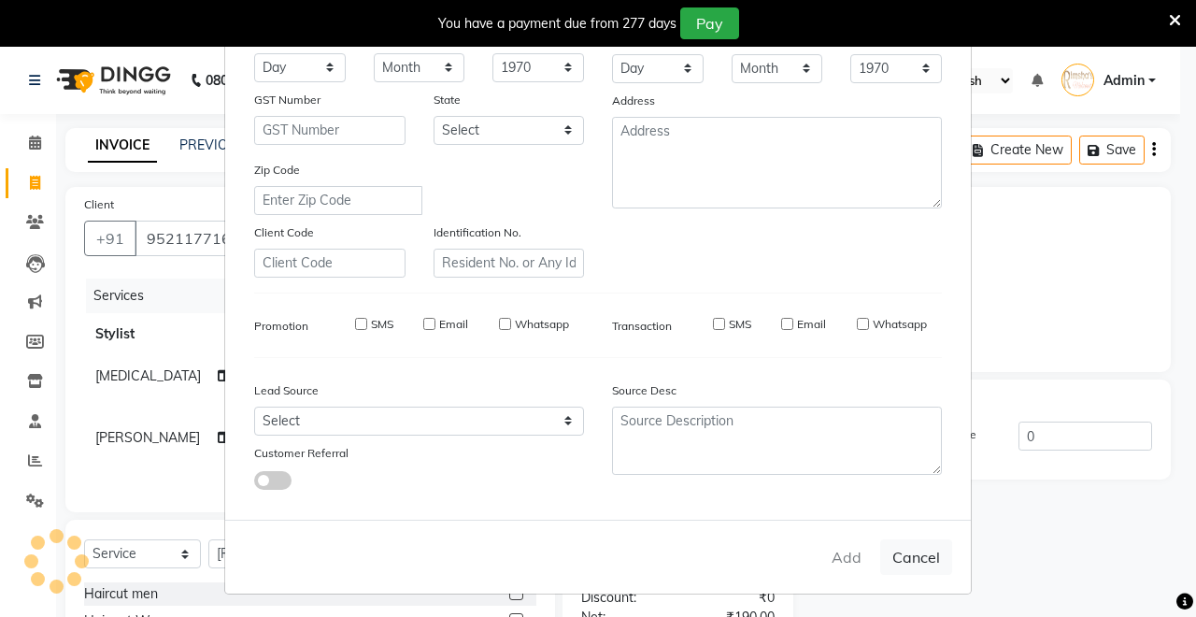
select select
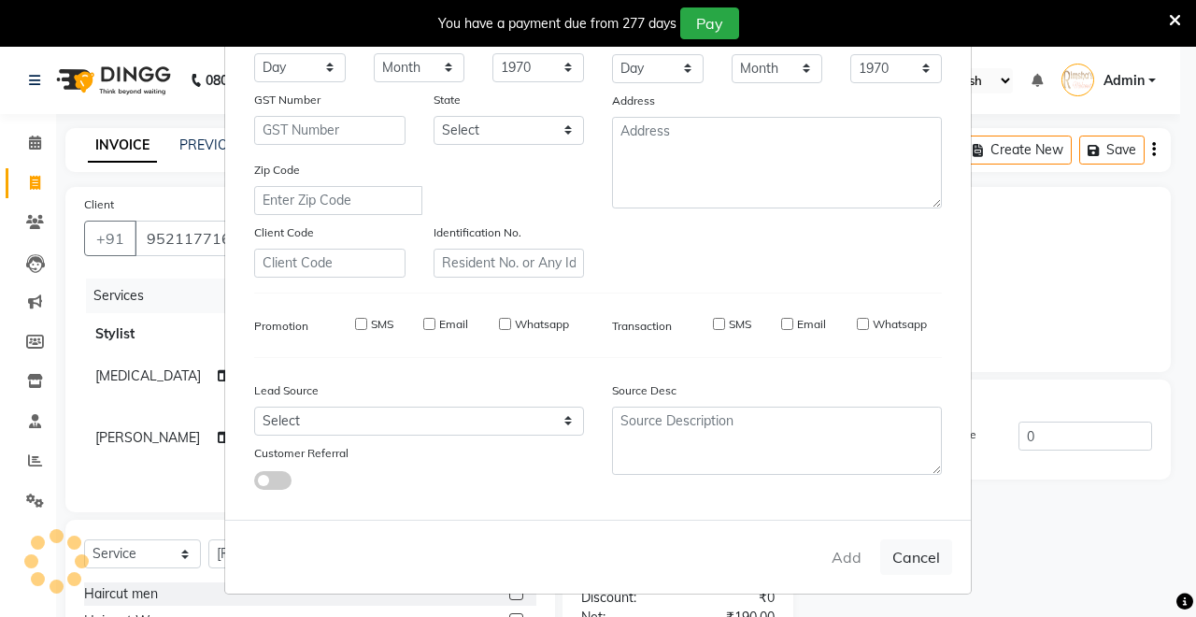
select select
checkbox input "false"
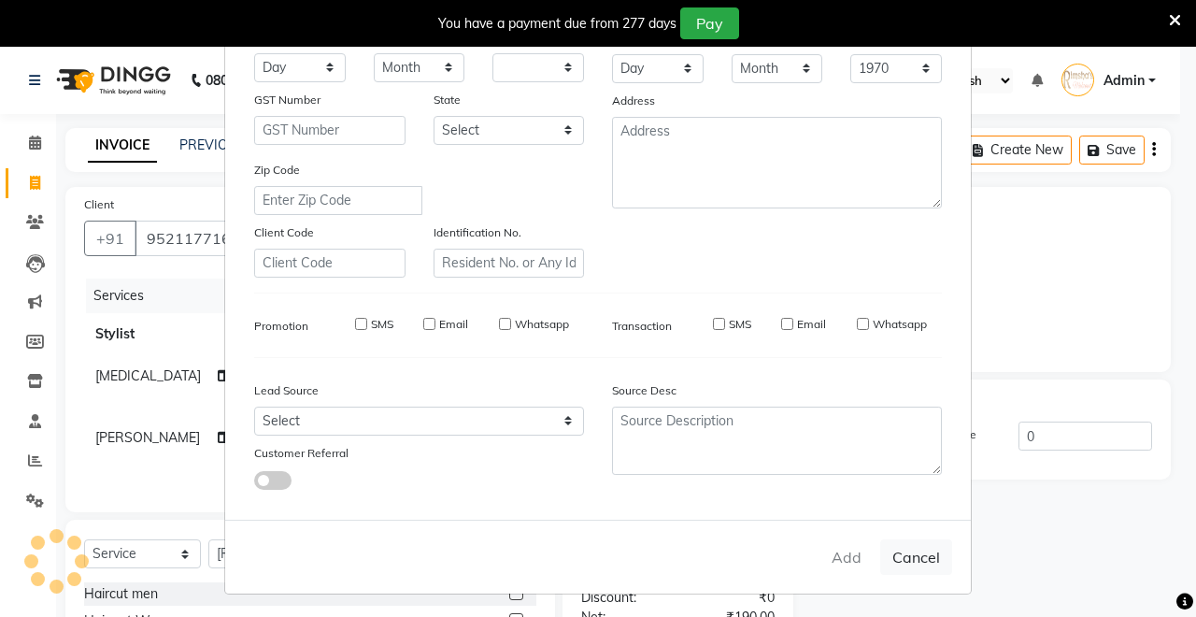
checkbox input "false"
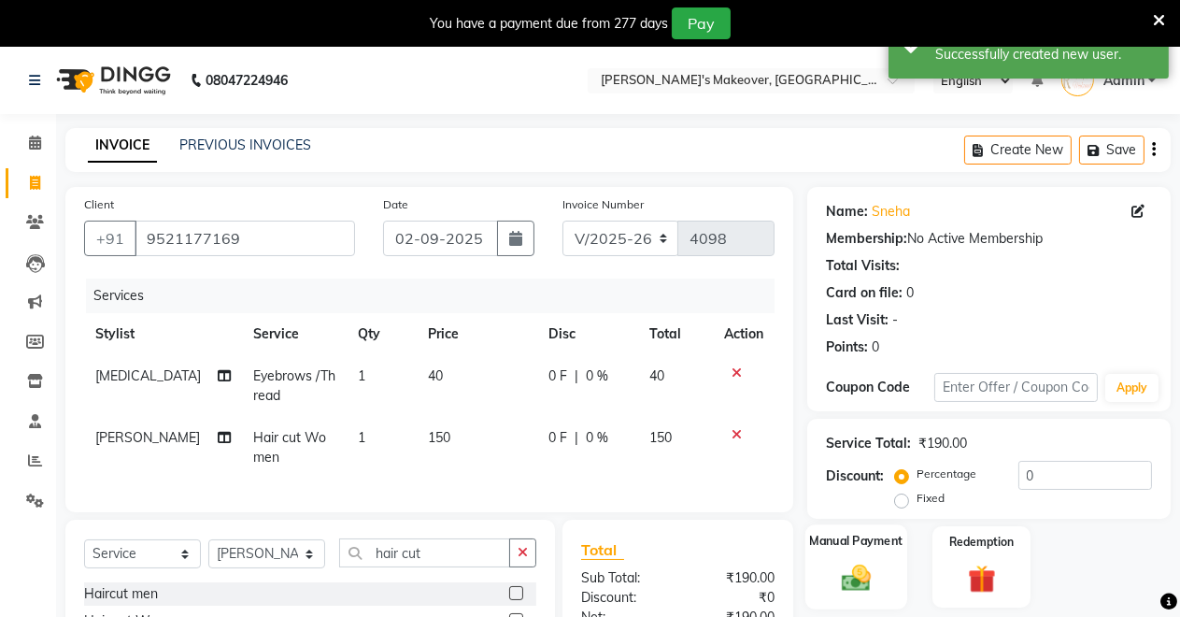
click at [840, 546] on label "Manual Payment" at bounding box center [855, 541] width 93 height 18
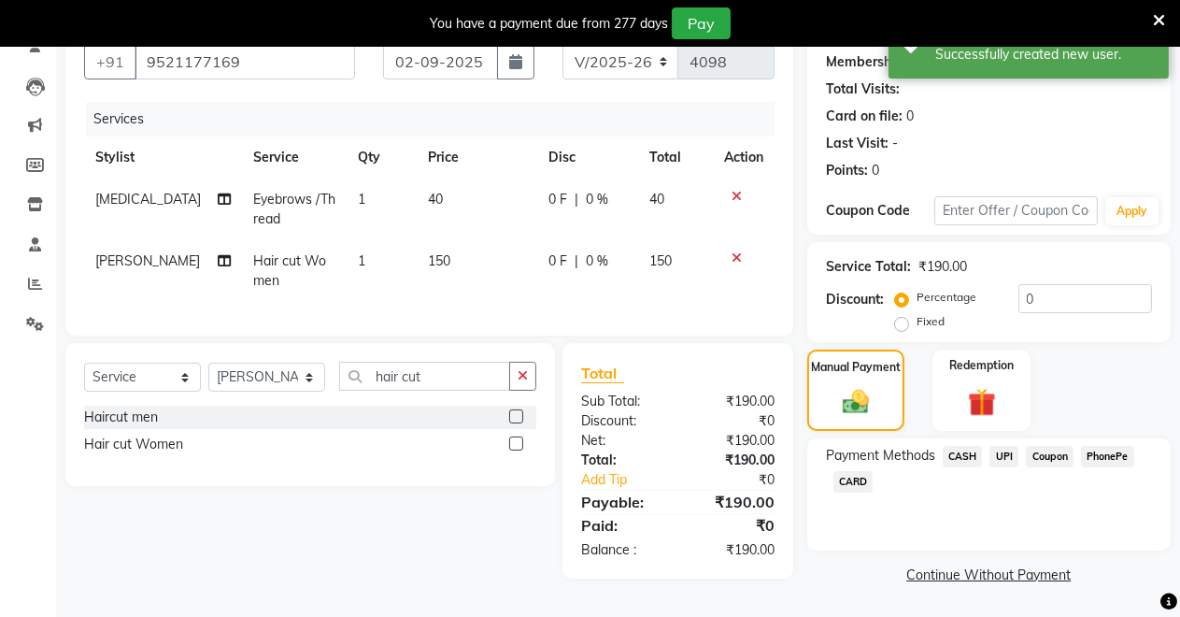
click at [955, 450] on span "CASH" at bounding box center [963, 456] width 40 height 21
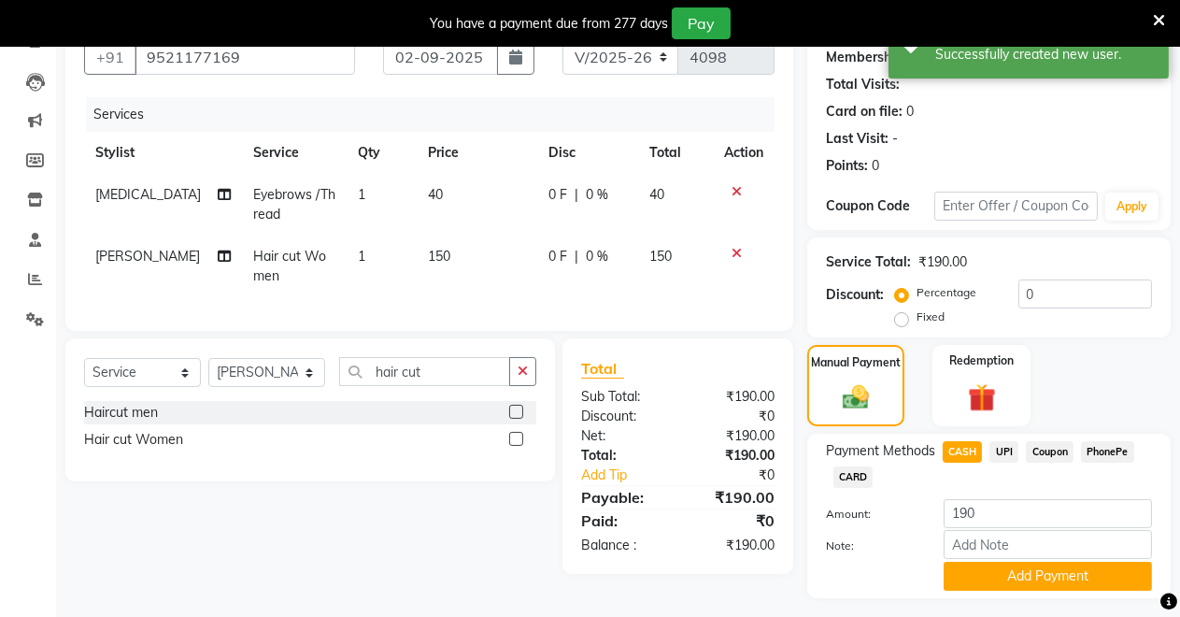
scroll to position [229, 0]
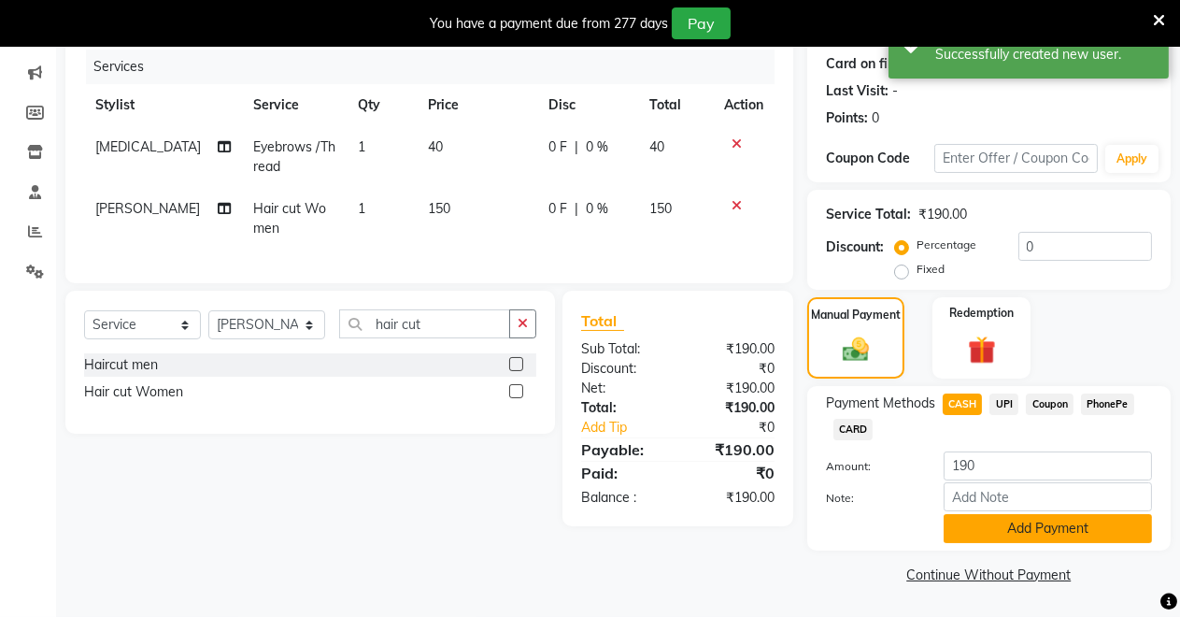
click at [960, 517] on button "Add Payment" at bounding box center [1048, 528] width 208 height 29
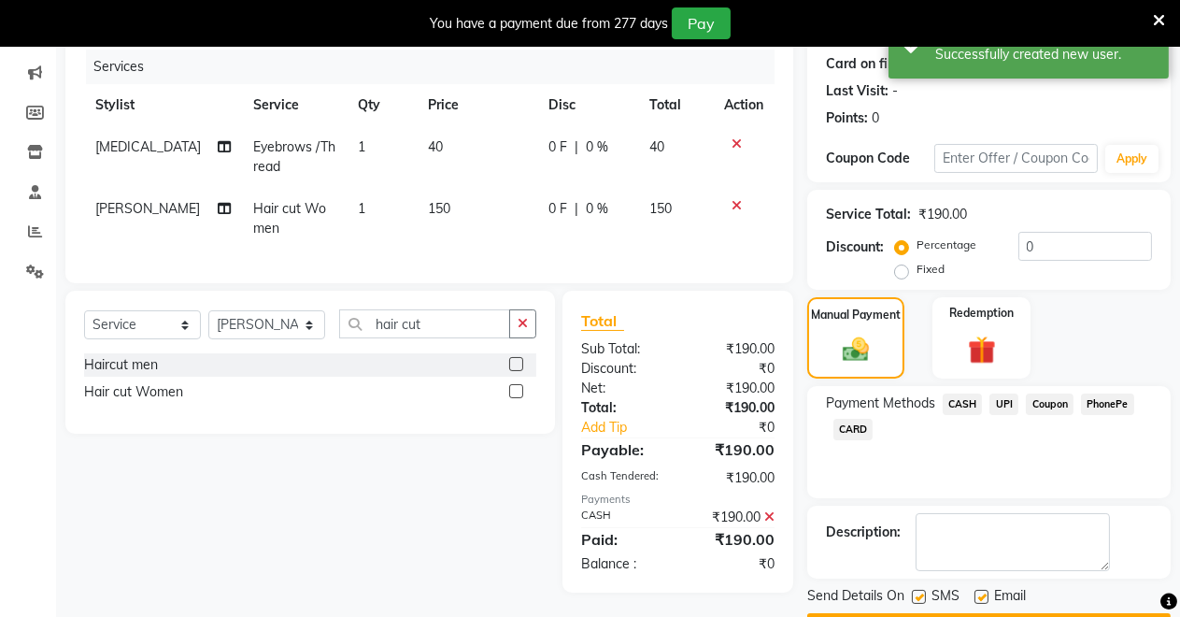
scroll to position [282, 0]
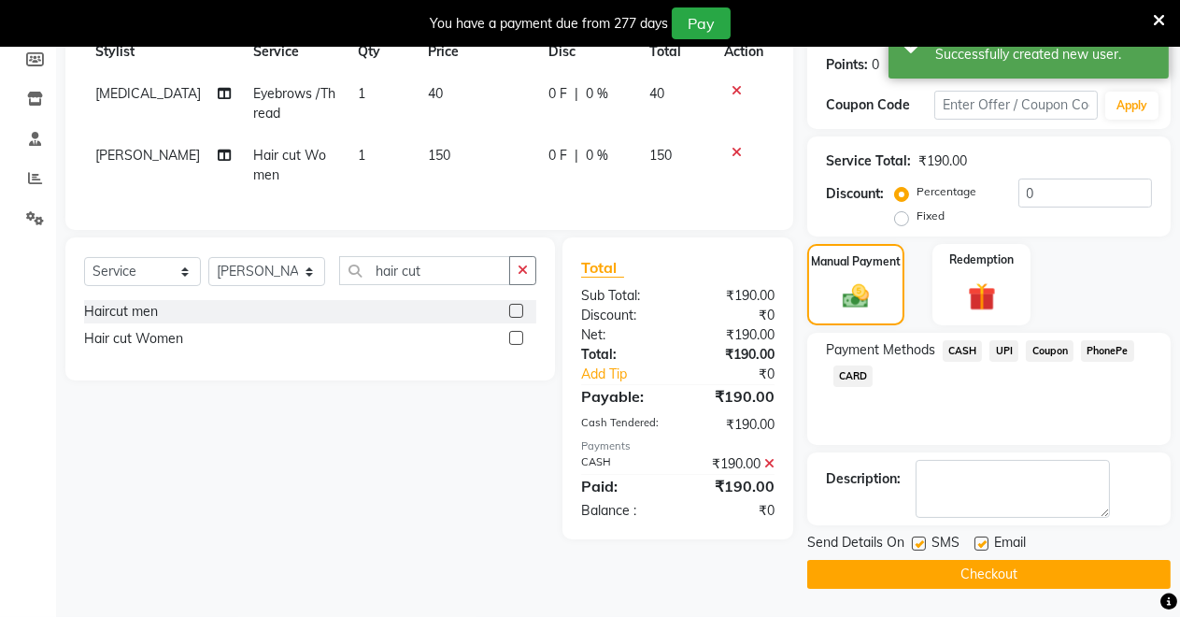
click at [919, 573] on button "Checkout" at bounding box center [989, 574] width 364 height 29
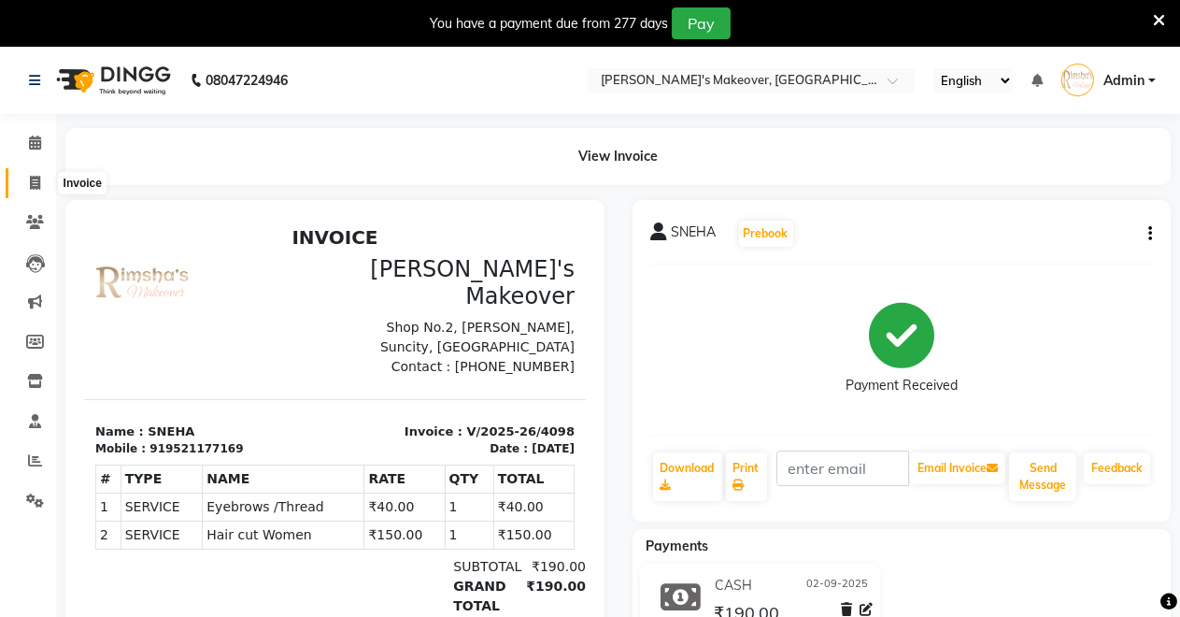
click at [30, 178] on icon at bounding box center [35, 183] width 10 height 14
select select "service"
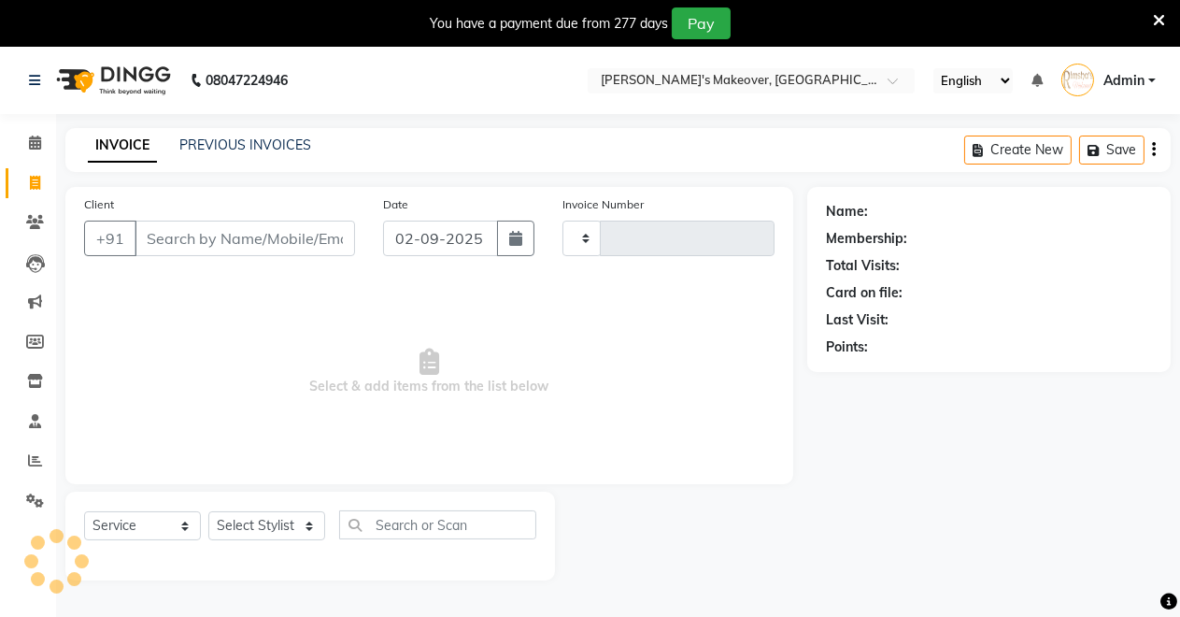
scroll to position [46, 0]
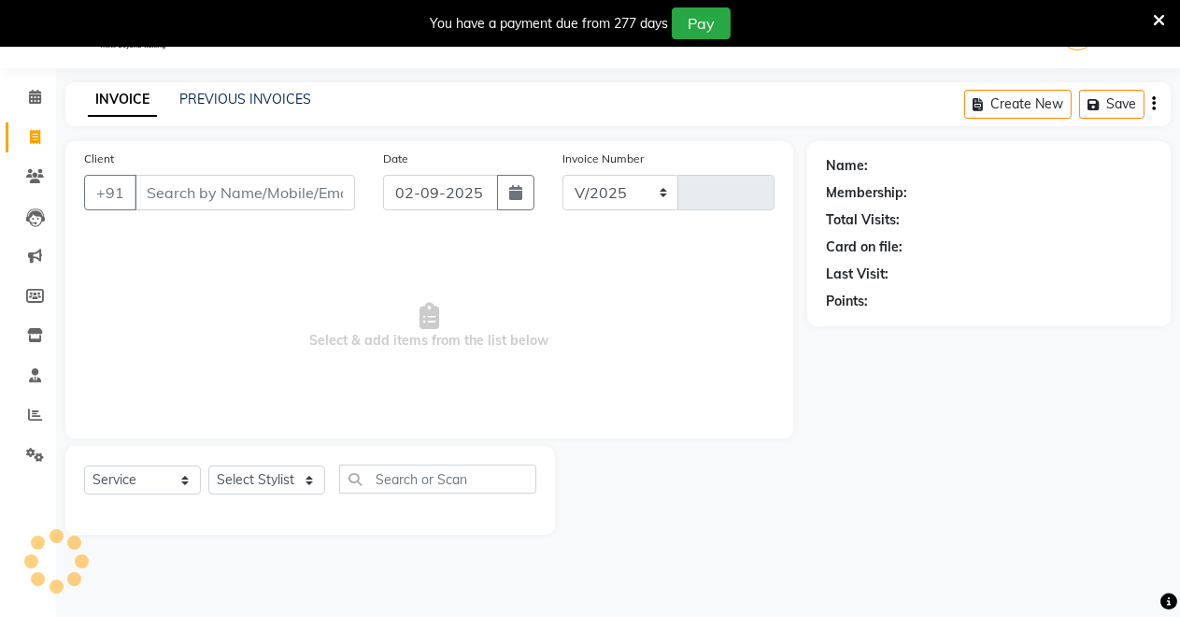
select select "7317"
type input "4099"
click at [234, 478] on select "Select Stylist [PERSON_NAME] [PERSON_NAME] [MEDICAL_DATA][PERSON_NAME] [PERSON_…" at bounding box center [266, 479] width 117 height 29
select select "65689"
click at [208, 465] on select "Select Stylist [PERSON_NAME] [PERSON_NAME] [MEDICAL_DATA][PERSON_NAME] [PERSON_…" at bounding box center [266, 479] width 117 height 29
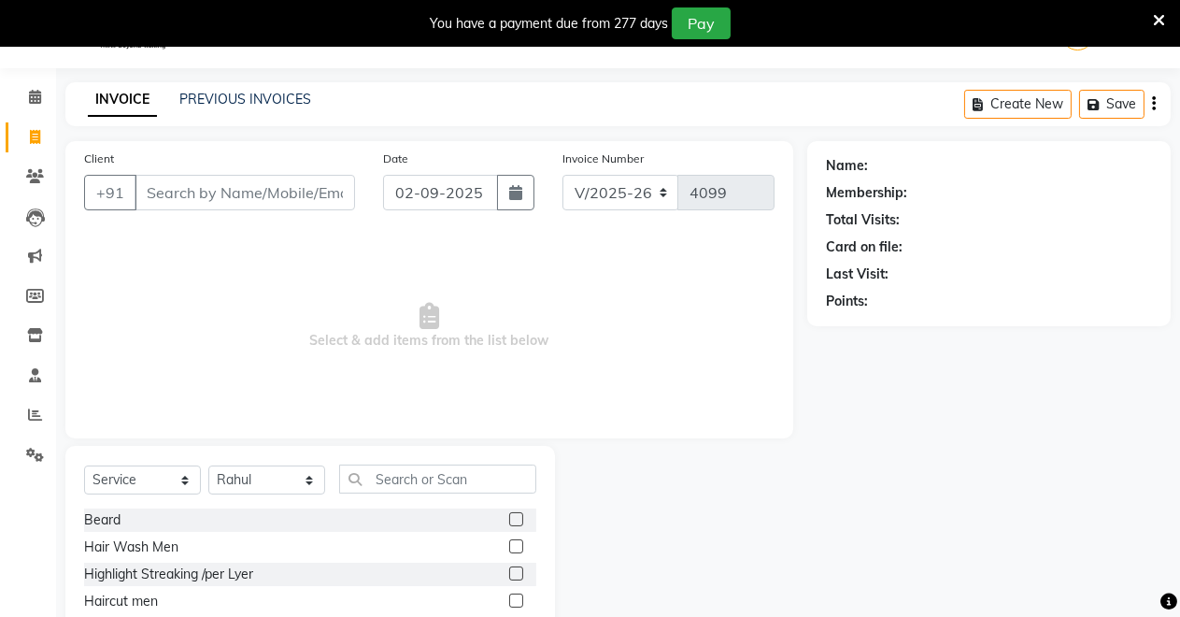
click at [509, 515] on label at bounding box center [516, 519] width 14 height 14
click at [509, 515] on input "checkbox" at bounding box center [515, 520] width 12 height 12
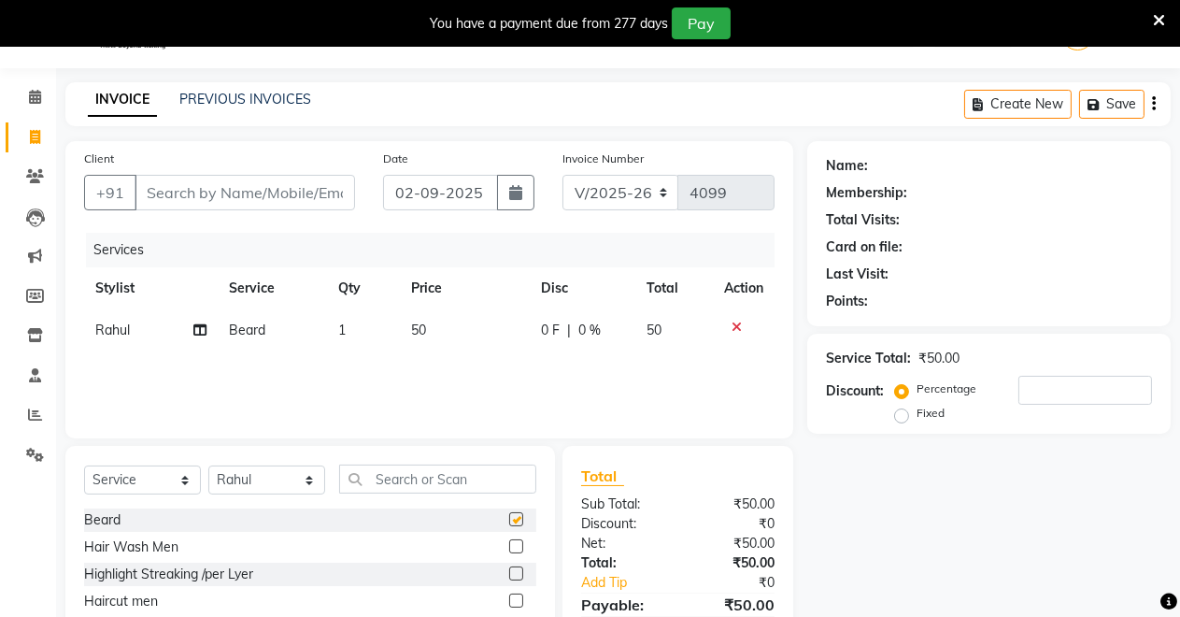
checkbox input "false"
click at [264, 183] on input "Client" at bounding box center [245, 193] width 221 height 36
type input "7"
type input "0"
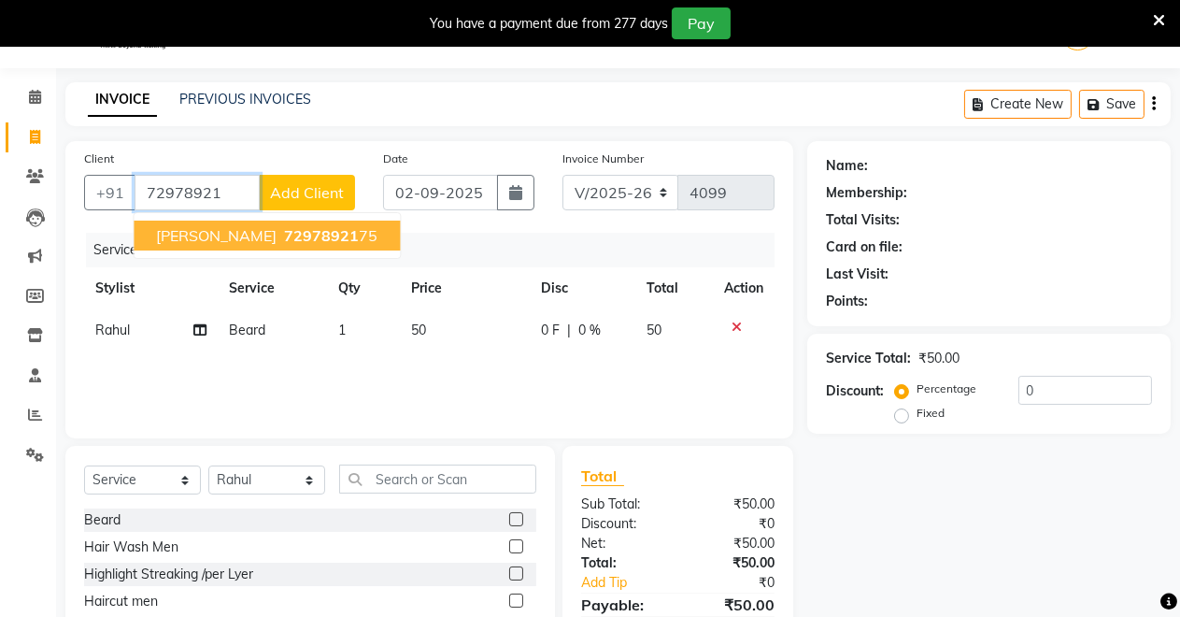
click at [284, 236] on span "72978921" at bounding box center [321, 235] width 75 height 19
type input "7297892175"
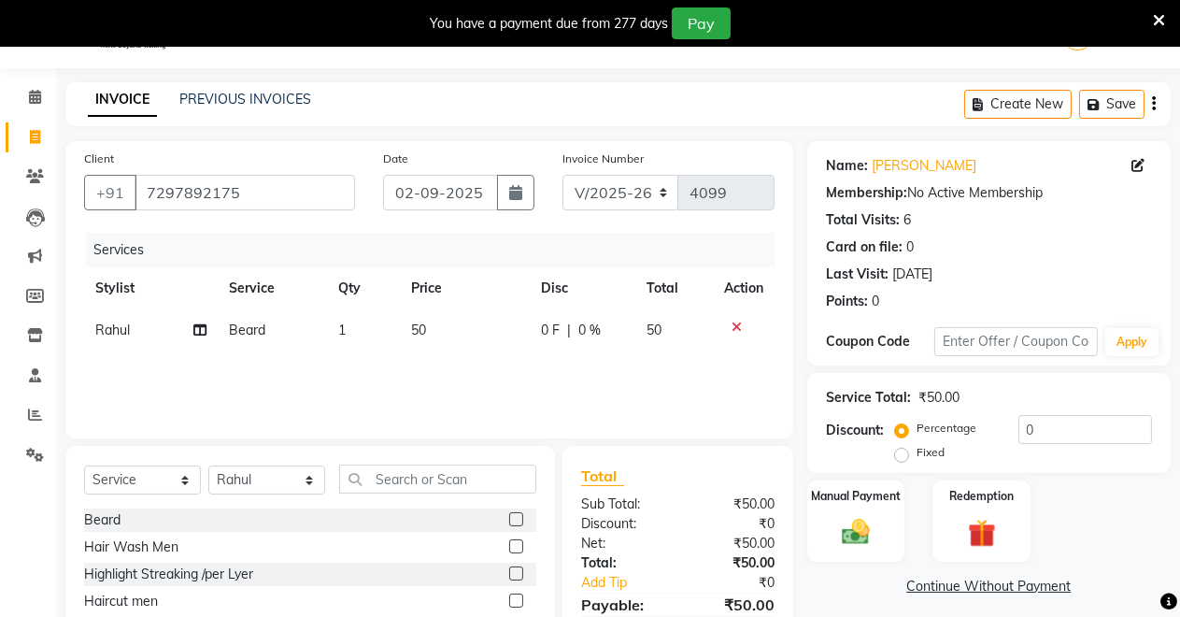
scroll to position [178, 0]
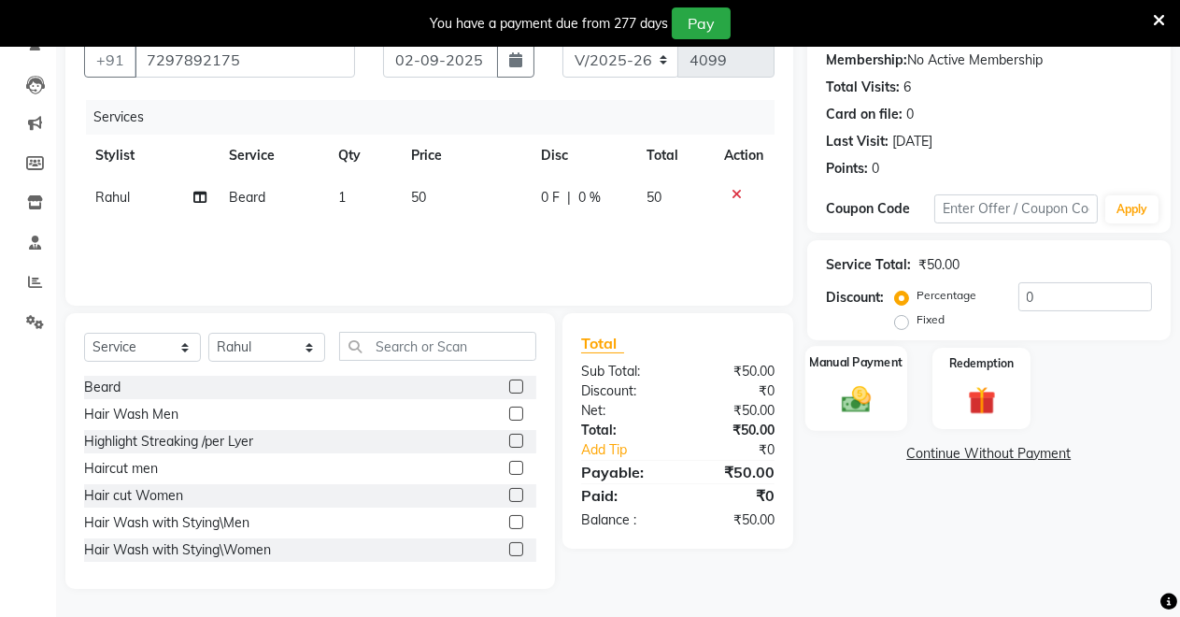
click at [832, 378] on div "Manual Payment" at bounding box center [857, 388] width 102 height 85
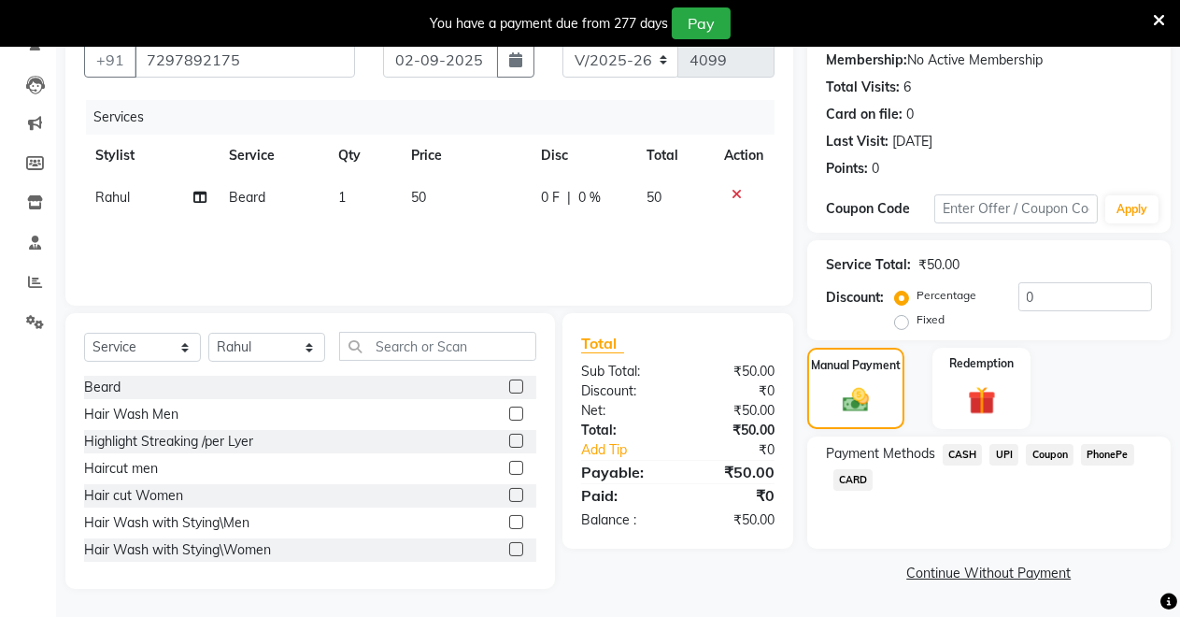
click at [1002, 456] on span "UPI" at bounding box center [1004, 454] width 29 height 21
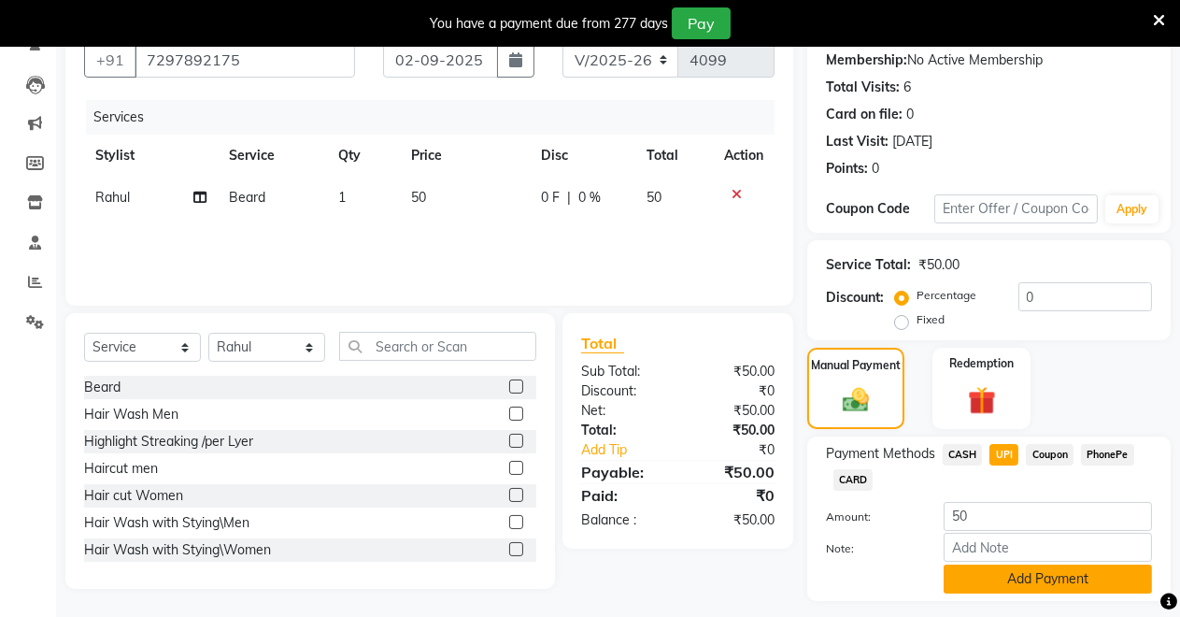
scroll to position [229, 0]
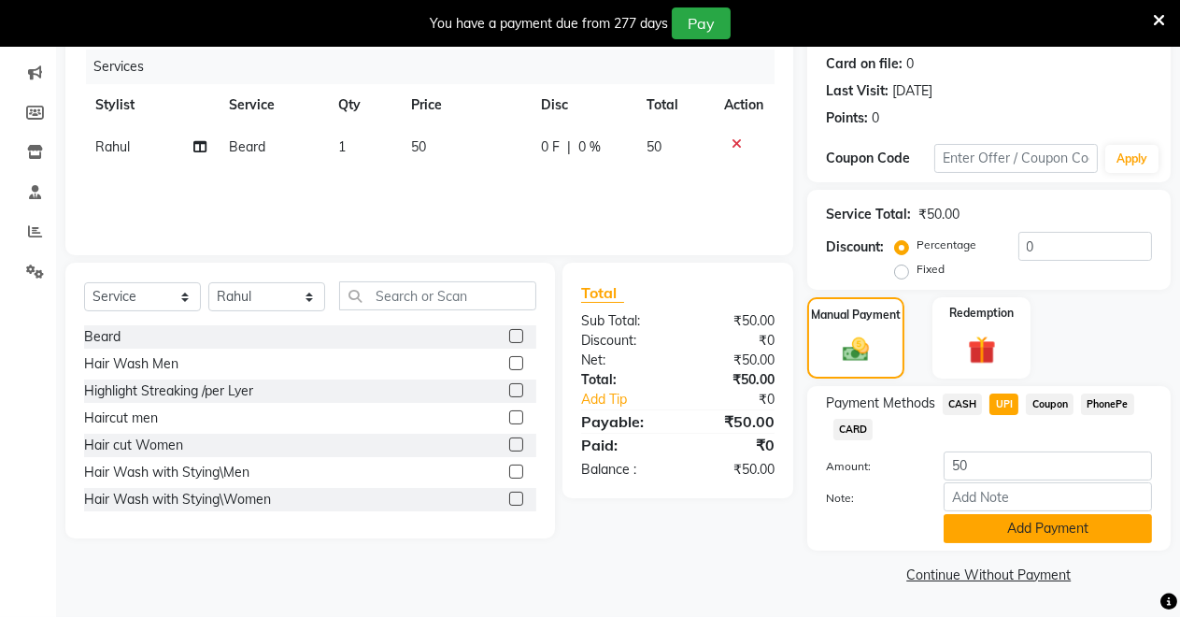
click at [997, 524] on button "Add Payment" at bounding box center [1048, 528] width 208 height 29
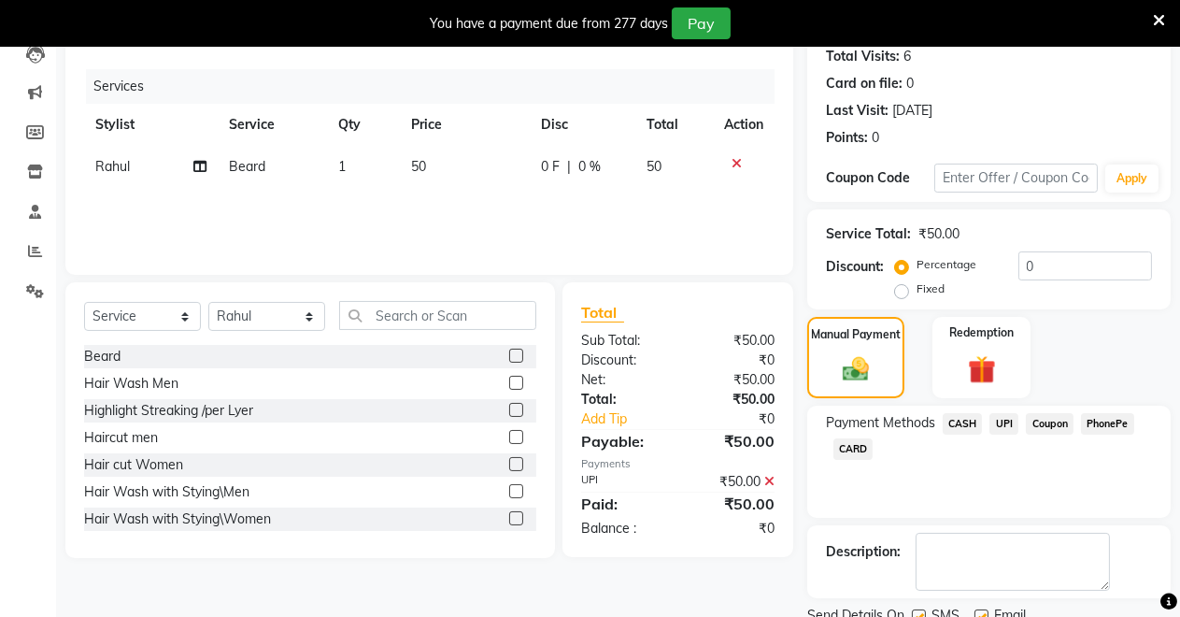
scroll to position [282, 0]
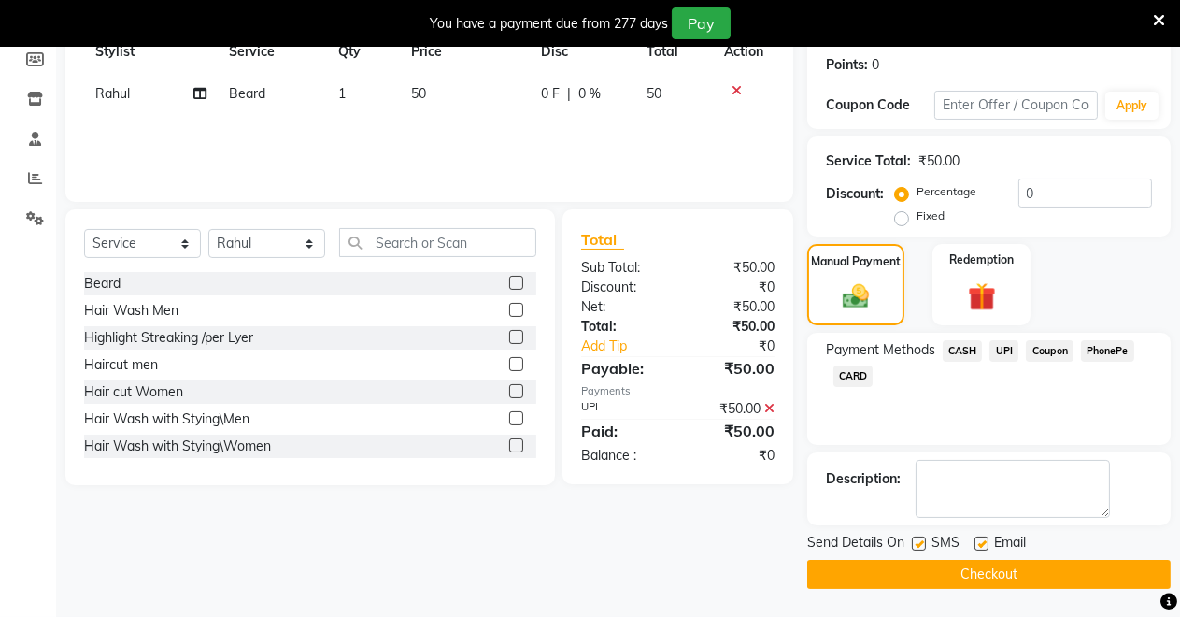
click at [901, 570] on button "Checkout" at bounding box center [989, 574] width 364 height 29
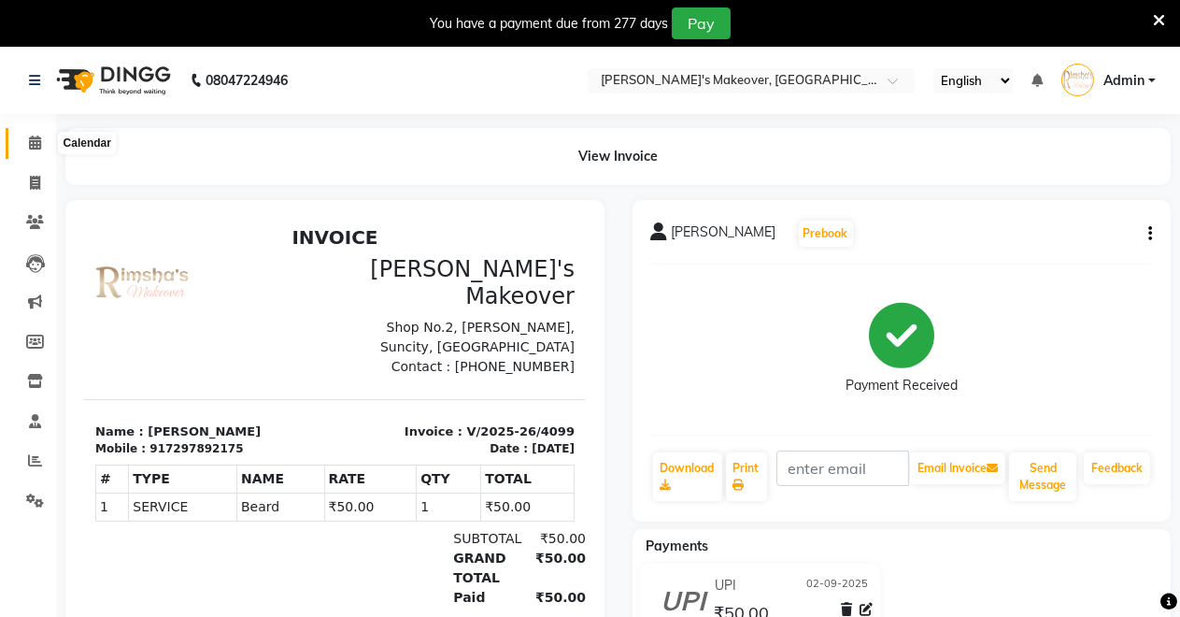
click at [35, 136] on icon at bounding box center [35, 143] width 12 height 14
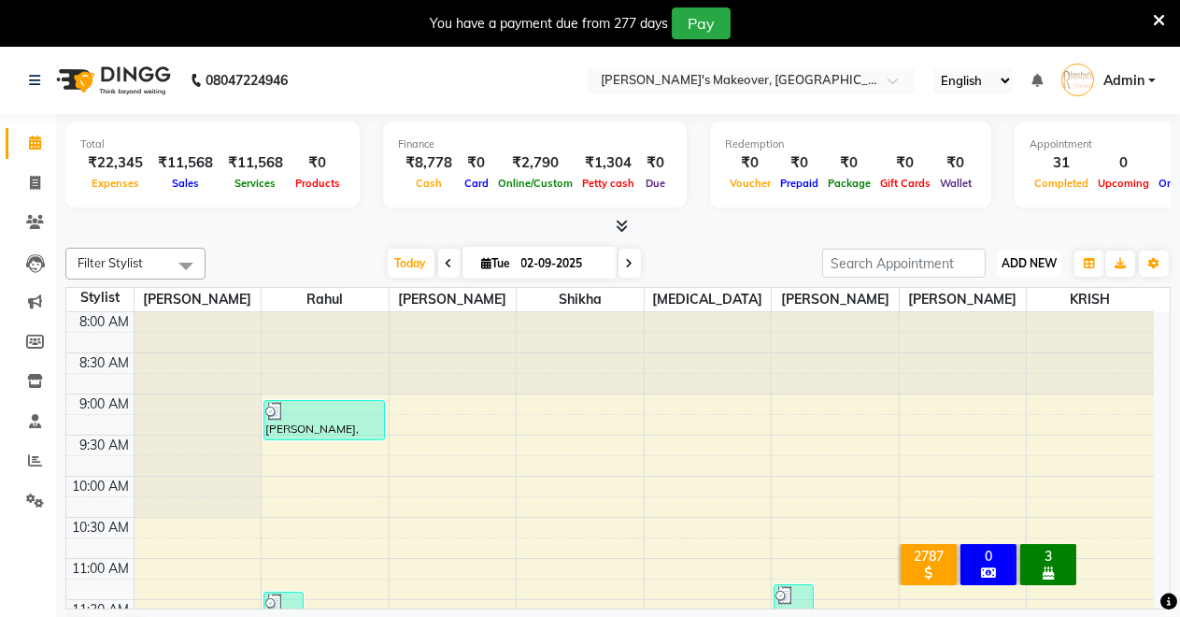
click at [1039, 256] on span "ADD NEW" at bounding box center [1029, 263] width 55 height 14
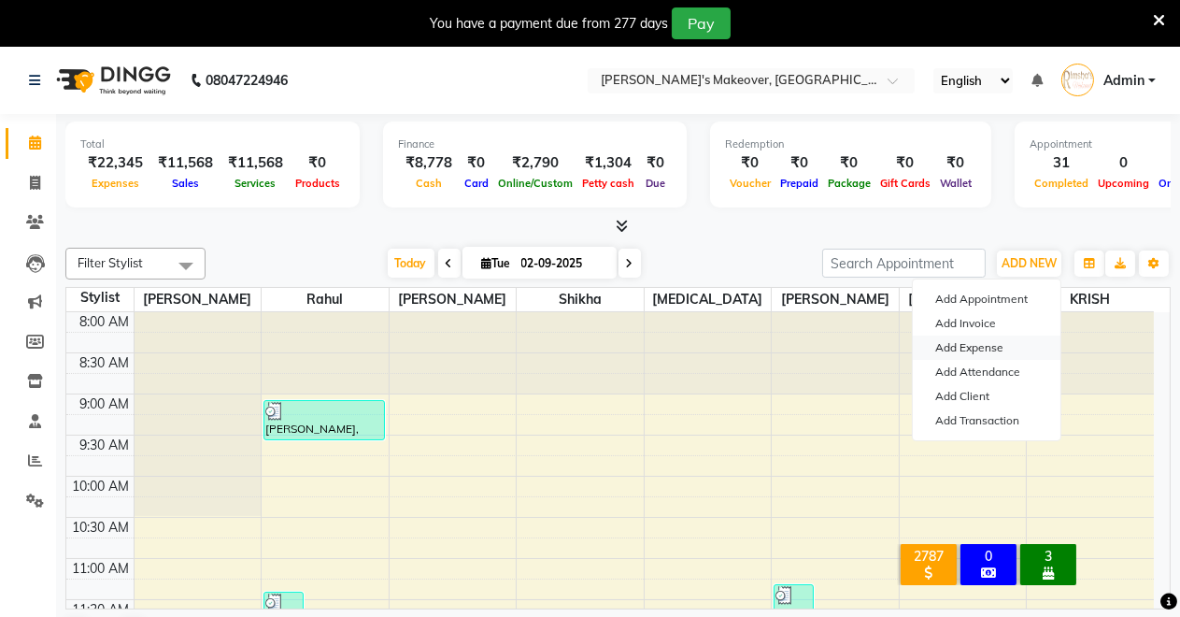
click at [985, 346] on link "Add Expense" at bounding box center [987, 347] width 148 height 24
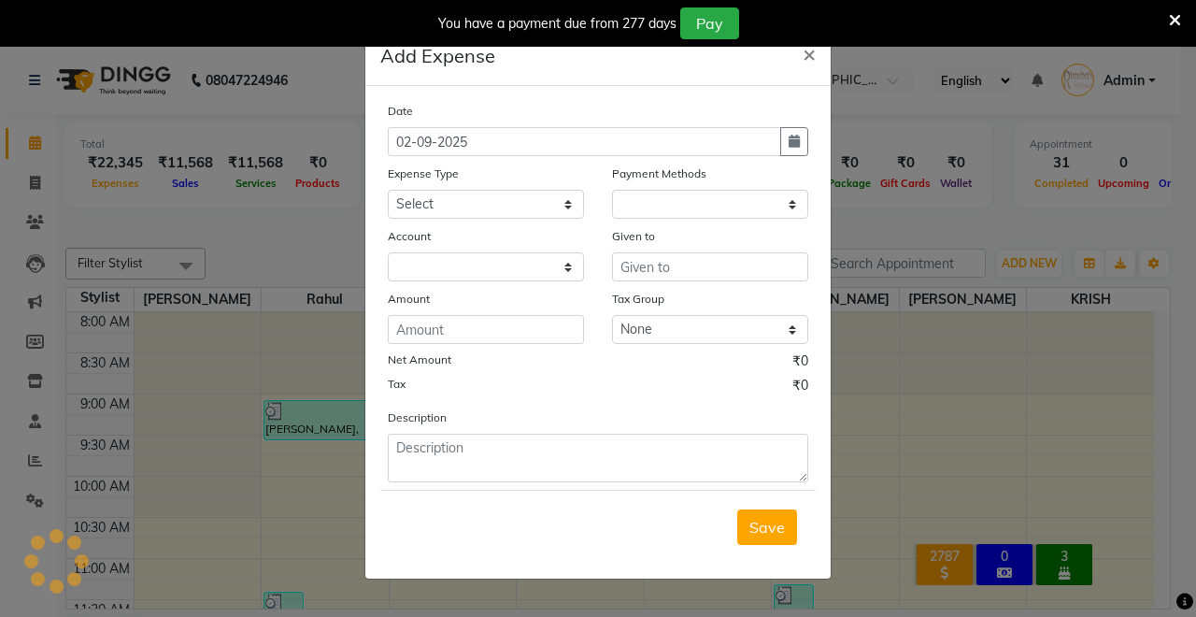
select select "1"
select select "6406"
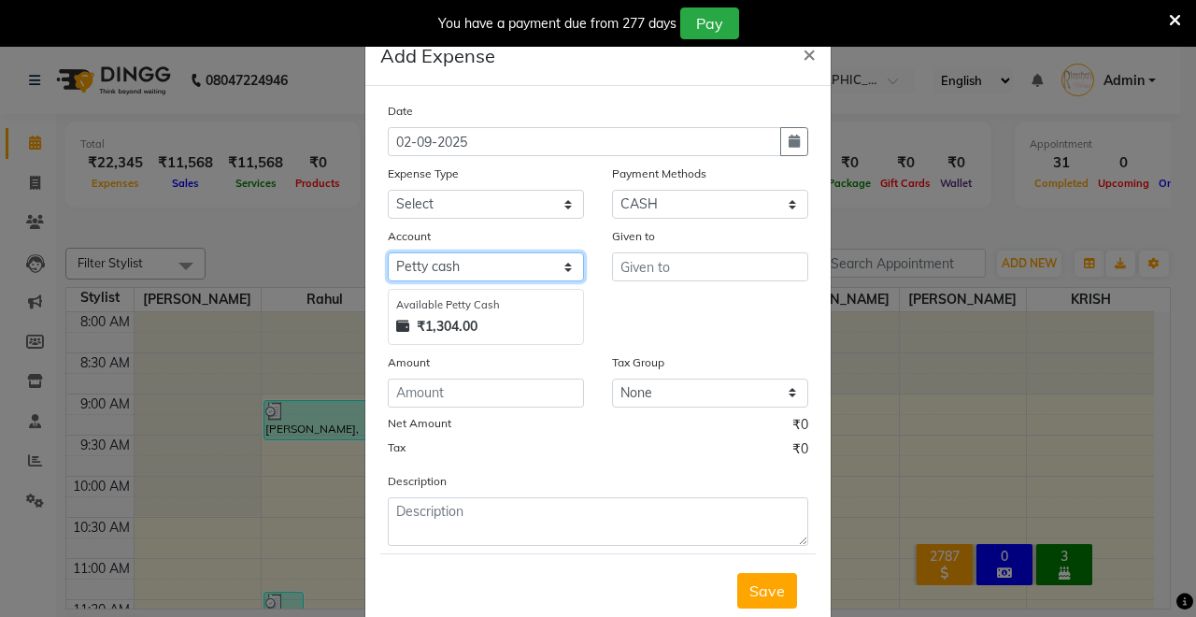
click at [466, 266] on select "Select [PERSON_NAME] cash Default account UPI ACCOUNT" at bounding box center [486, 266] width 196 height 29
drag, startPoint x: 500, startPoint y: 483, endPoint x: 454, endPoint y: 513, distance: 54.7
click at [480, 503] on div "Description" at bounding box center [598, 508] width 449 height 75
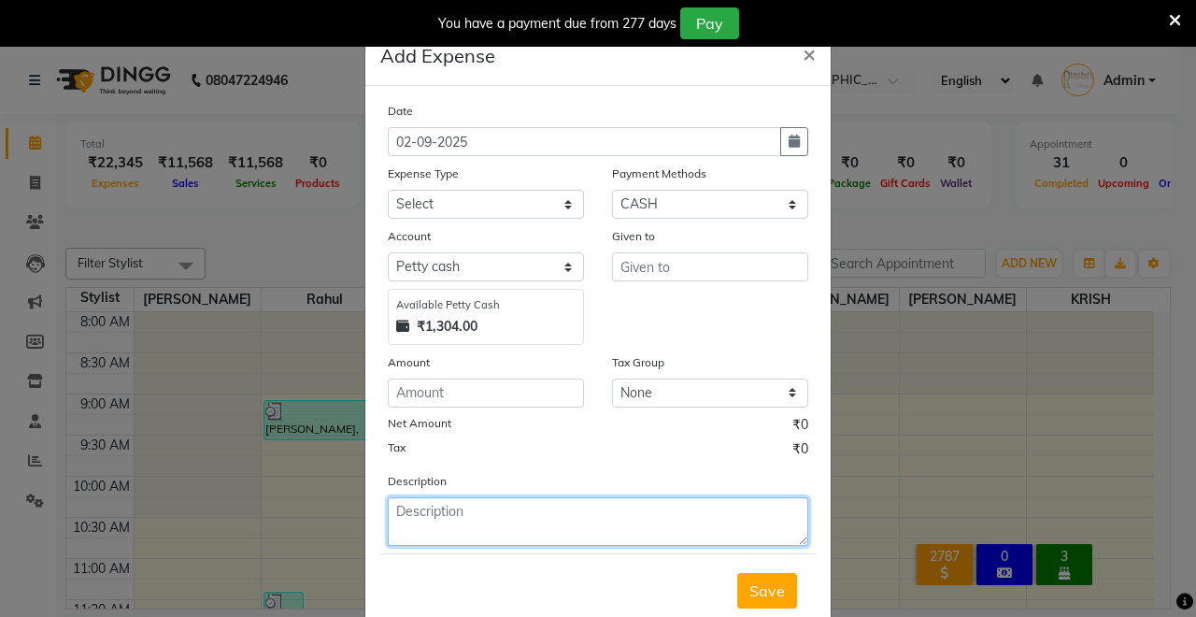
click at [453, 510] on textarea at bounding box center [598, 521] width 421 height 49
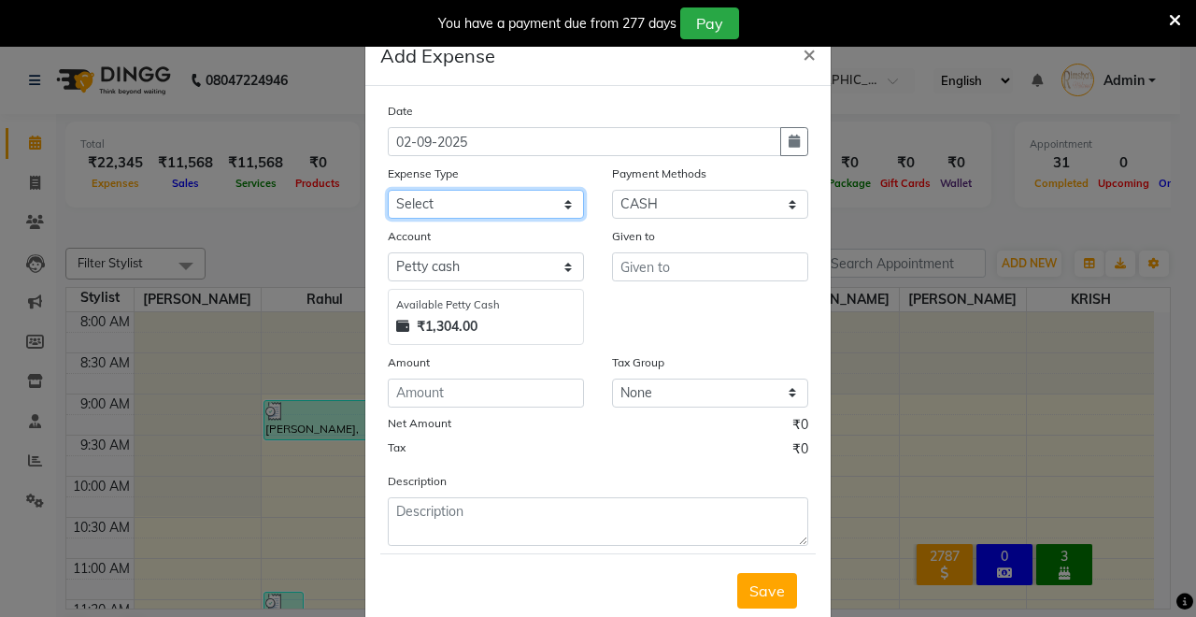
drag, startPoint x: 422, startPoint y: 201, endPoint x: 423, endPoint y: 191, distance: 10.3
click at [423, 198] on select "Select Advance Salary Baba Bank Service Charges CLEANING Clinical charges DM SI…" at bounding box center [486, 204] width 196 height 29
select select "19380"
click at [388, 190] on select "Select Advance Salary Baba Bank Service Charges CLEANING Clinical charges DM SI…" at bounding box center [486, 204] width 196 height 29
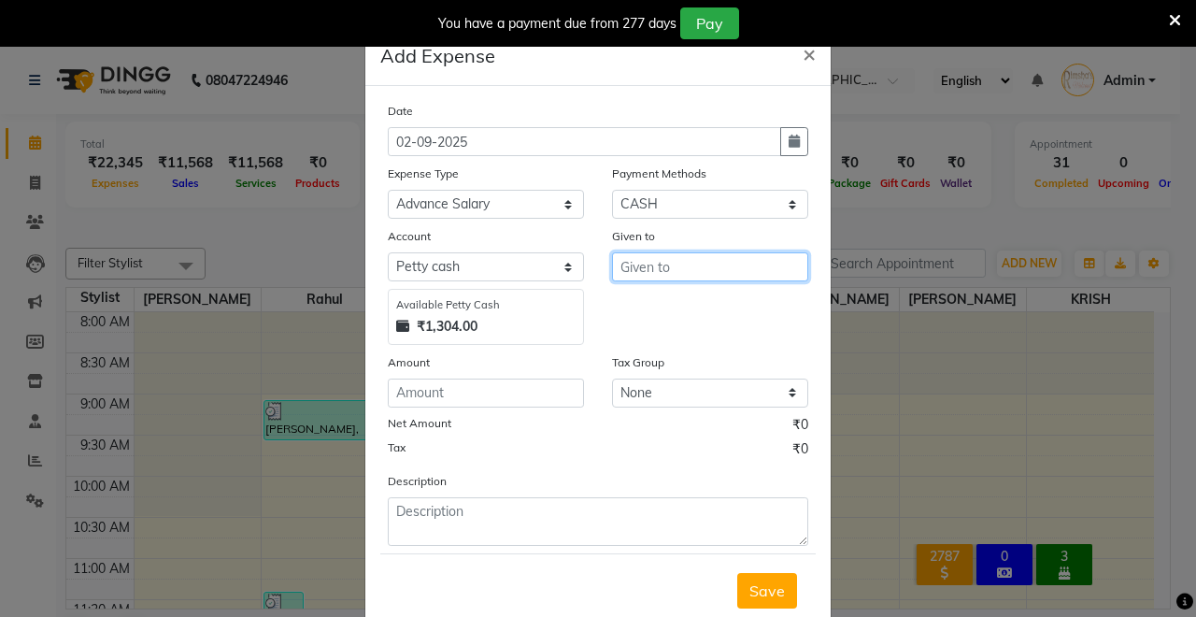
click at [644, 269] on input "text" at bounding box center [710, 266] width 196 height 29
type input "2"
click at [686, 305] on button "Rah ul" at bounding box center [687, 306] width 148 height 30
type input "Rahul"
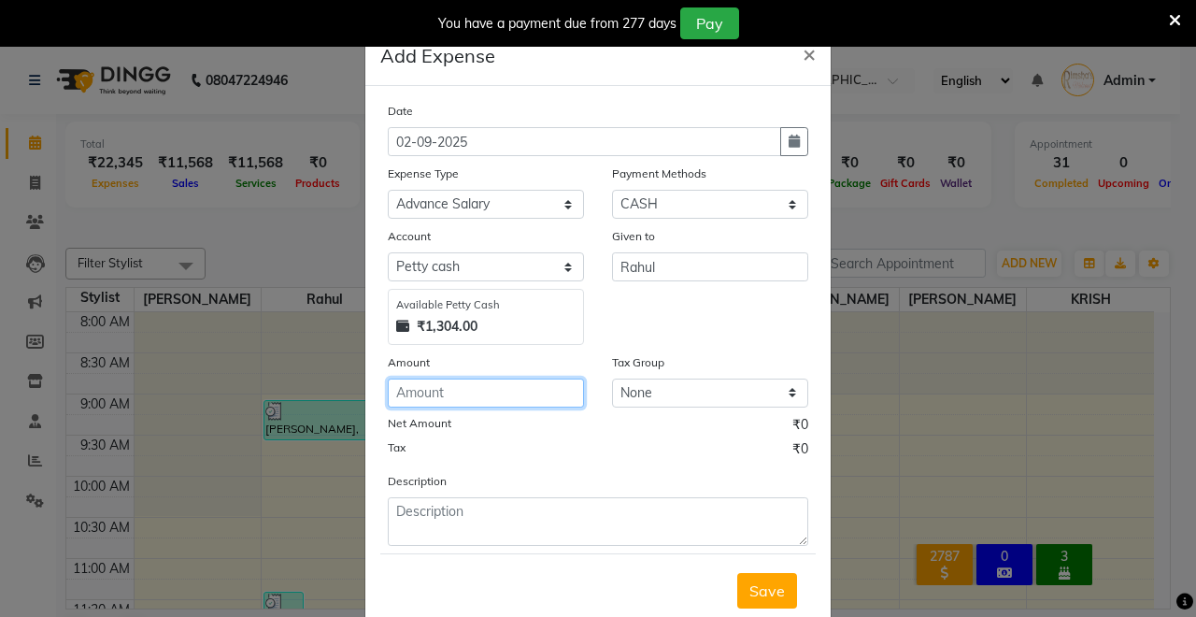
click at [432, 385] on input "number" at bounding box center [486, 392] width 196 height 29
type input "200"
click at [786, 602] on button "Save" at bounding box center [767, 591] width 60 height 36
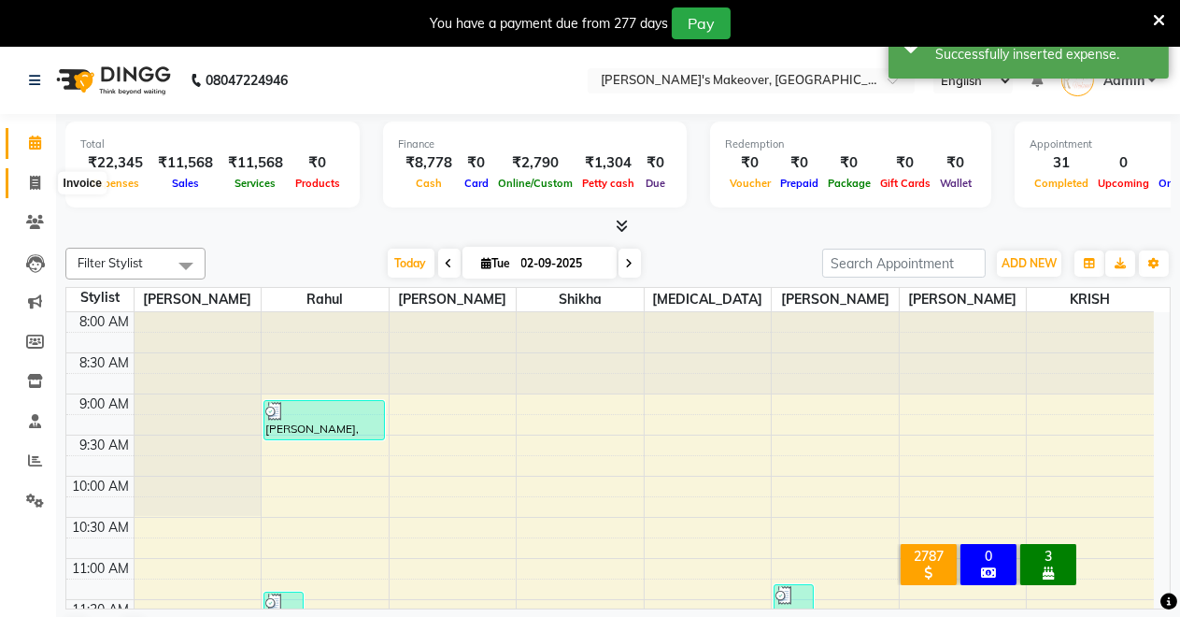
click at [28, 185] on span at bounding box center [35, 183] width 33 height 21
select select "service"
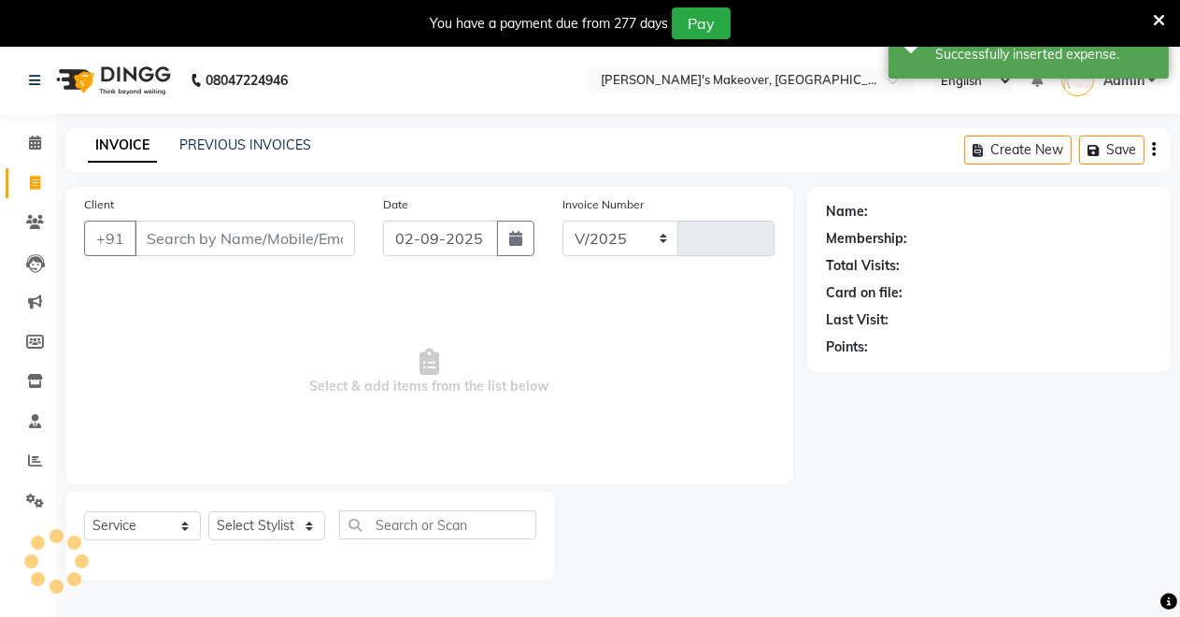
select select "7317"
type input "4100"
click at [33, 147] on icon at bounding box center [35, 143] width 12 height 14
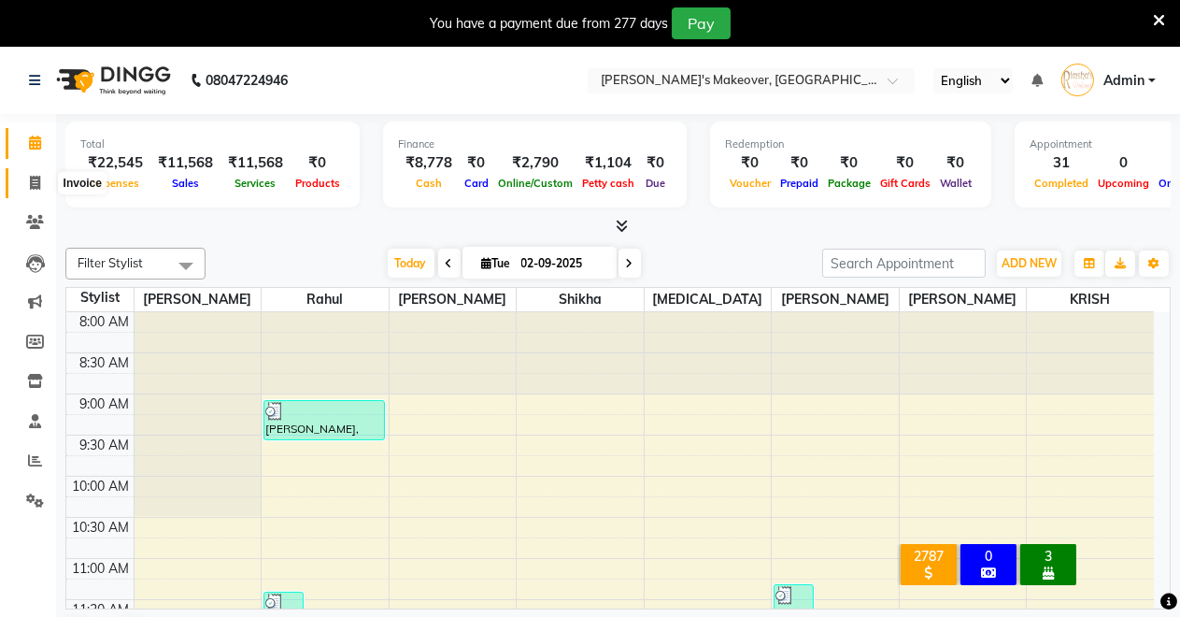
click at [32, 179] on icon at bounding box center [35, 183] width 10 height 14
select select "service"
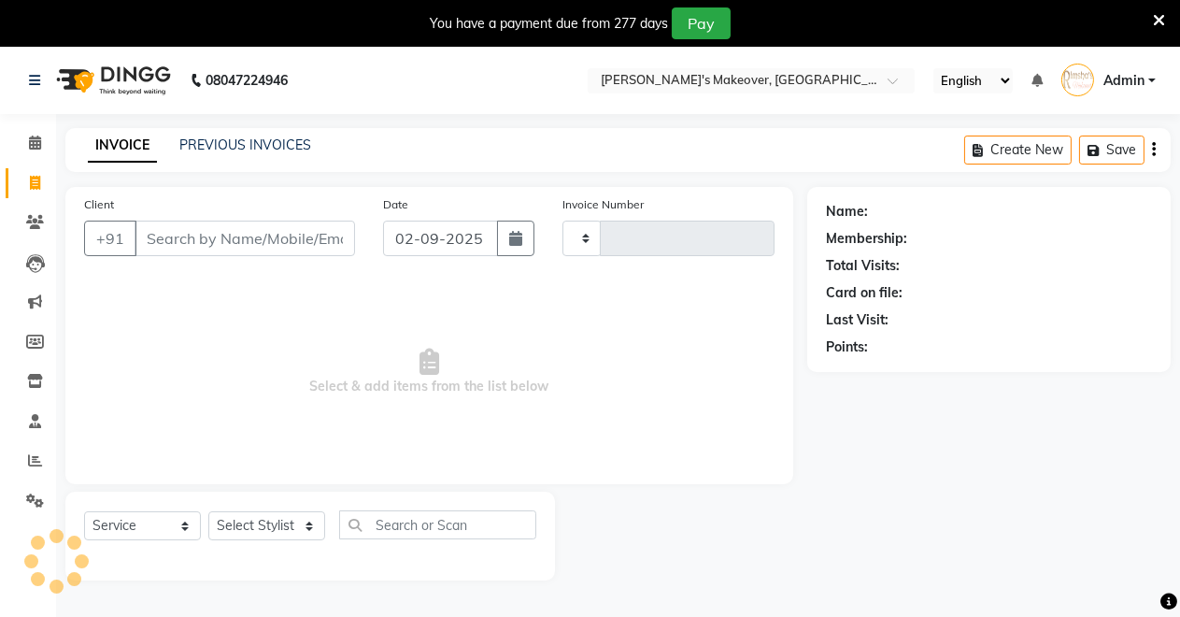
type input "4100"
select select "7317"
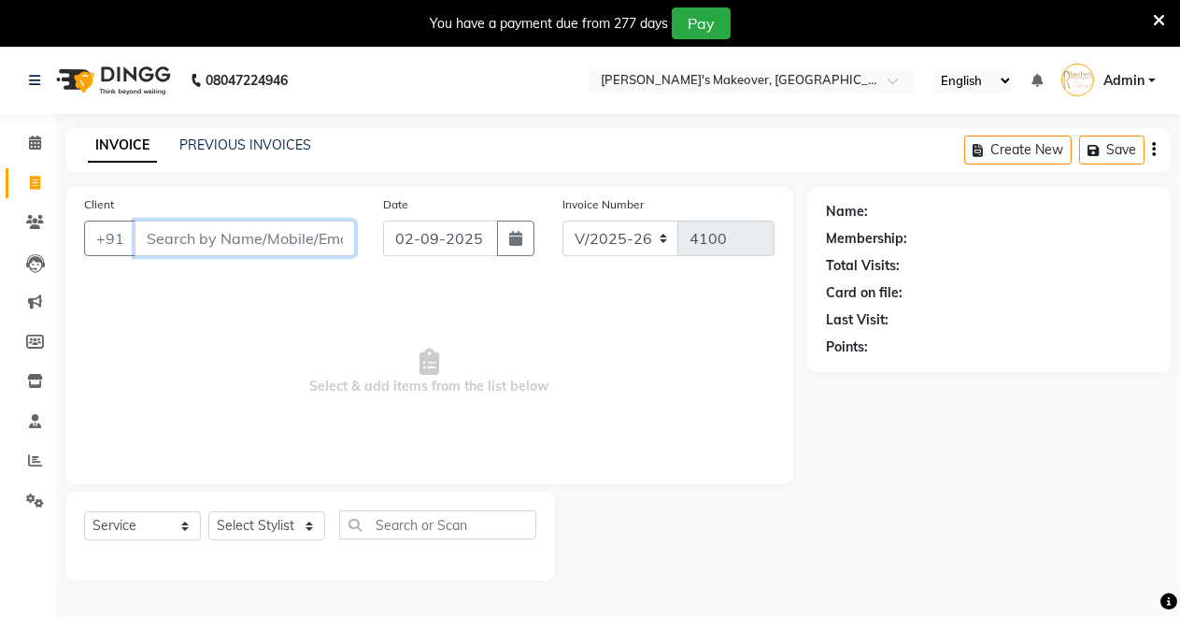
click at [167, 239] on input "Client" at bounding box center [245, 239] width 221 height 36
click at [155, 236] on input "Client" at bounding box center [245, 239] width 221 height 36
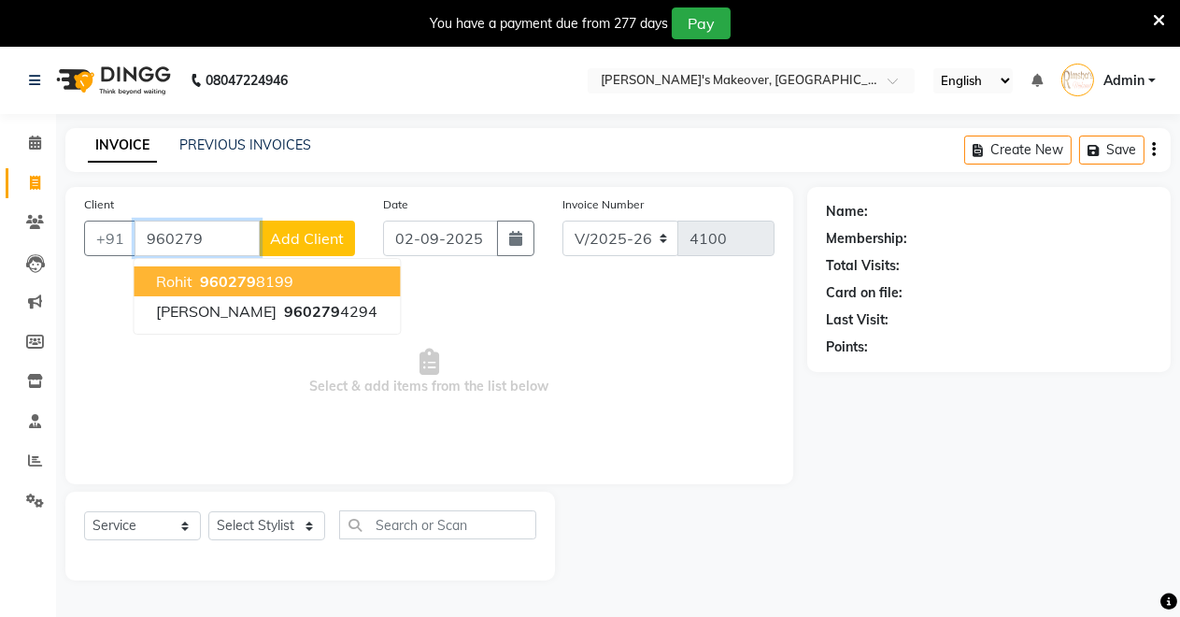
click at [193, 286] on span "Rohit" at bounding box center [174, 281] width 36 height 19
type input "9602798199"
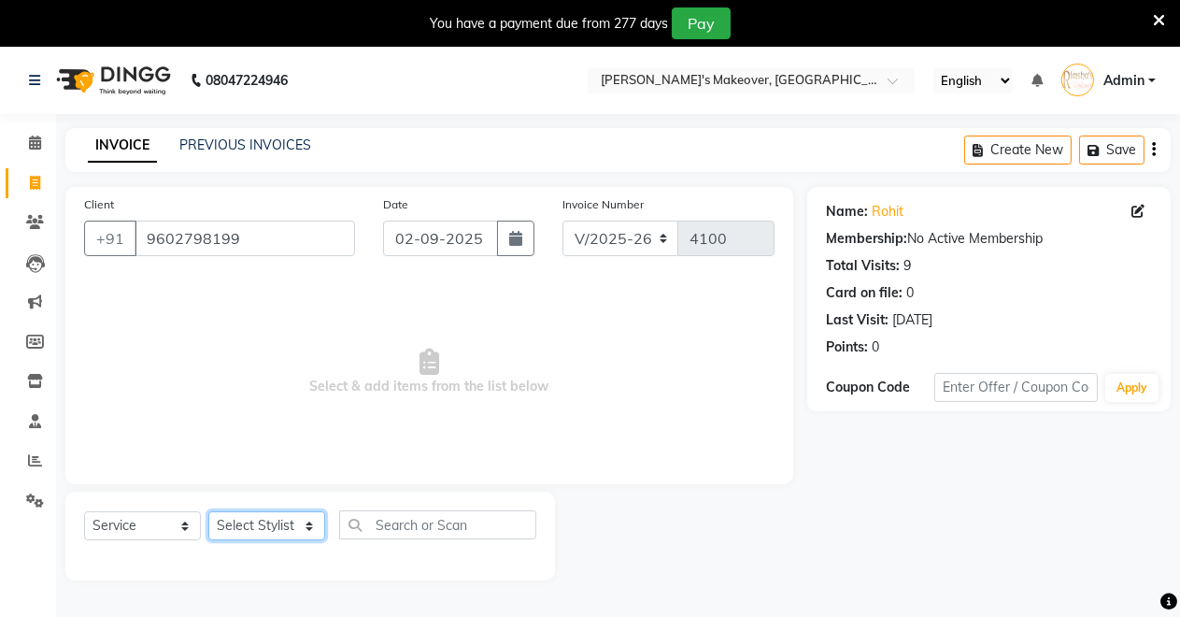
click at [264, 525] on select "Select Stylist [PERSON_NAME] [PERSON_NAME] [MEDICAL_DATA][PERSON_NAME] [PERSON_…" at bounding box center [266, 525] width 117 height 29
select select "88618"
click at [208, 511] on select "Select Stylist [PERSON_NAME] [PERSON_NAME] [MEDICAL_DATA][PERSON_NAME] [PERSON_…" at bounding box center [266, 525] width 117 height 29
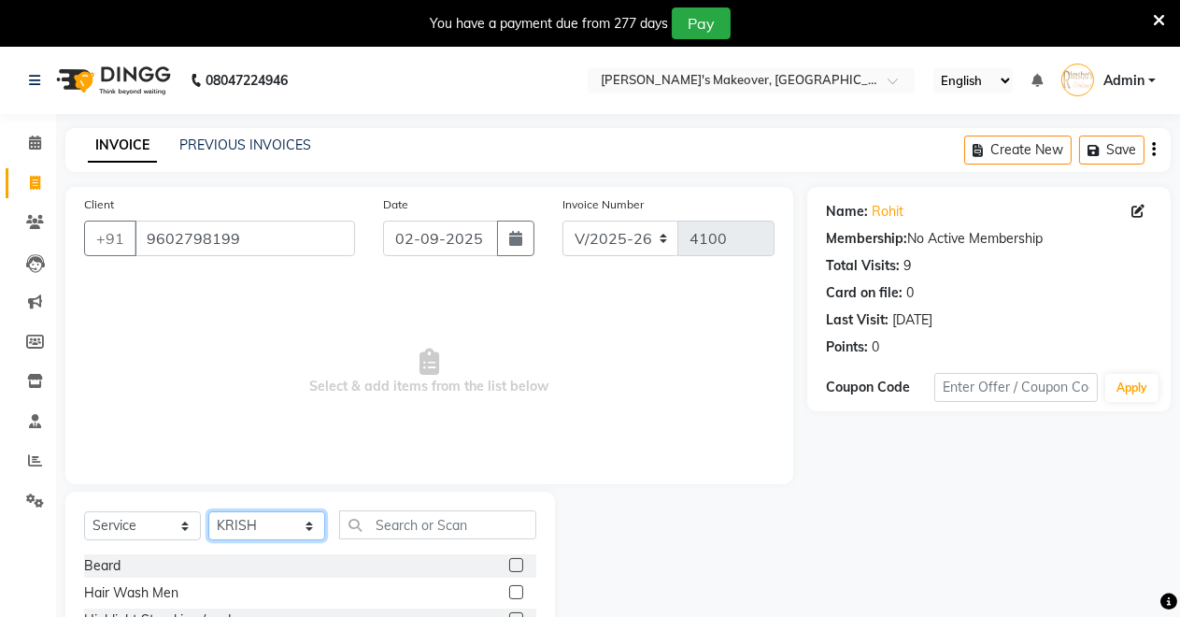
scroll to position [178, 0]
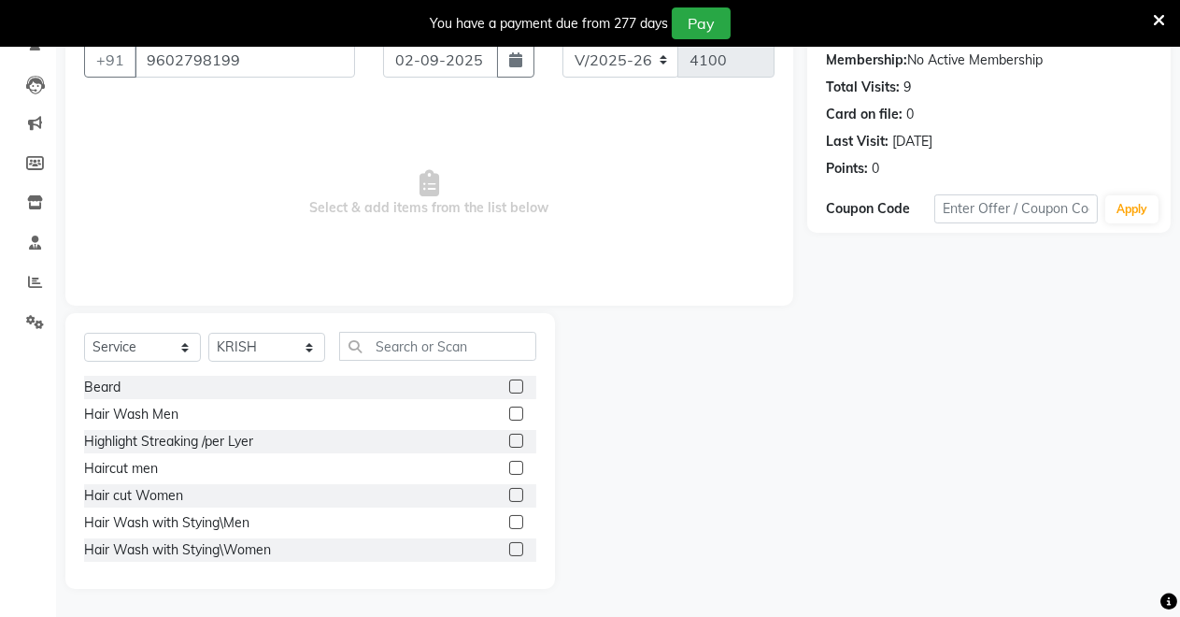
click at [509, 411] on label at bounding box center [516, 414] width 14 height 14
click at [509, 411] on input "checkbox" at bounding box center [515, 414] width 12 height 12
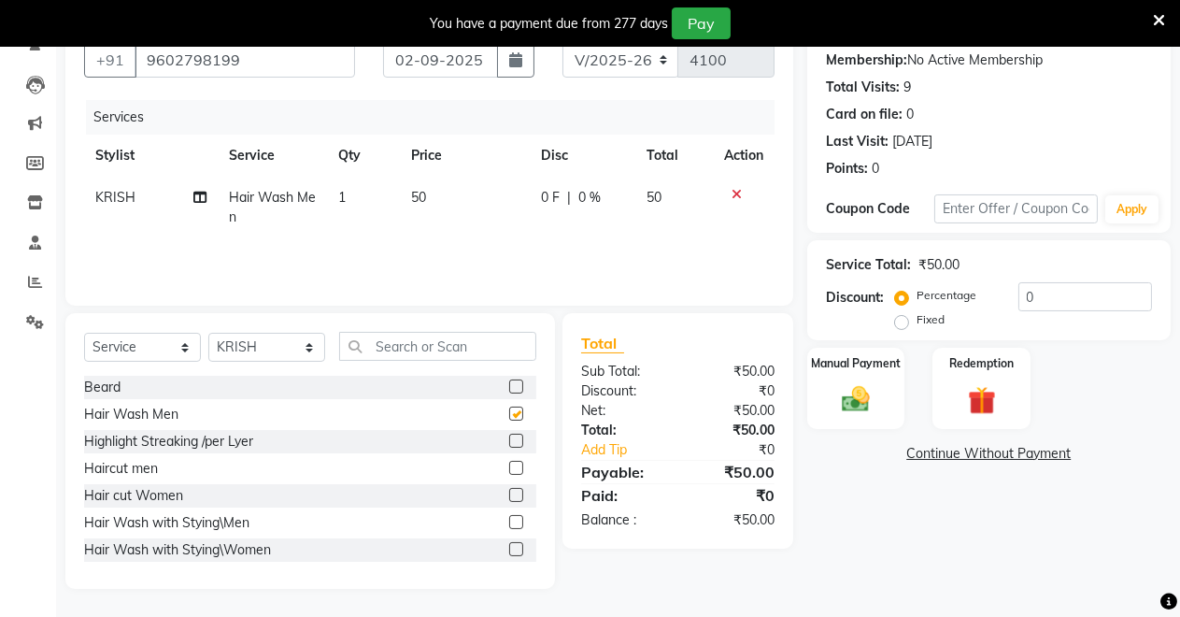
checkbox input "false"
click at [446, 349] on input "text" at bounding box center [437, 346] width 197 height 29
type input "S"
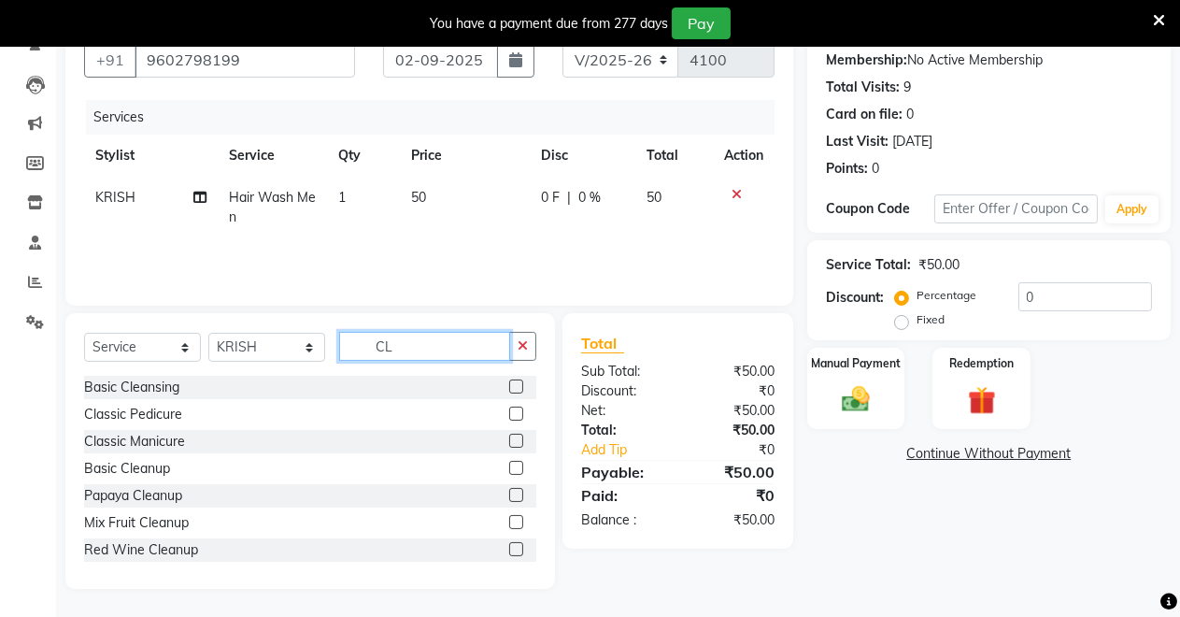
type input "CL"
click at [509, 377] on div at bounding box center [522, 387] width 27 height 23
click at [509, 387] on label at bounding box center [516, 386] width 14 height 14
click at [509, 387] on input "checkbox" at bounding box center [515, 387] width 12 height 12
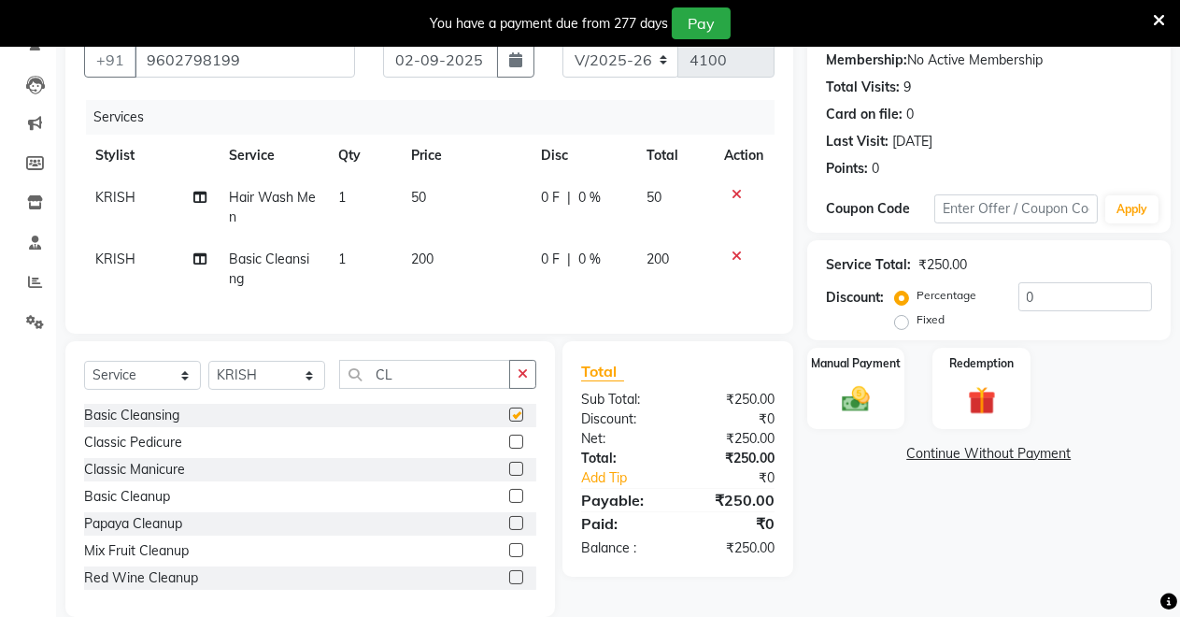
checkbox input "false"
click at [847, 402] on img at bounding box center [857, 399] width 48 height 34
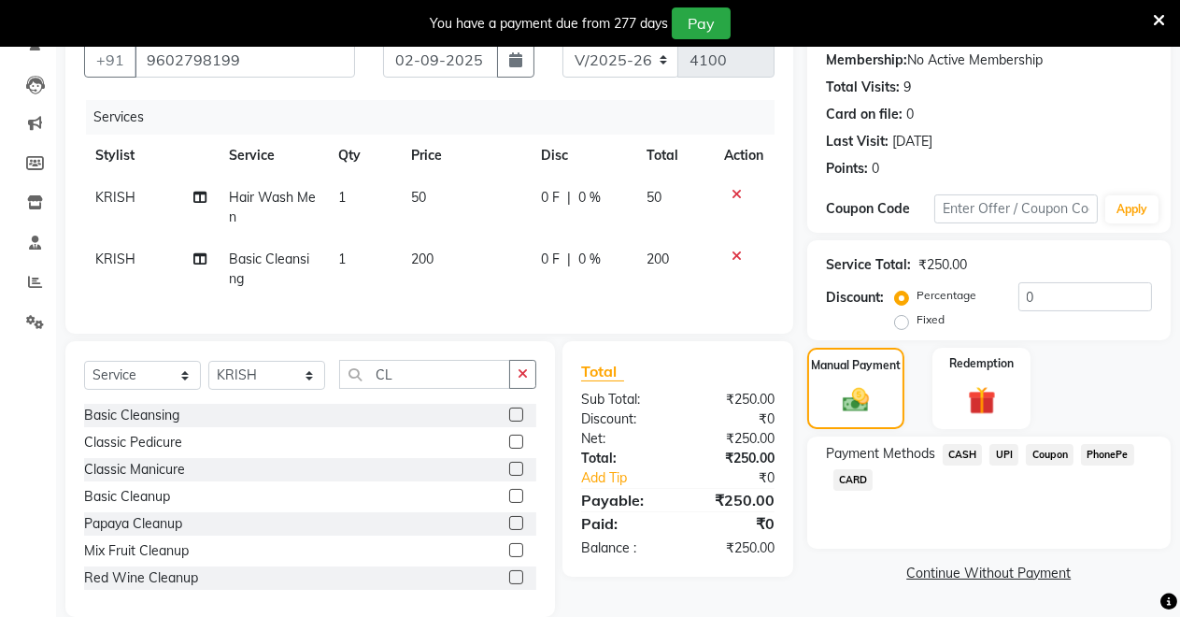
scroll to position [222, 0]
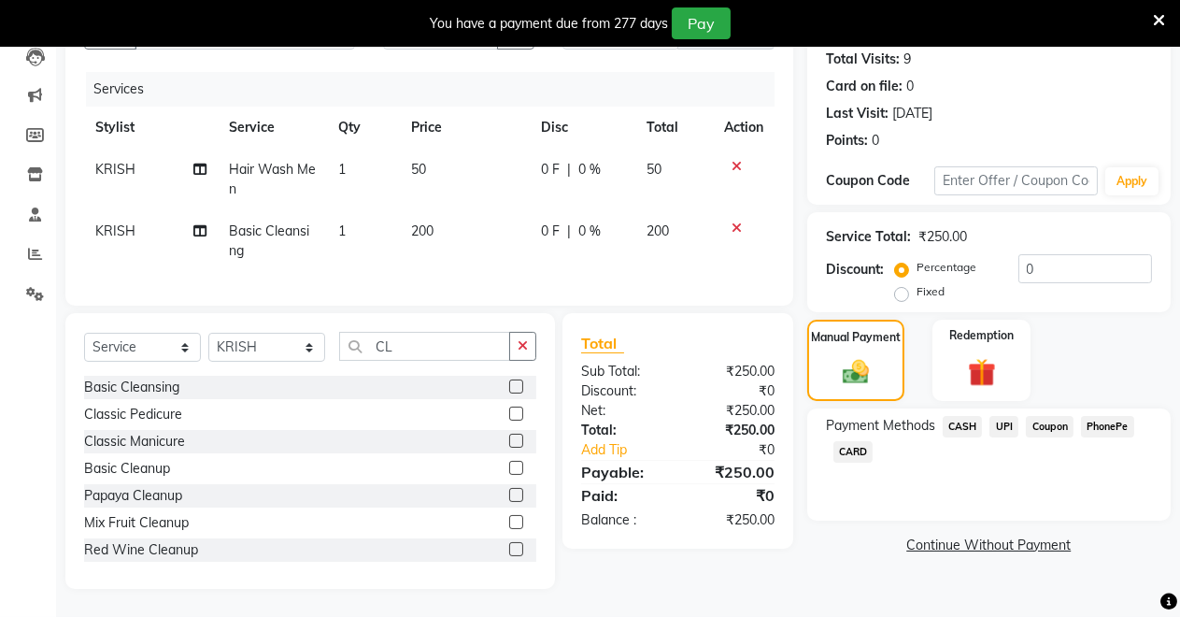
click at [1008, 416] on span "UPI" at bounding box center [1004, 426] width 29 height 21
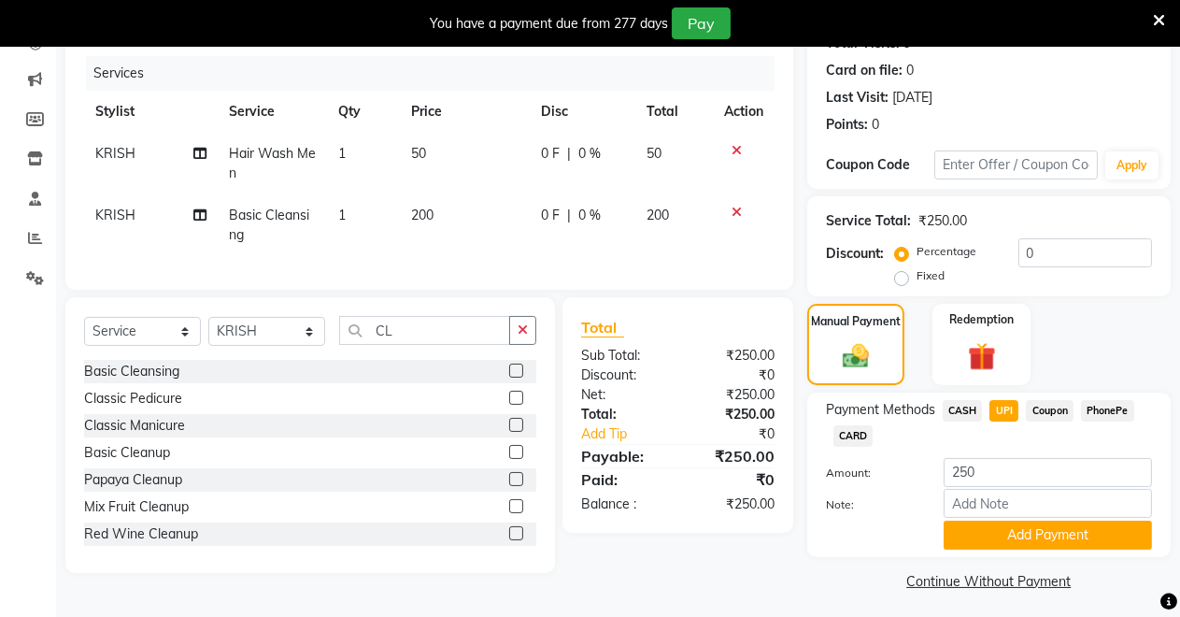
scroll to position [229, 0]
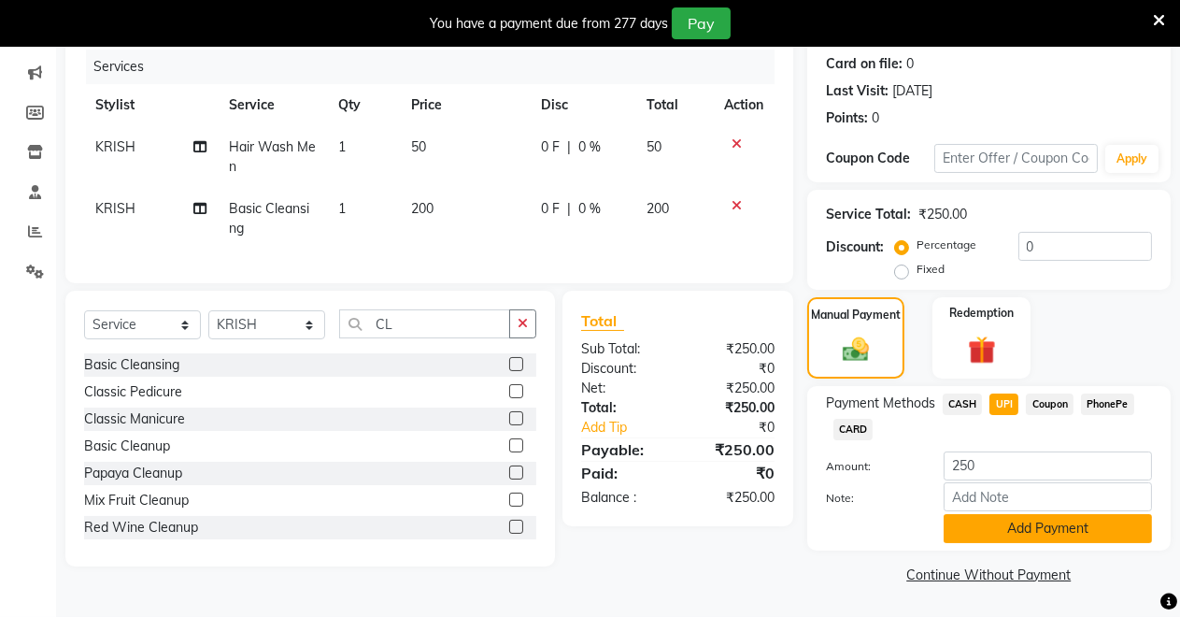
click at [971, 517] on button "Add Payment" at bounding box center [1048, 528] width 208 height 29
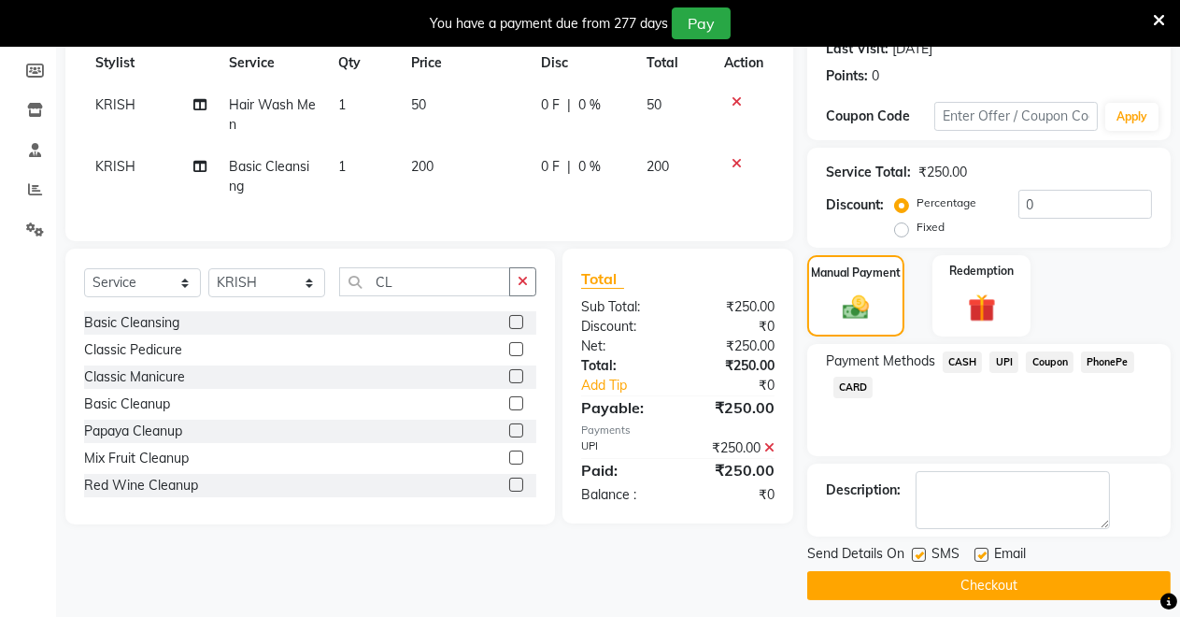
scroll to position [282, 0]
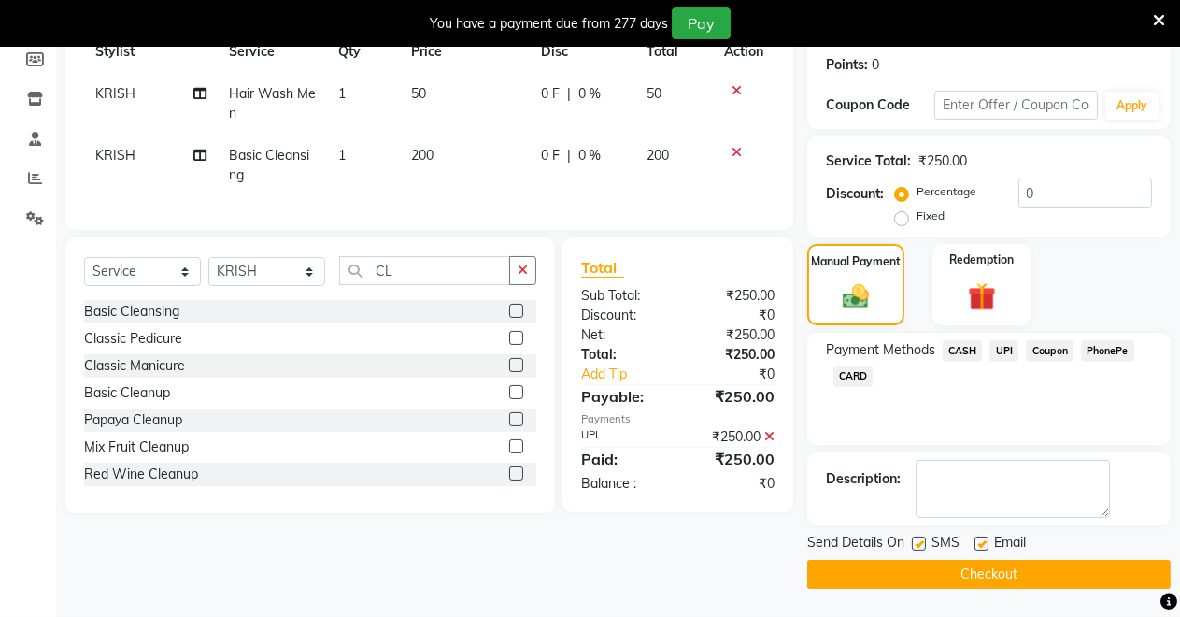
click at [961, 574] on button "Checkout" at bounding box center [989, 574] width 364 height 29
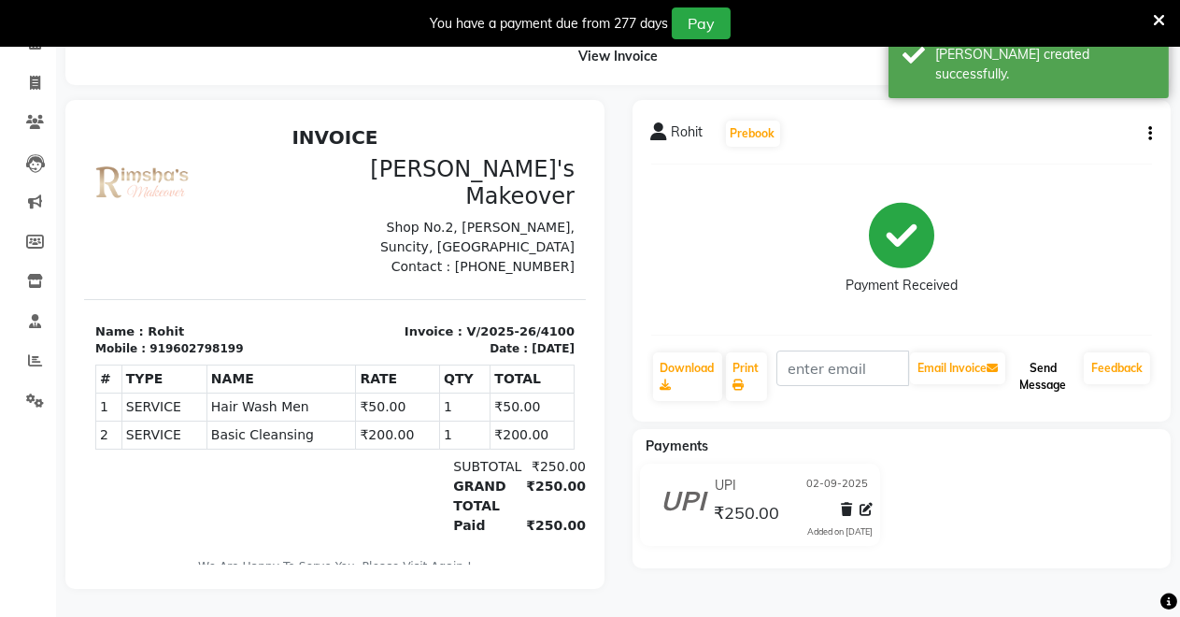
click at [1073, 352] on button "Send Message" at bounding box center [1042, 376] width 67 height 49
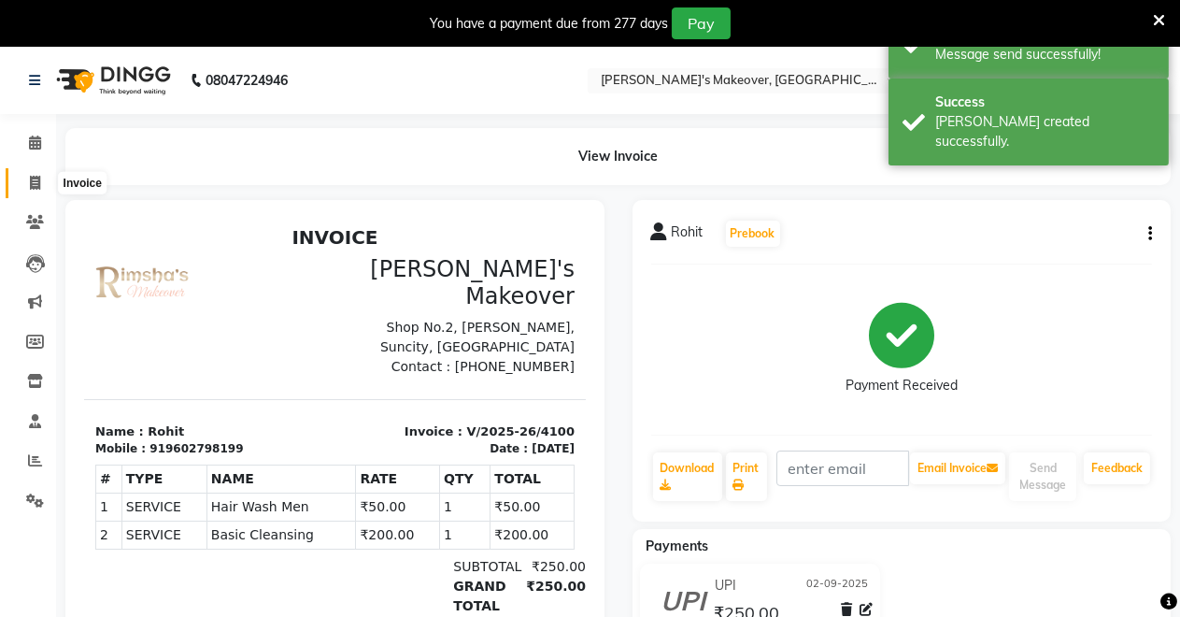
click at [23, 184] on span at bounding box center [35, 183] width 33 height 21
select select "7317"
select select "service"
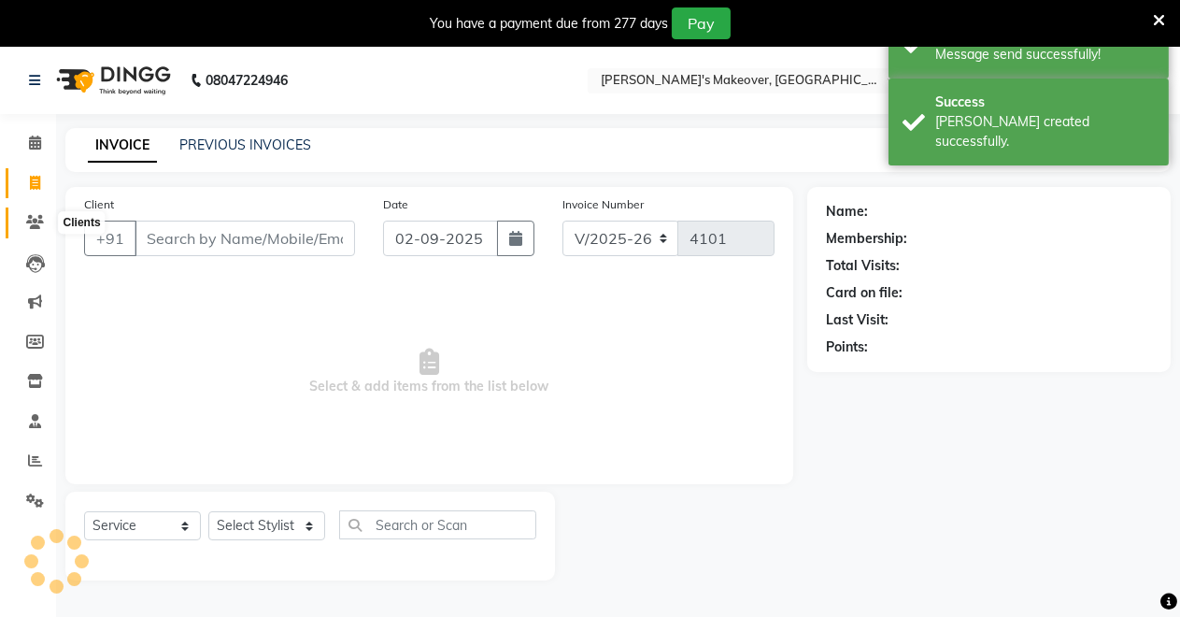
scroll to position [46, 0]
